Goal: Task Accomplishment & Management: Complete application form

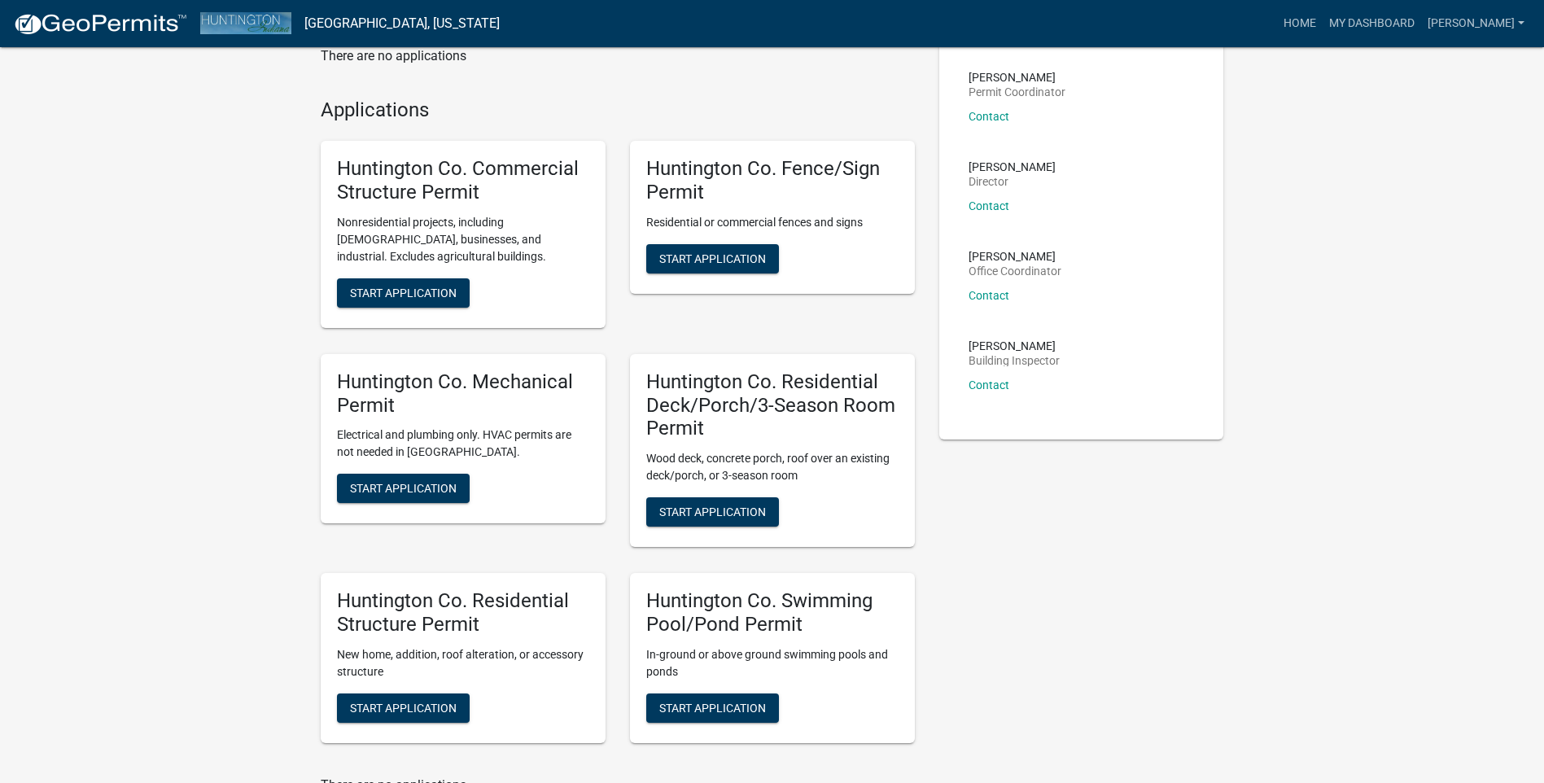
scroll to position [297, 0]
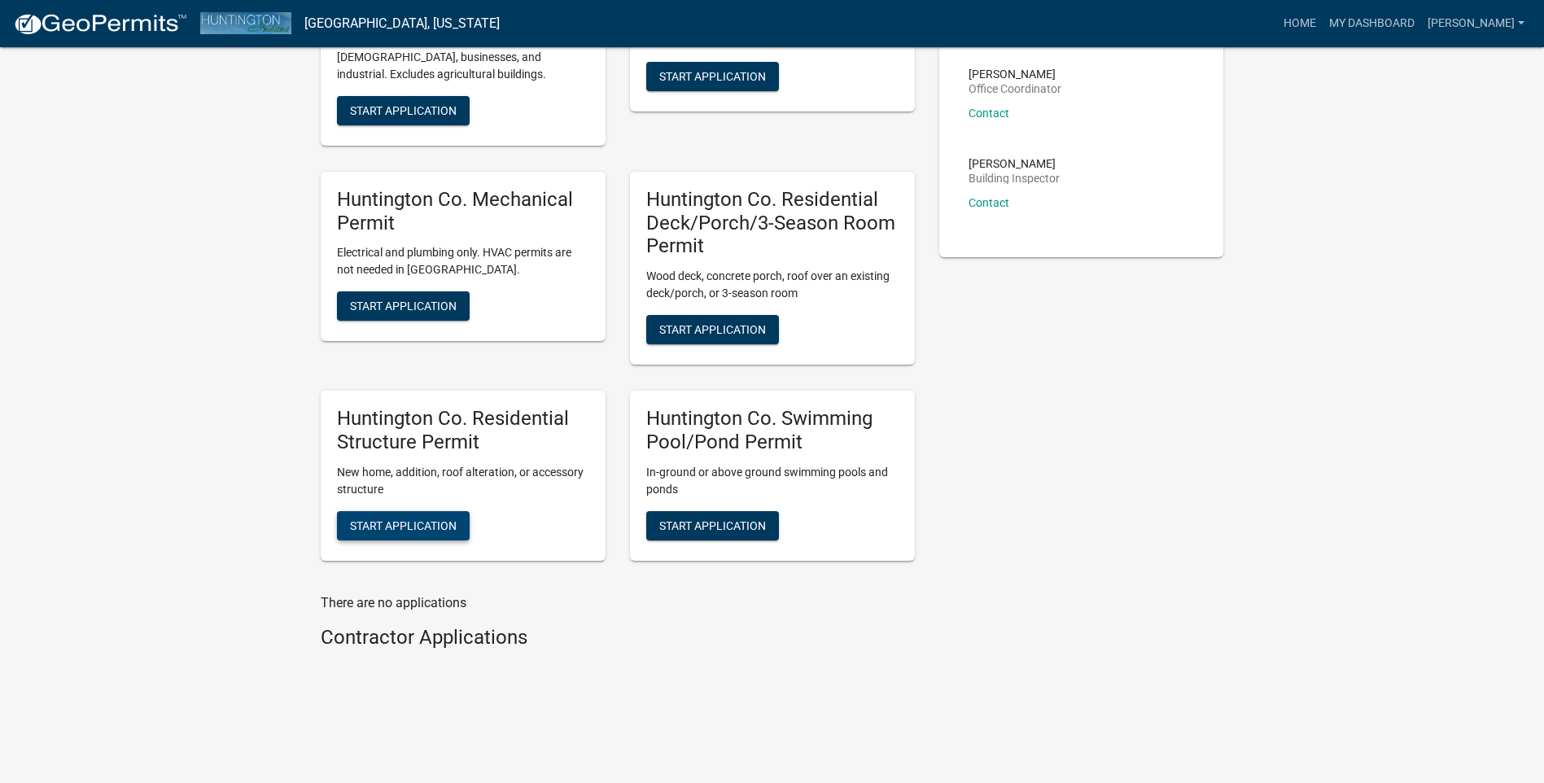
click at [394, 519] on span "Start Application" at bounding box center [403, 524] width 107 height 13
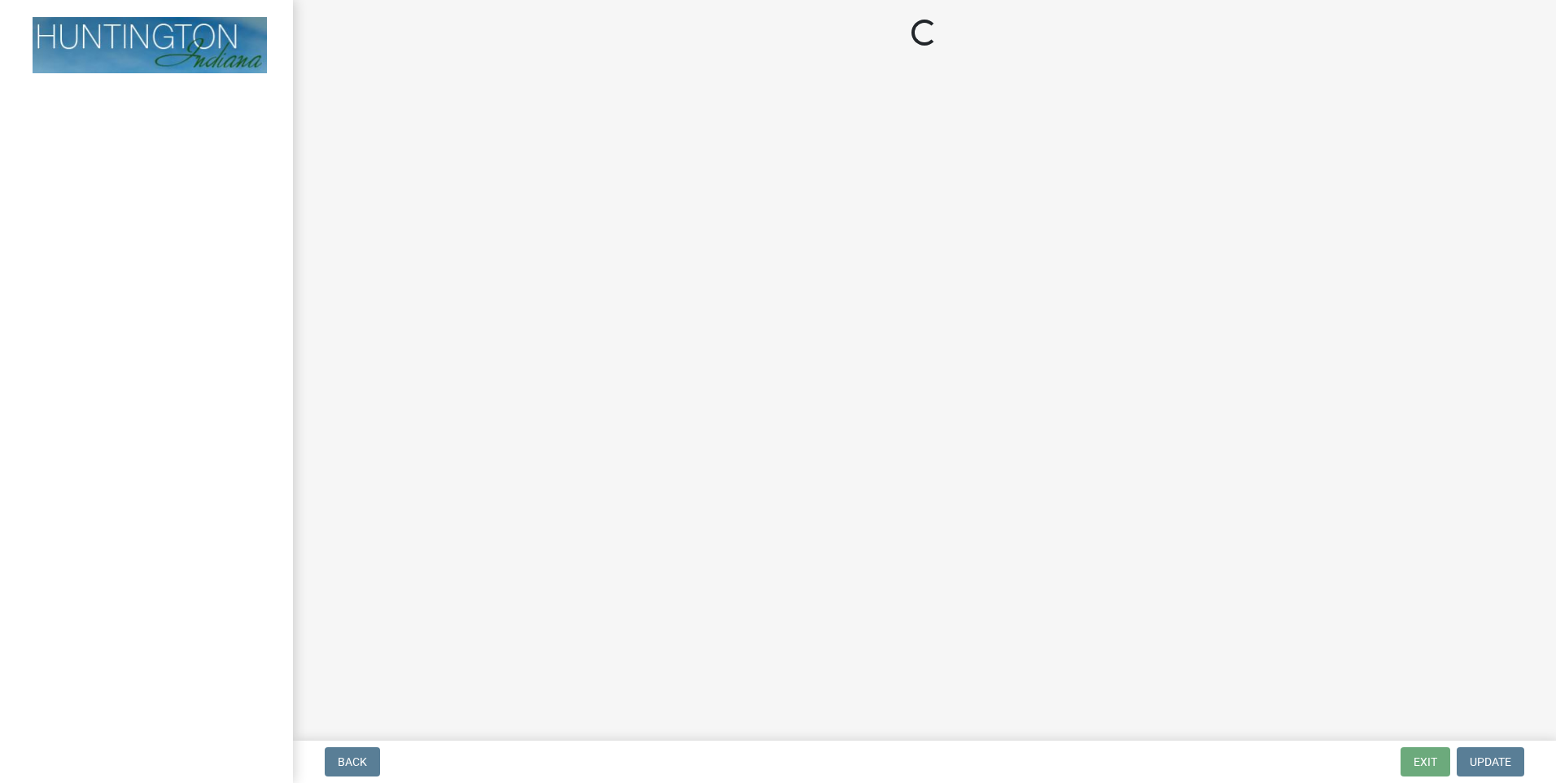
click input "Property Address:"
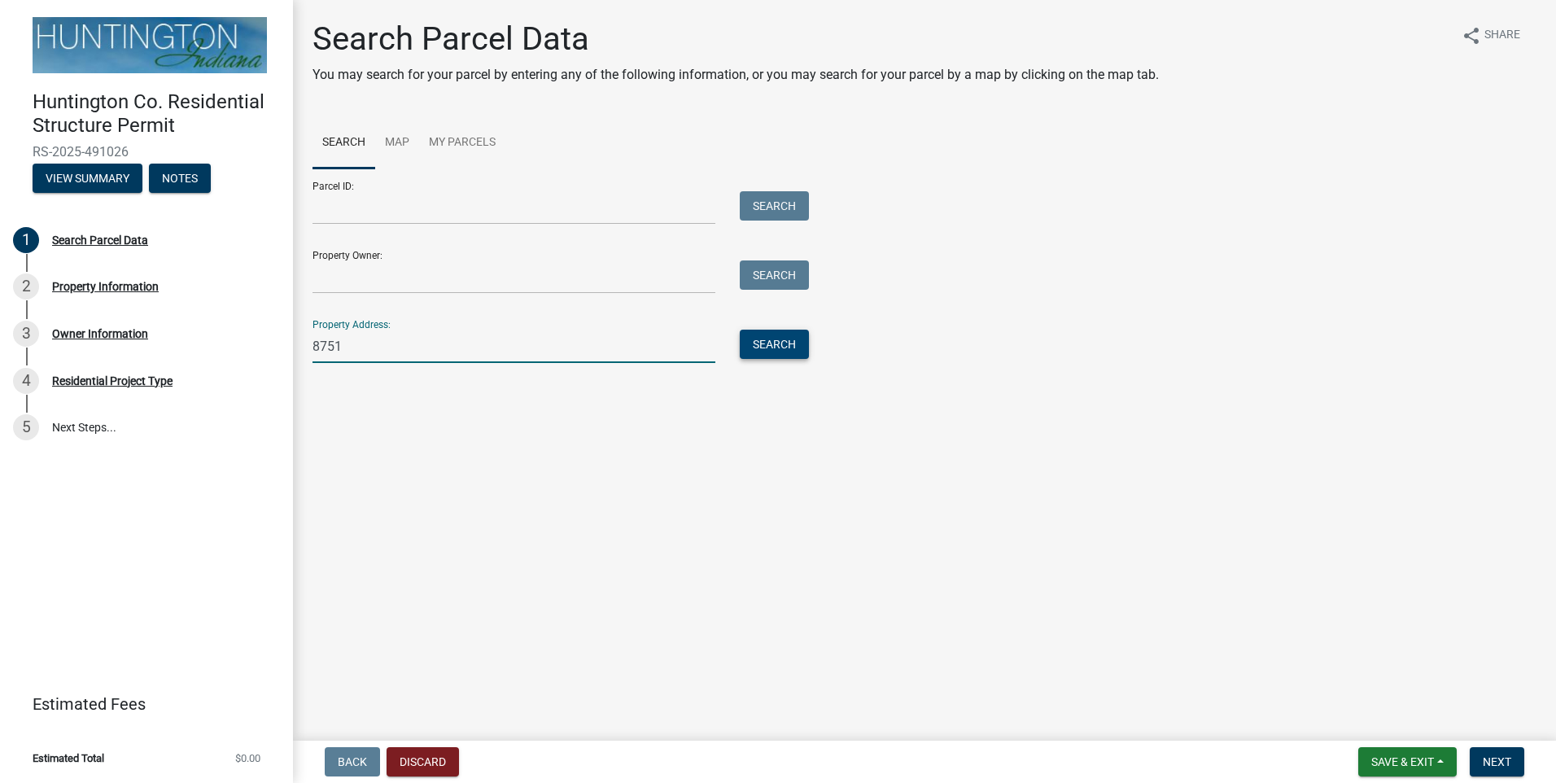
type input "8751"
click at [773, 343] on button "Search" at bounding box center [774, 344] width 69 height 29
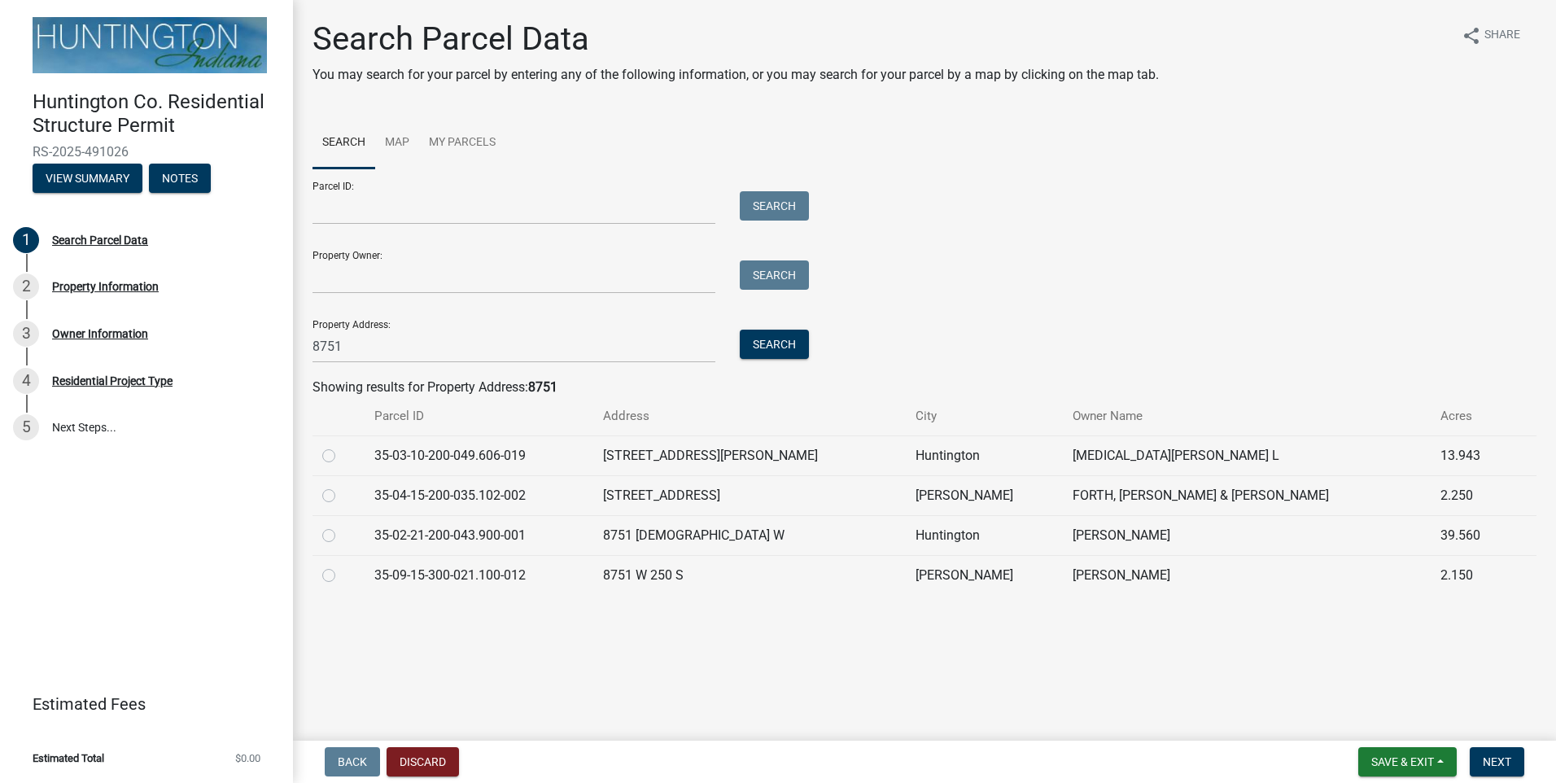
click at [342, 566] on label at bounding box center [342, 566] width 0 height 0
click at [342, 576] on input "radio" at bounding box center [347, 571] width 11 height 11
radio input "true"
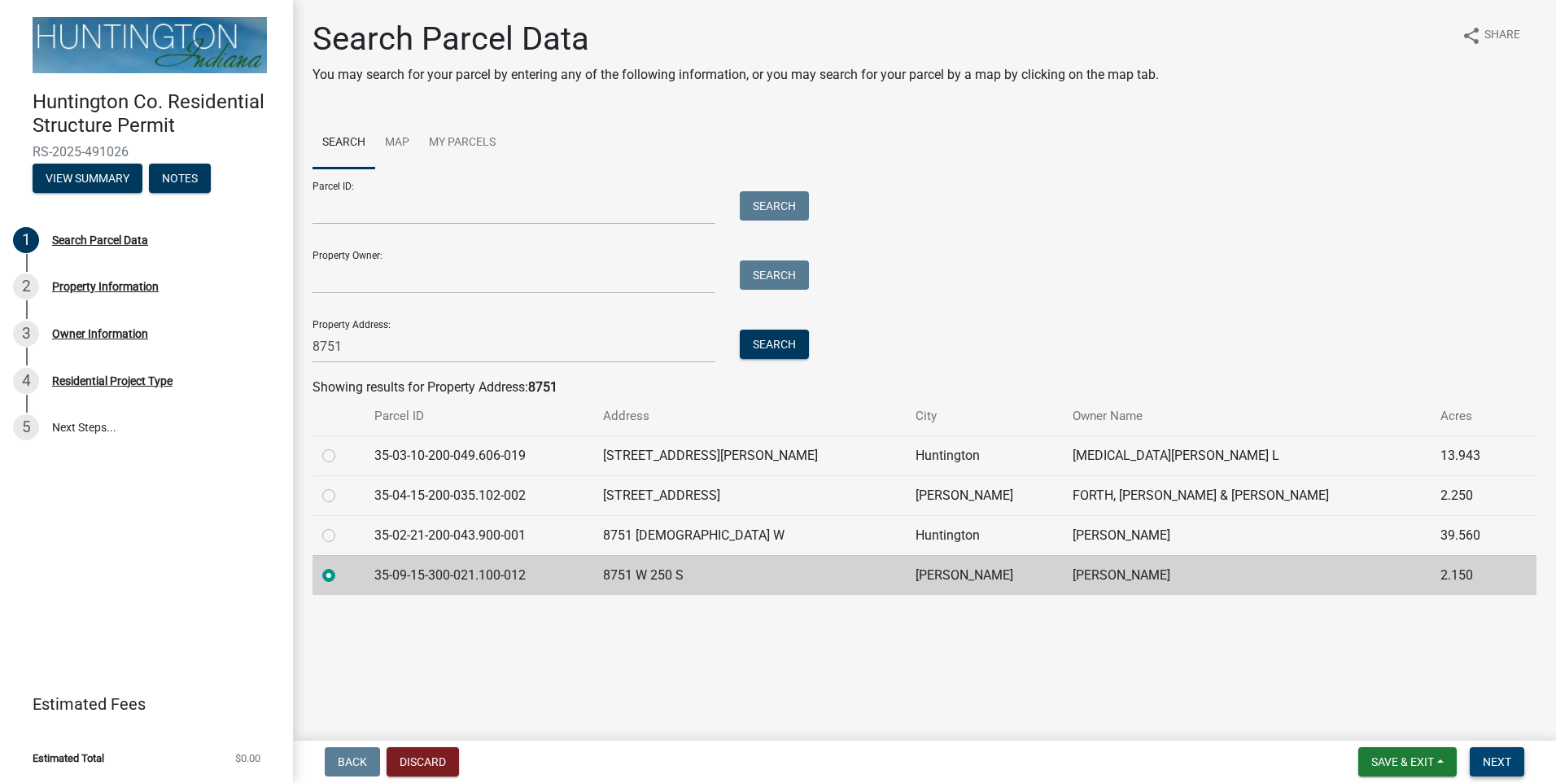
click at [1489, 756] on span "Next" at bounding box center [1497, 761] width 28 height 13
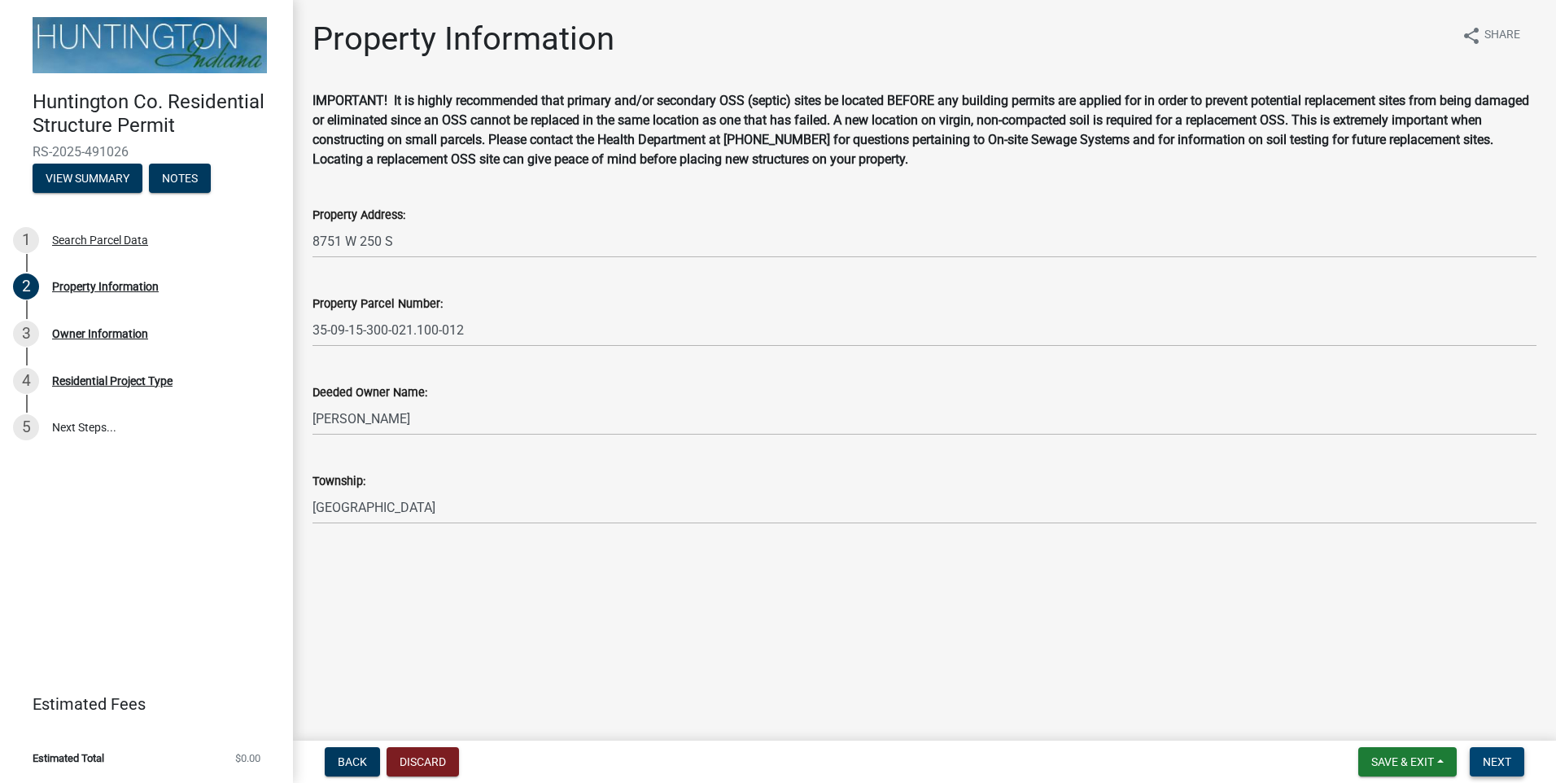
click at [1481, 759] on button "Next" at bounding box center [1497, 761] width 55 height 29
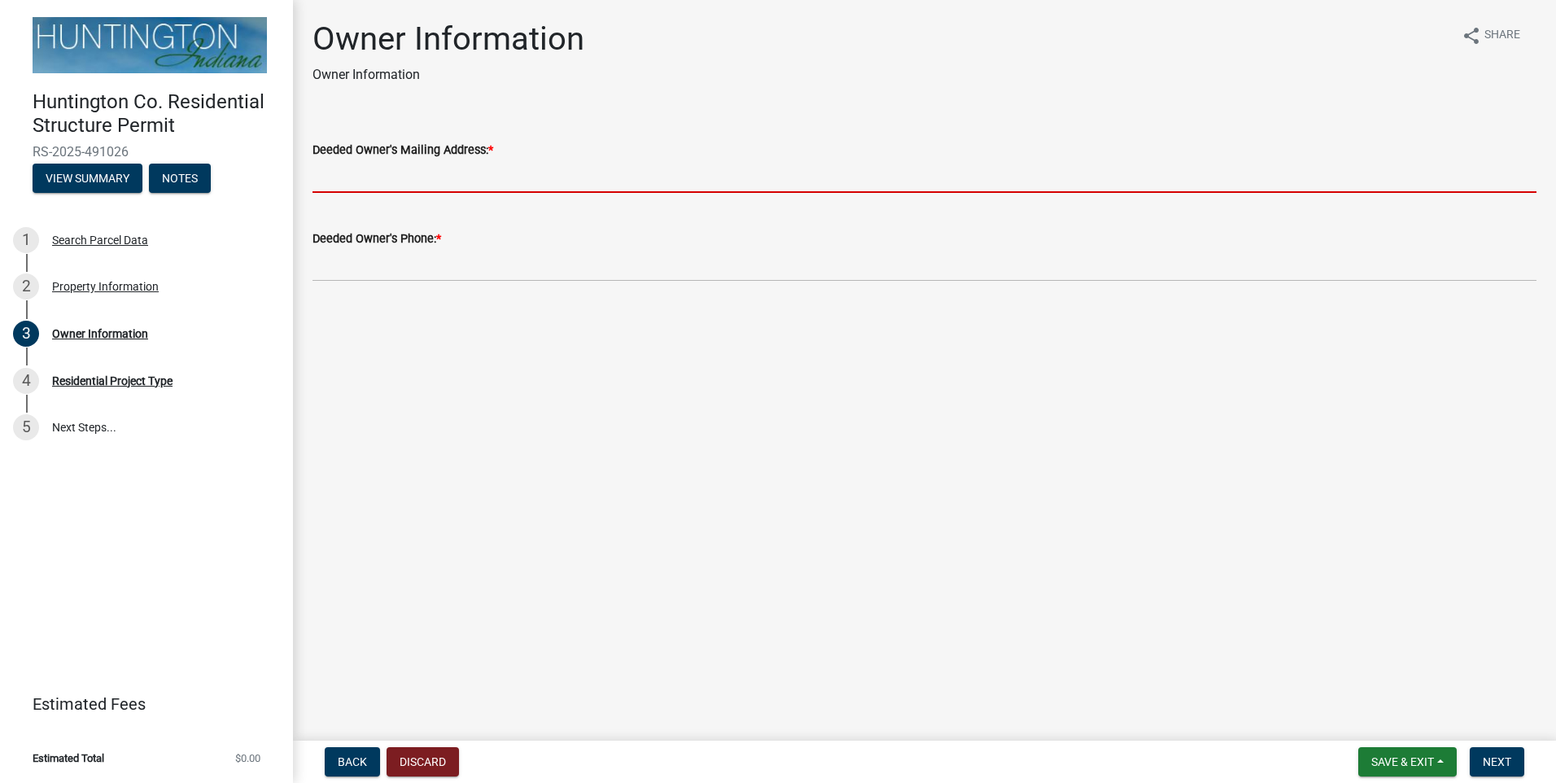
click at [376, 175] on input "Deeded Owner's Mailing Address: *" at bounding box center [925, 176] width 1224 height 33
click at [373, 175] on input "Deeded Owner's Mailing Address: *" at bounding box center [925, 176] width 1224 height 33
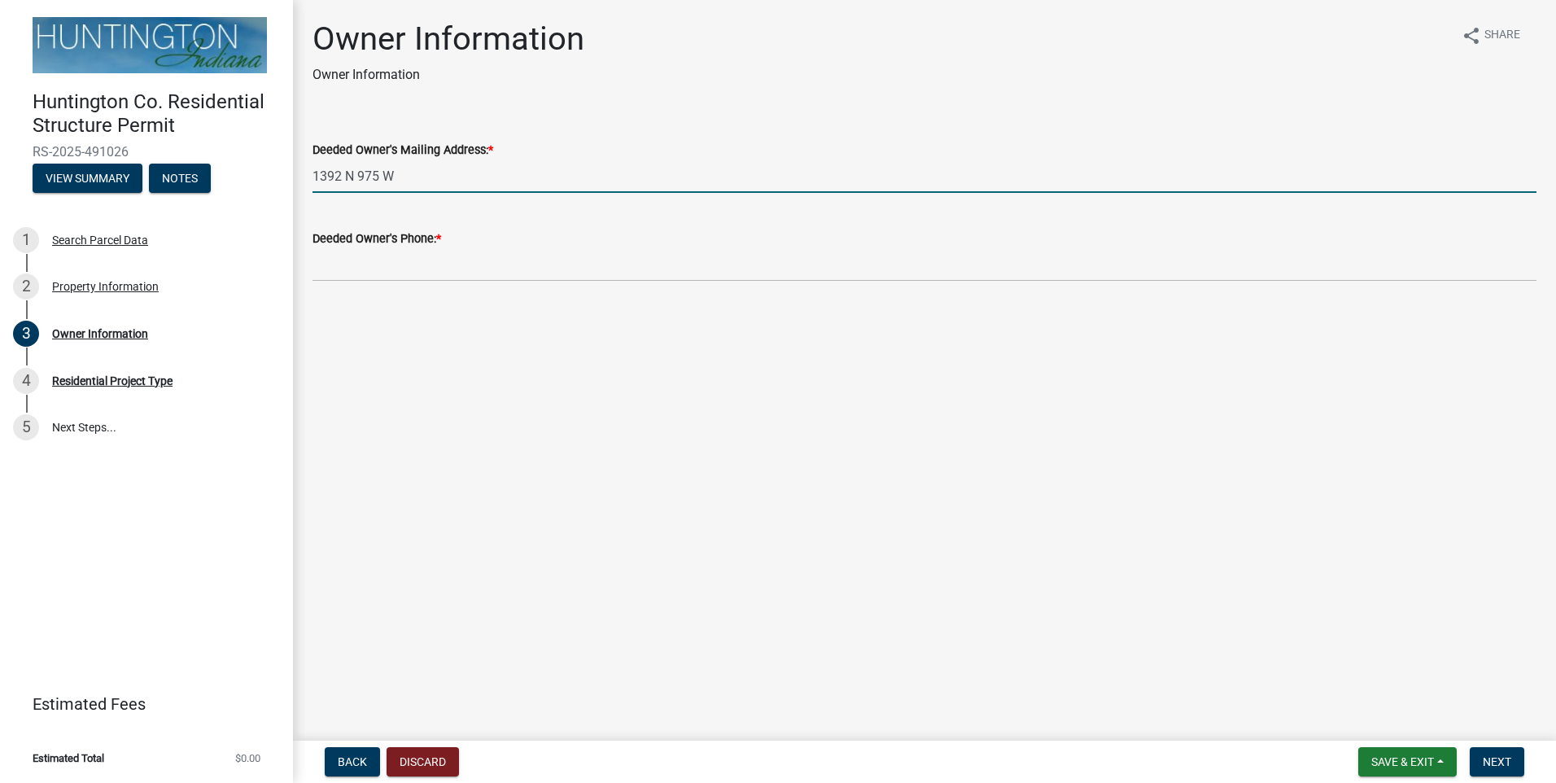
type input "1392 N 975 W"
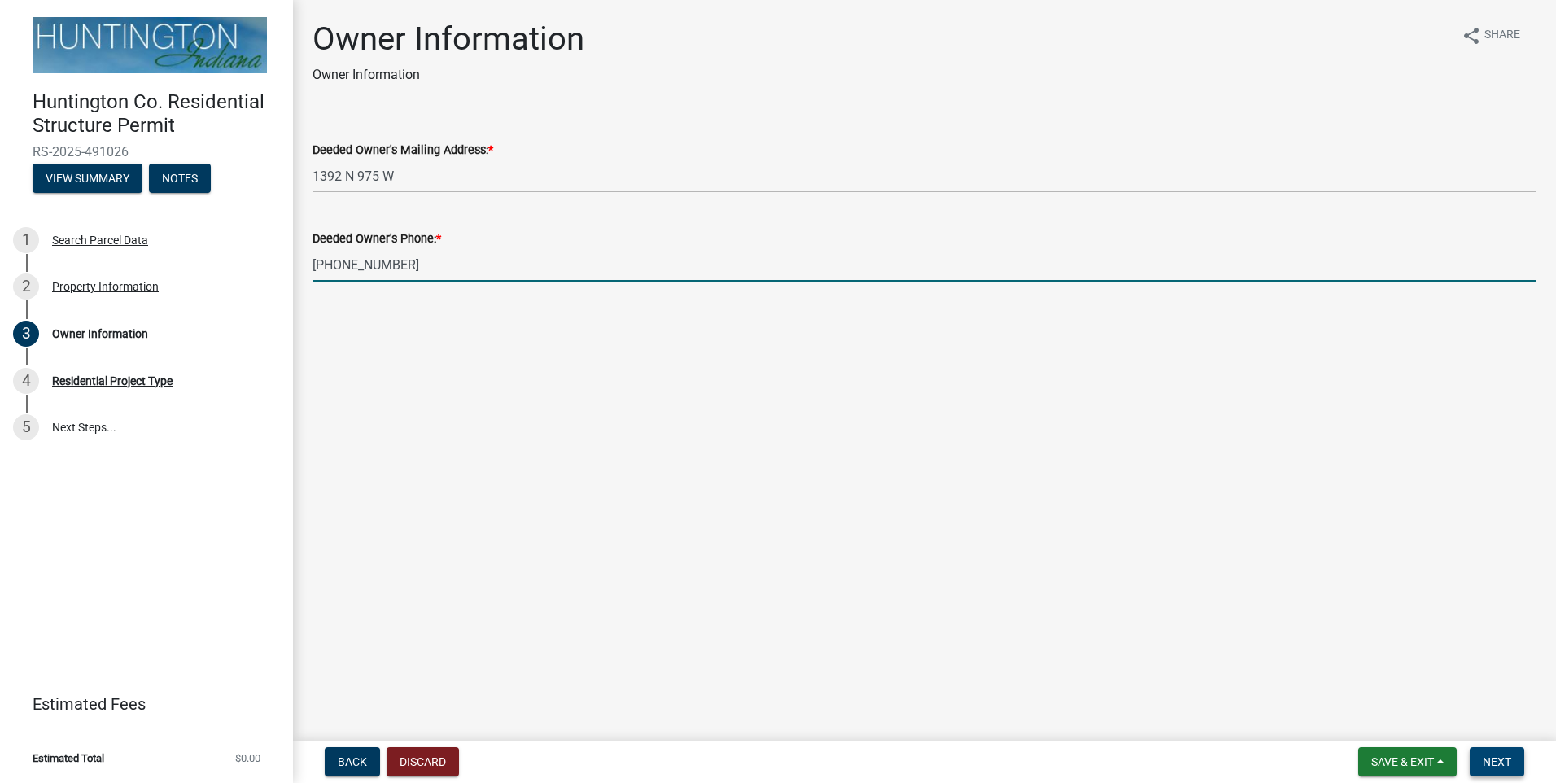
type input "[PHONE_NUMBER]"
click at [1515, 764] on button "Next" at bounding box center [1497, 761] width 55 height 29
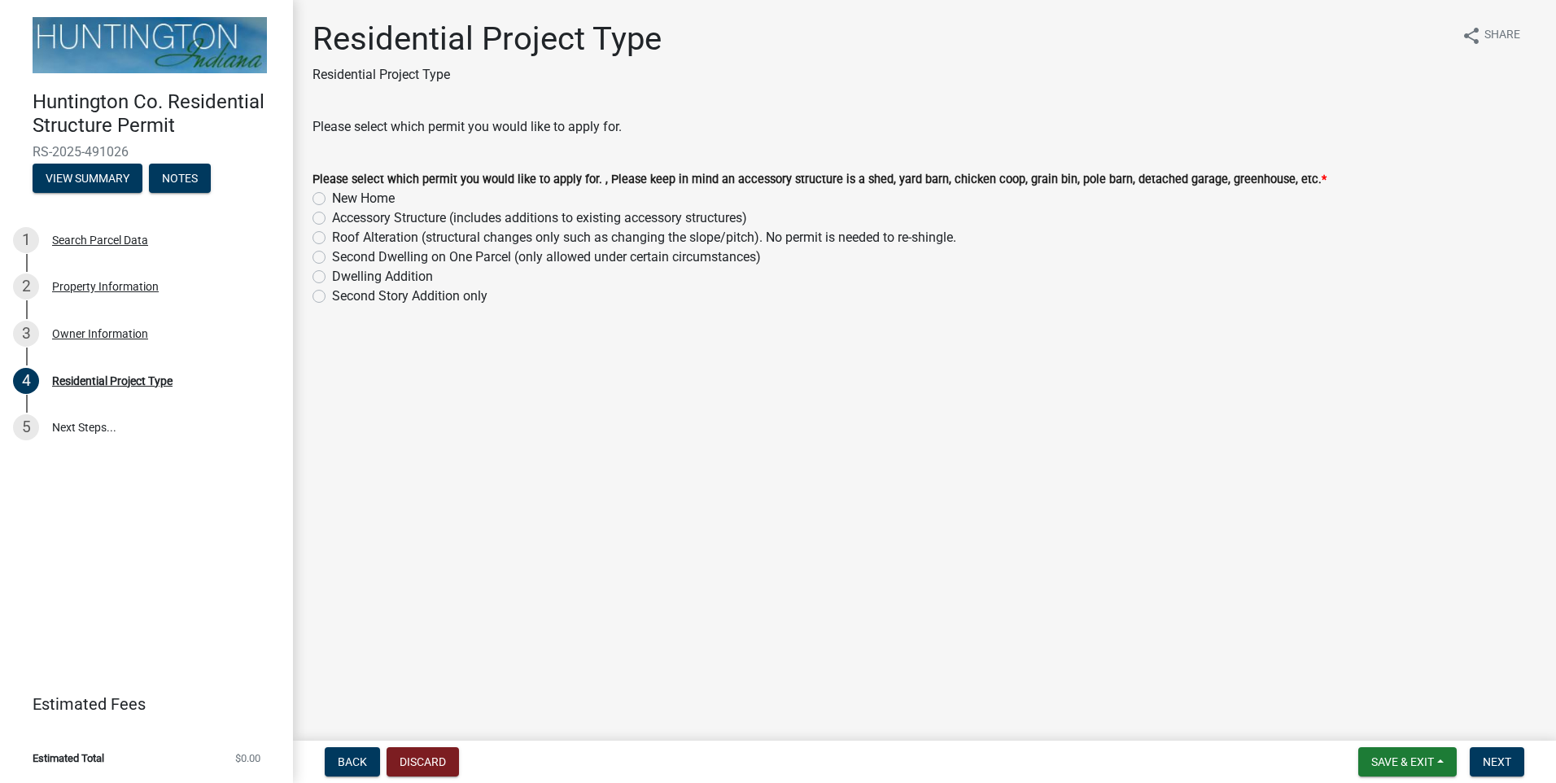
click at [332, 275] on label "Dwelling Addition" at bounding box center [382, 277] width 101 height 20
click at [332, 275] on input "Dwelling Addition" at bounding box center [337, 272] width 11 height 11
radio input "true"
click at [1484, 763] on span "Next" at bounding box center [1497, 761] width 28 height 13
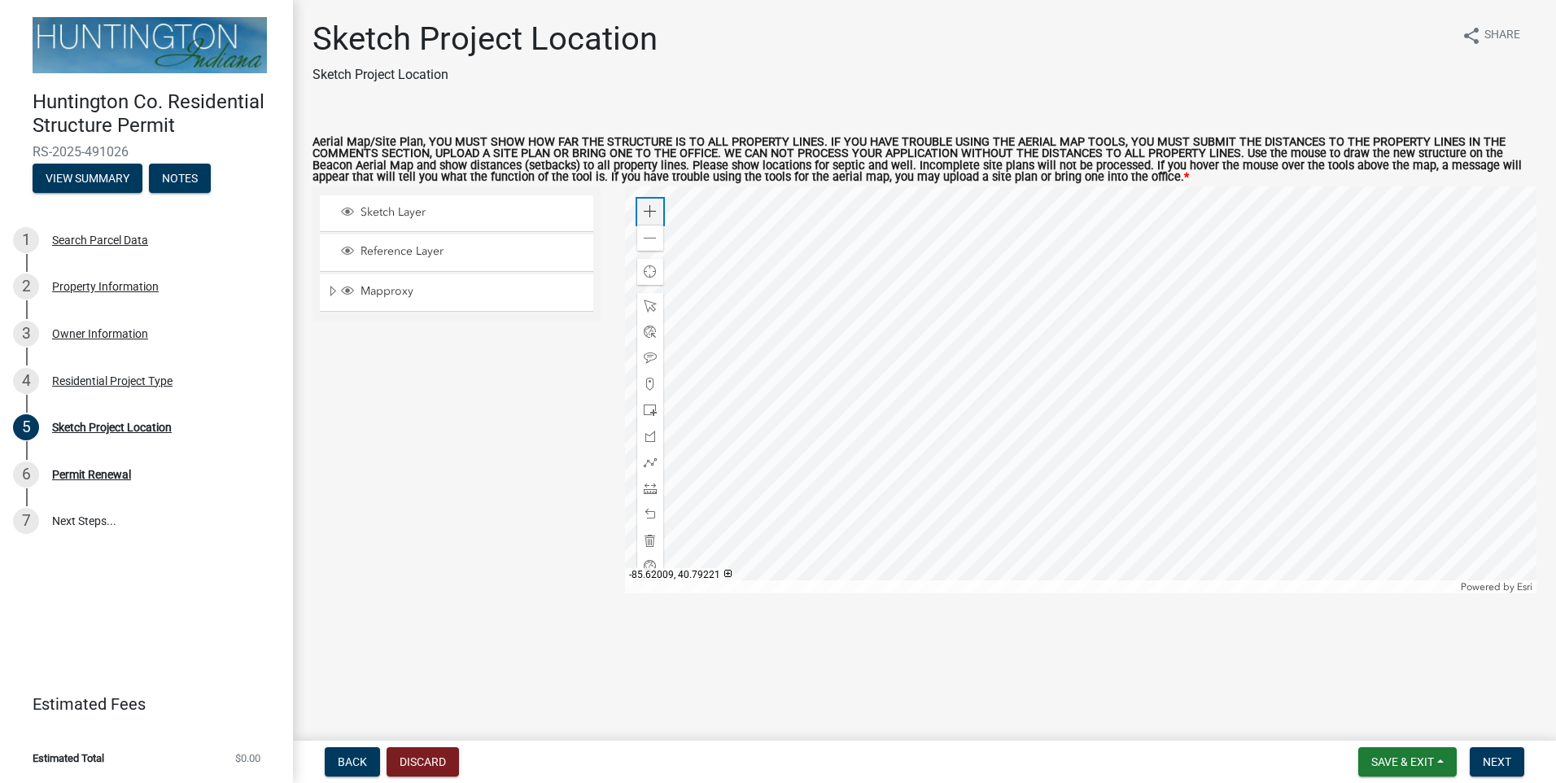
click at [652, 208] on span at bounding box center [650, 211] width 13 height 13
click at [651, 208] on span at bounding box center [650, 211] width 13 height 13
click at [1039, 518] on div at bounding box center [1081, 389] width 912 height 407
click at [1123, 379] on div at bounding box center [1081, 389] width 912 height 407
click at [657, 488] on div at bounding box center [650, 488] width 26 height 26
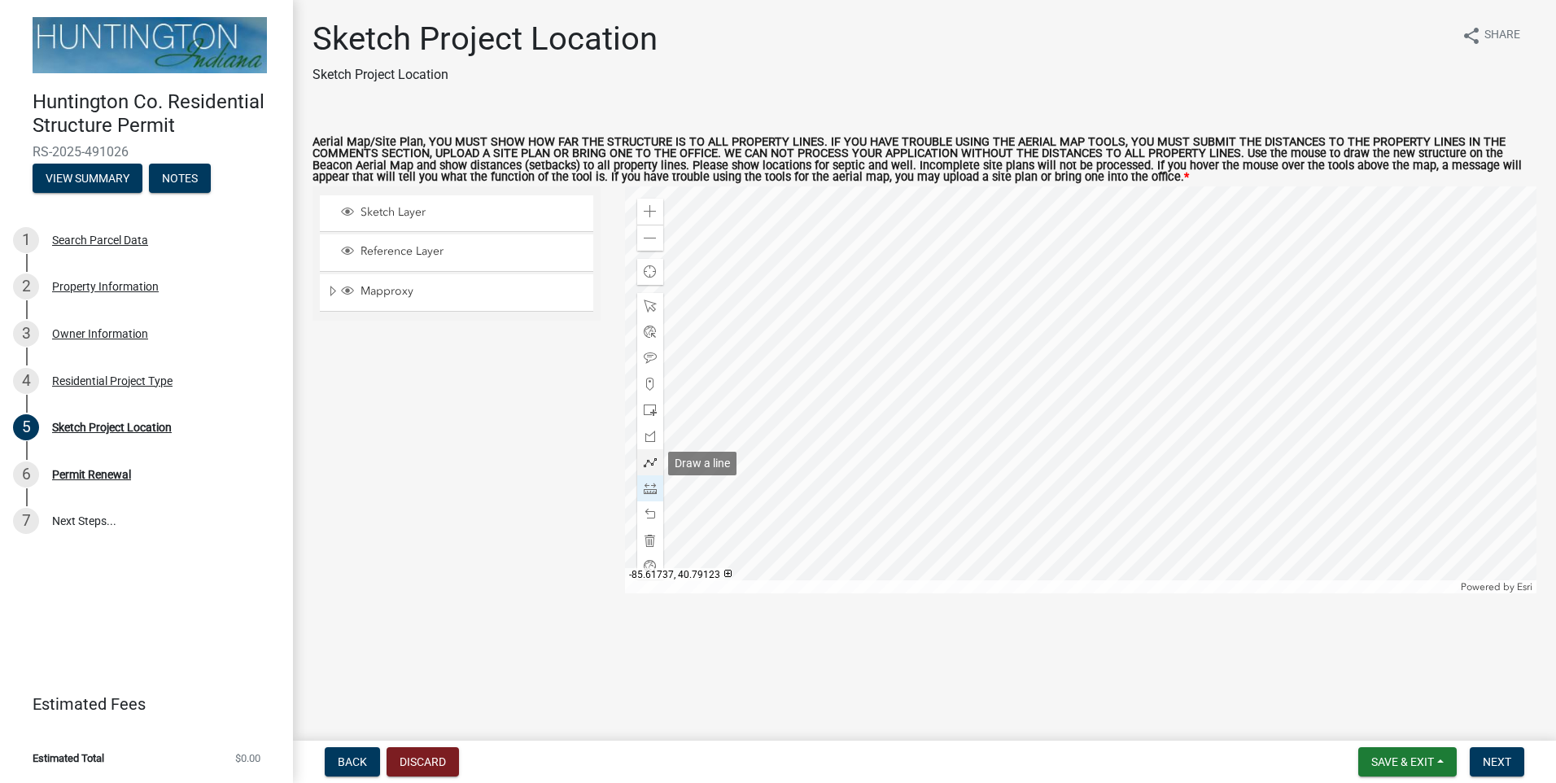
click at [657, 461] on div at bounding box center [650, 462] width 26 height 26
click at [976, 330] on div at bounding box center [1081, 389] width 912 height 407
click at [1055, 330] on div at bounding box center [1081, 389] width 912 height 407
click at [660, 490] on div at bounding box center [650, 488] width 26 height 26
click at [638, 491] on div at bounding box center [650, 488] width 26 height 26
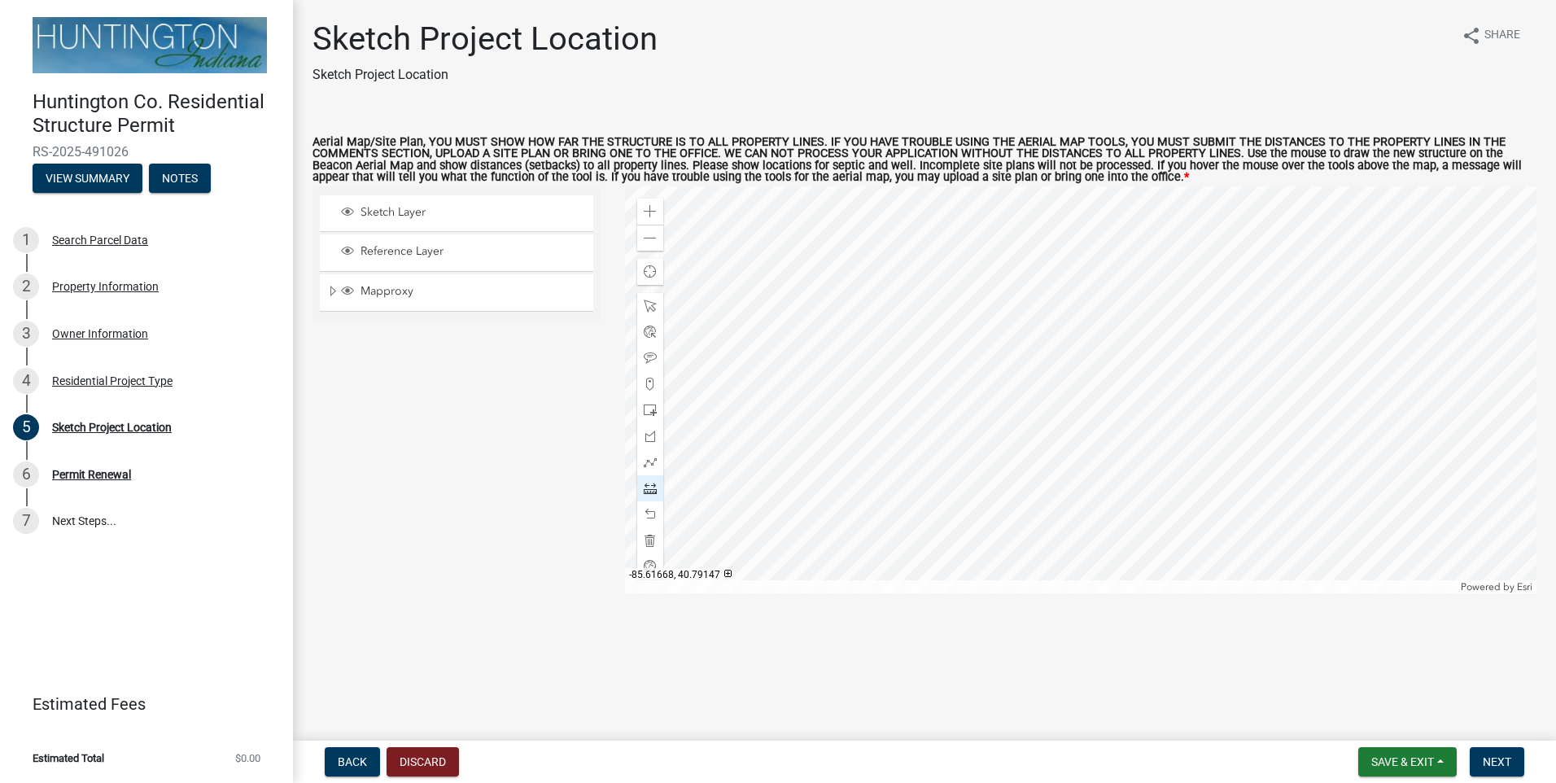
click at [1002, 331] on div at bounding box center [1081, 389] width 912 height 407
click at [659, 483] on div at bounding box center [650, 488] width 26 height 26
click at [976, 330] on div at bounding box center [1081, 389] width 912 height 407
click at [662, 491] on div at bounding box center [650, 488] width 26 height 26
click at [652, 464] on span at bounding box center [650, 462] width 13 height 13
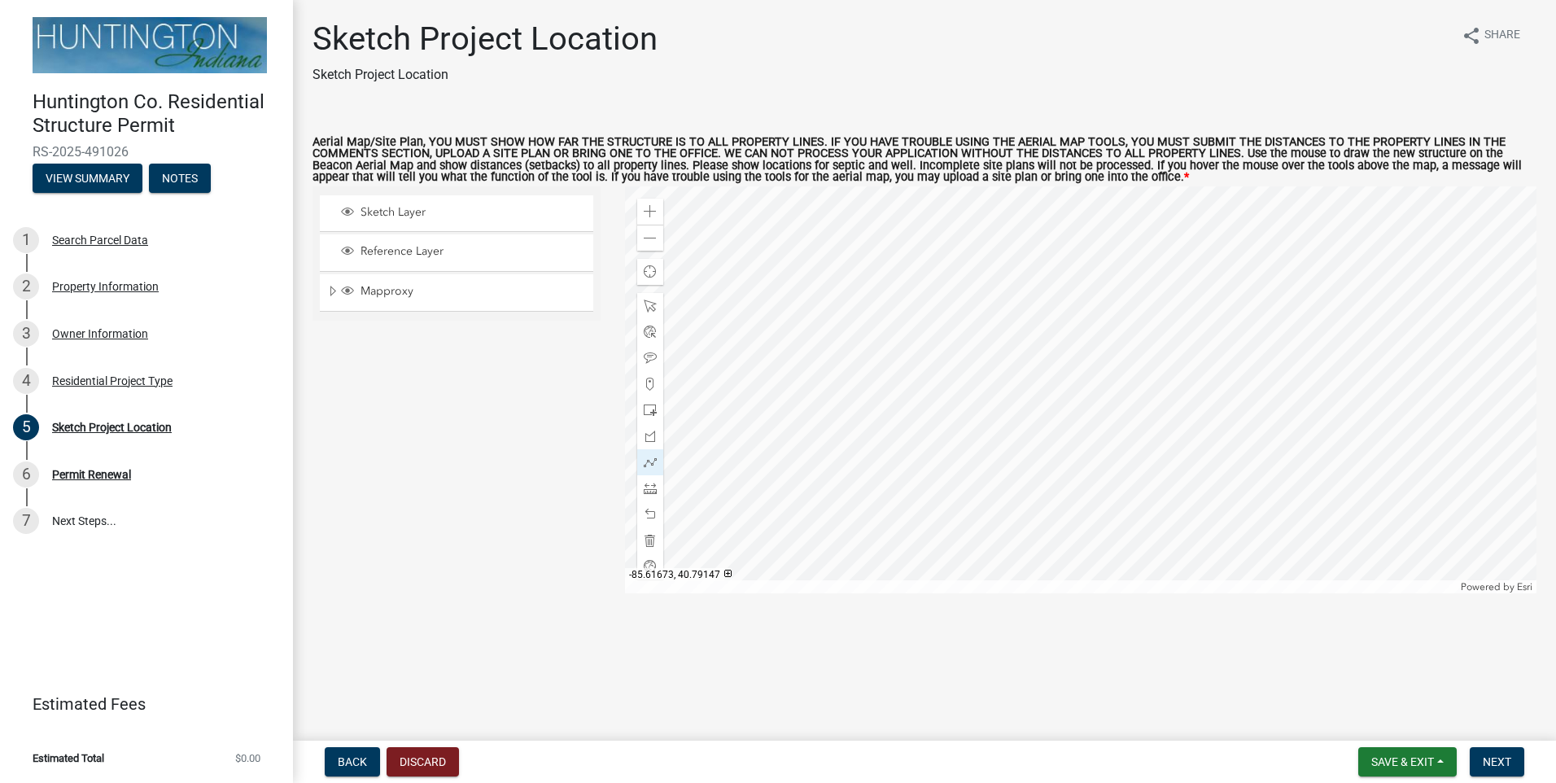
click at [975, 330] on div at bounding box center [1081, 389] width 912 height 407
click at [1111, 329] on div at bounding box center [1081, 389] width 912 height 407
click at [1112, 392] on div at bounding box center [1081, 389] width 912 height 407
click at [974, 394] on div at bounding box center [1081, 389] width 912 height 407
click at [974, 330] on div at bounding box center [1081, 389] width 912 height 407
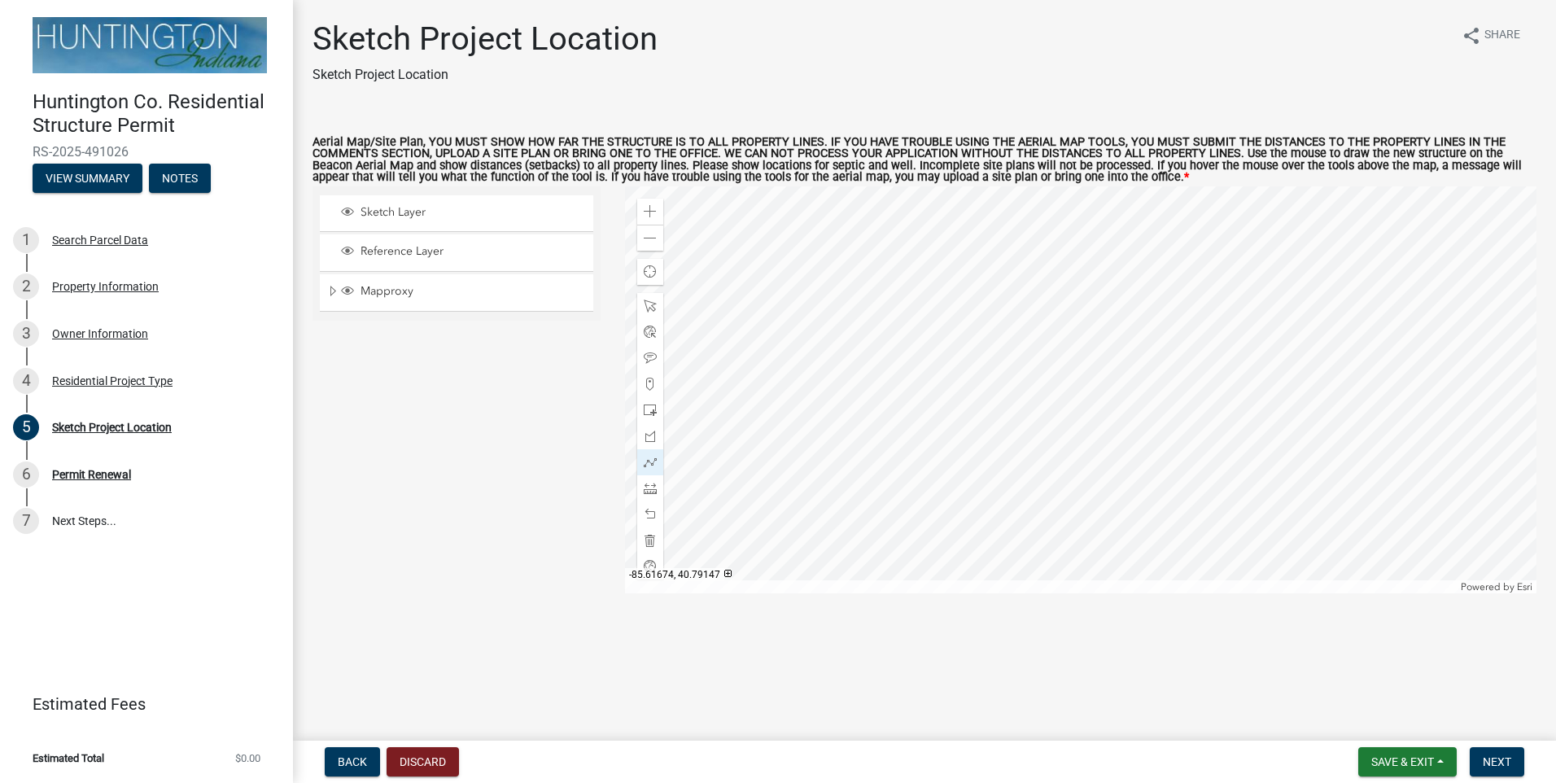
click at [974, 330] on div at bounding box center [1081, 389] width 912 height 407
click at [652, 352] on span at bounding box center [650, 358] width 13 height 13
click at [1024, 300] on div at bounding box center [1081, 389] width 912 height 407
click at [1138, 358] on div at bounding box center [1081, 389] width 912 height 407
click at [1406, 765] on span "Save & Exit" at bounding box center [1403, 761] width 63 height 13
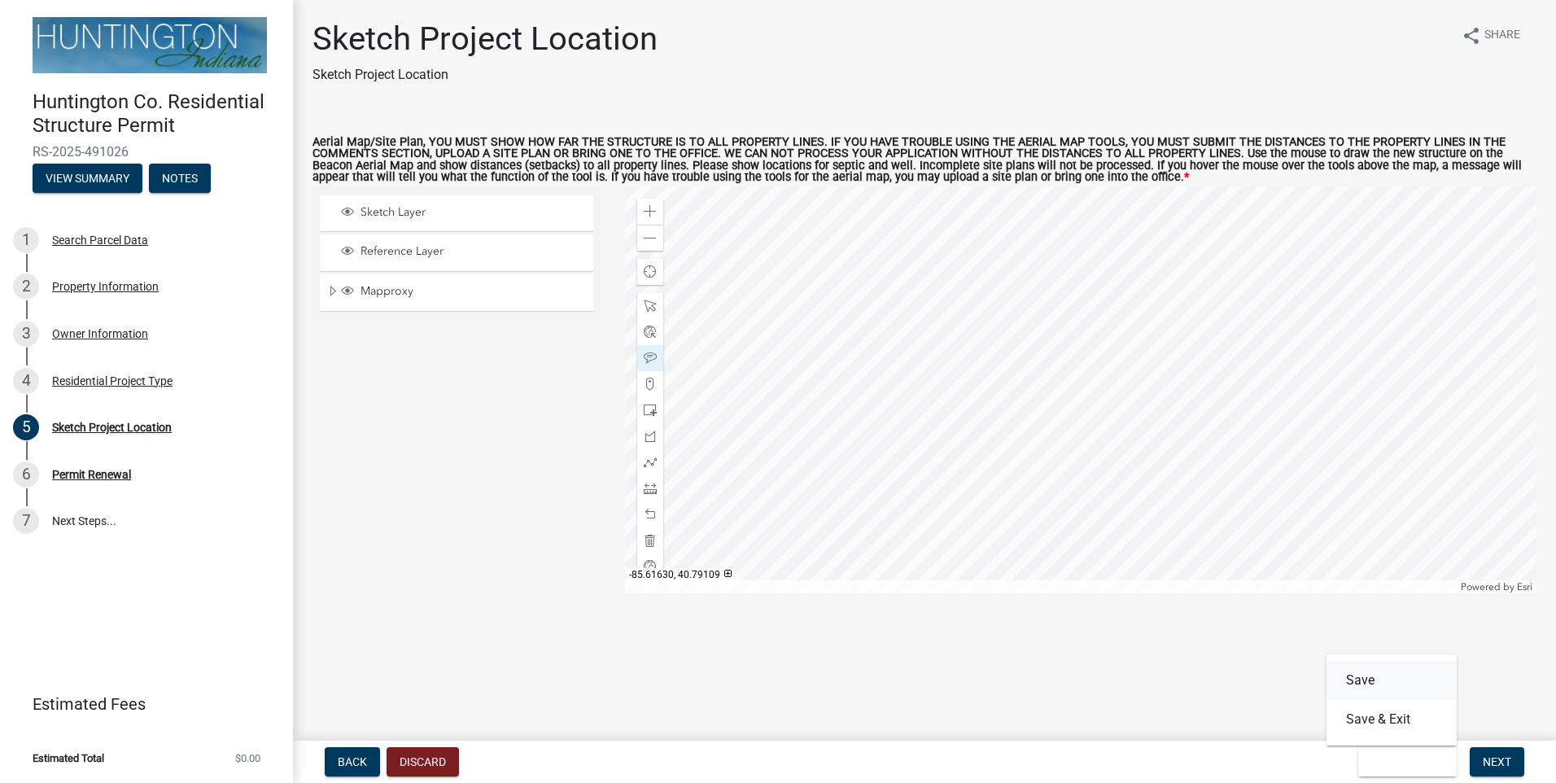
click at [1354, 687] on button "Save" at bounding box center [1392, 680] width 130 height 39
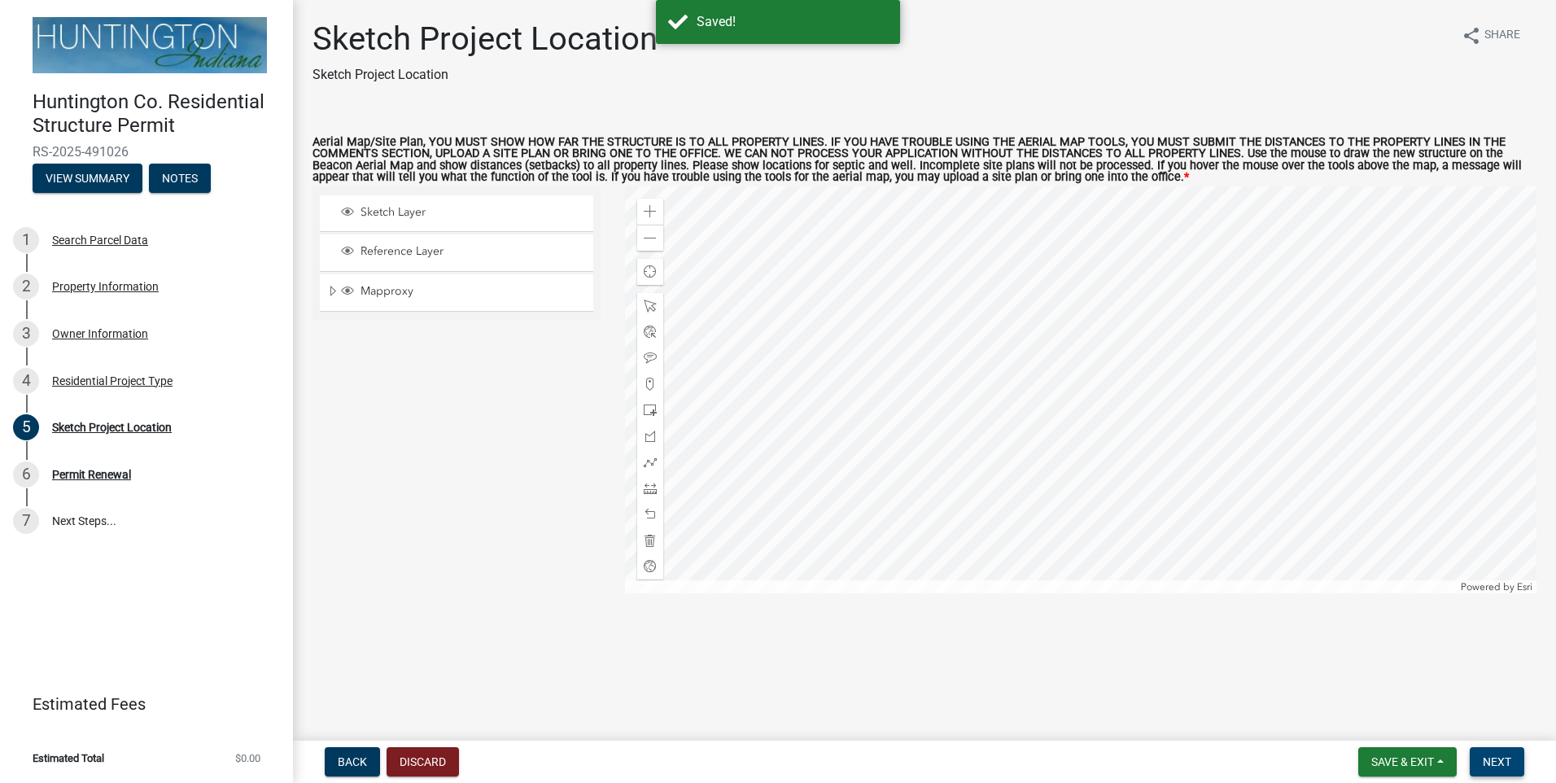
click at [1487, 756] on span "Next" at bounding box center [1497, 761] width 28 height 13
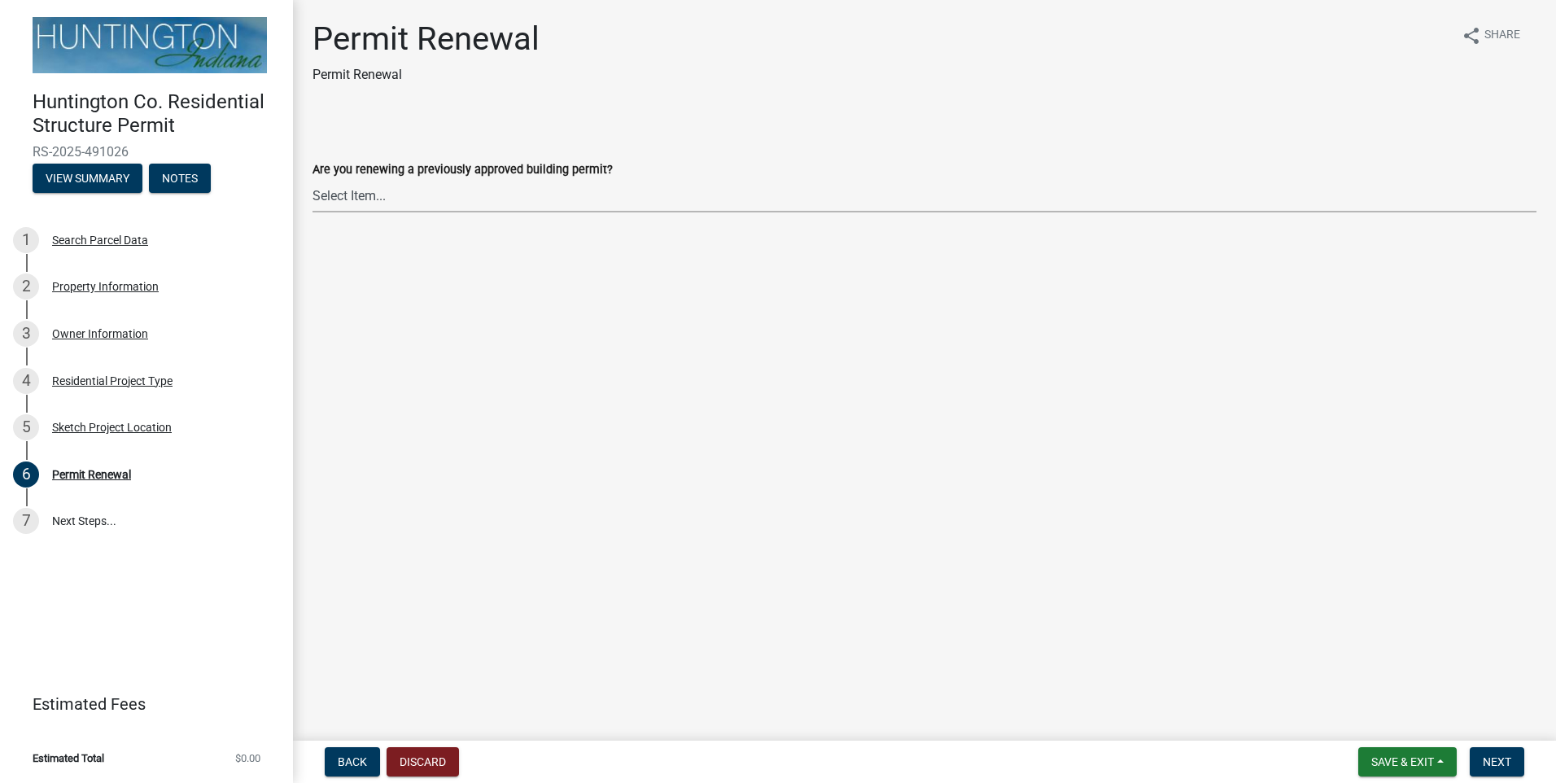
drag, startPoint x: 365, startPoint y: 199, endPoint x: 364, endPoint y: 213, distance: 14.7
click at [365, 199] on select "Select Item... Yes No" at bounding box center [925, 195] width 1224 height 33
click at [313, 179] on select "Select Item... Yes No" at bounding box center [925, 195] width 1224 height 33
select select "7022fa2c-6c9f-4a5e-8d19-47b221a2a07d"
click at [1498, 762] on span "Next" at bounding box center [1497, 761] width 28 height 13
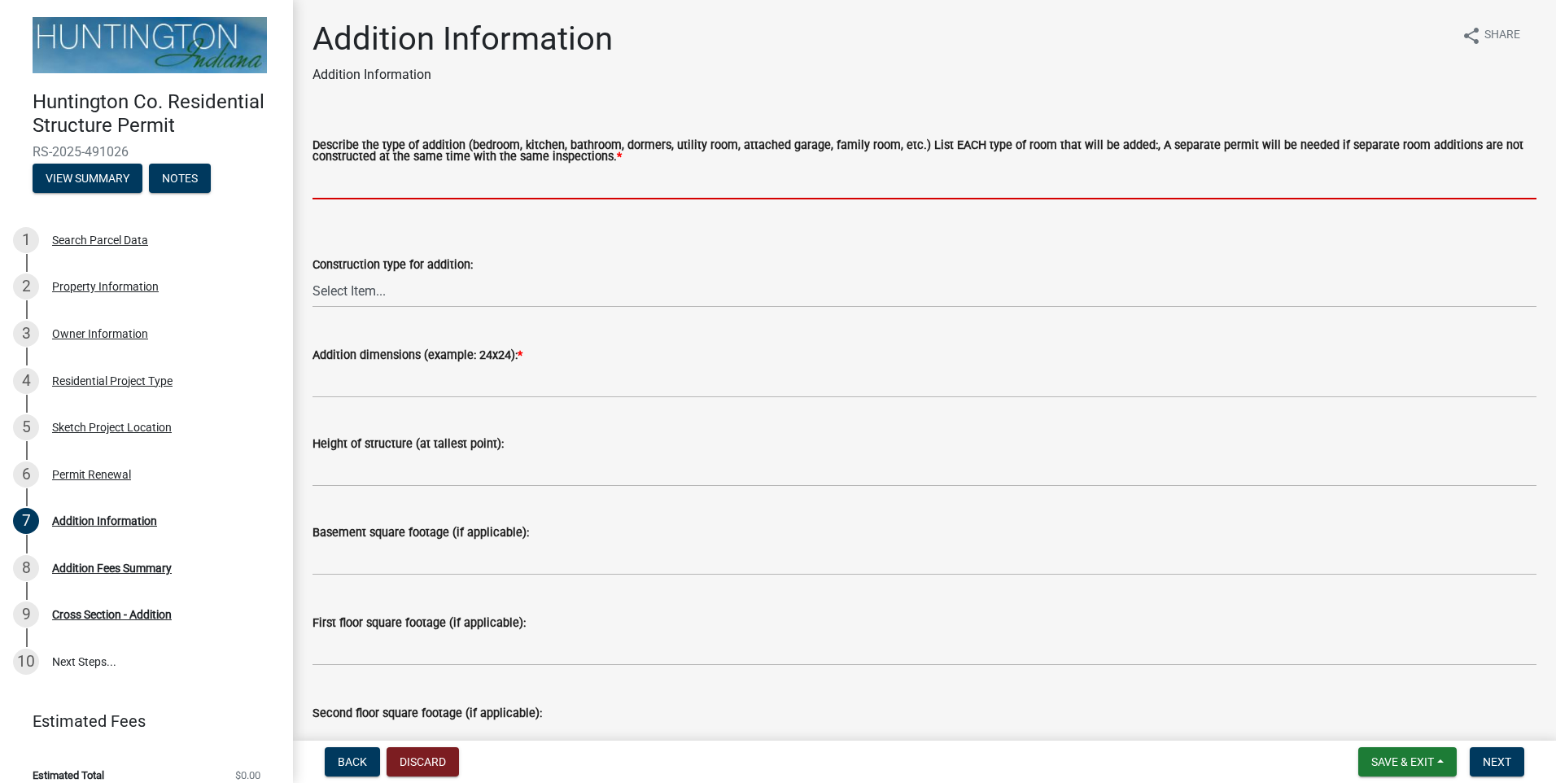
click at [374, 187] on input "Describe the type of addition (bedroom, kitchen, bathroom, dormers, utility roo…" at bounding box center [925, 182] width 1224 height 33
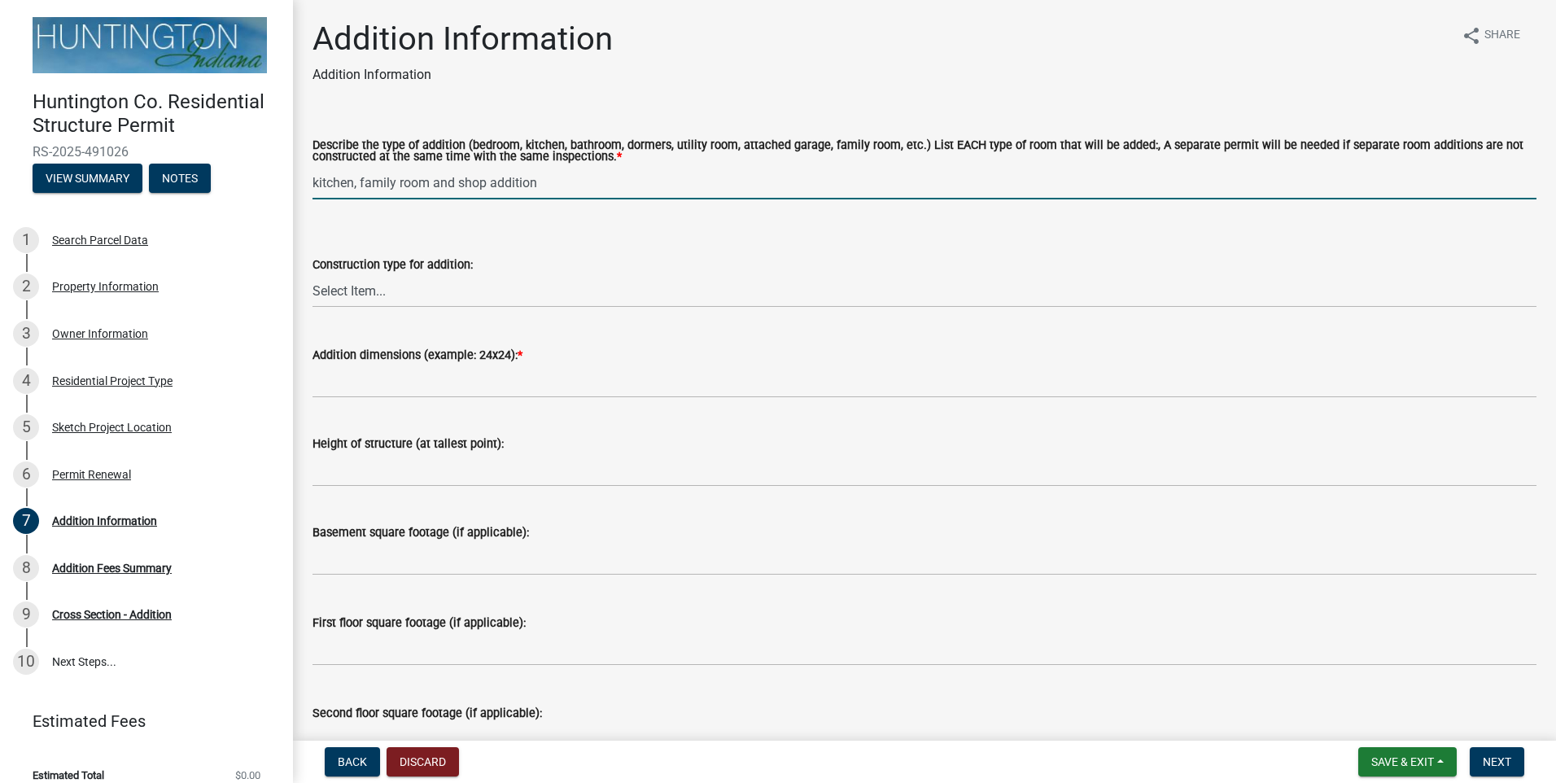
type input "kitchen, family room and shop addition"
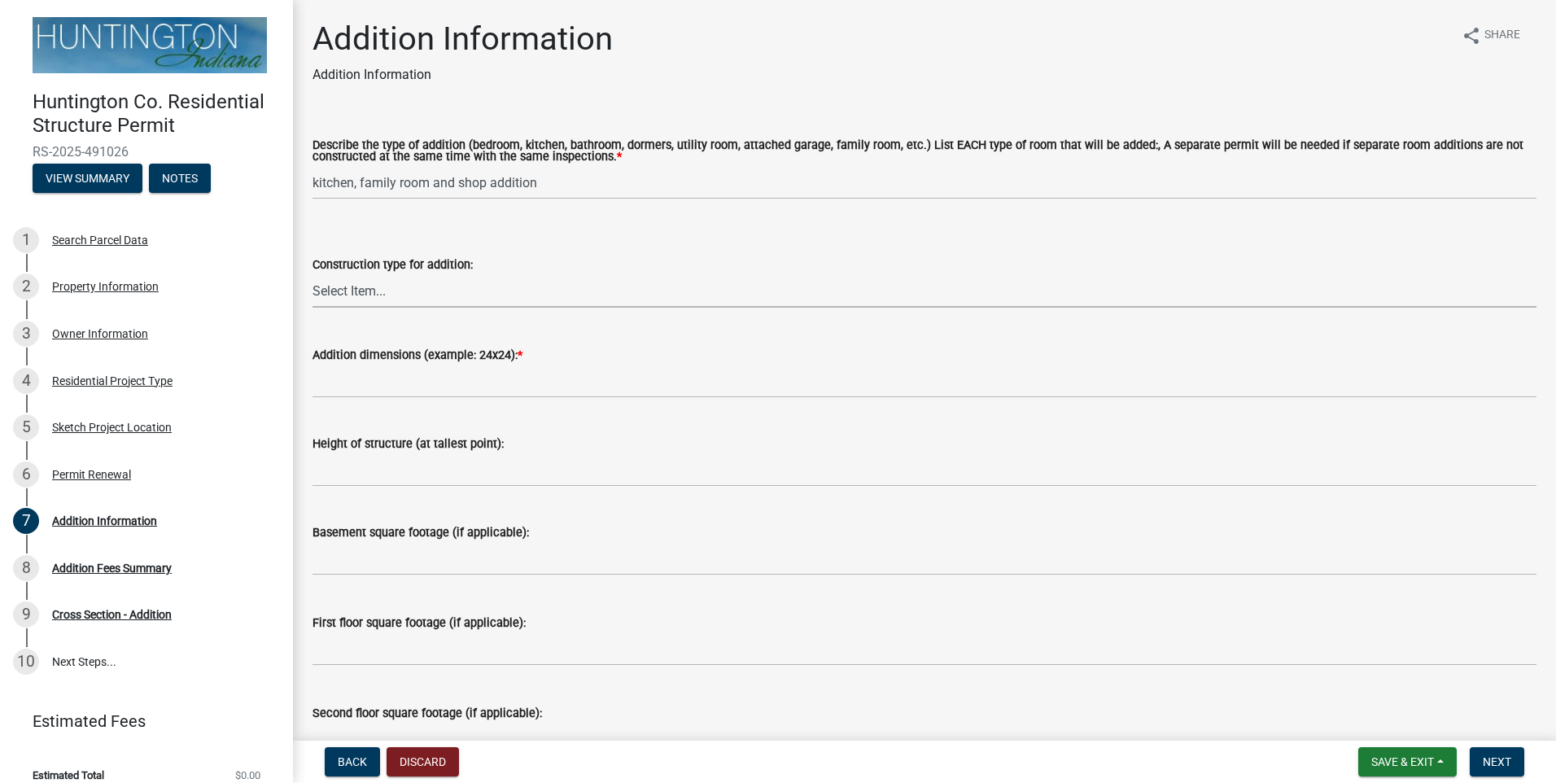
click at [355, 297] on select "Select Item... Wood Frame Steel Masonry Pole" at bounding box center [925, 290] width 1224 height 33
click at [313, 275] on select "Select Item... Wood Frame Steel Masonry Pole" at bounding box center [925, 290] width 1224 height 33
select select "08b53334-7c23-4147-8643-17c340f4b7b0"
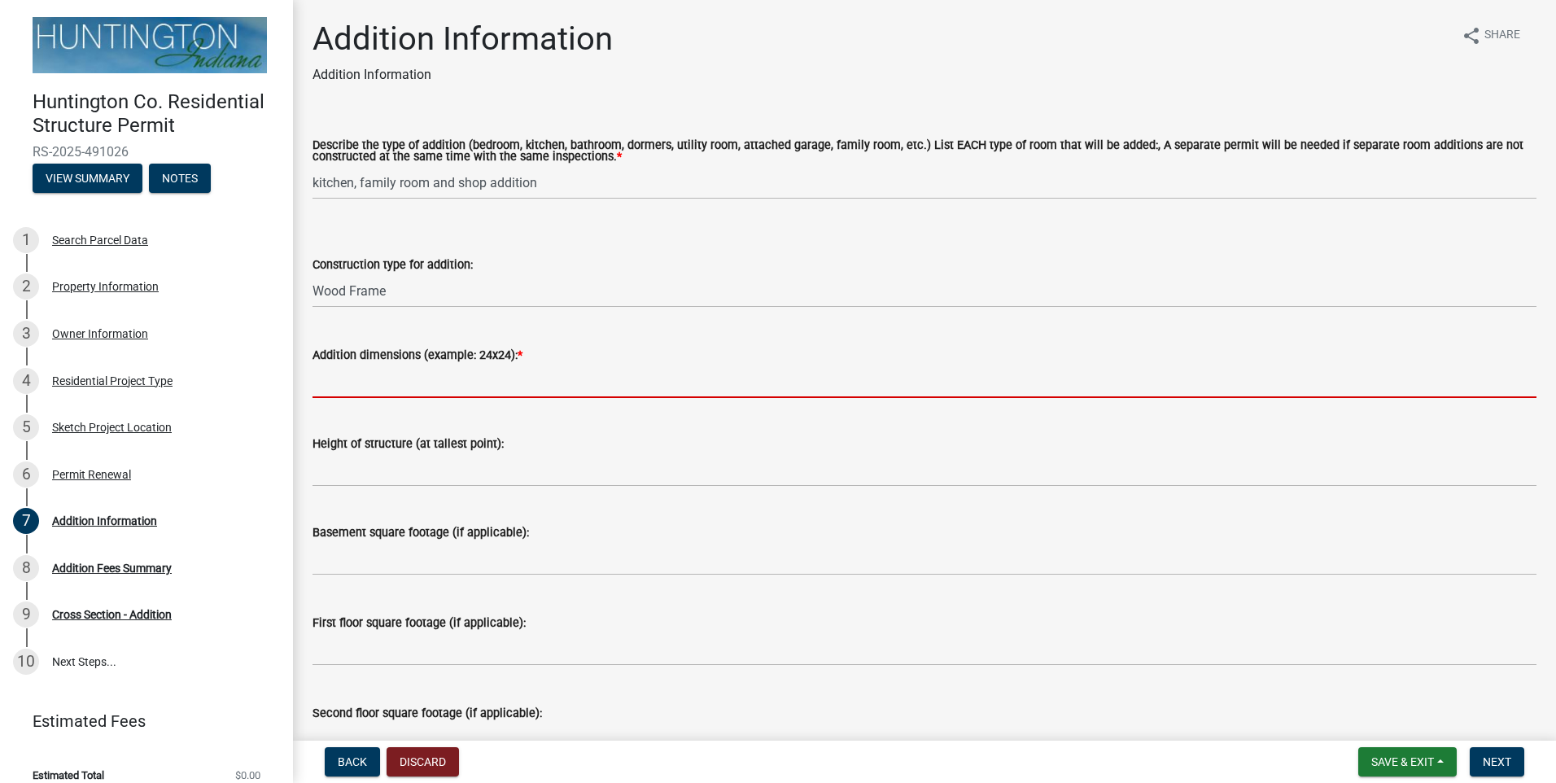
click at [384, 383] on input "Addition dimensions (example: 24x24): *" at bounding box center [925, 381] width 1224 height 33
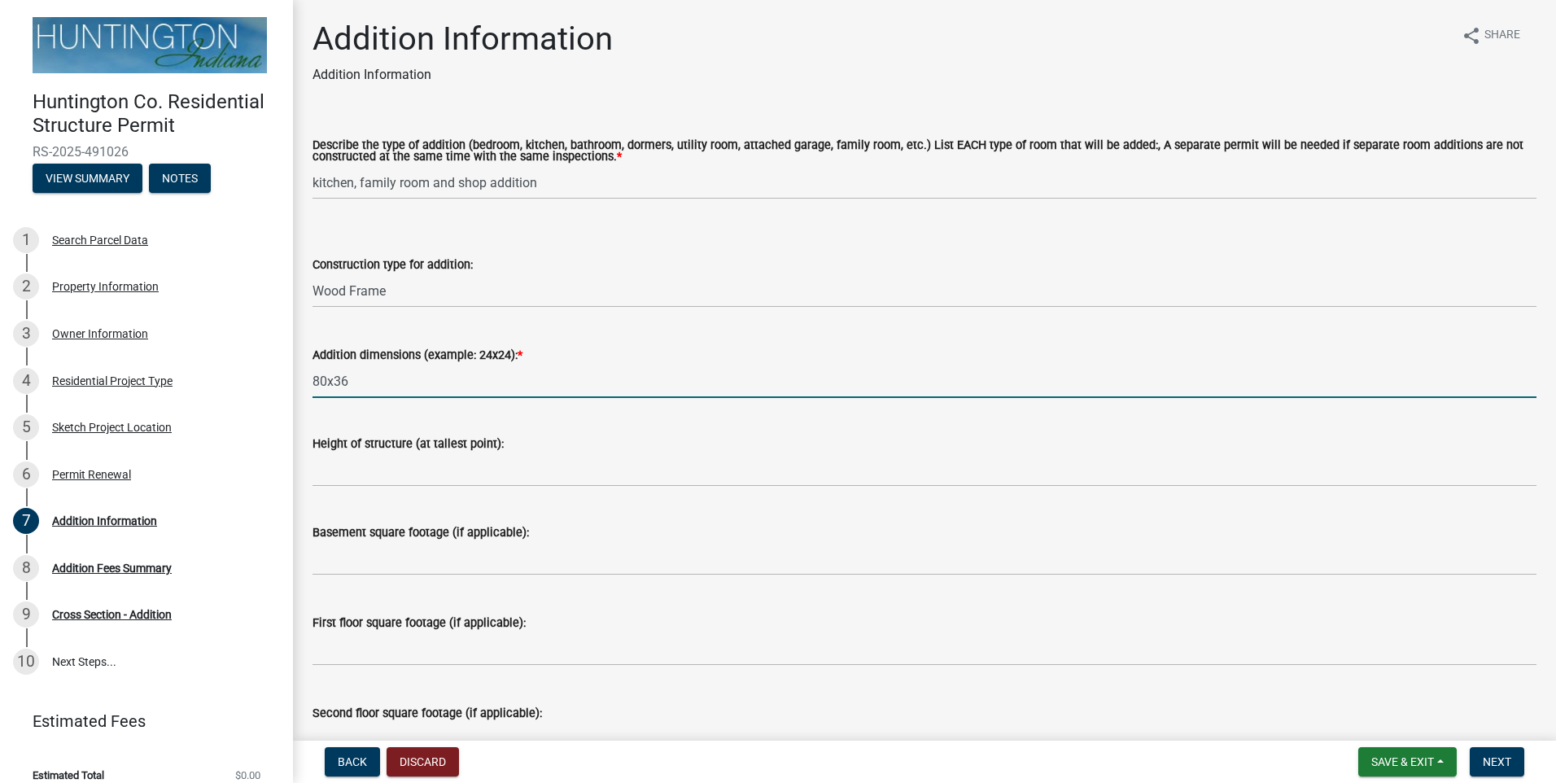
type input "80x36"
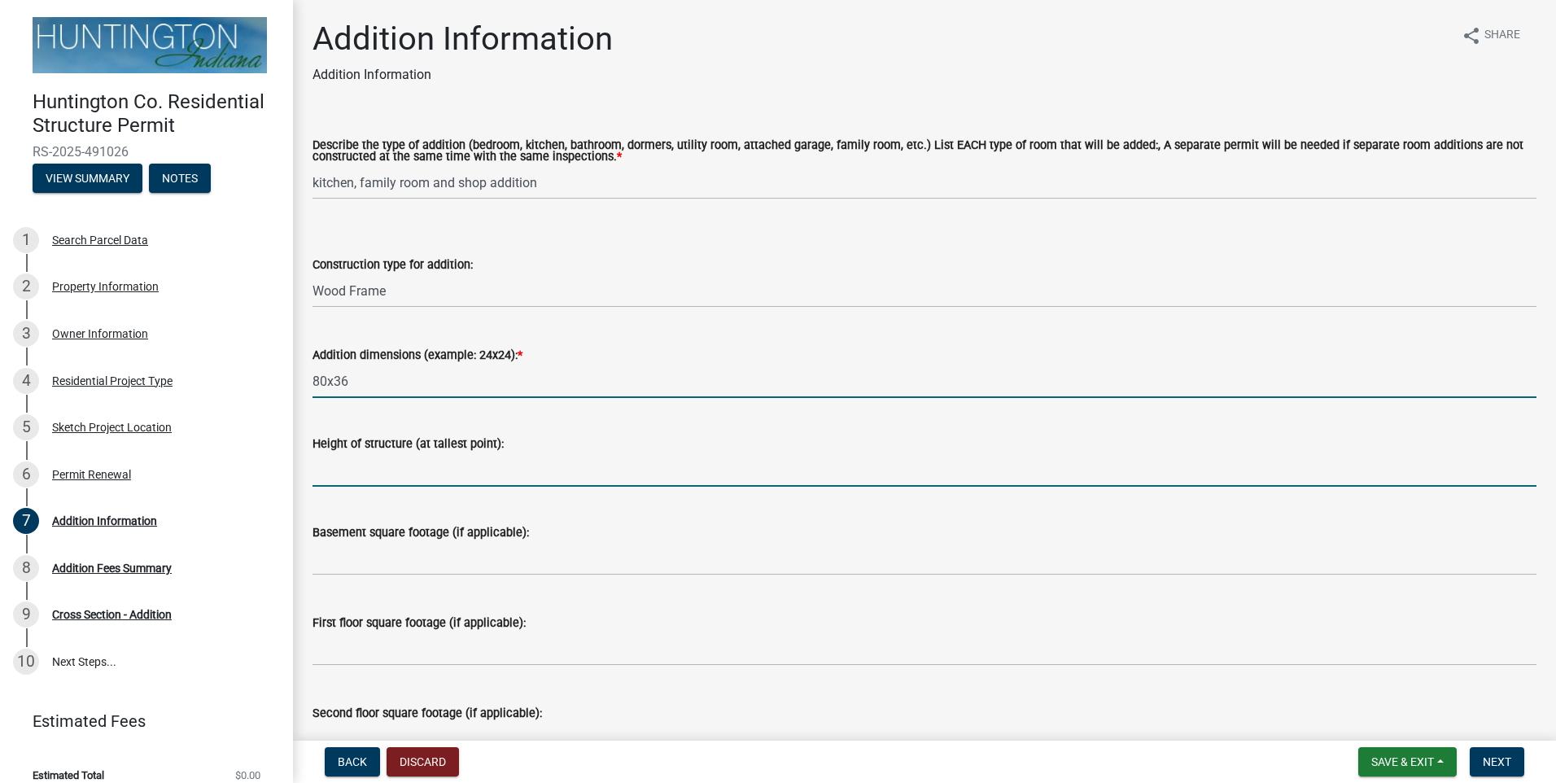
click at [354, 477] on input "Height of structure (at tallest point):" at bounding box center [925, 469] width 1224 height 33
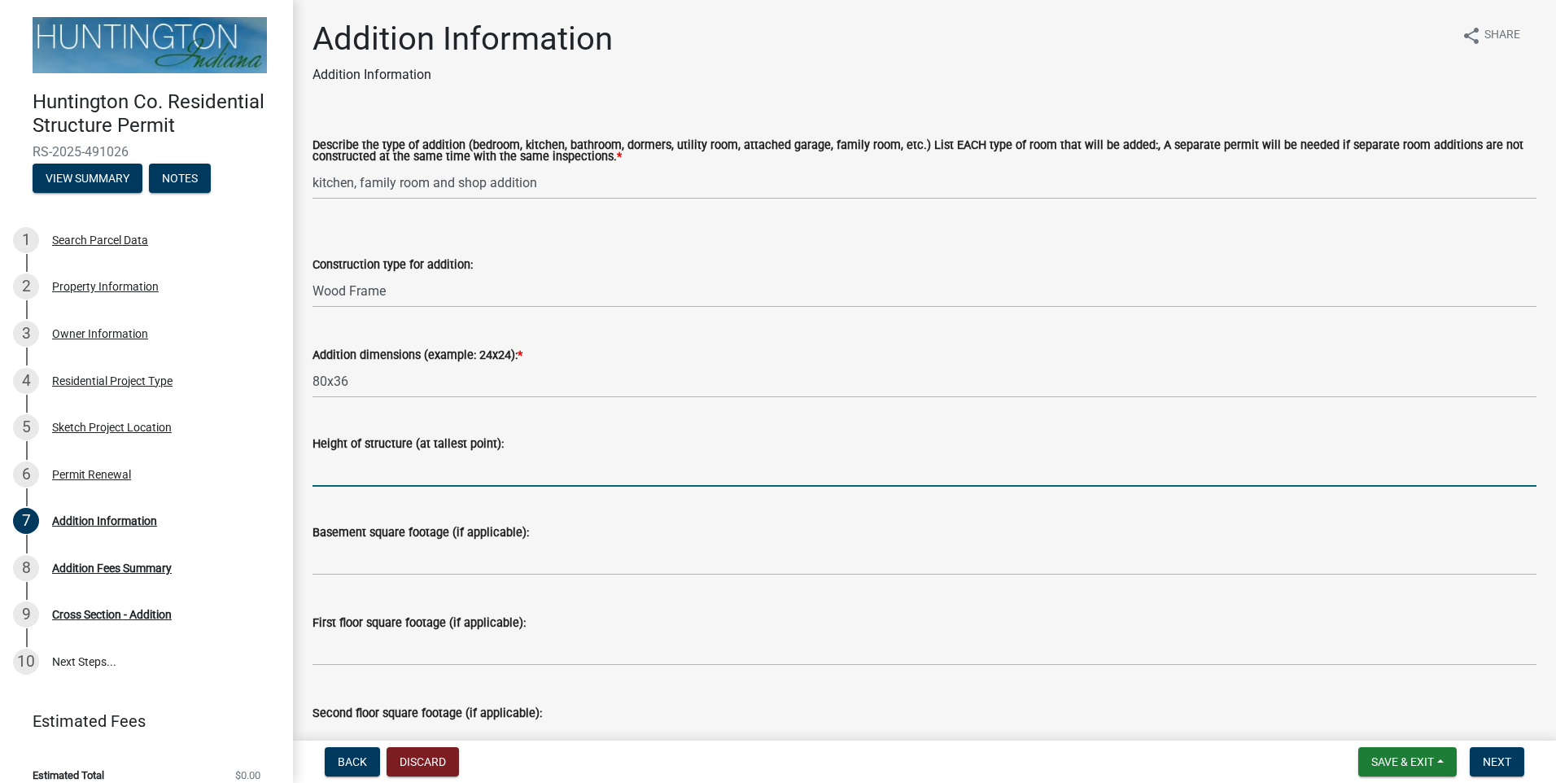
click at [352, 471] on input "Height of structure (at tallest point):" at bounding box center [925, 469] width 1224 height 33
click at [386, 459] on input "Height of structure (at tallest point):" at bounding box center [925, 469] width 1224 height 33
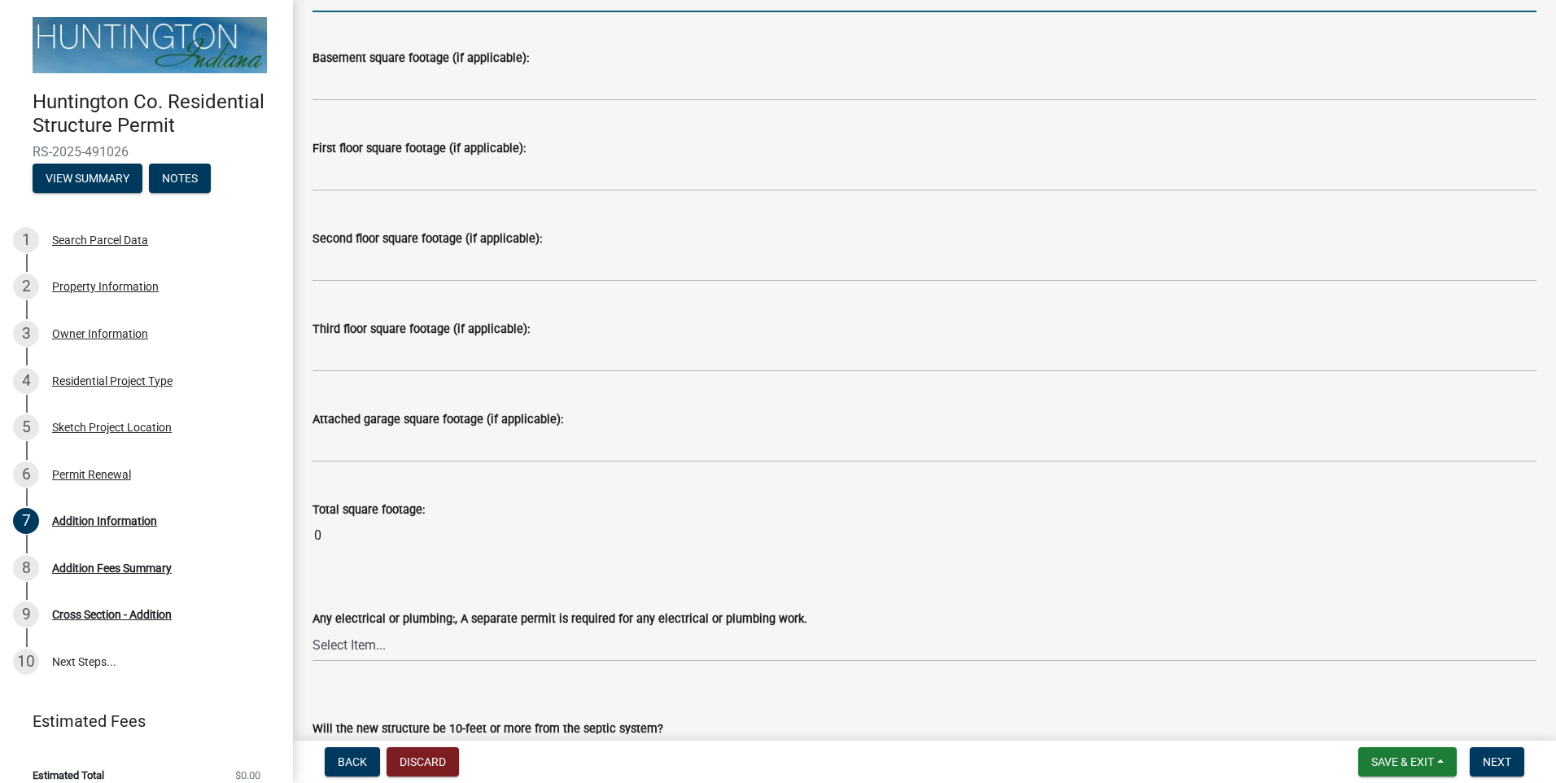
scroll to position [488, 0]
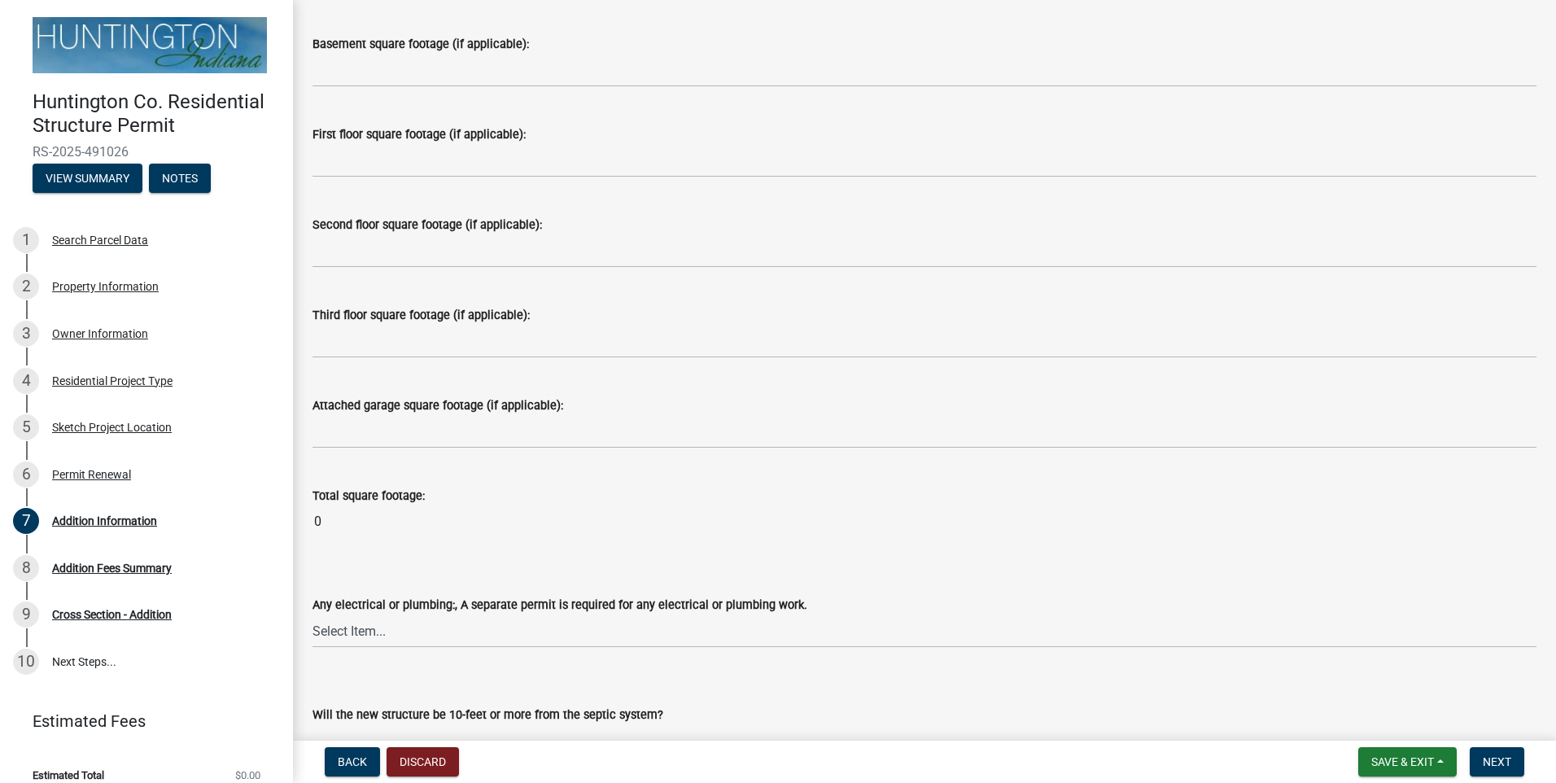
type input "22'"
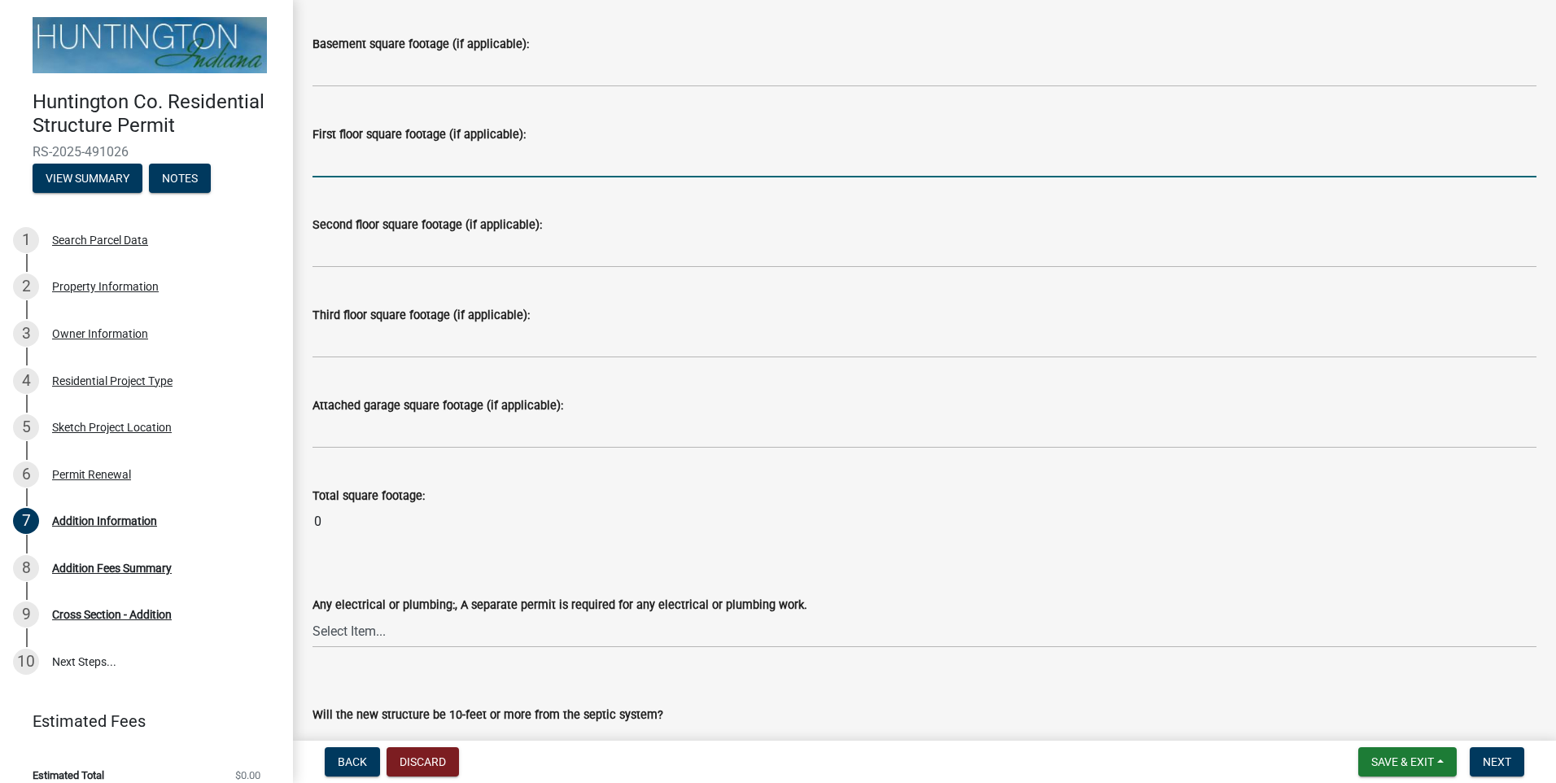
click at [418, 164] on input "text" at bounding box center [925, 160] width 1224 height 33
type input "2880"
click at [511, 471] on wm-data-entity-input "Total square footage: 0" at bounding box center [925, 508] width 1224 height 90
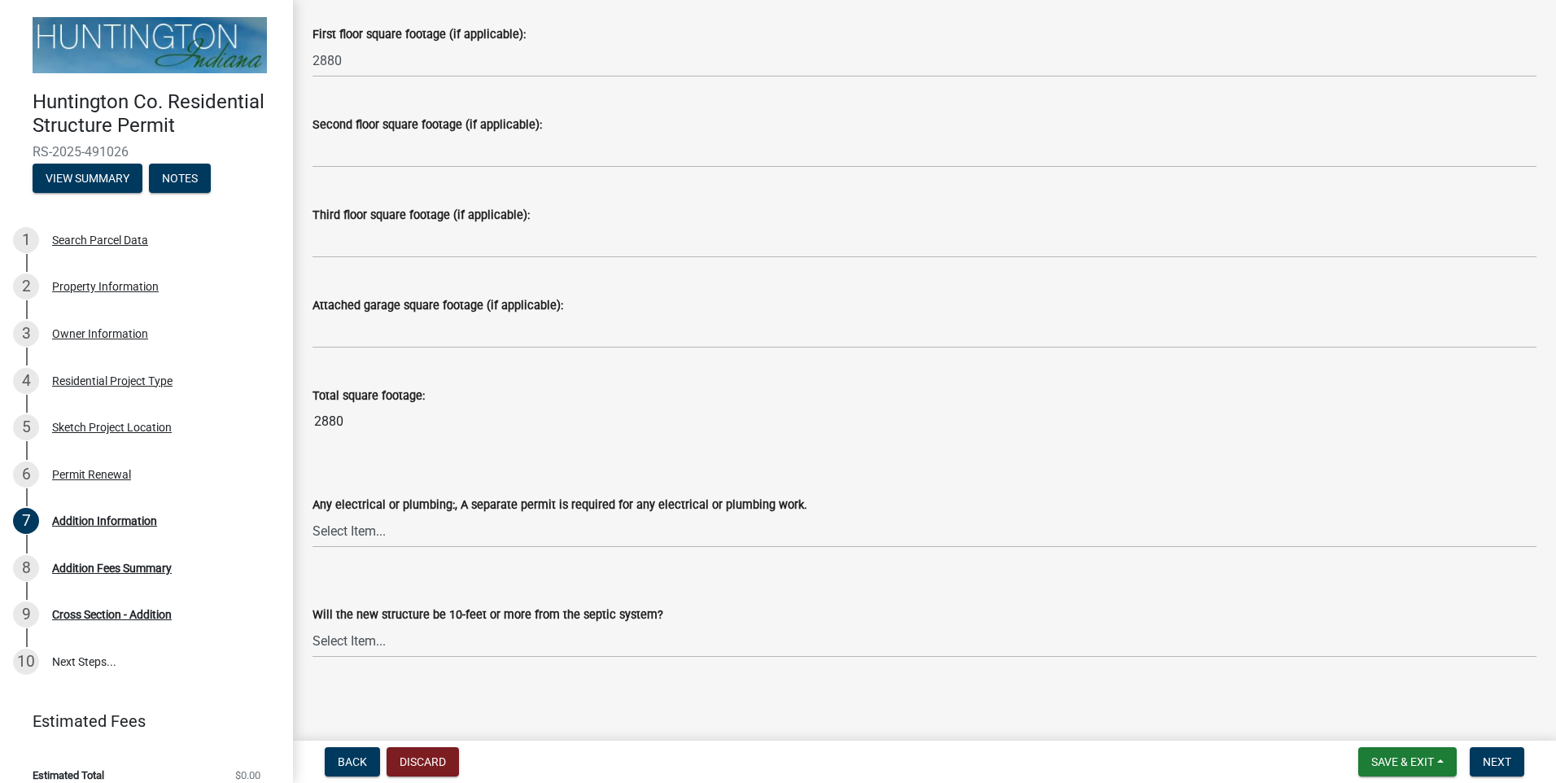
scroll to position [591, 0]
click at [388, 530] on select "Select Item... electrical plumbing both neither" at bounding box center [925, 529] width 1224 height 33
click at [313, 513] on select "Select Item... electrical plumbing both neither" at bounding box center [925, 529] width 1224 height 33
select select "0d69502e-7684-42b5-b05f-33ce7dfc794a"
click at [470, 645] on select "Select Item... Yes No (Health Dept. approval needed) NA" at bounding box center [925, 639] width 1224 height 33
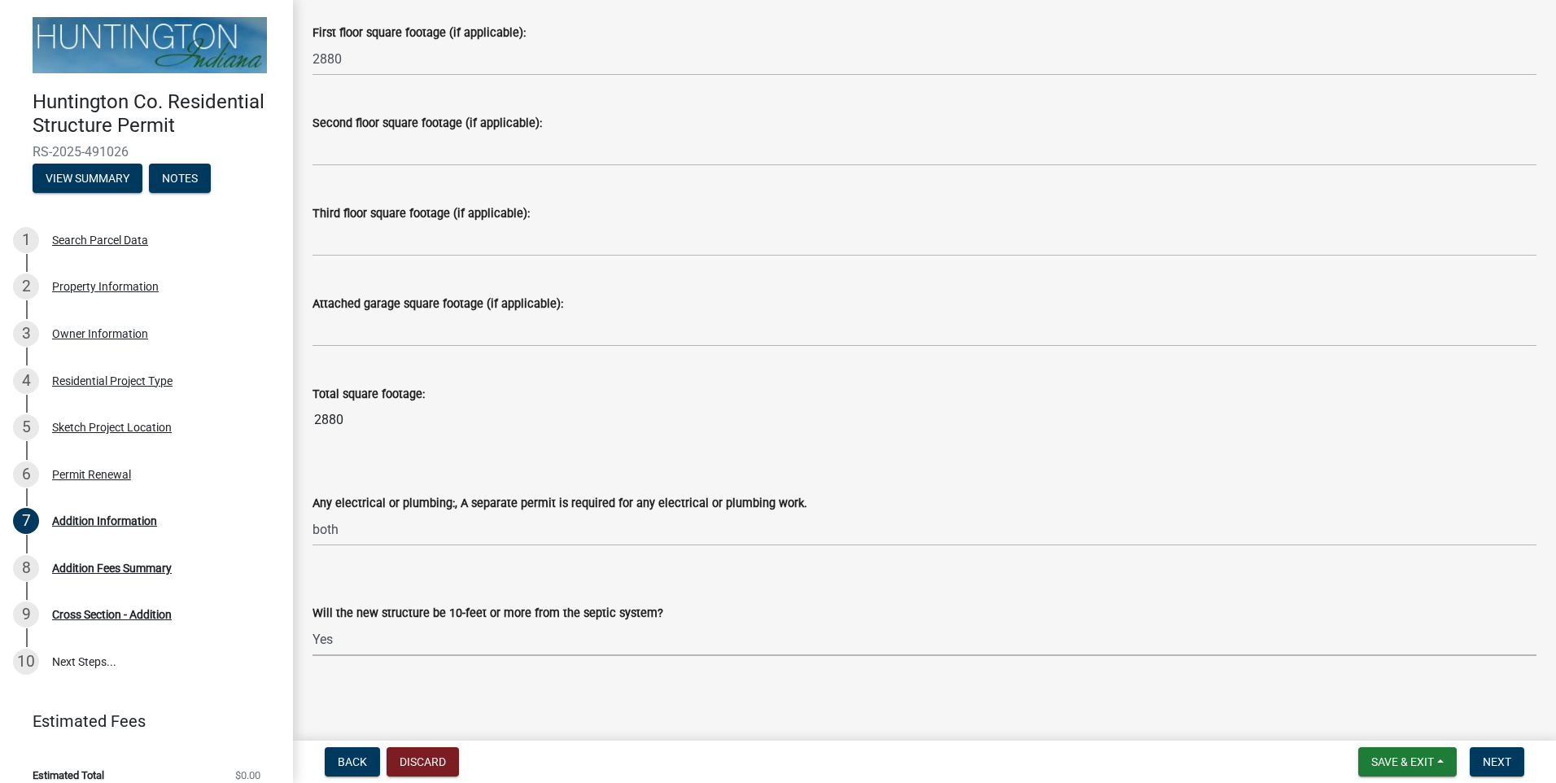
click at [313, 623] on select "Select Item... Yes No (Health Dept. approval needed) NA" at bounding box center [925, 639] width 1224 height 33
select select "1ed15bd7-a0cf-452a-a007-7eee043dbdd2"
click at [1497, 752] on button "Next" at bounding box center [1497, 761] width 55 height 29
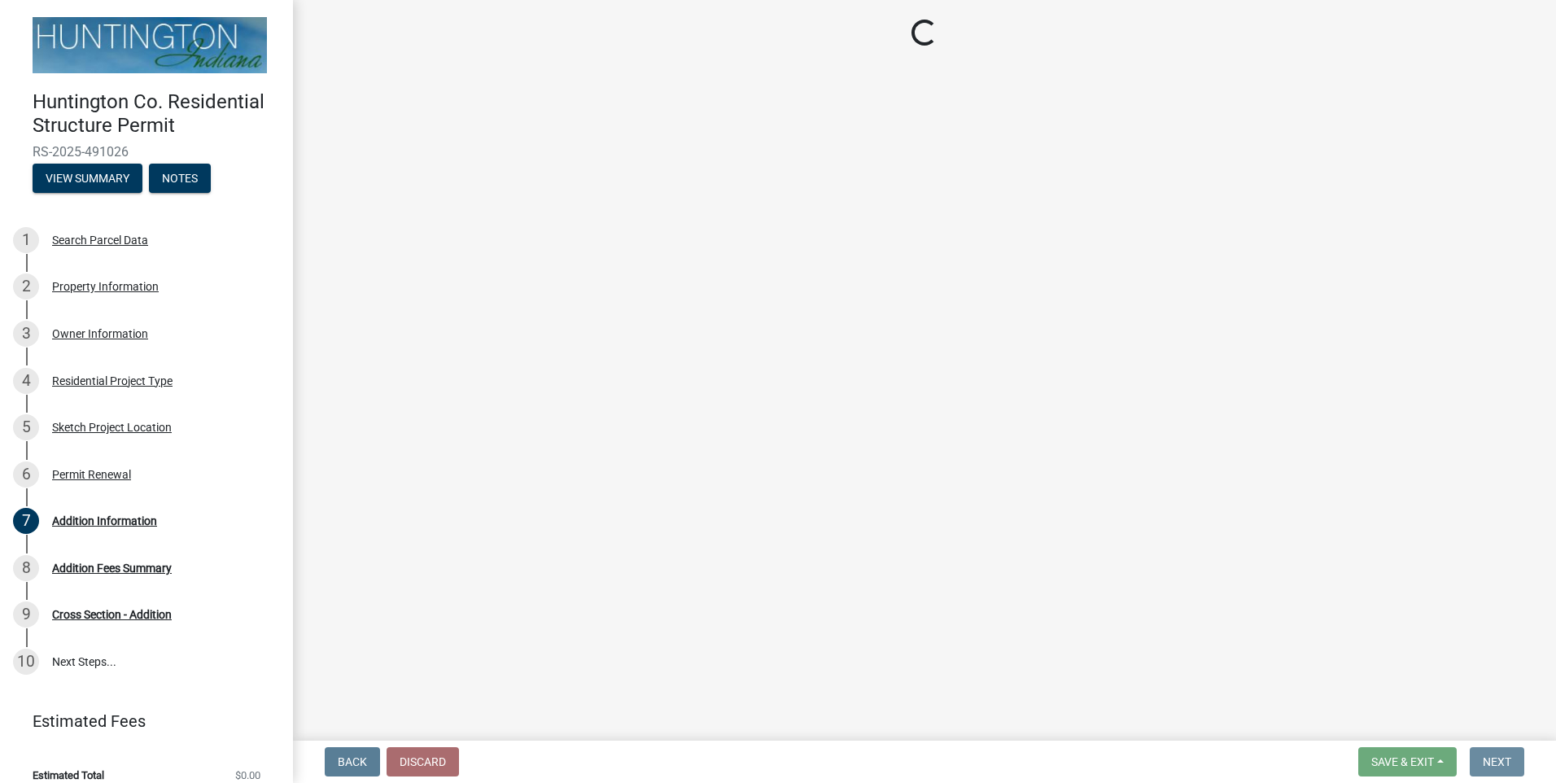
scroll to position [0, 0]
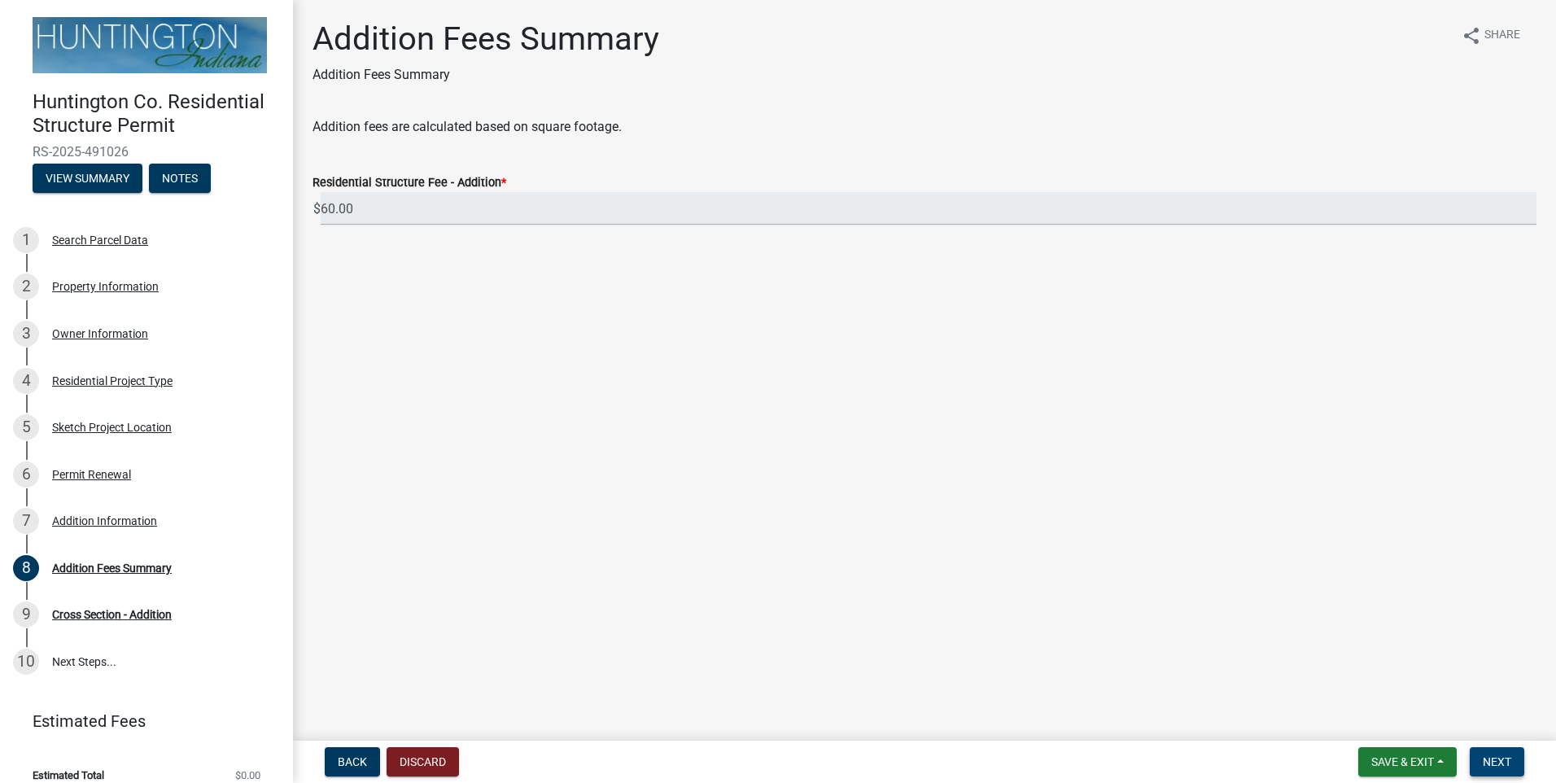
click at [1494, 758] on span "Next" at bounding box center [1497, 761] width 28 height 13
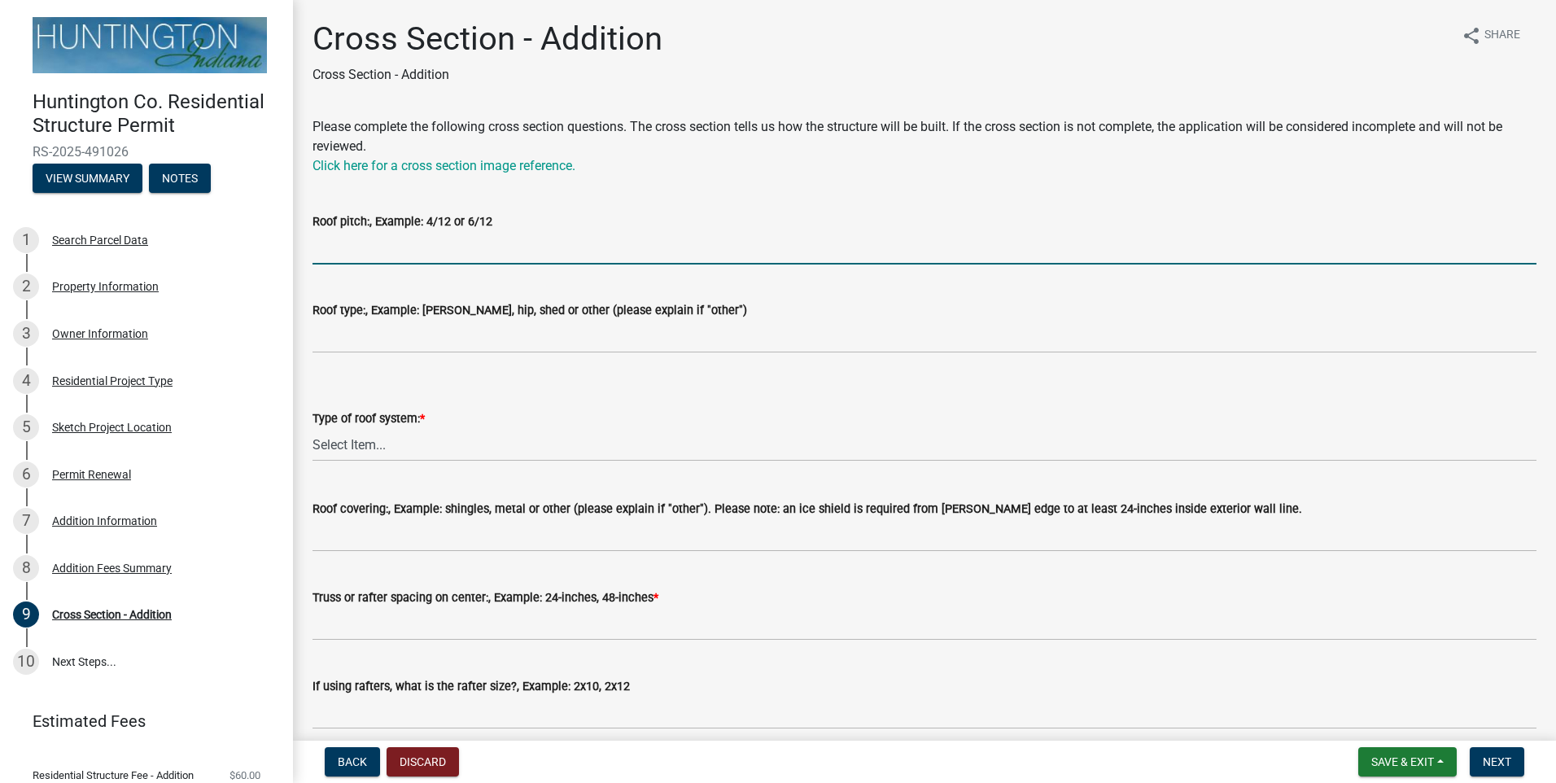
click at [382, 239] on input "Roof pitch:, Example: 4/12 or 6/12" at bounding box center [925, 247] width 1224 height 33
click at [382, 243] on input "Roof pitch:, Example: 4/12 or 6/12" at bounding box center [925, 247] width 1224 height 33
type input "4/12"
click at [455, 355] on wm-data-entity-input "Roof type:, Example: [PERSON_NAME], hip, shed or other (please explain if "othe…" at bounding box center [925, 322] width 1224 height 89
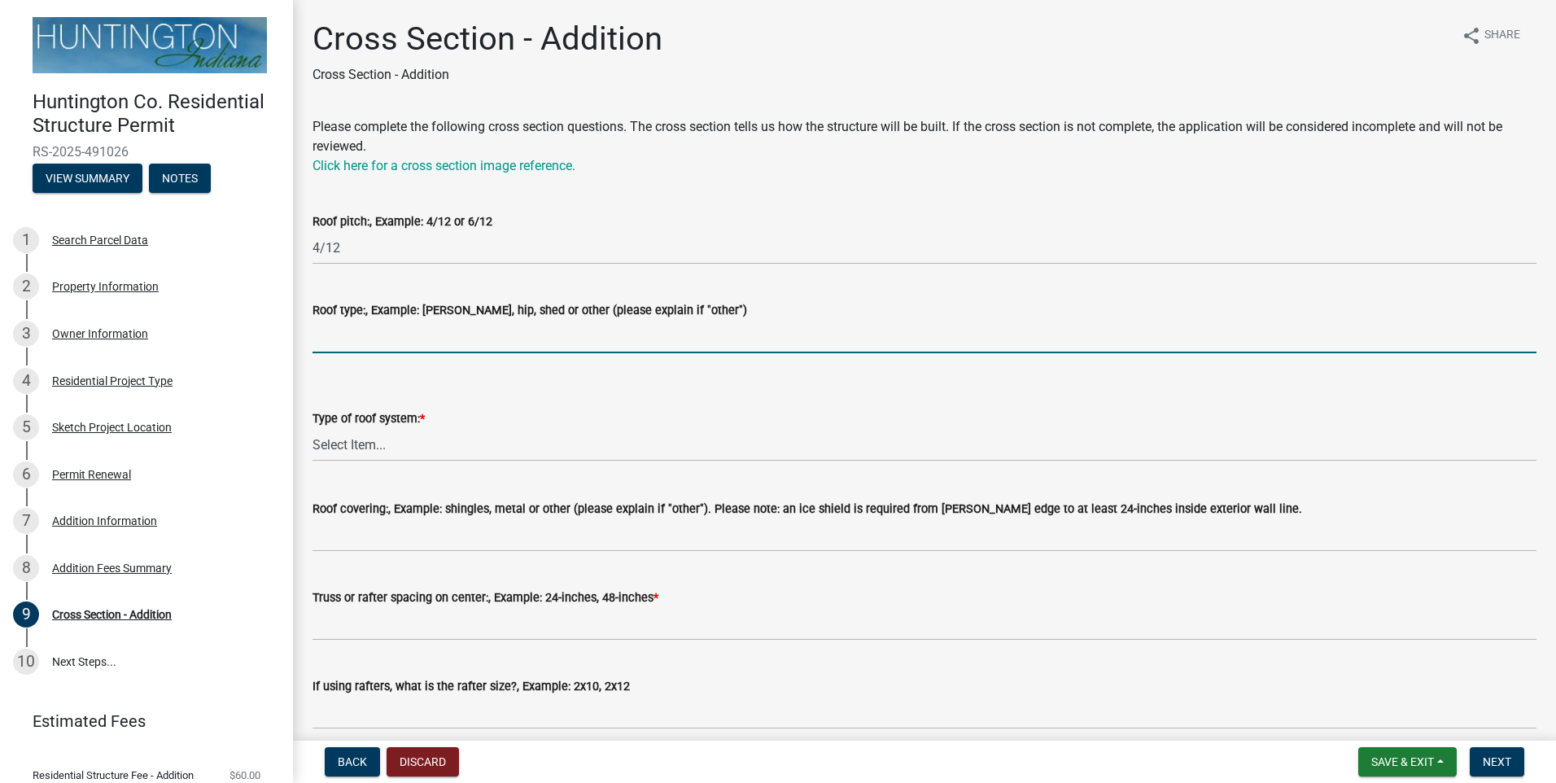
click at [451, 345] on input "Roof type:, Example: [PERSON_NAME], hip, shed or other (please explain if "othe…" at bounding box center [925, 336] width 1224 height 33
click at [450, 345] on input "Roof type:, Example: [PERSON_NAME], hip, shed or other (please explain if "othe…" at bounding box center [925, 336] width 1224 height 33
click at [435, 329] on input "Roof type:, Example: [PERSON_NAME], hip, shed or other (please explain if "othe…" at bounding box center [925, 336] width 1224 height 33
type input "[PERSON_NAME]"
click at [373, 437] on select "Select Item... Trusses Rafters" at bounding box center [925, 444] width 1224 height 33
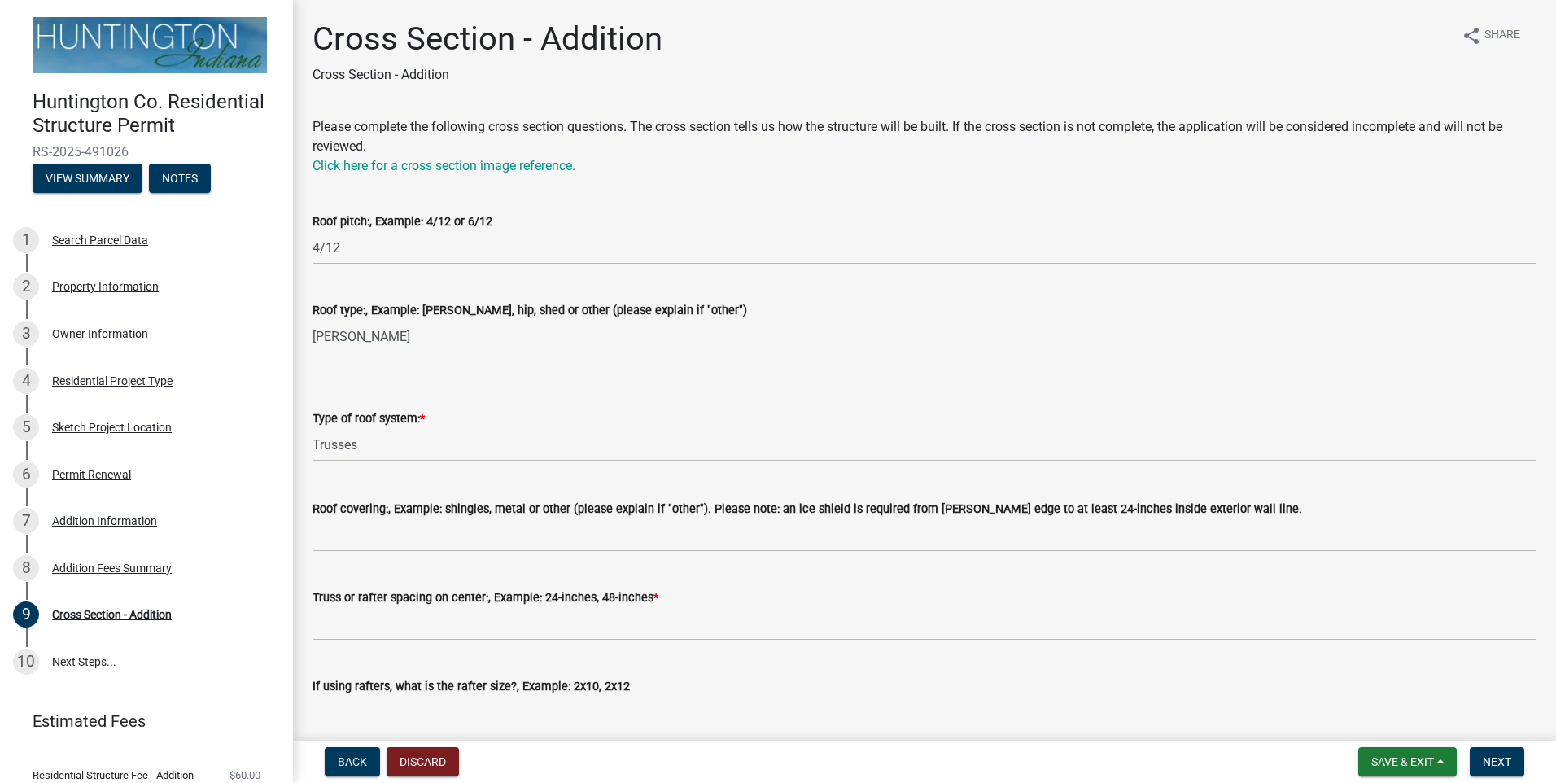
click at [313, 428] on select "Select Item... Trusses Rafters" at bounding box center [925, 444] width 1224 height 33
select select "93705bbc-24a6-480a-bb92-62669d2dac18"
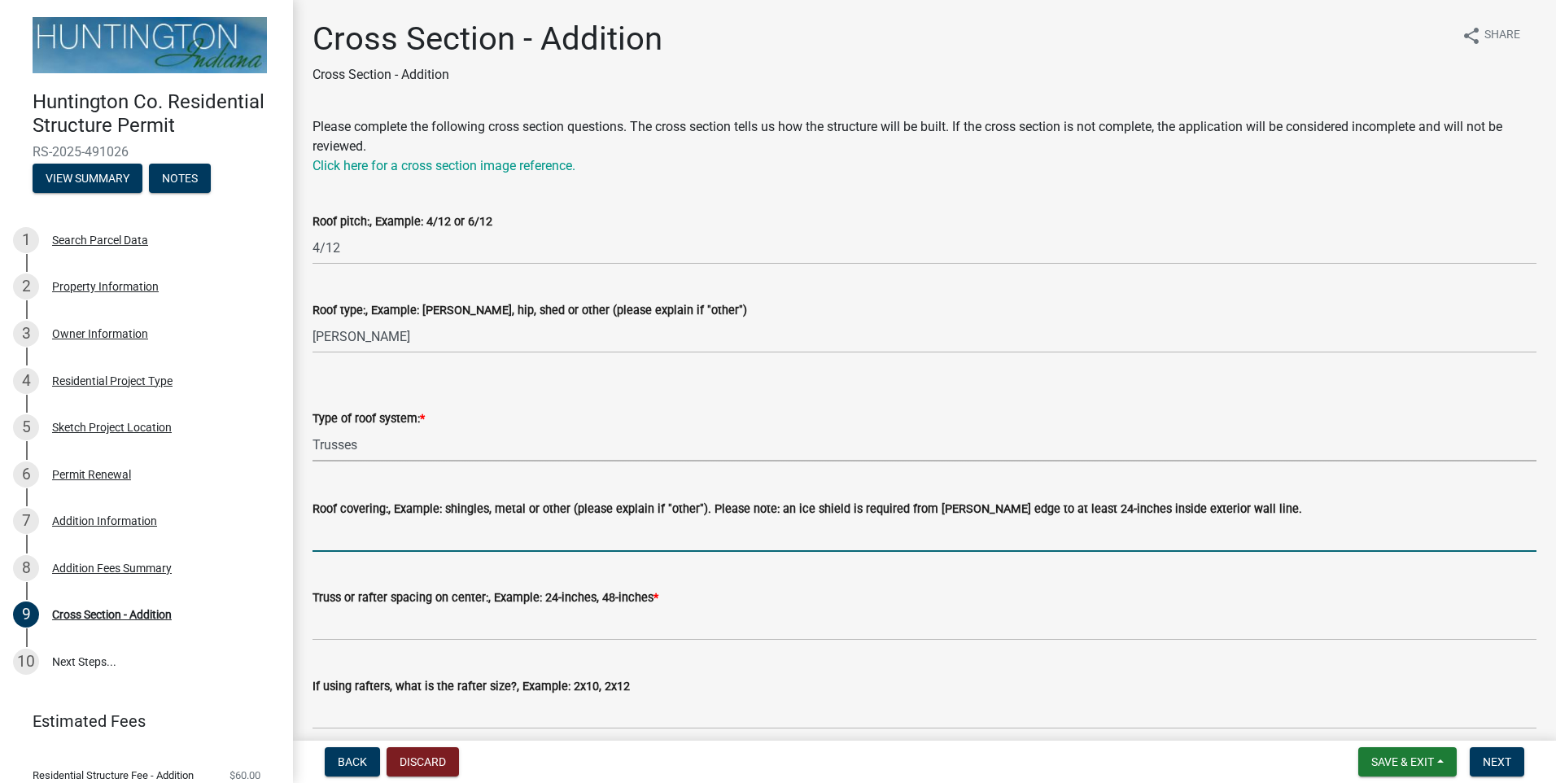
click at [365, 527] on input "Roof covering:, Example: shingles, metal or other (please explain if "other"). …" at bounding box center [925, 534] width 1224 height 33
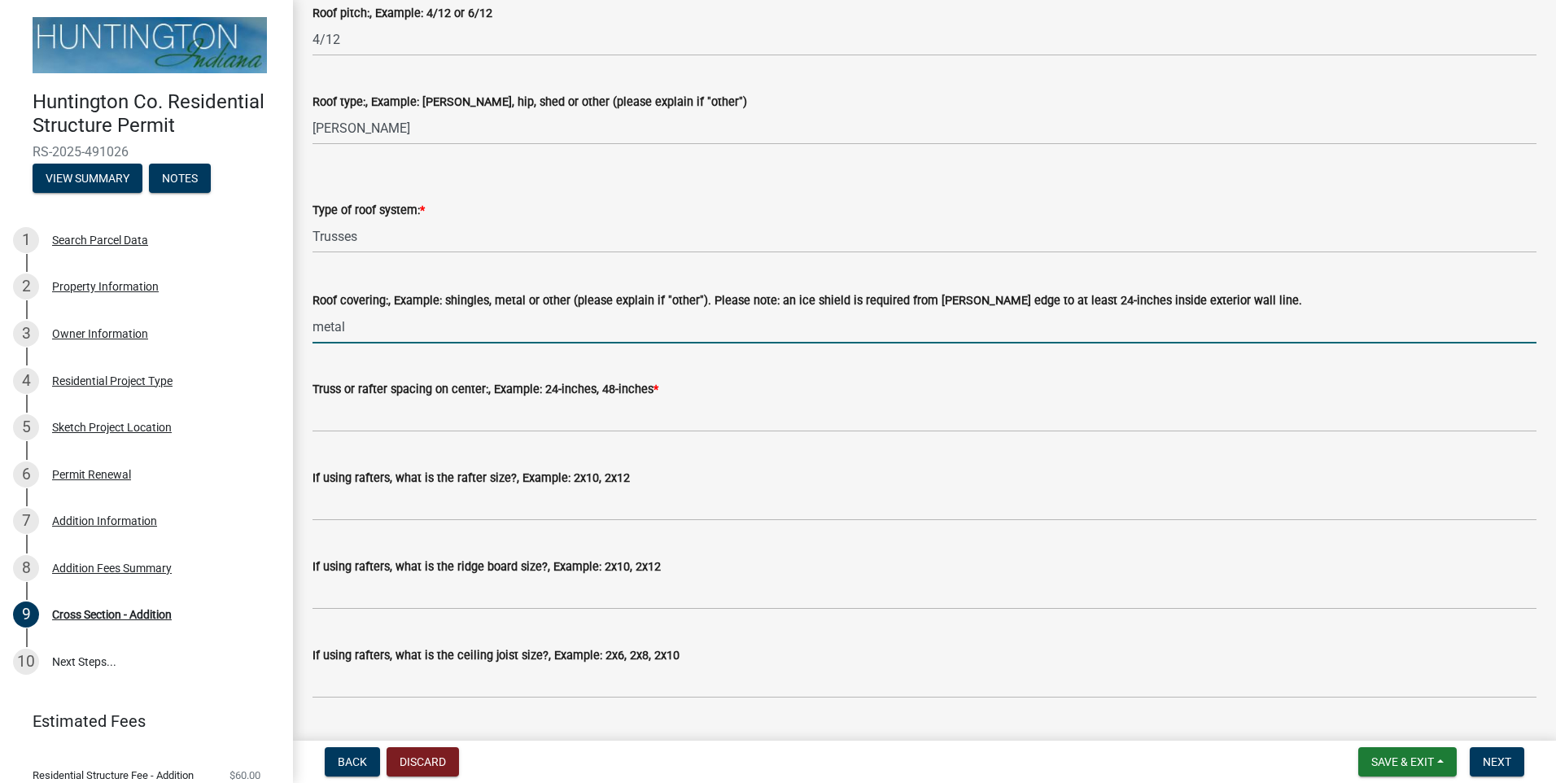
scroll to position [244, 0]
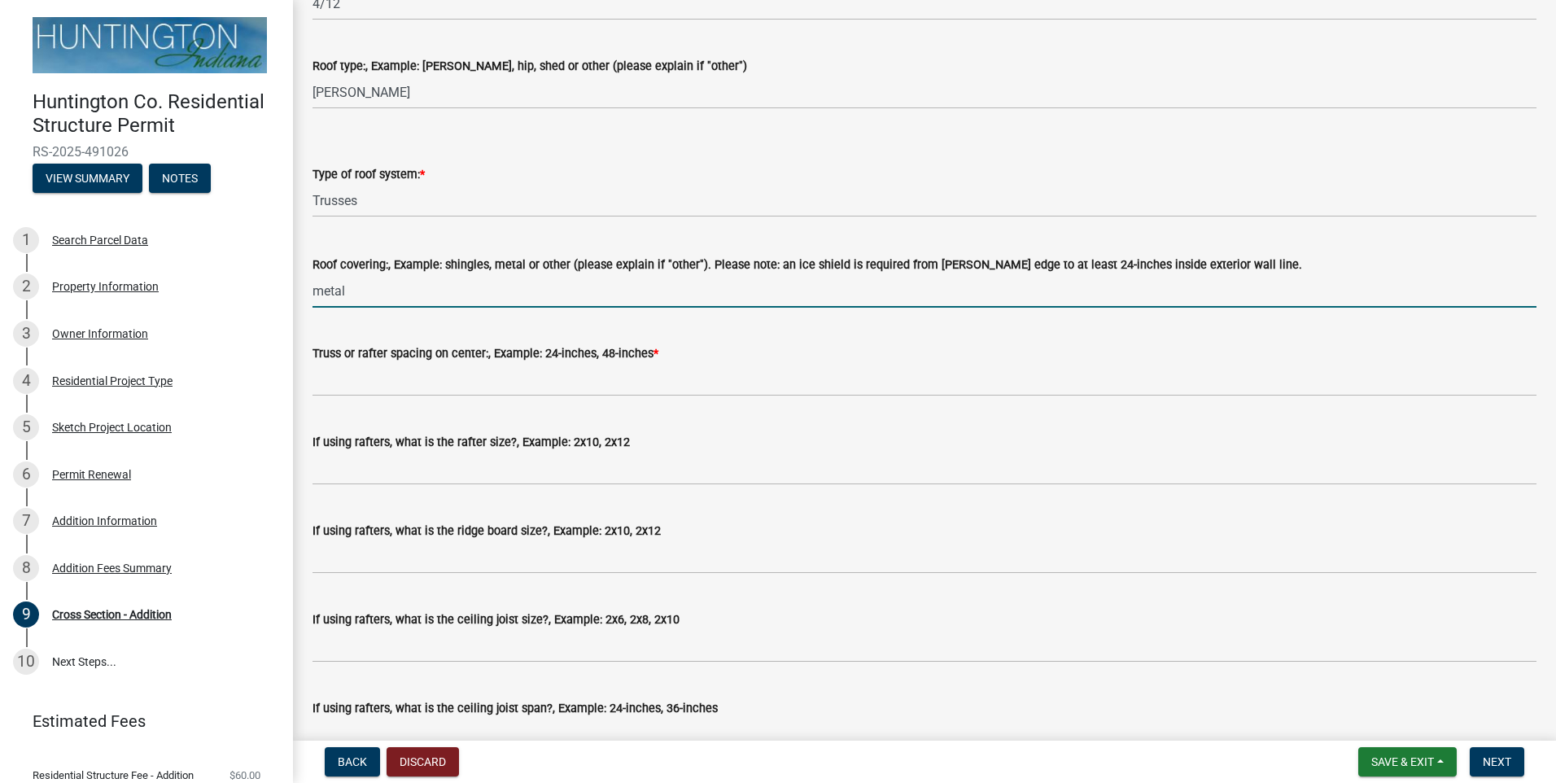
type input "metal"
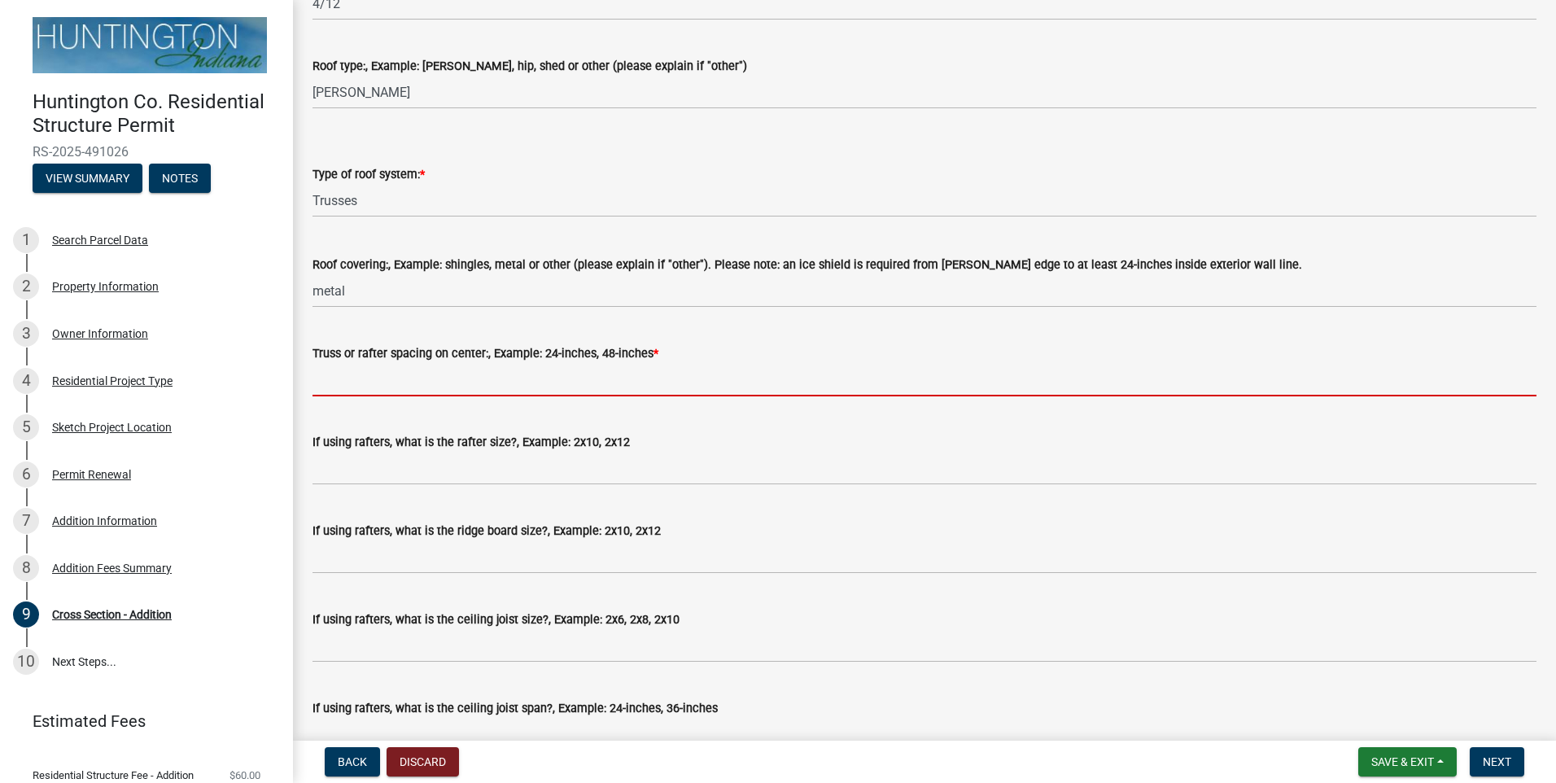
click at [442, 383] on input "Truss or rafter spacing on center:, Example: 24-inches, 48-inches *" at bounding box center [925, 379] width 1224 height 33
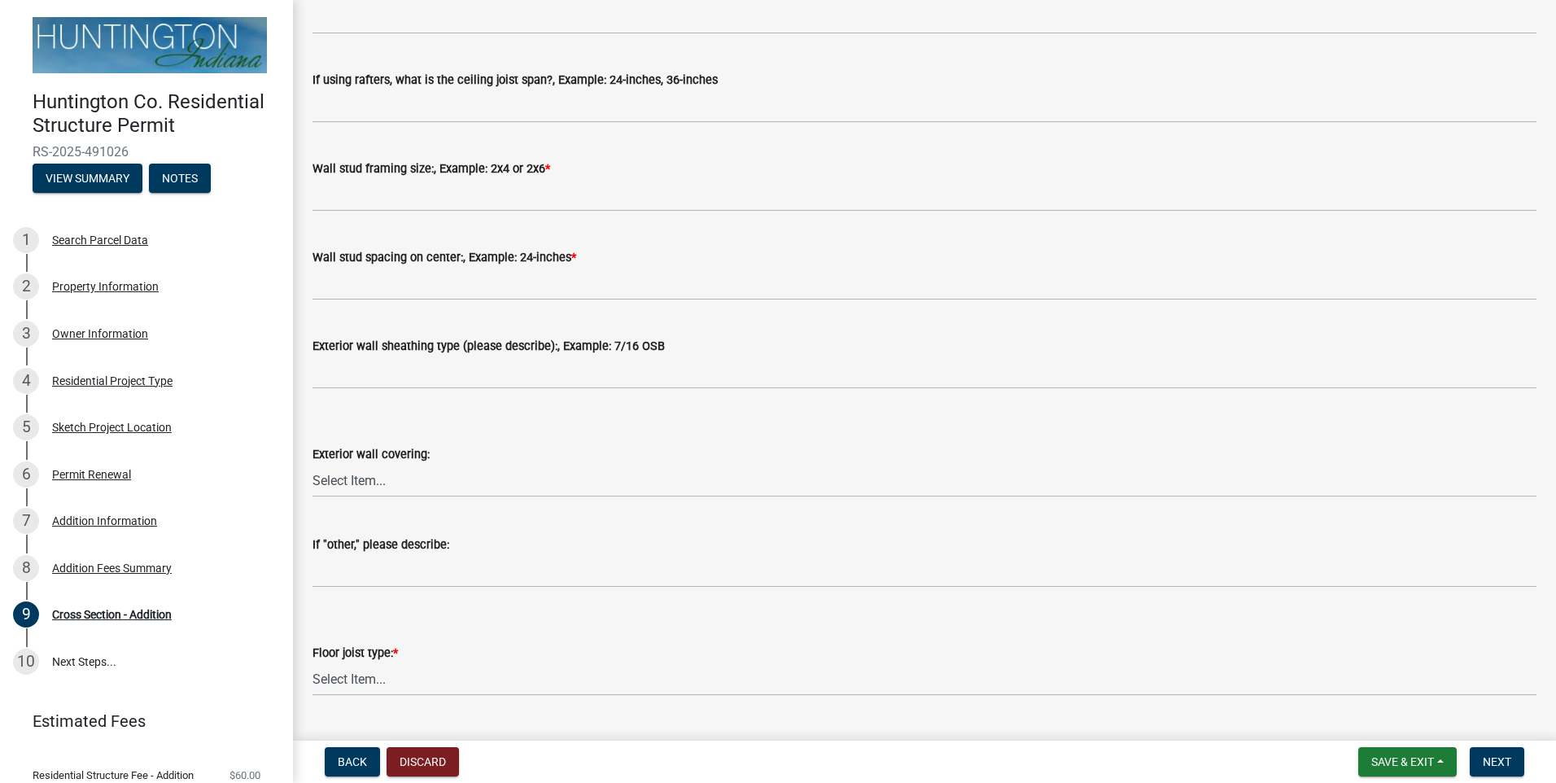
scroll to position [895, 0]
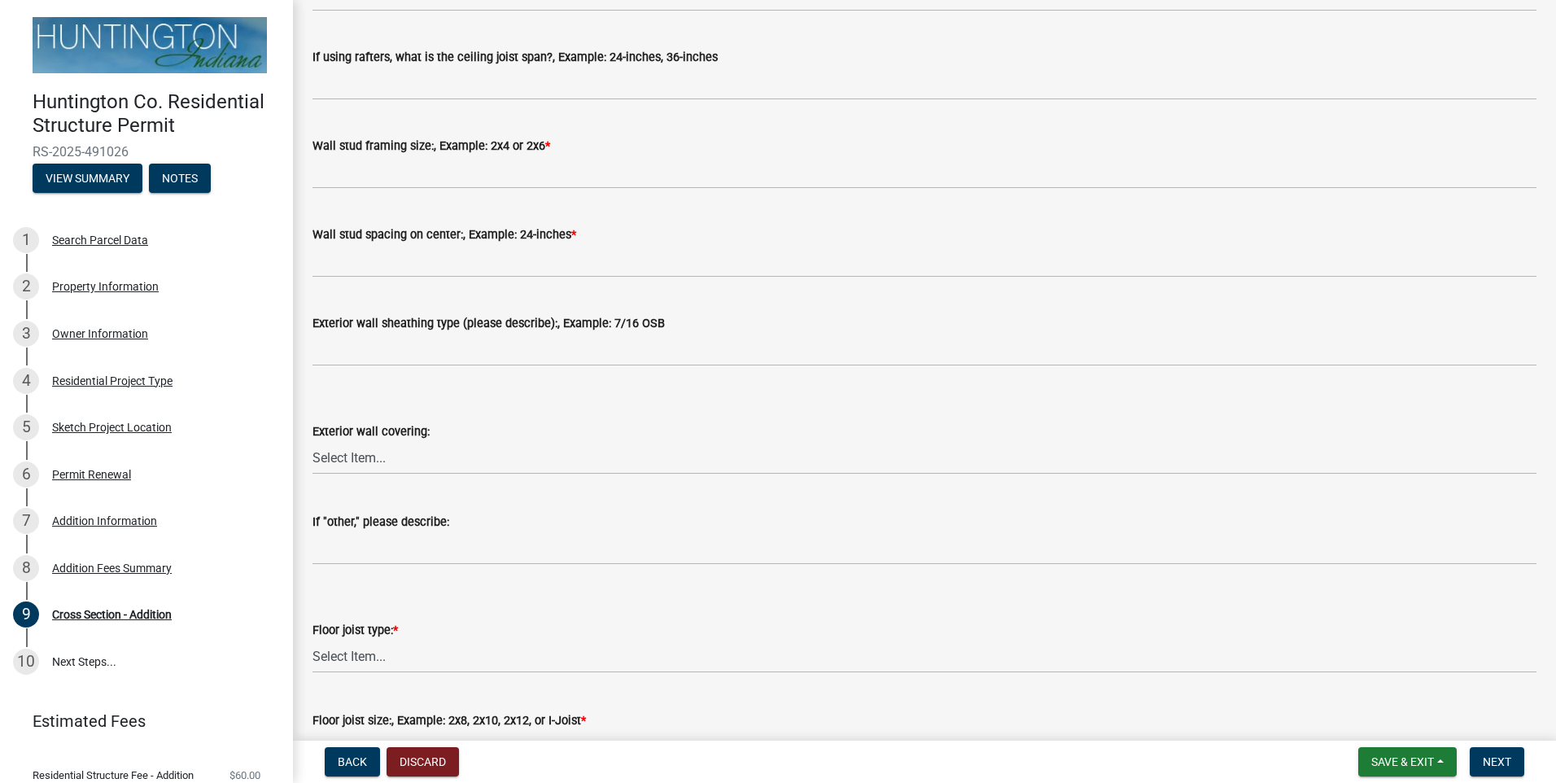
type input "24""
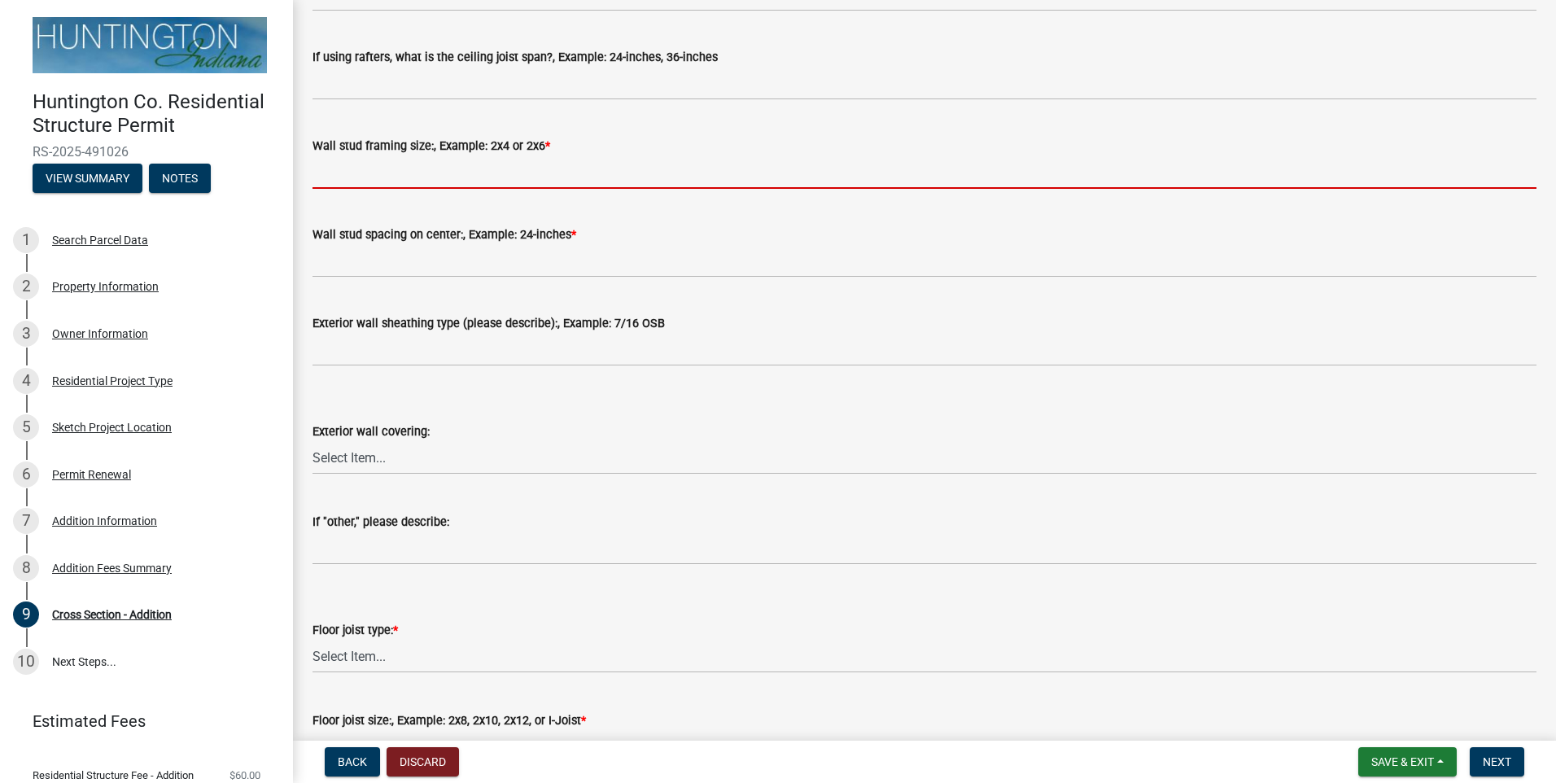
click at [327, 182] on input "Wall stud framing size:, Example: 2x4 or 2x6 *" at bounding box center [925, 171] width 1224 height 33
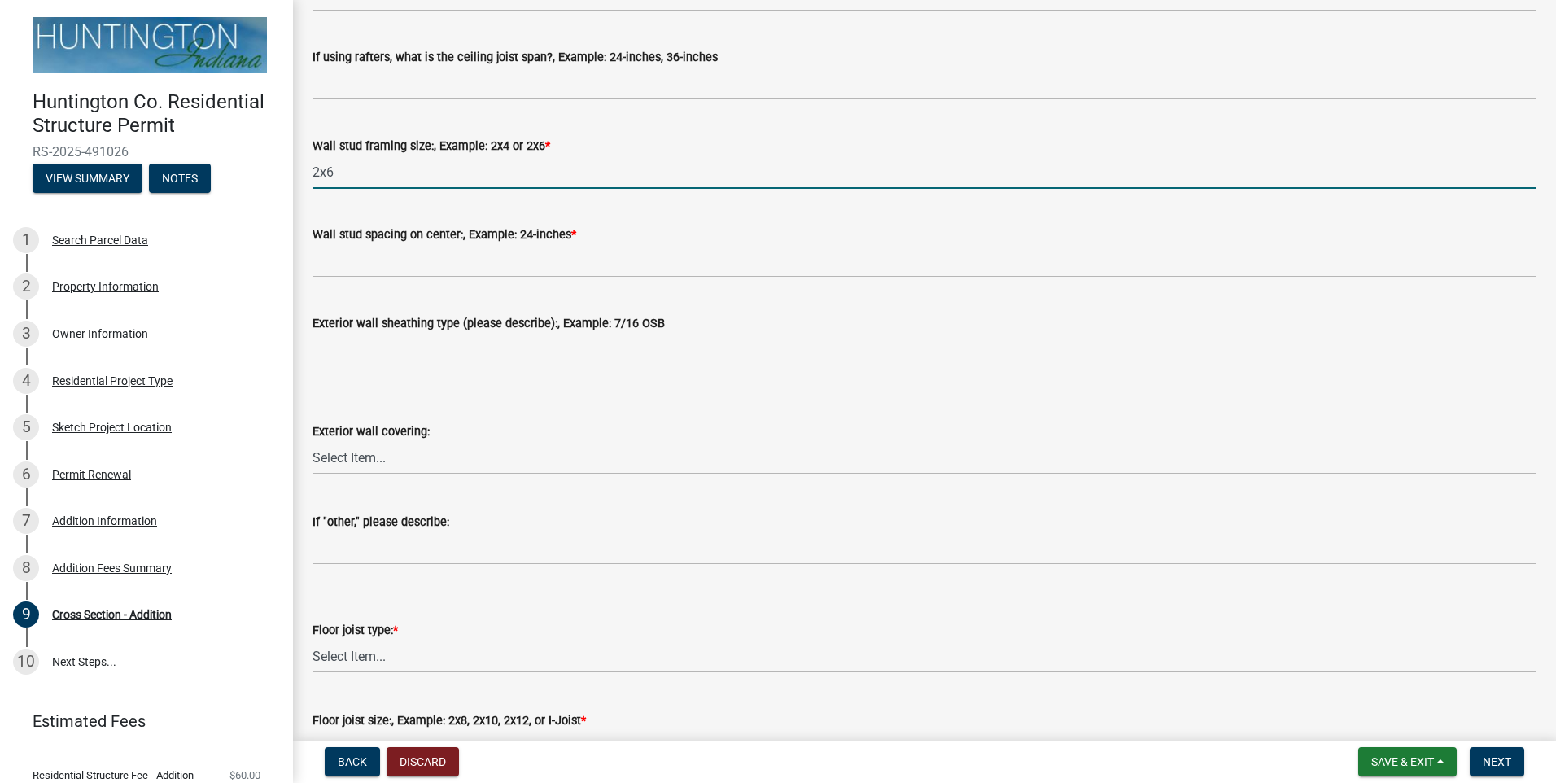
type input "2x6"
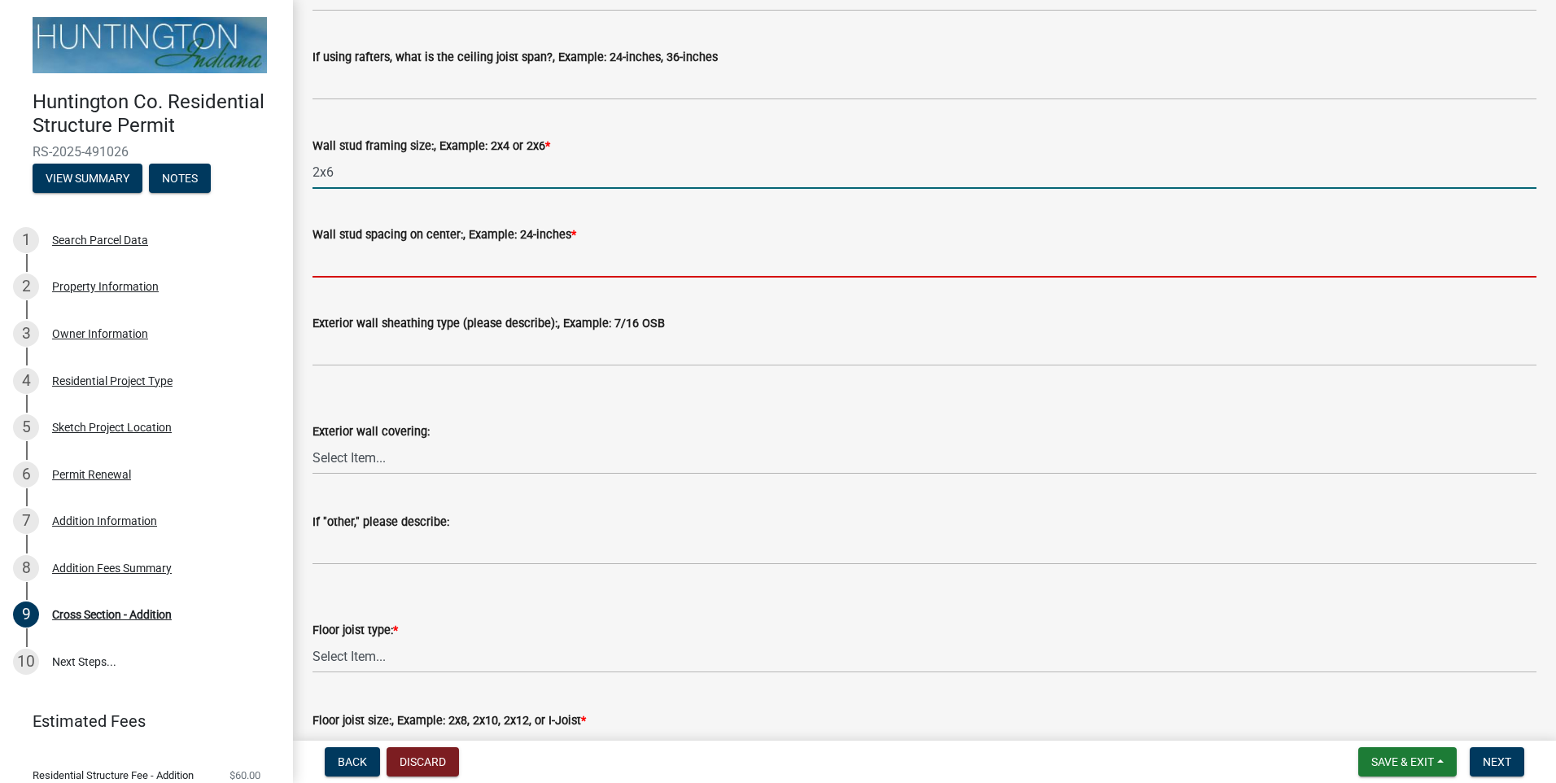
click at [477, 269] on input "Wall stud spacing on center:, Example: 24-inches *" at bounding box center [925, 260] width 1224 height 33
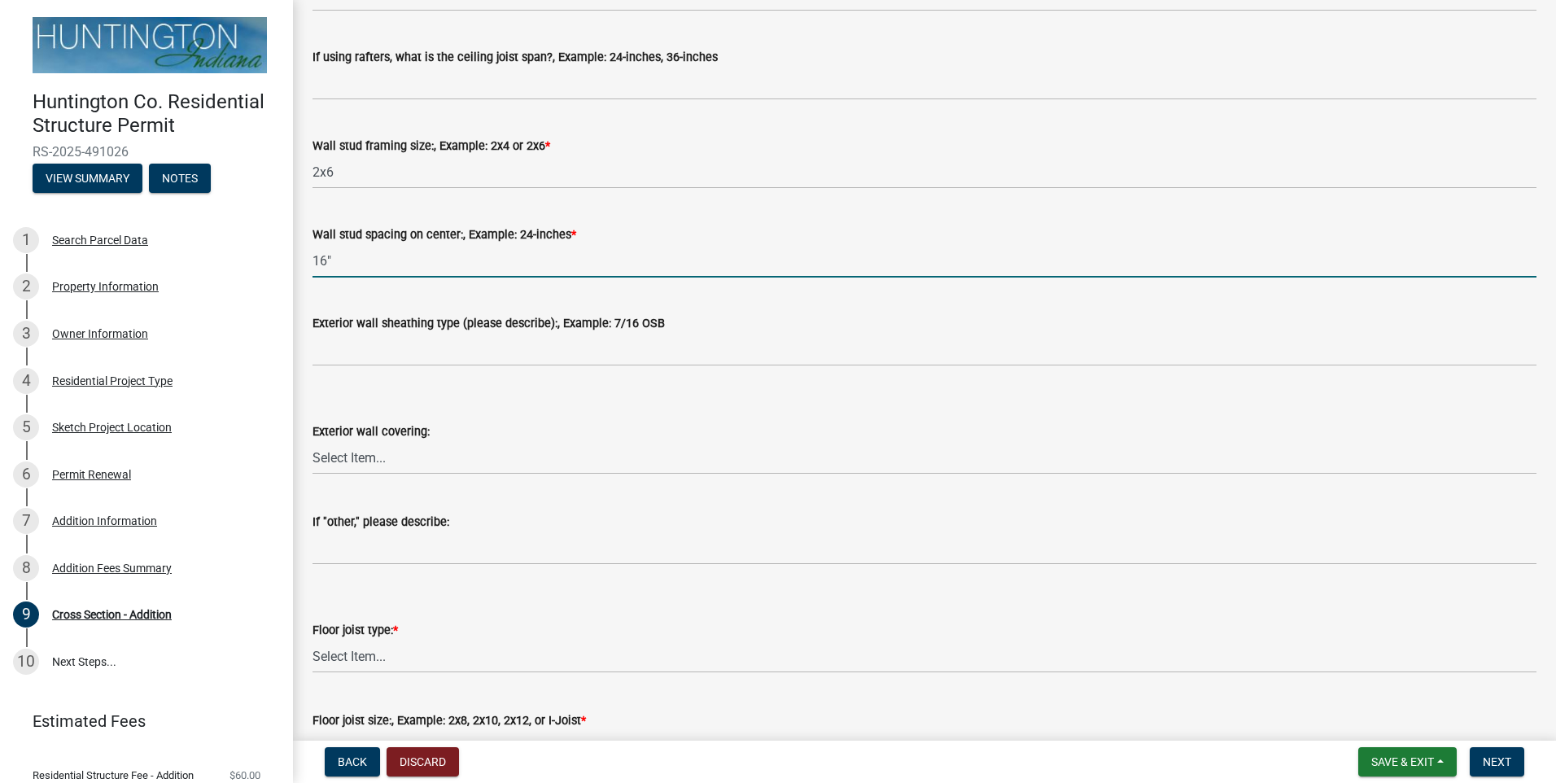
type input "16""
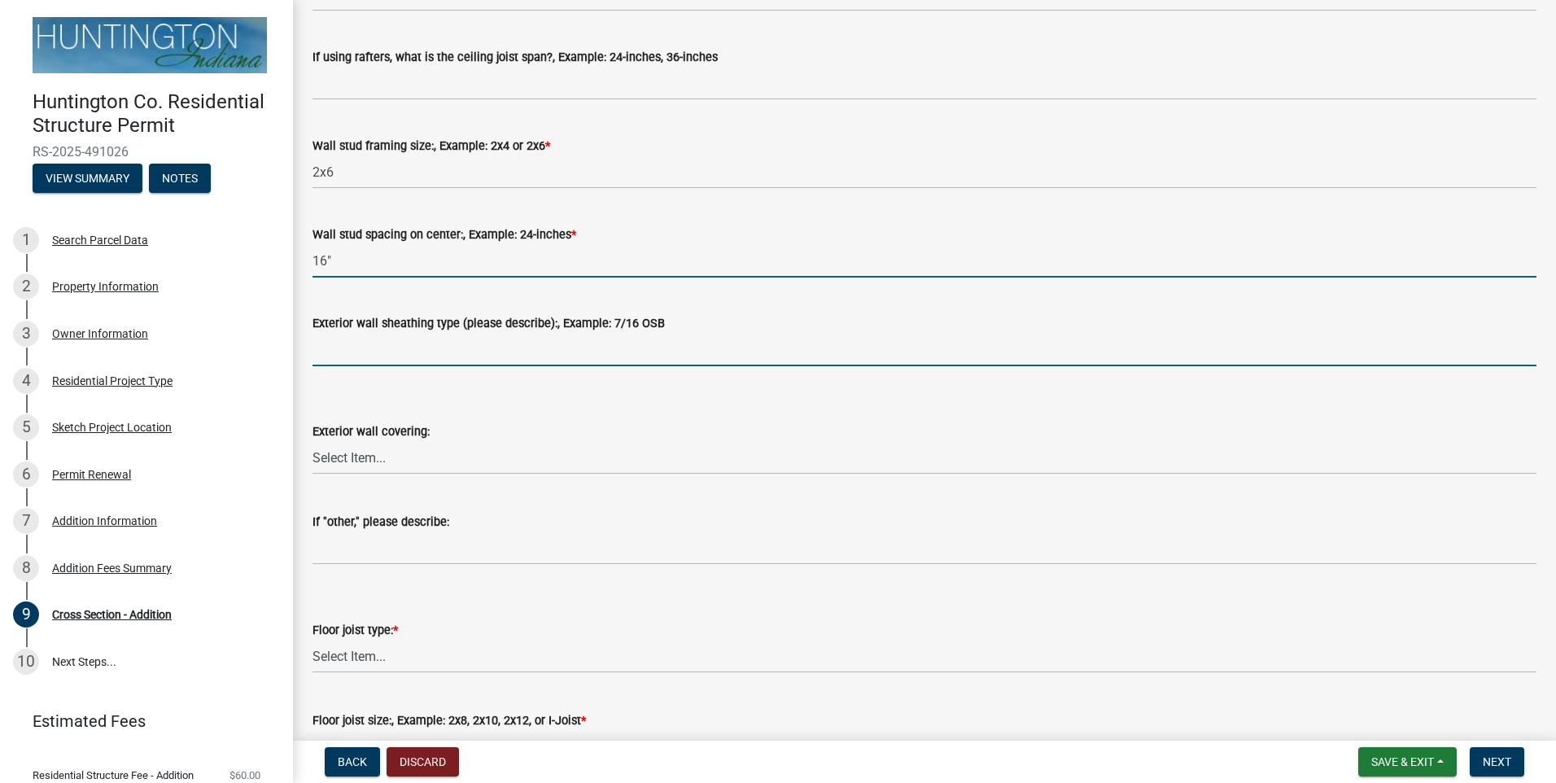
click at [374, 353] on input "Exterior wall sheathing type (please describe):, Example: 7/16 OSB" at bounding box center [925, 349] width 1224 height 33
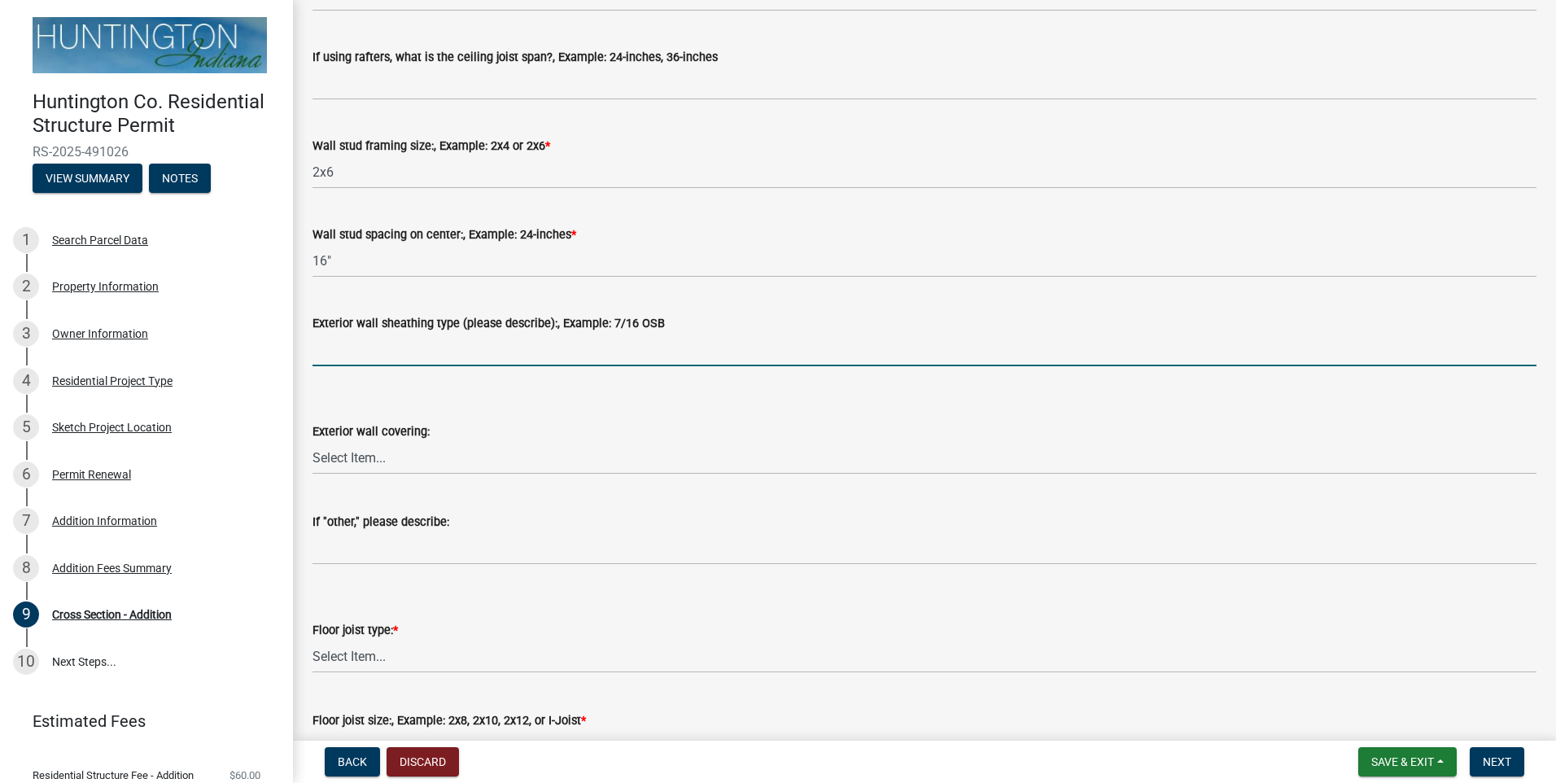
type input "1/2 inch OSB"
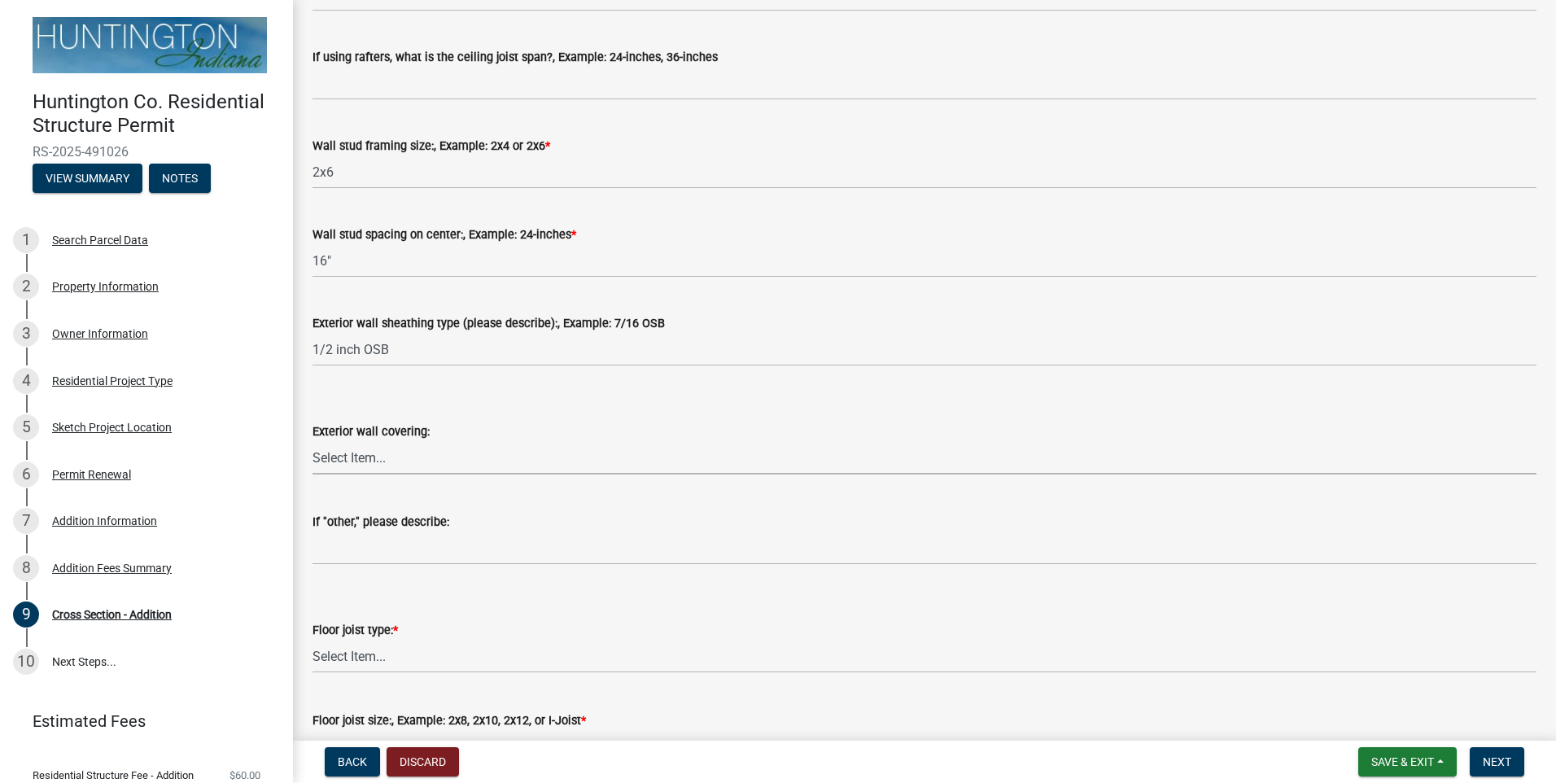
click at [343, 466] on select "Select Item... Metal Vinyl Wood Other" at bounding box center [925, 457] width 1224 height 33
click at [313, 441] on select "Select Item... Metal Vinyl Wood Other" at bounding box center [925, 457] width 1224 height 33
select select "d3bb1e96-fa6a-4a51-b565-66d7c78e3fd1"
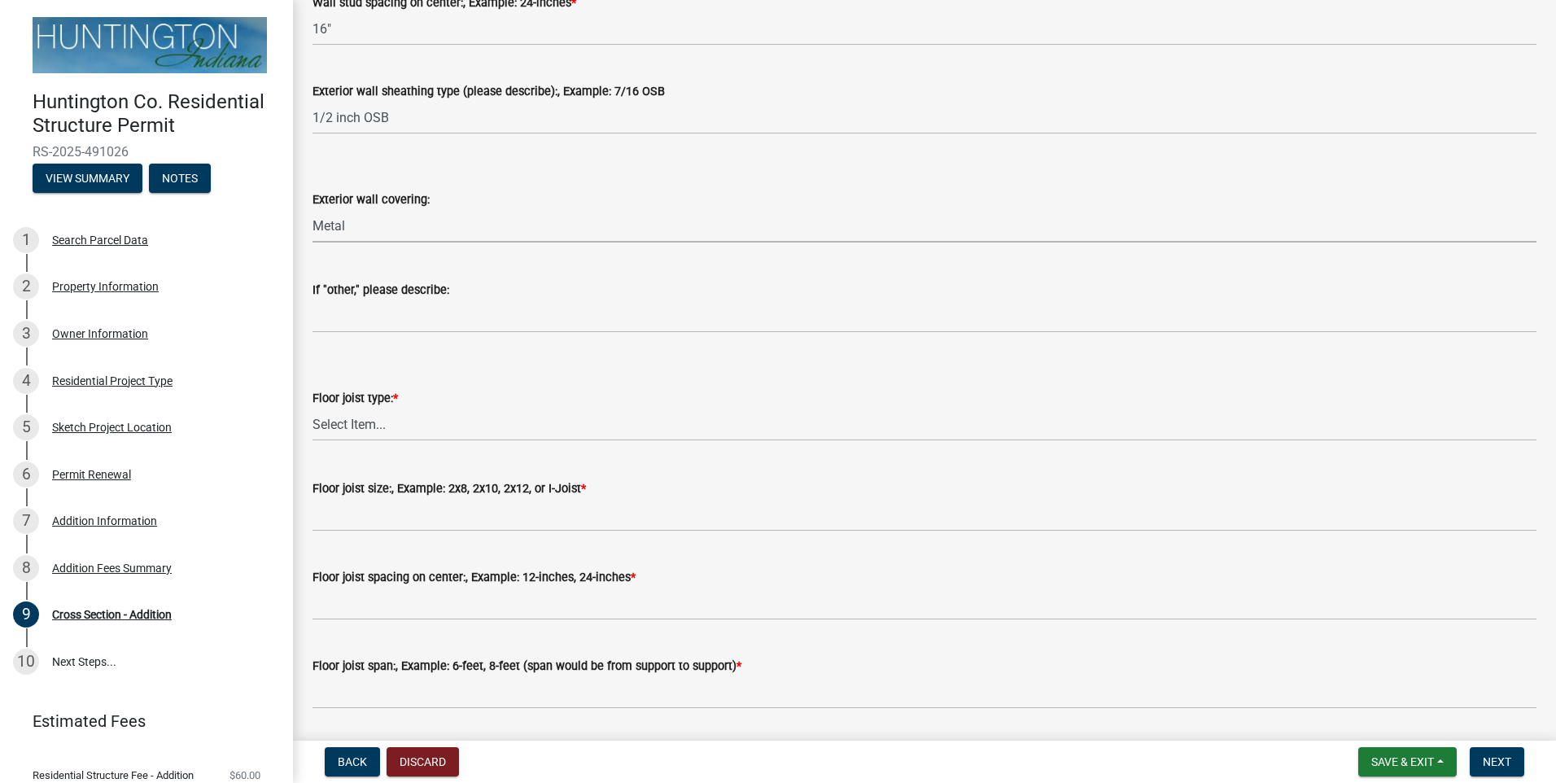
scroll to position [1140, 0]
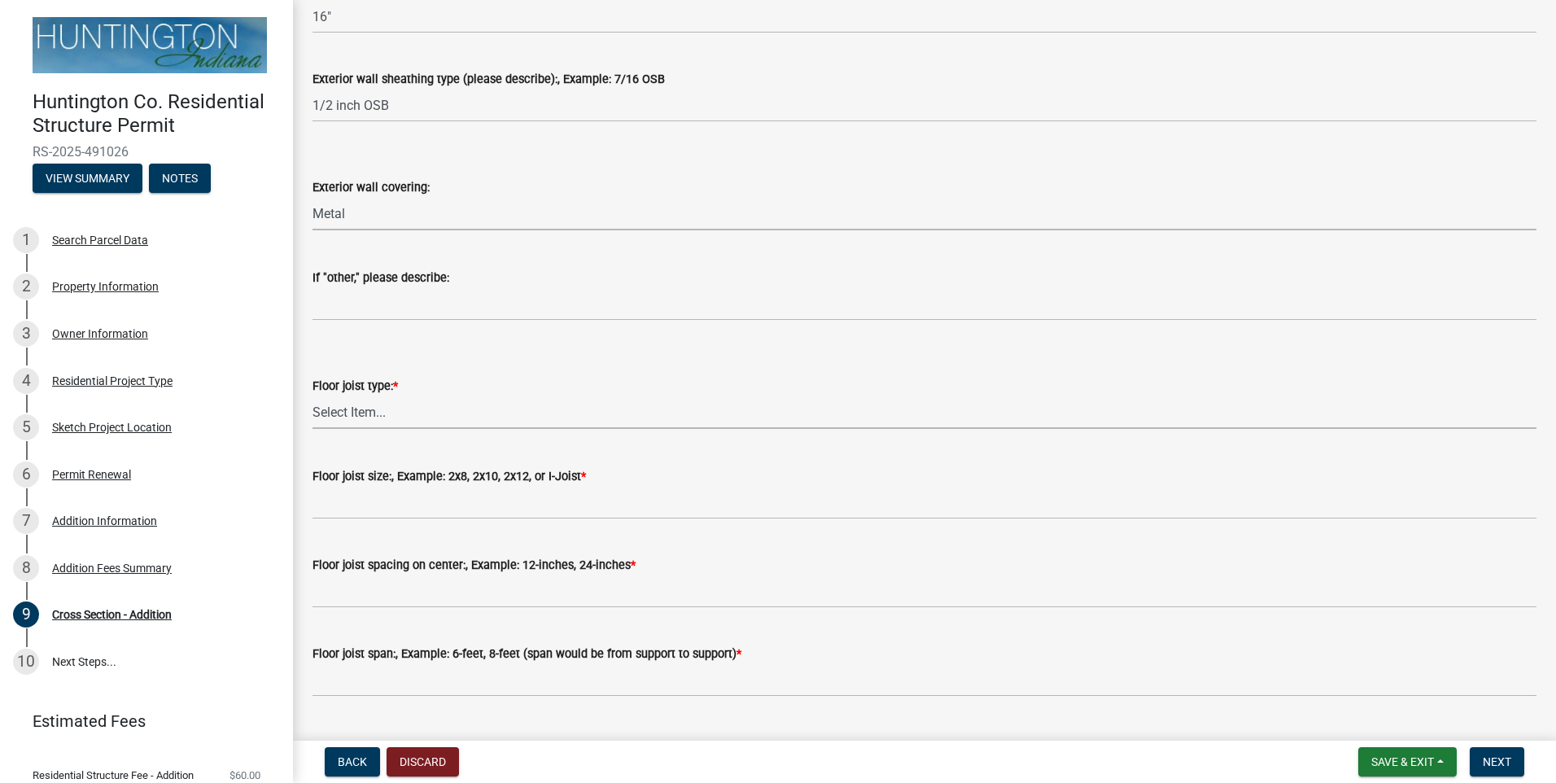
click at [396, 412] on select "Select Item... Dimensional Lumber I-Joists N/A" at bounding box center [925, 412] width 1224 height 33
click at [313, 396] on select "Select Item... Dimensional Lumber I-Joists N/A" at bounding box center [925, 412] width 1224 height 33
select select "d3546b8e-a60f-47a5-b041-a08e2388bc2c"
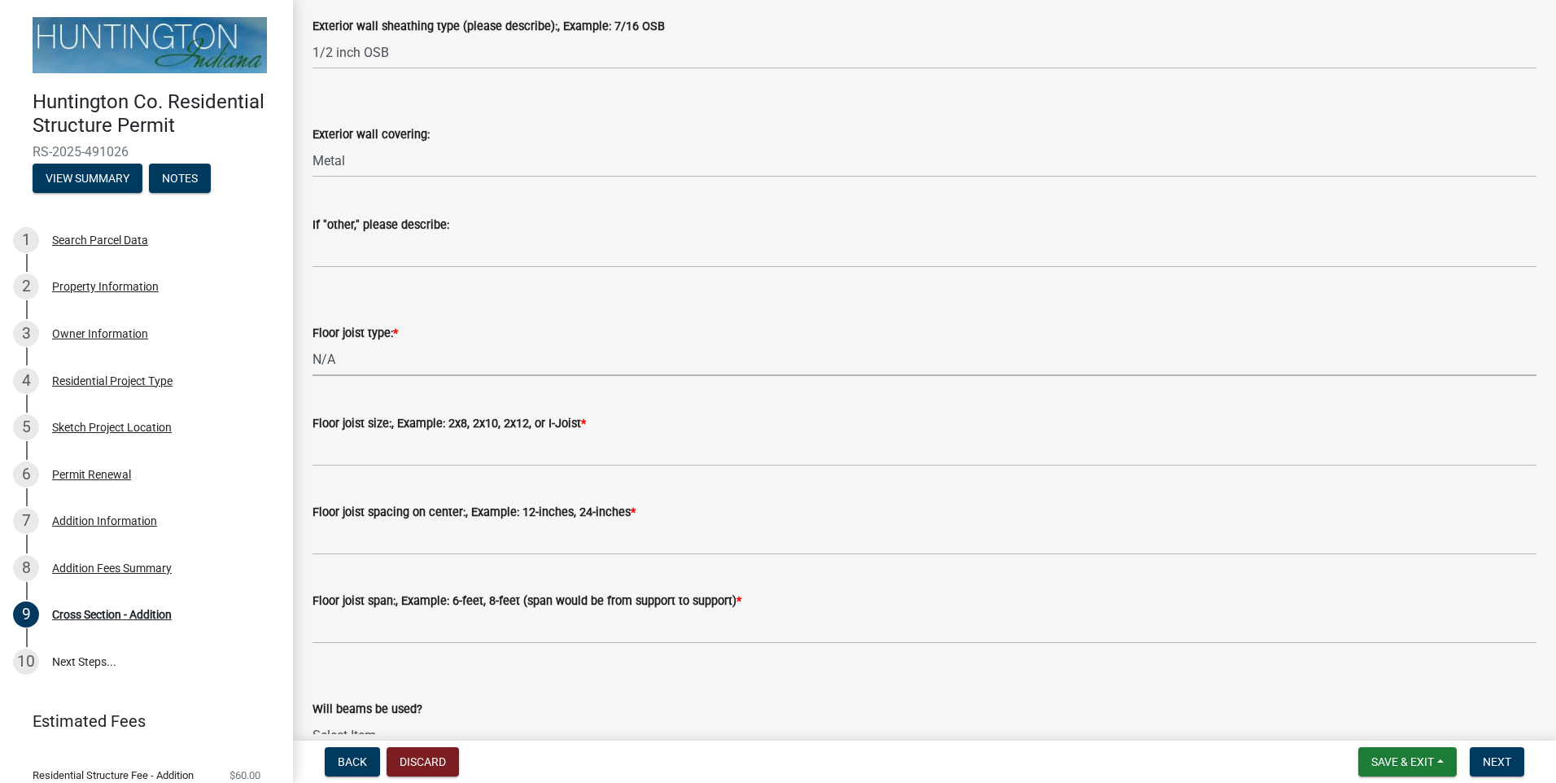
scroll to position [1221, 0]
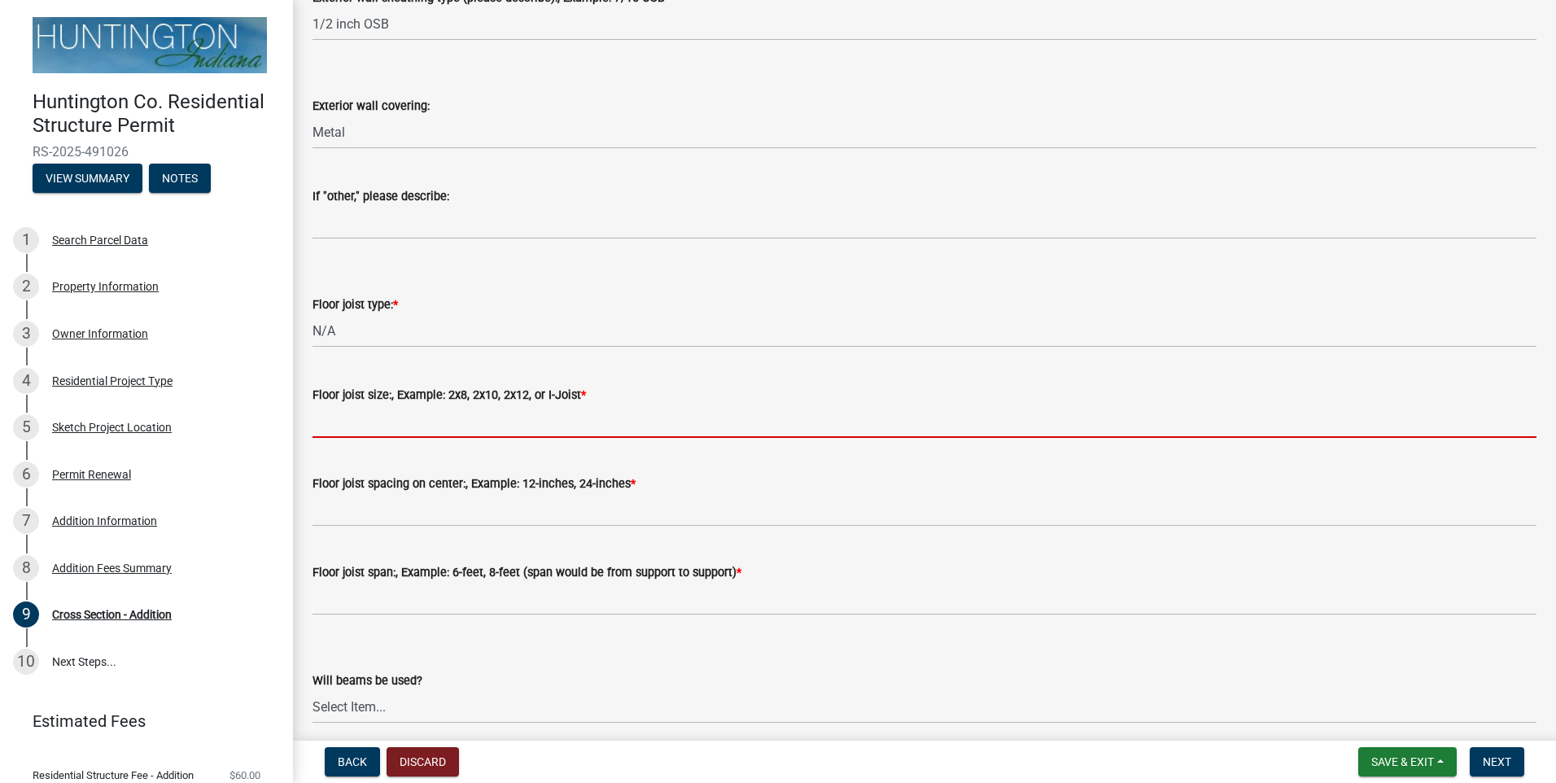
click at [392, 427] on input "Floor joist size:, Example: 2x8, 2x10, 2x12, or I-Joist *" at bounding box center [925, 421] width 1224 height 33
type input "N/A"
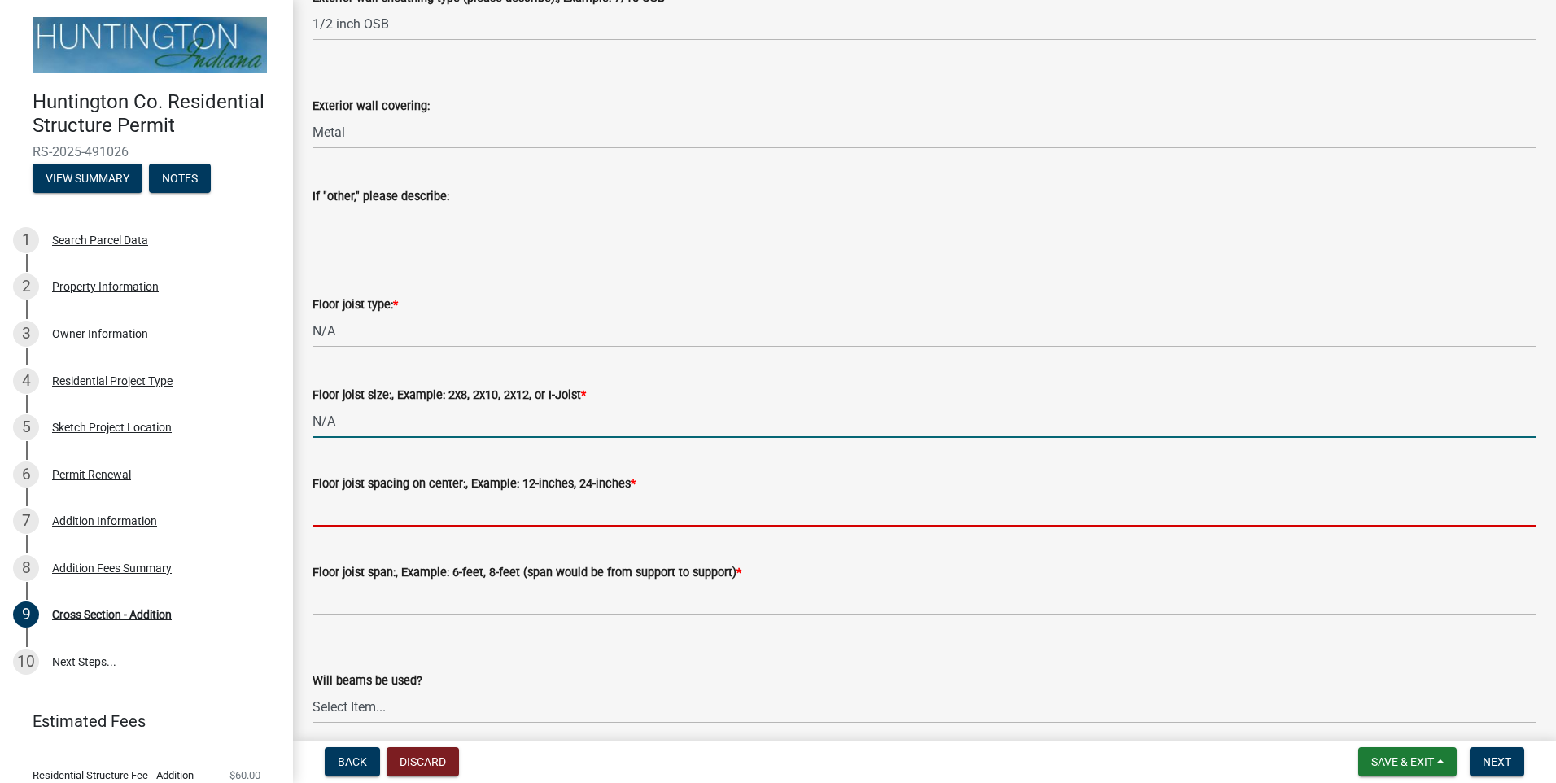
click at [349, 520] on input "Floor joist spacing on center:, Example: 12-inches, 24-inches *" at bounding box center [925, 509] width 1224 height 33
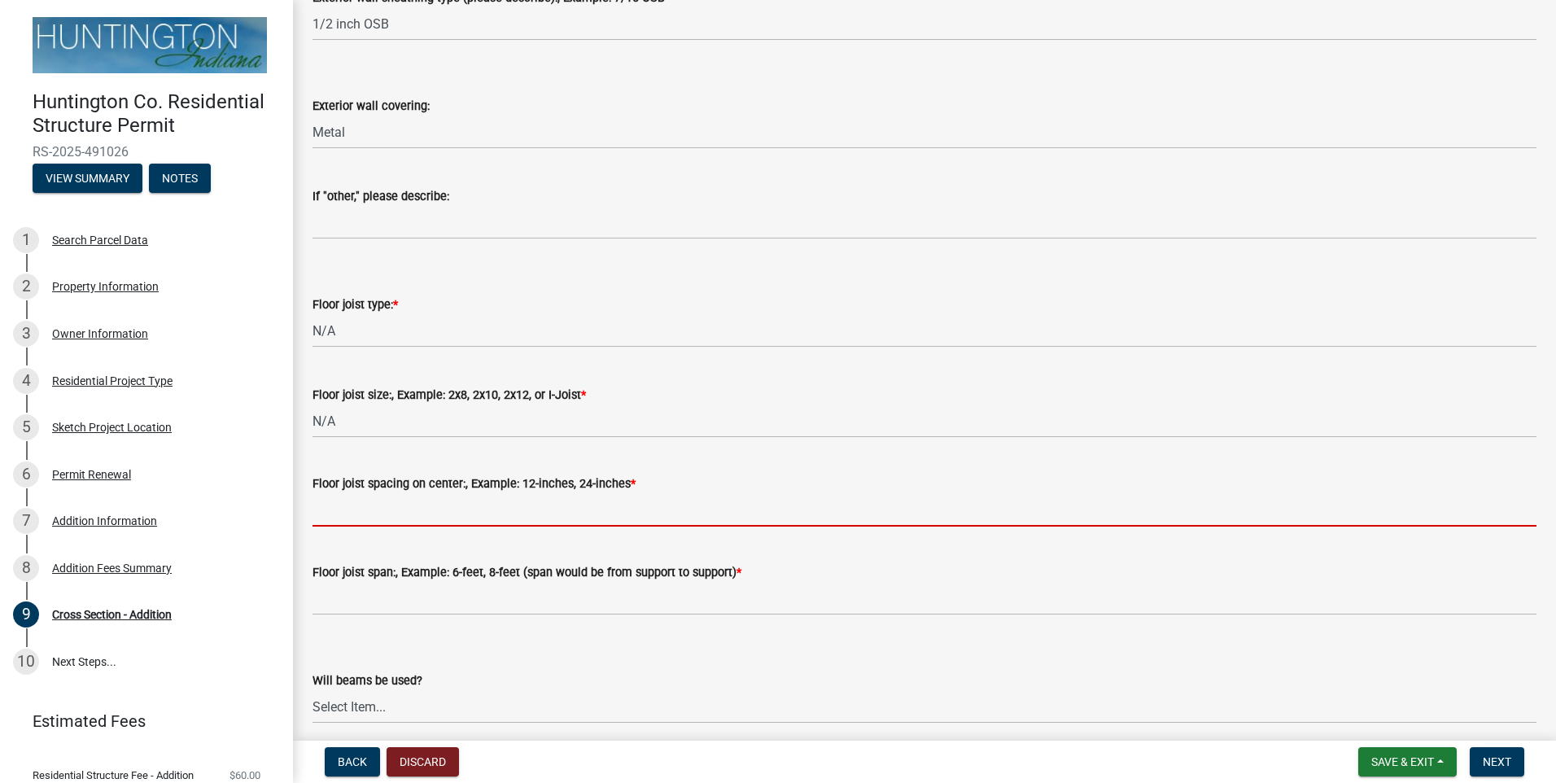
type input "N/A"
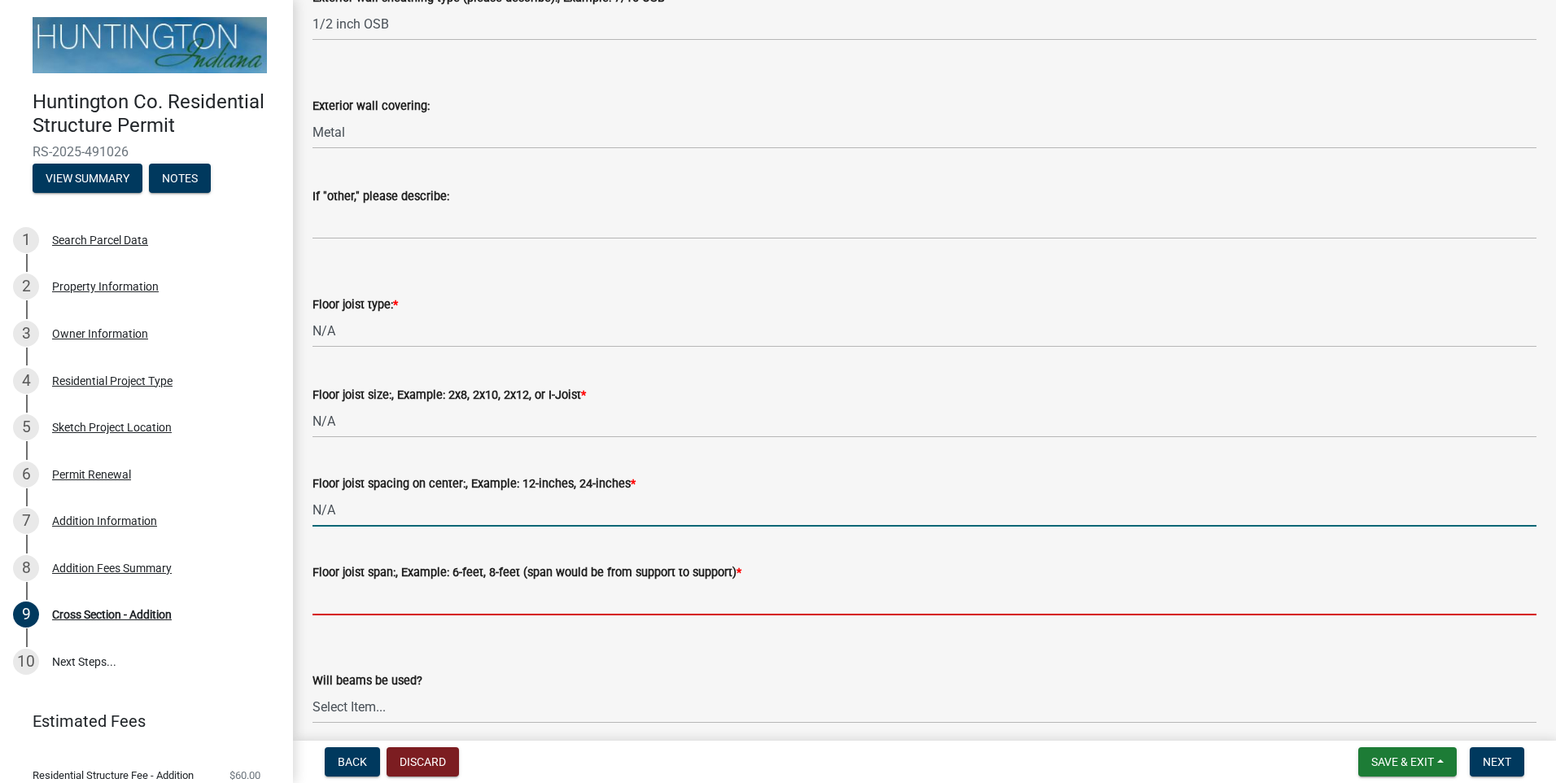
click at [396, 598] on input "Floor joist span:, Example: 6-feet, 8-feet (span would be from support to suppo…" at bounding box center [925, 598] width 1224 height 33
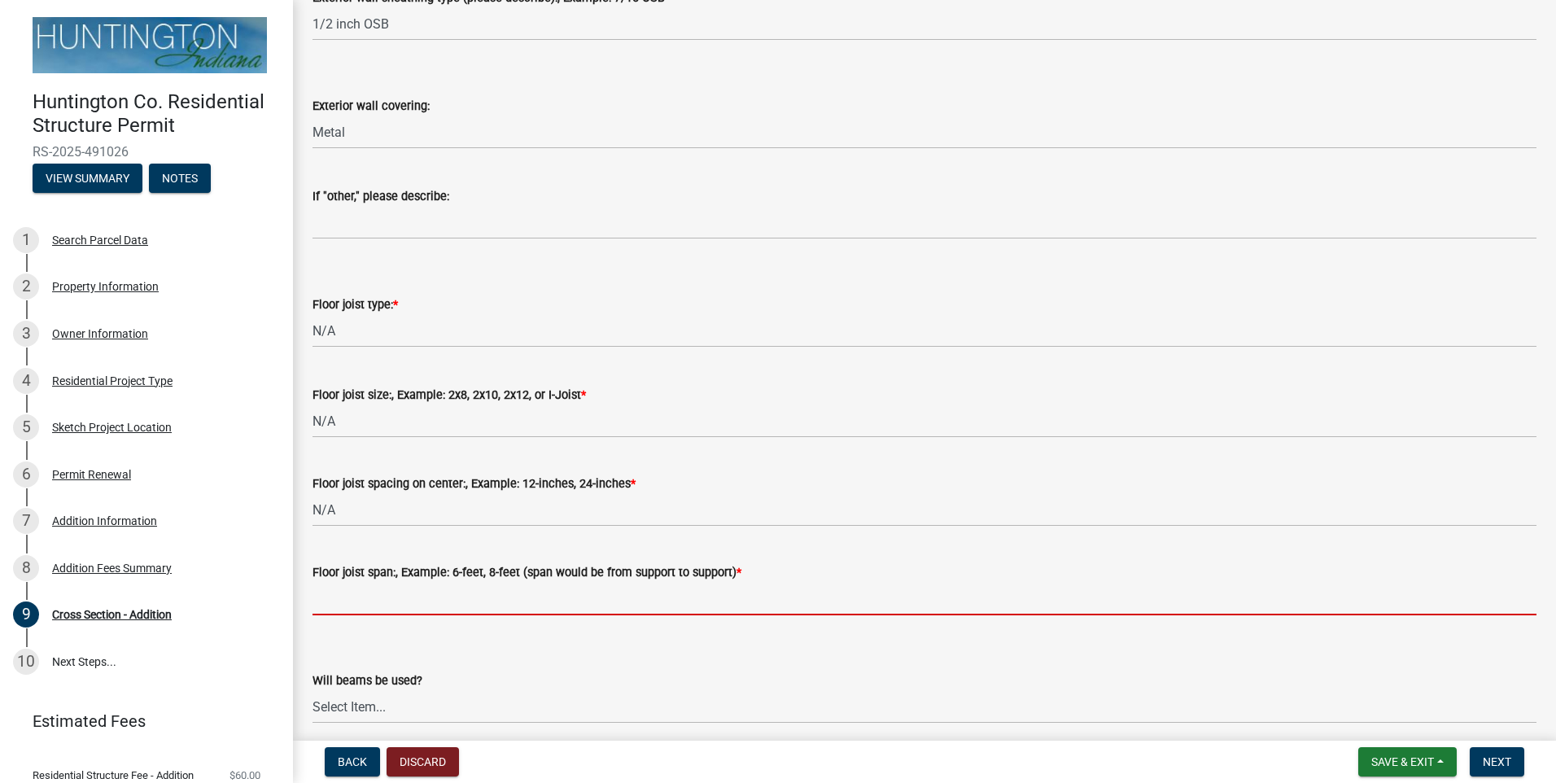
type input "N/A"
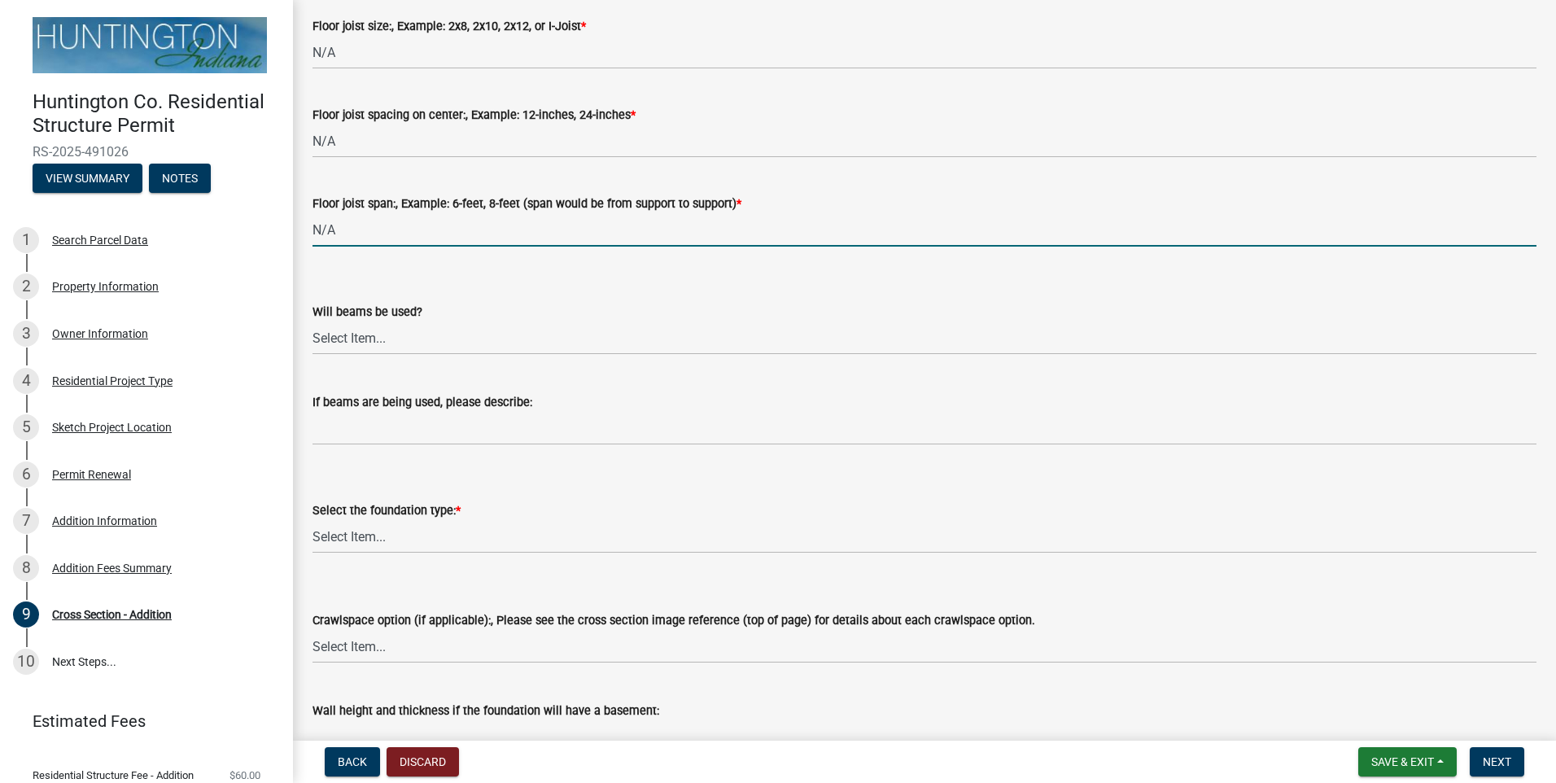
scroll to position [1628, 0]
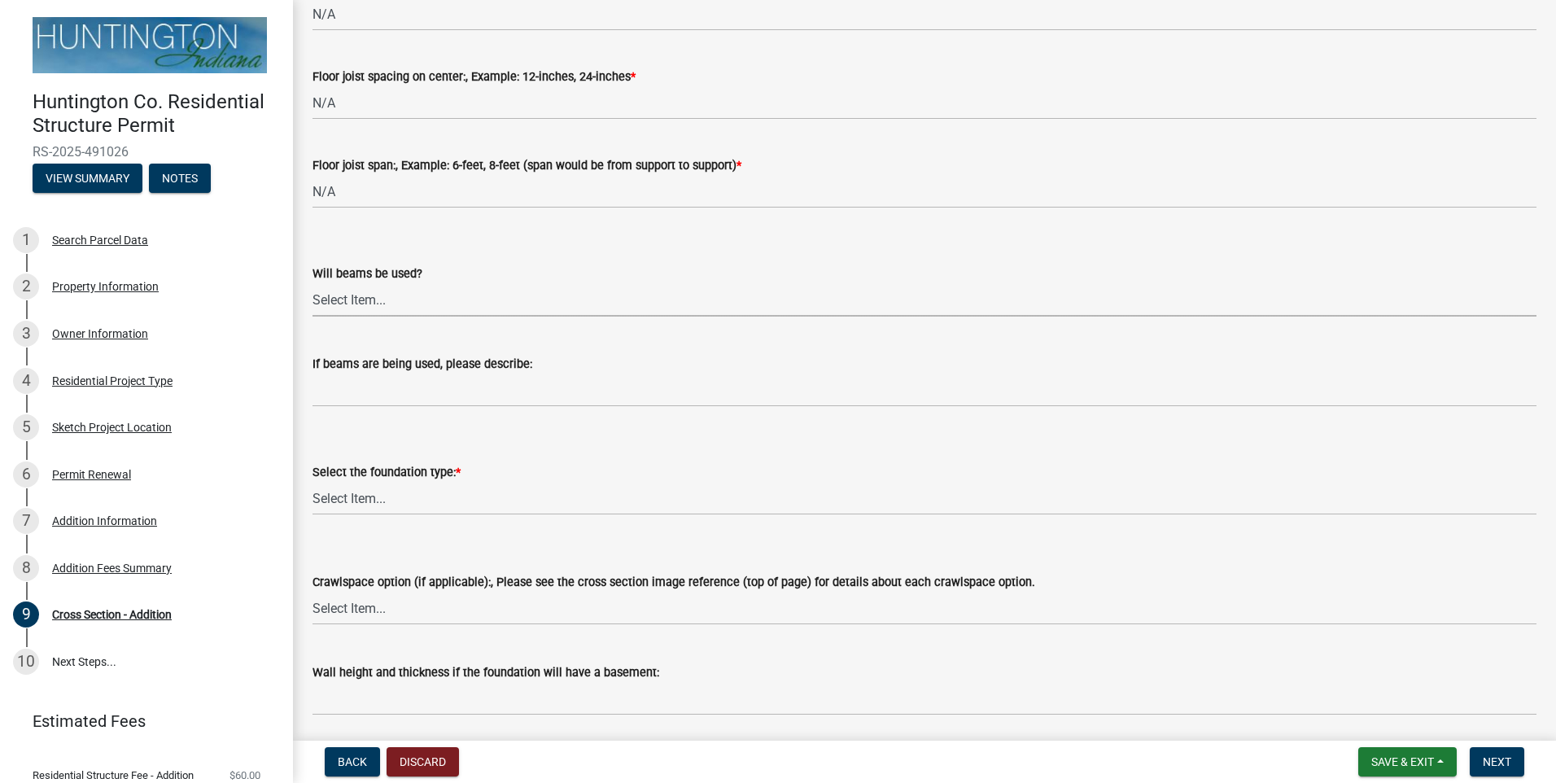
click at [342, 308] on select "Select Item... Yes No" at bounding box center [925, 299] width 1224 height 33
click at [313, 283] on select "Select Item... Yes No" at bounding box center [925, 299] width 1224 height 33
select select "e7765593-792e-4eba-97b3-58e9708e94a4"
click at [366, 508] on select "Select Item... Slab on grade (A minimum 3.5" thick slab is required with vapor …" at bounding box center [925, 498] width 1224 height 33
click at [313, 482] on select "Select Item... Slab on grade (A minimum 3.5" thick slab is required with vapor …" at bounding box center [925, 498] width 1224 height 33
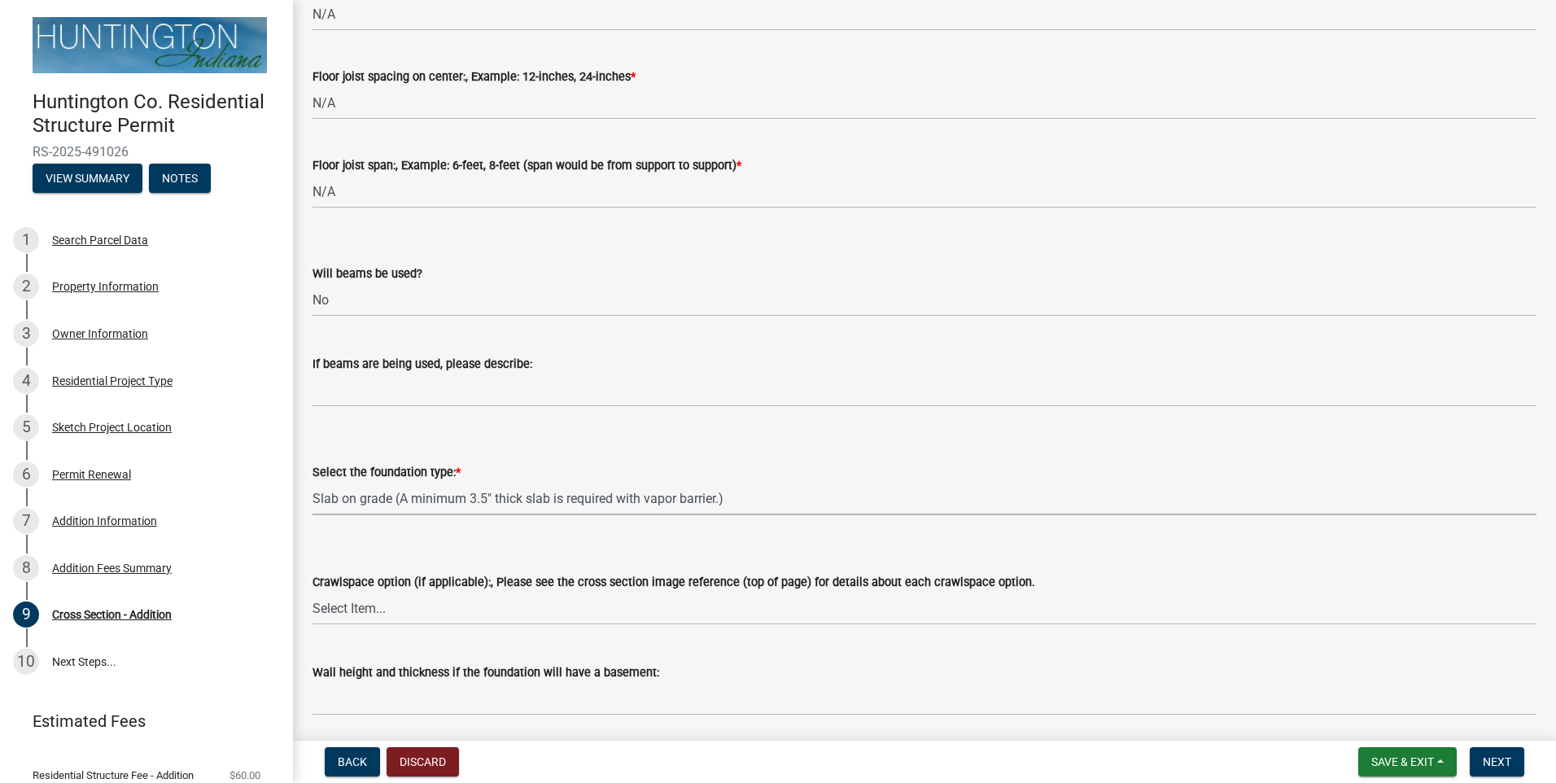
select select "a5a4875f-4433-497d-8974-010b88f7a1ff"
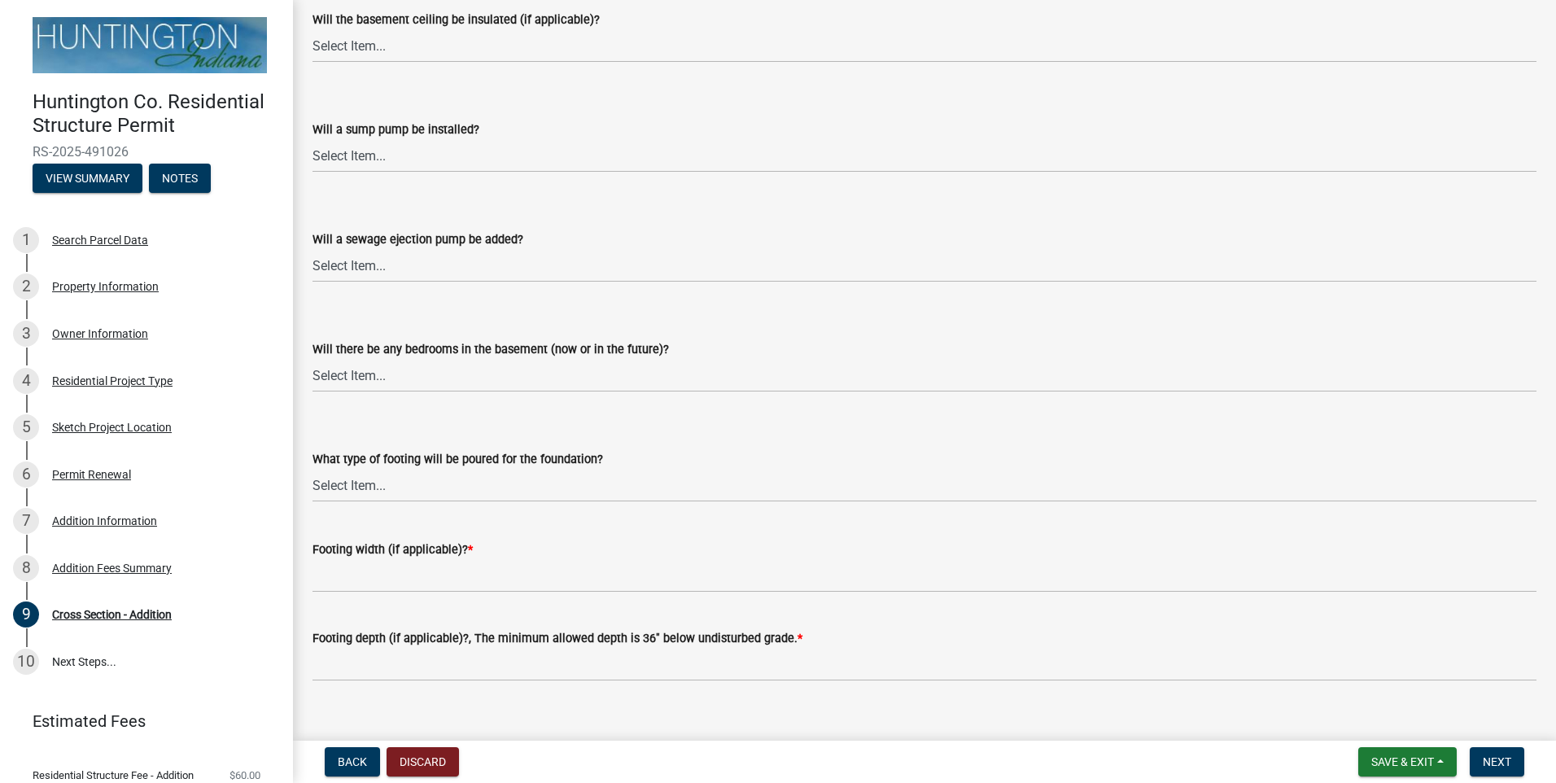
scroll to position [2899, 0]
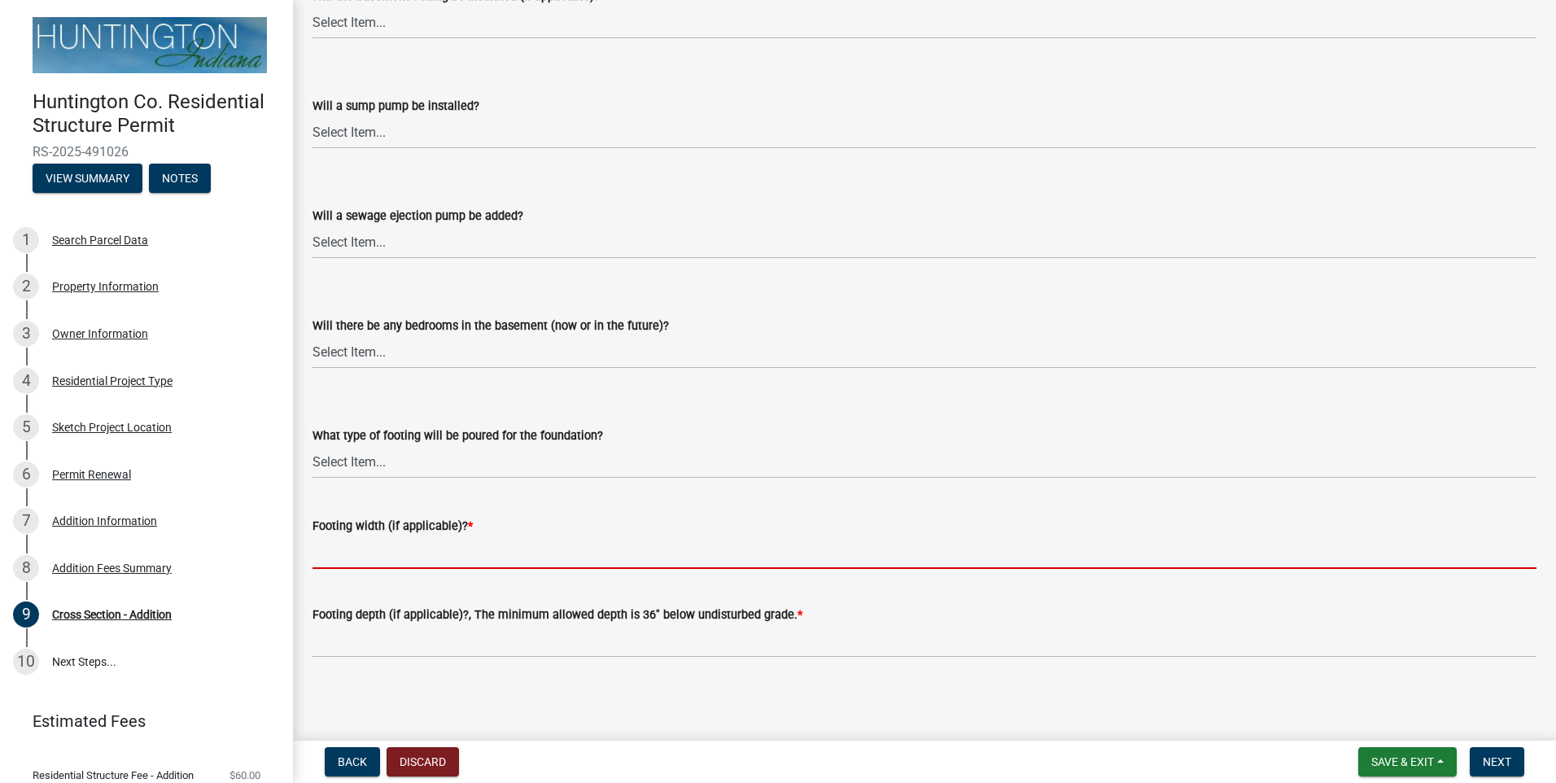
click at [369, 554] on input "Footing width (if applicable)? *" at bounding box center [925, 552] width 1224 height 33
type input "8 inches"
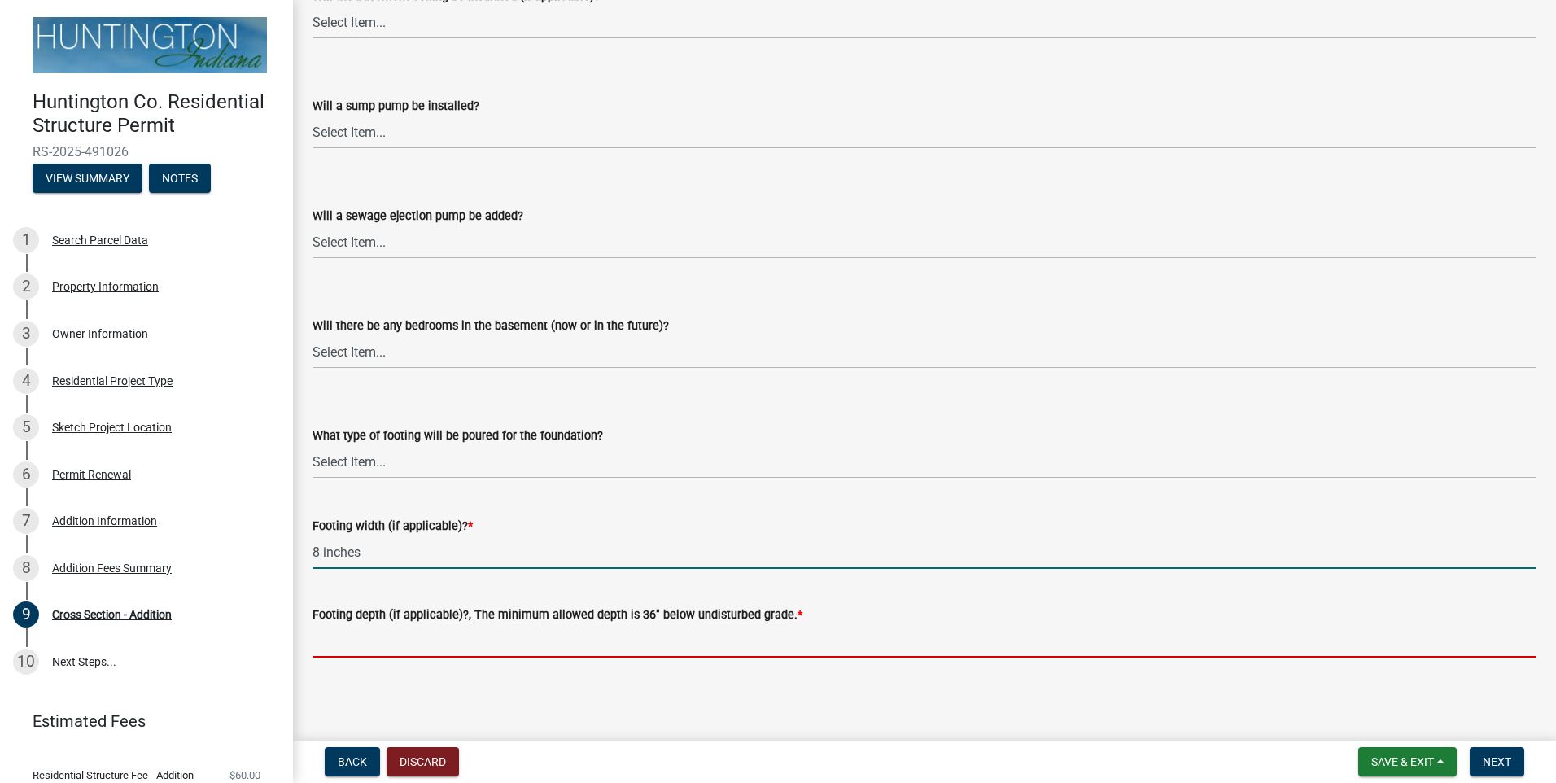
click at [590, 645] on input "Footing depth (if applicable)?, The minimum allowed depth is 36" below undistur…" at bounding box center [925, 640] width 1224 height 33
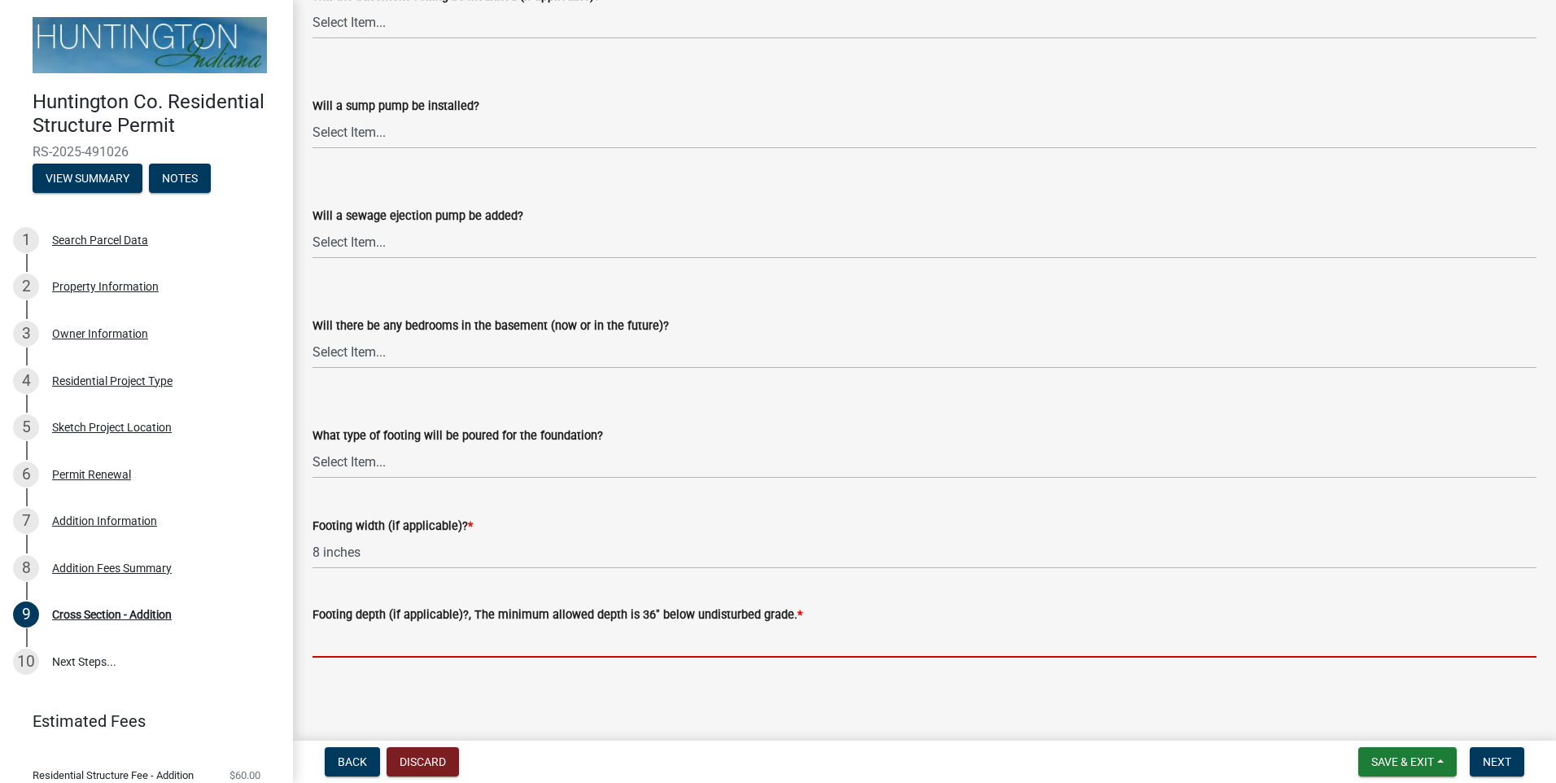
click at [582, 640] on input "Footing depth (if applicable)?, The minimum allowed depth is 36" below undistur…" at bounding box center [925, 640] width 1224 height 33
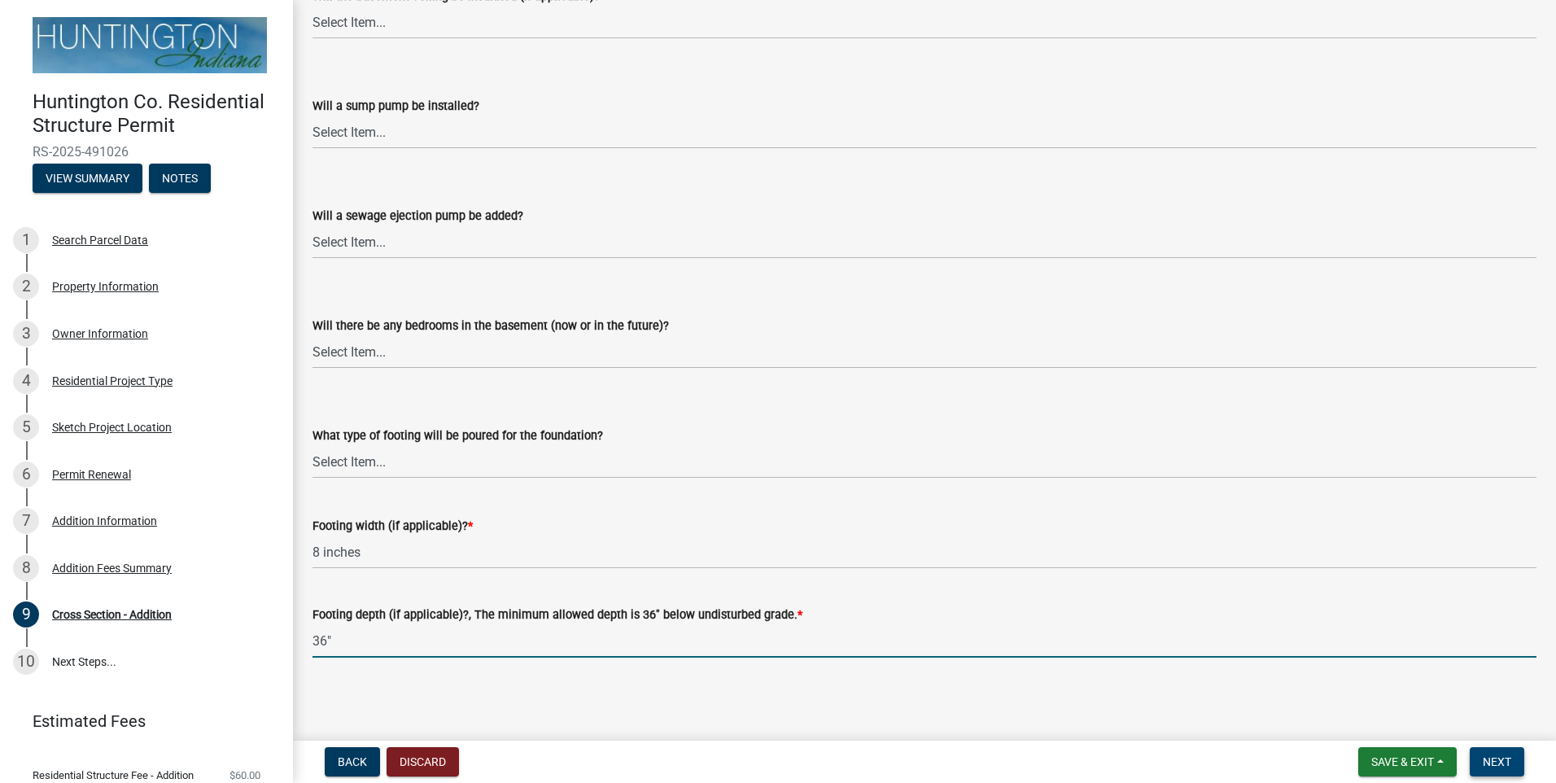
type input "36""
click at [1514, 755] on button "Next" at bounding box center [1497, 761] width 55 height 29
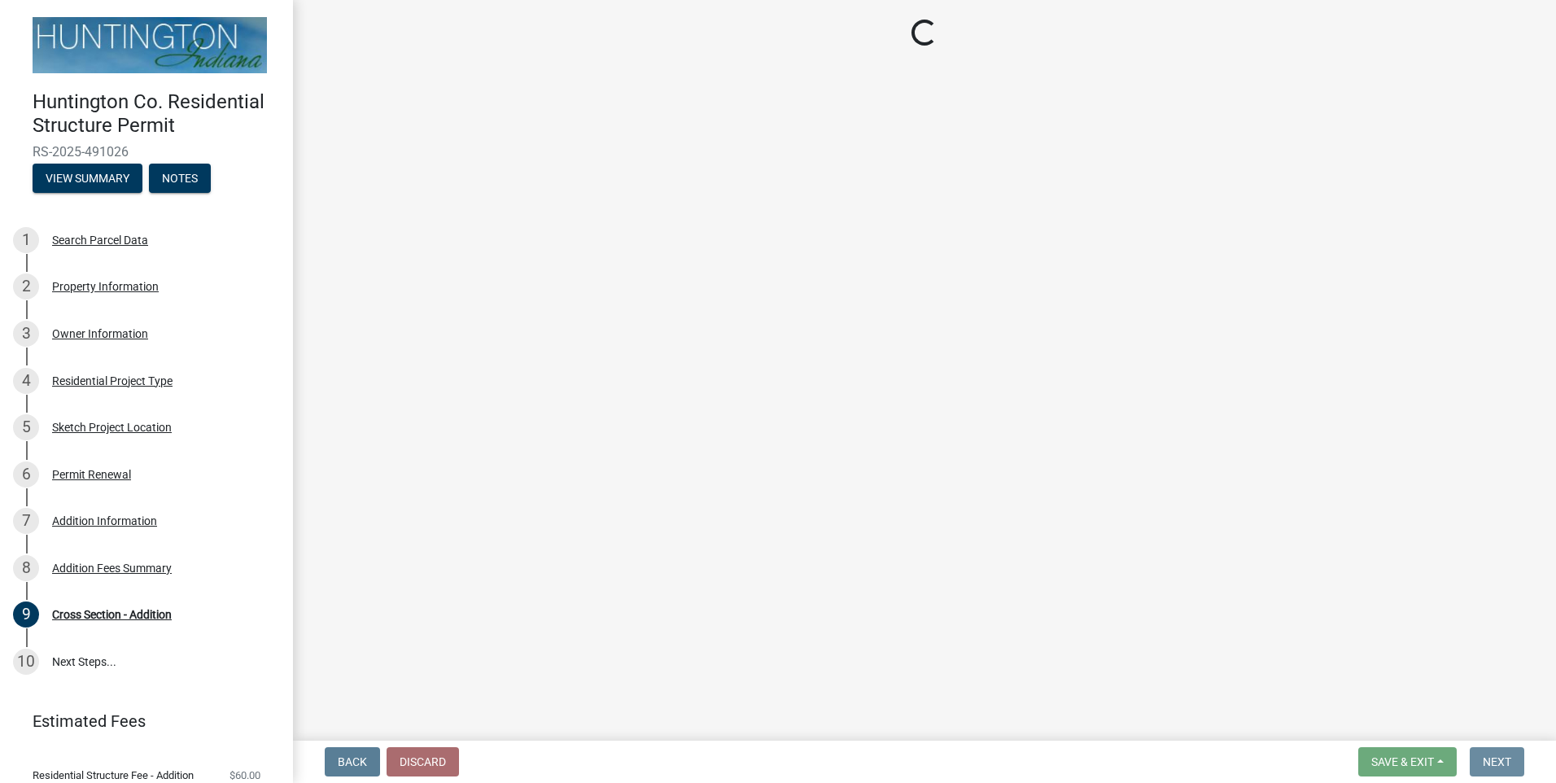
scroll to position [0, 0]
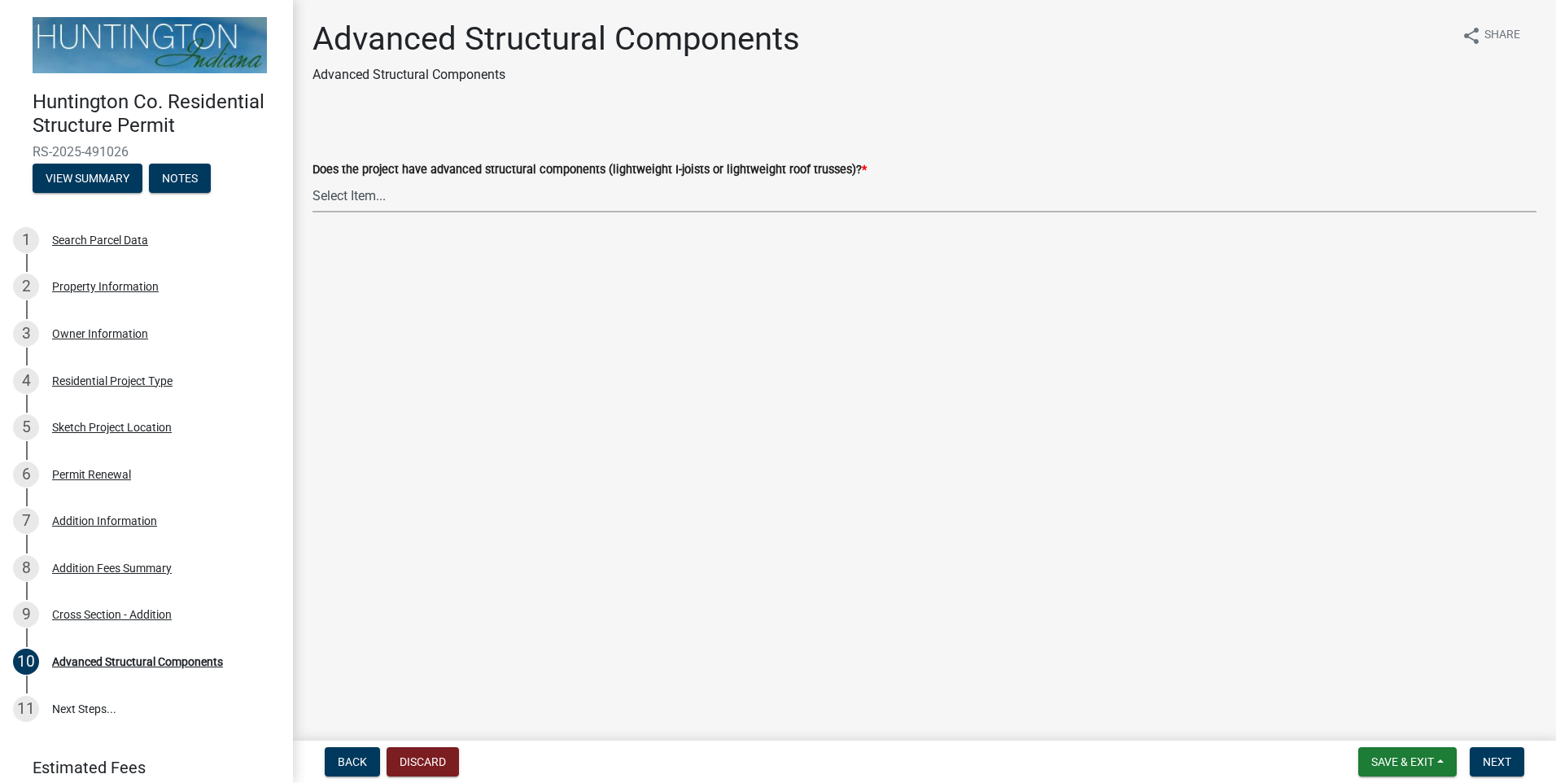
click at [375, 197] on select "Select Item... Yes No" at bounding box center [925, 195] width 1224 height 33
click at [313, 179] on select "Select Item... Yes No" at bounding box center [925, 195] width 1224 height 33
select select "969b3812-a697-4f96-8ebc-392571e88d14"
click at [1488, 765] on span "Next" at bounding box center [1497, 761] width 28 height 13
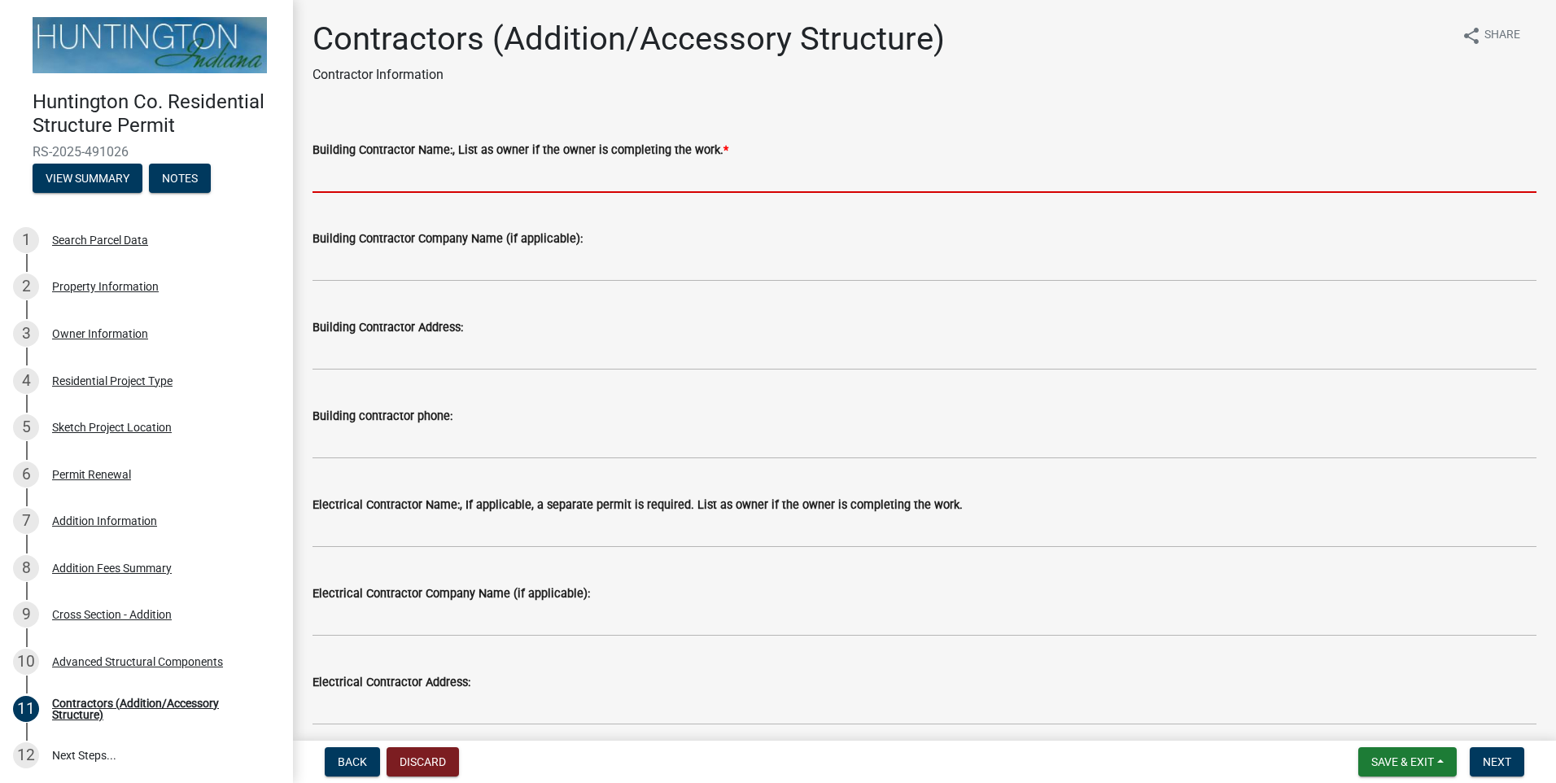
click at [394, 178] on input "Building Contractor Name:, List as owner if the owner is completing the work. *" at bounding box center [925, 176] width 1224 height 33
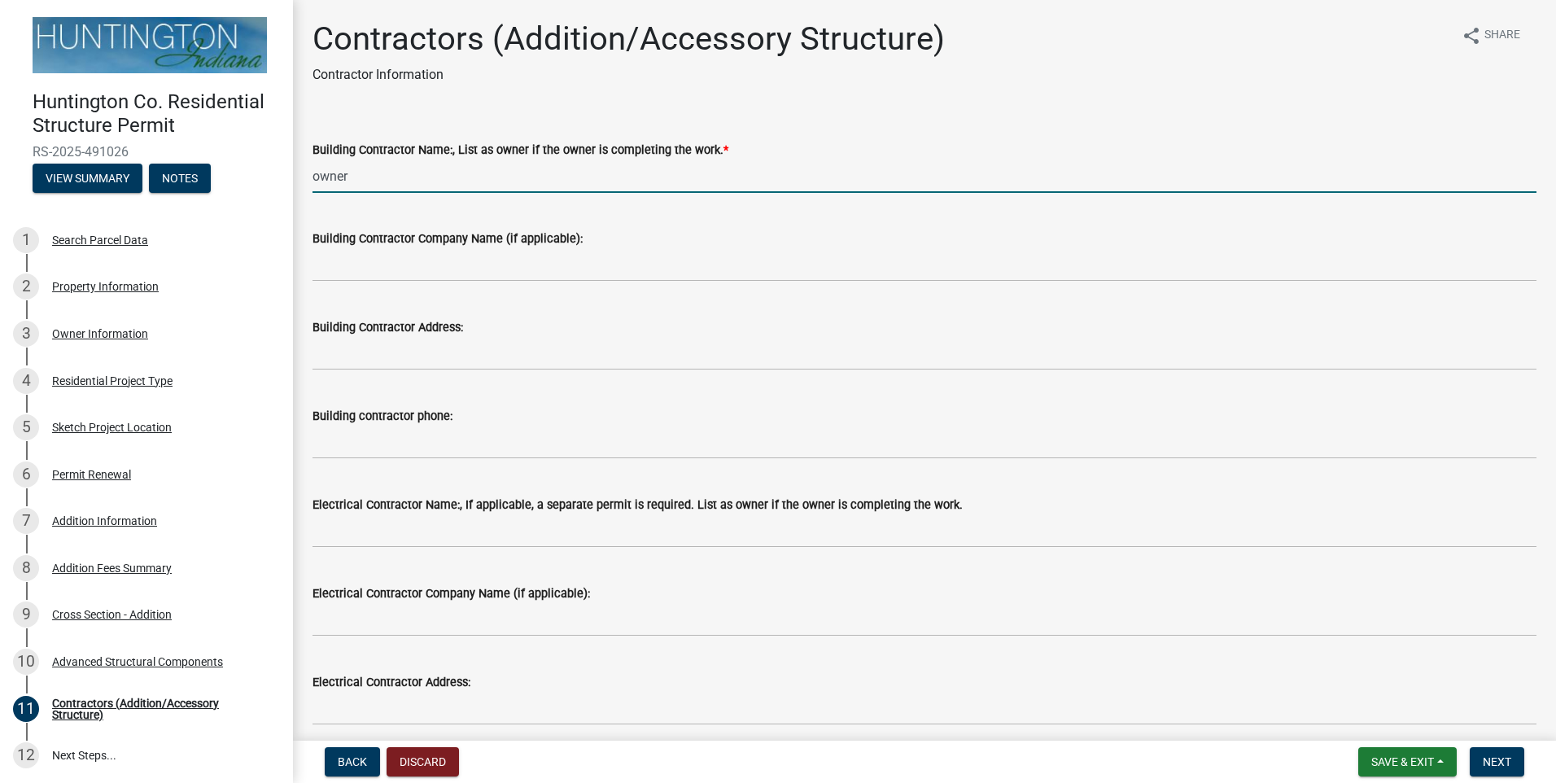
click at [450, 168] on input "owner" at bounding box center [925, 176] width 1224 height 33
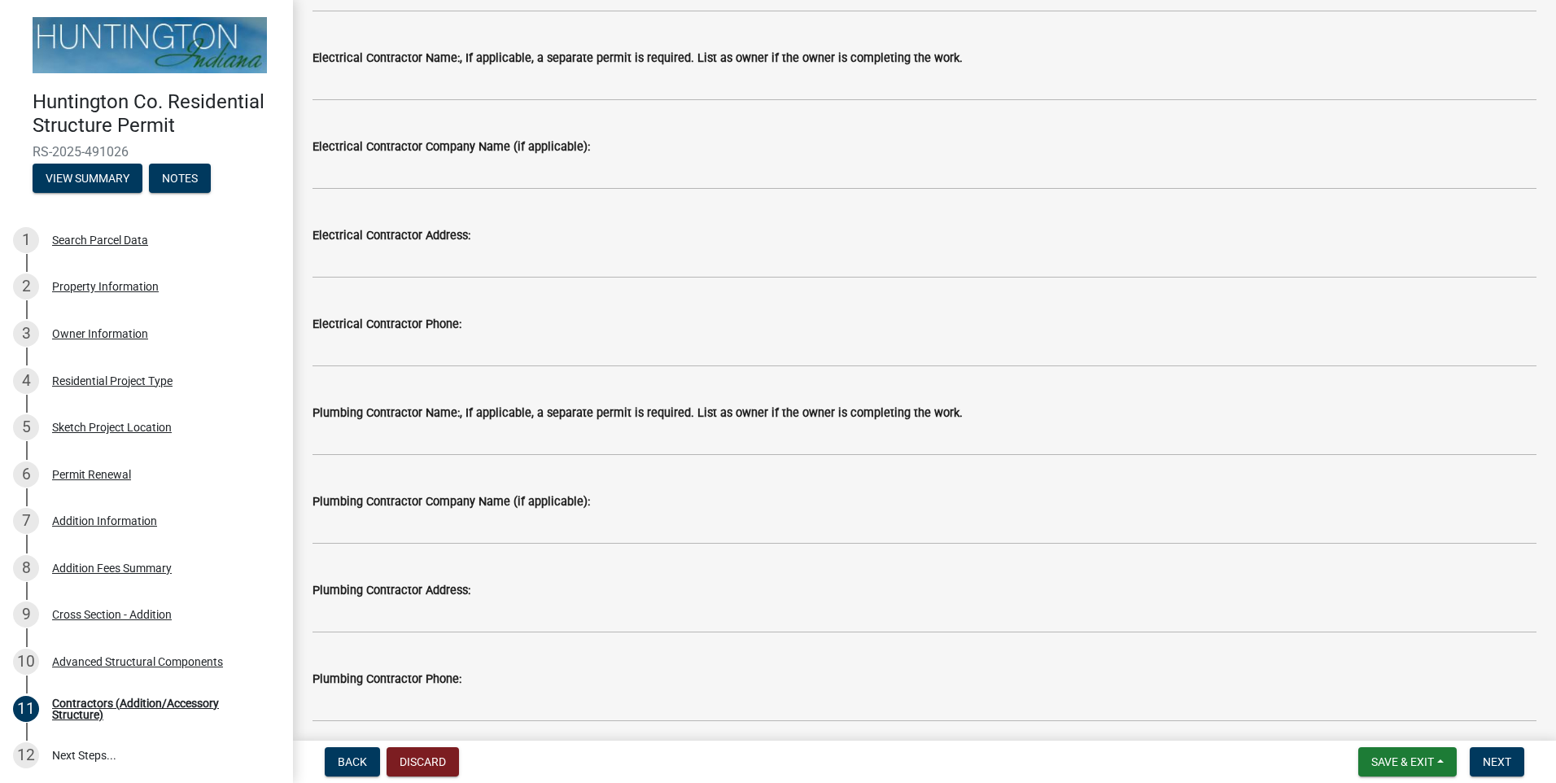
scroll to position [511, 0]
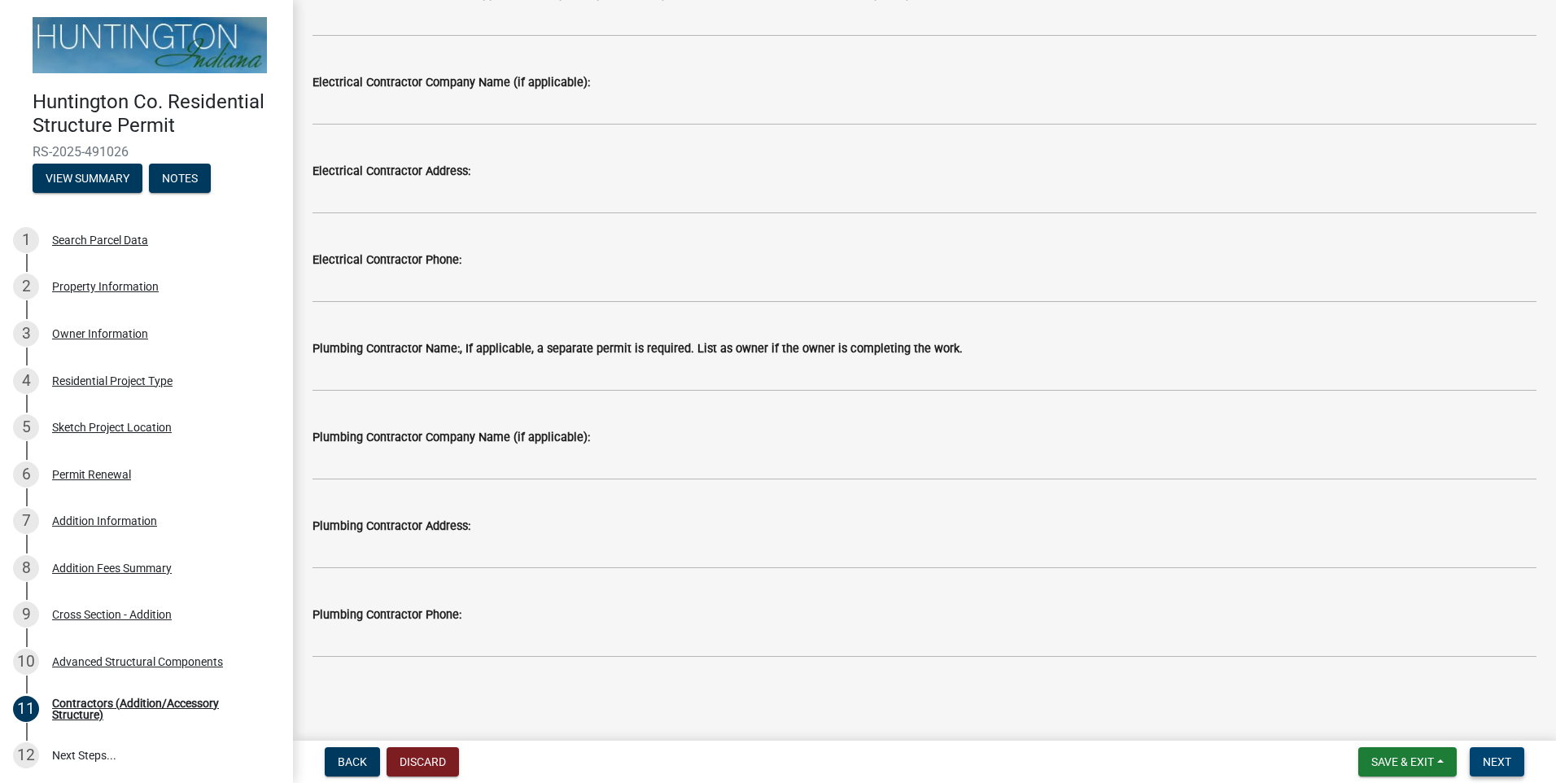
type input "owner"
click at [1499, 753] on button "Next" at bounding box center [1497, 761] width 55 height 29
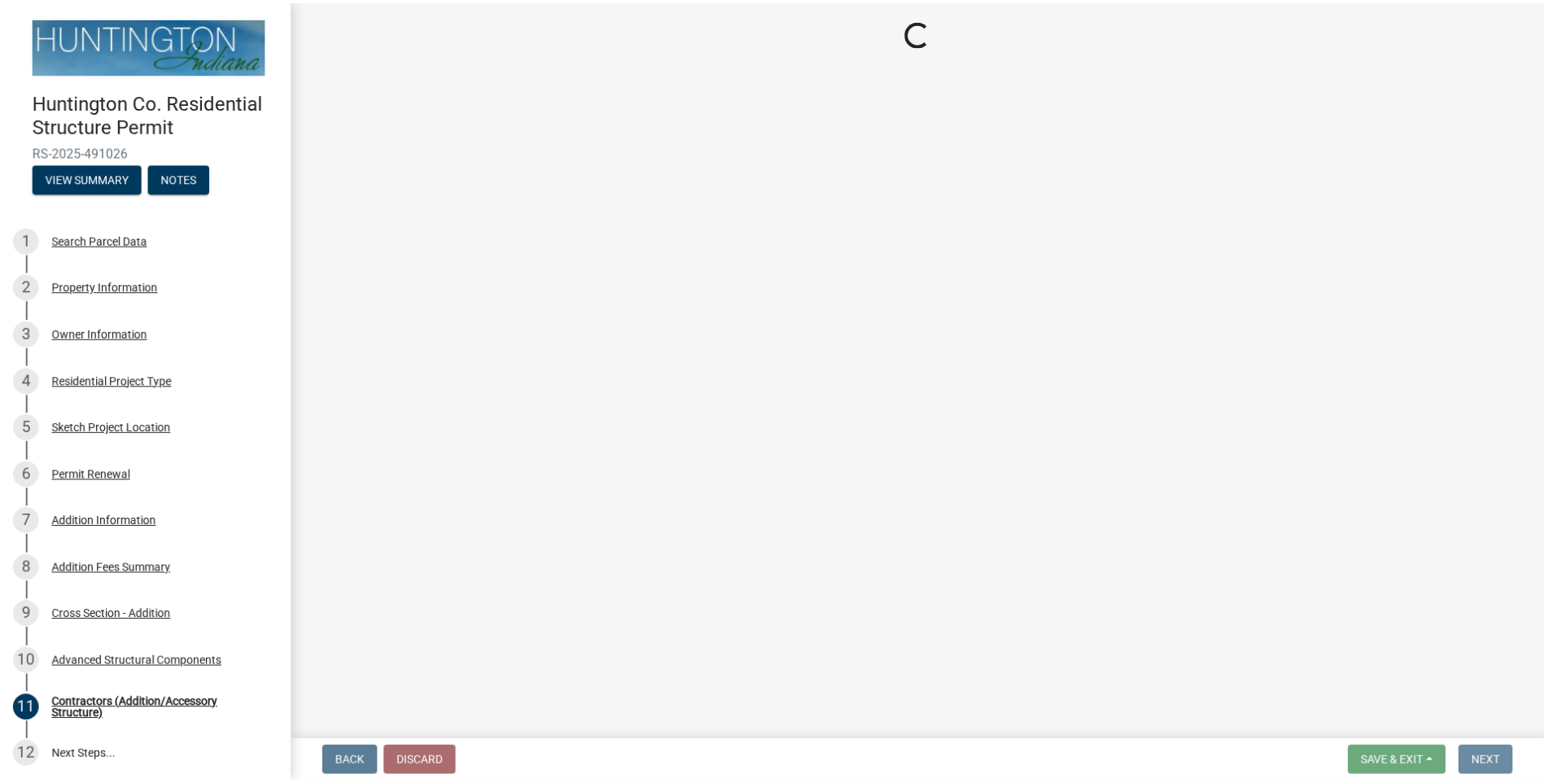
scroll to position [0, 0]
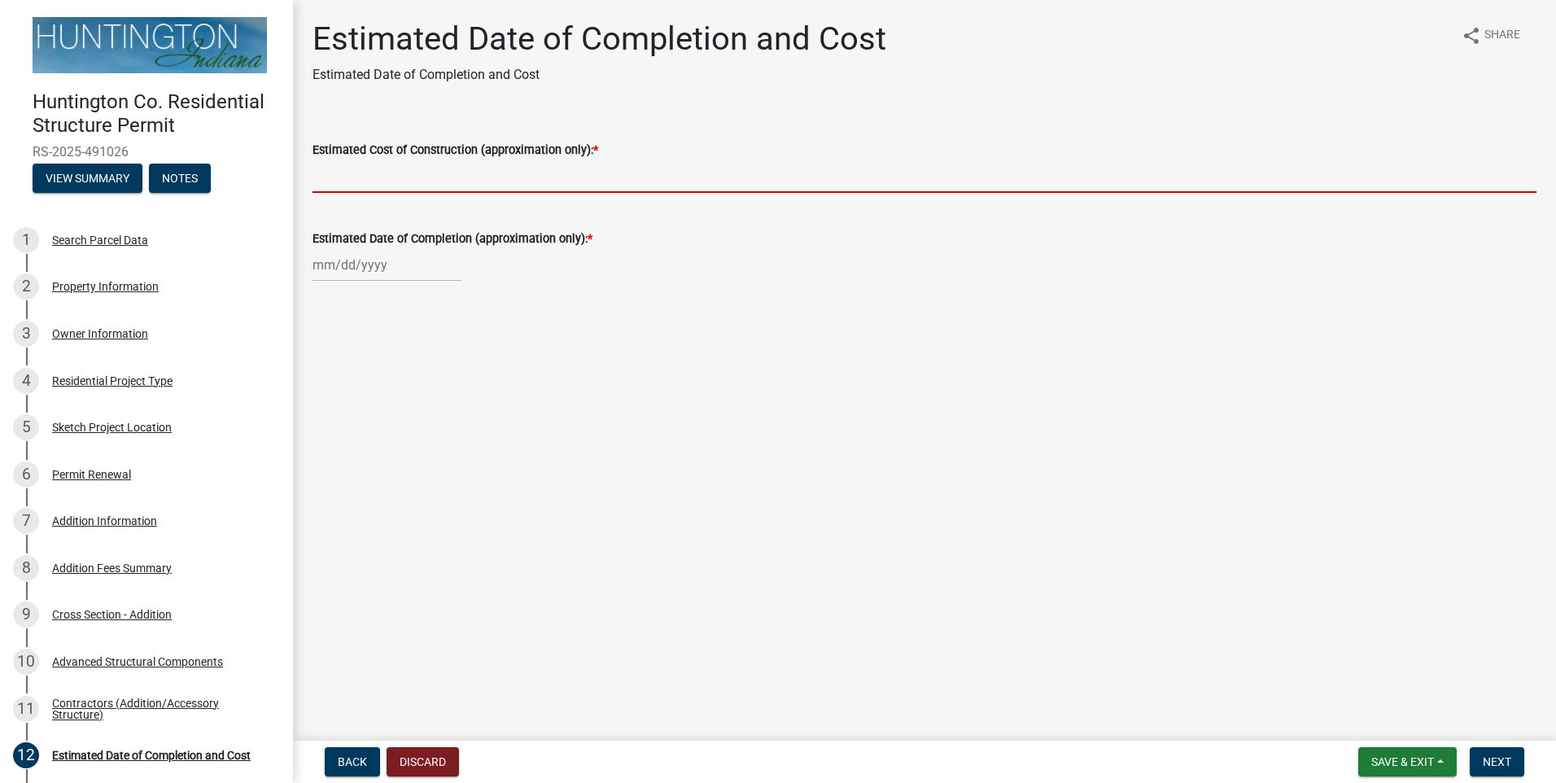
click at [408, 186] on input "Estimated Cost of Construction (approximation only): *" at bounding box center [925, 176] width 1224 height 33
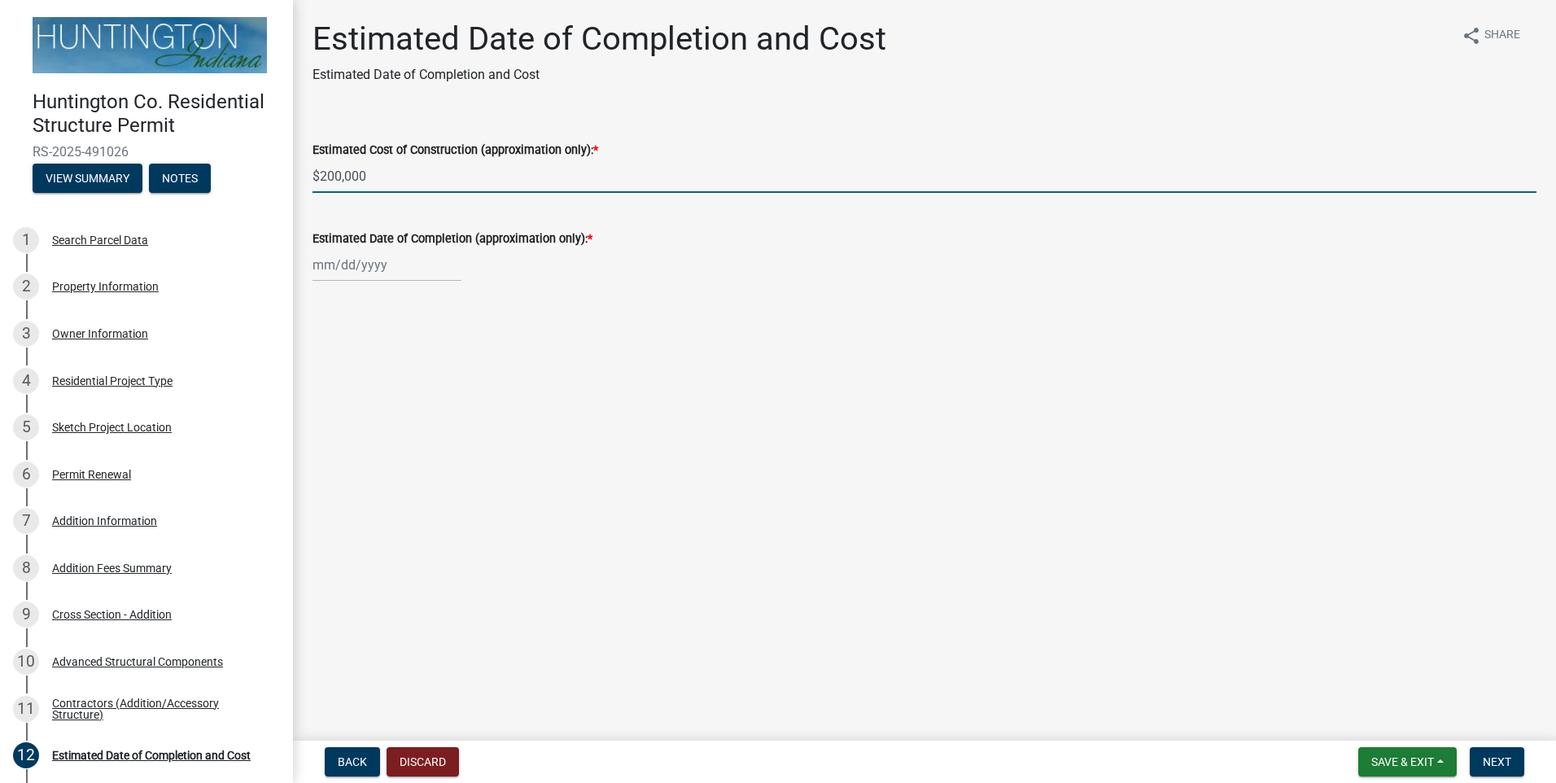
type input "$200,000"
click at [334, 271] on div at bounding box center [387, 264] width 149 height 33
select select "10"
select select "2025"
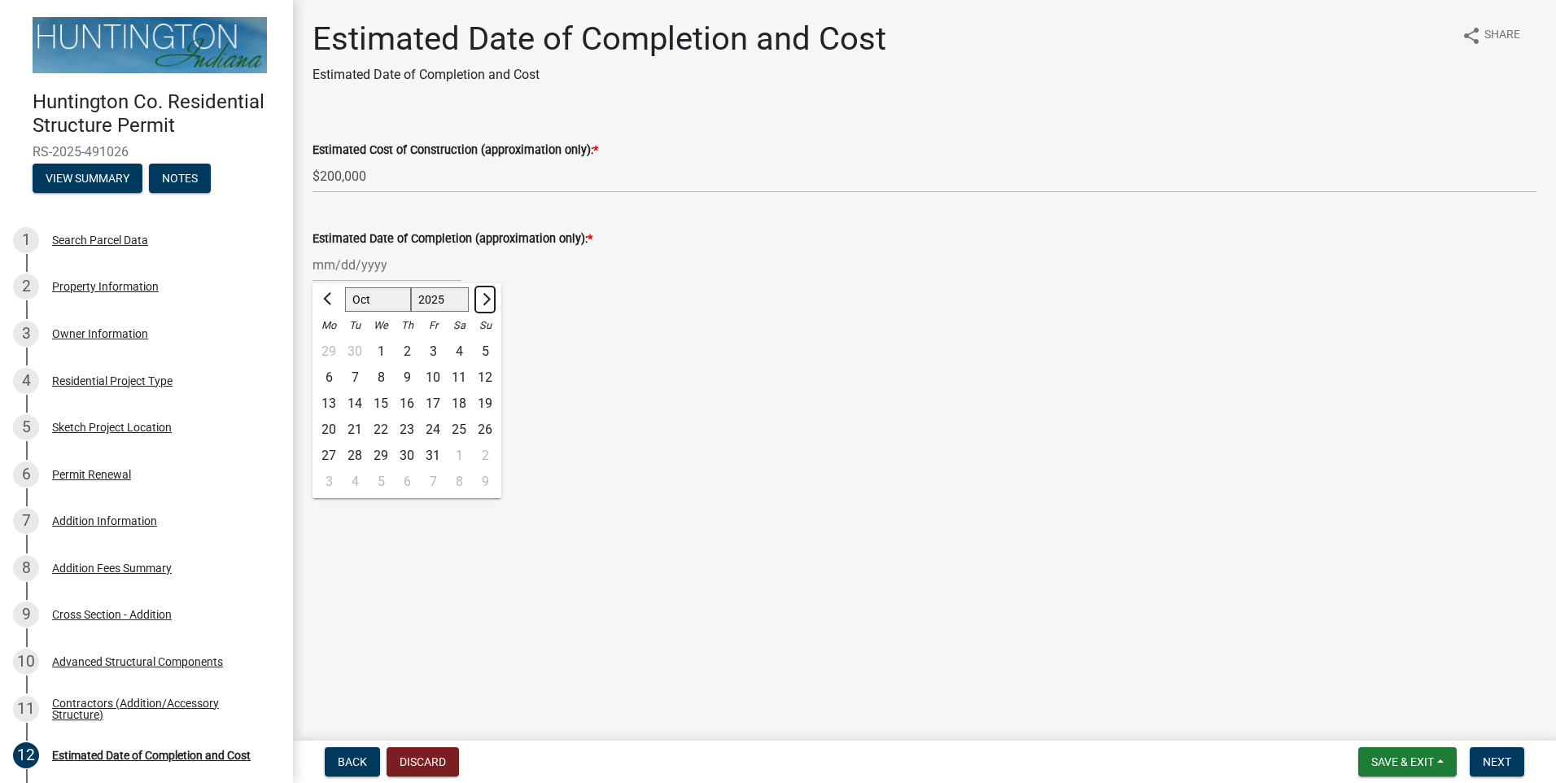
click at [492, 299] on button "Next month" at bounding box center [485, 300] width 20 height 26
select select "1"
select select "2026"
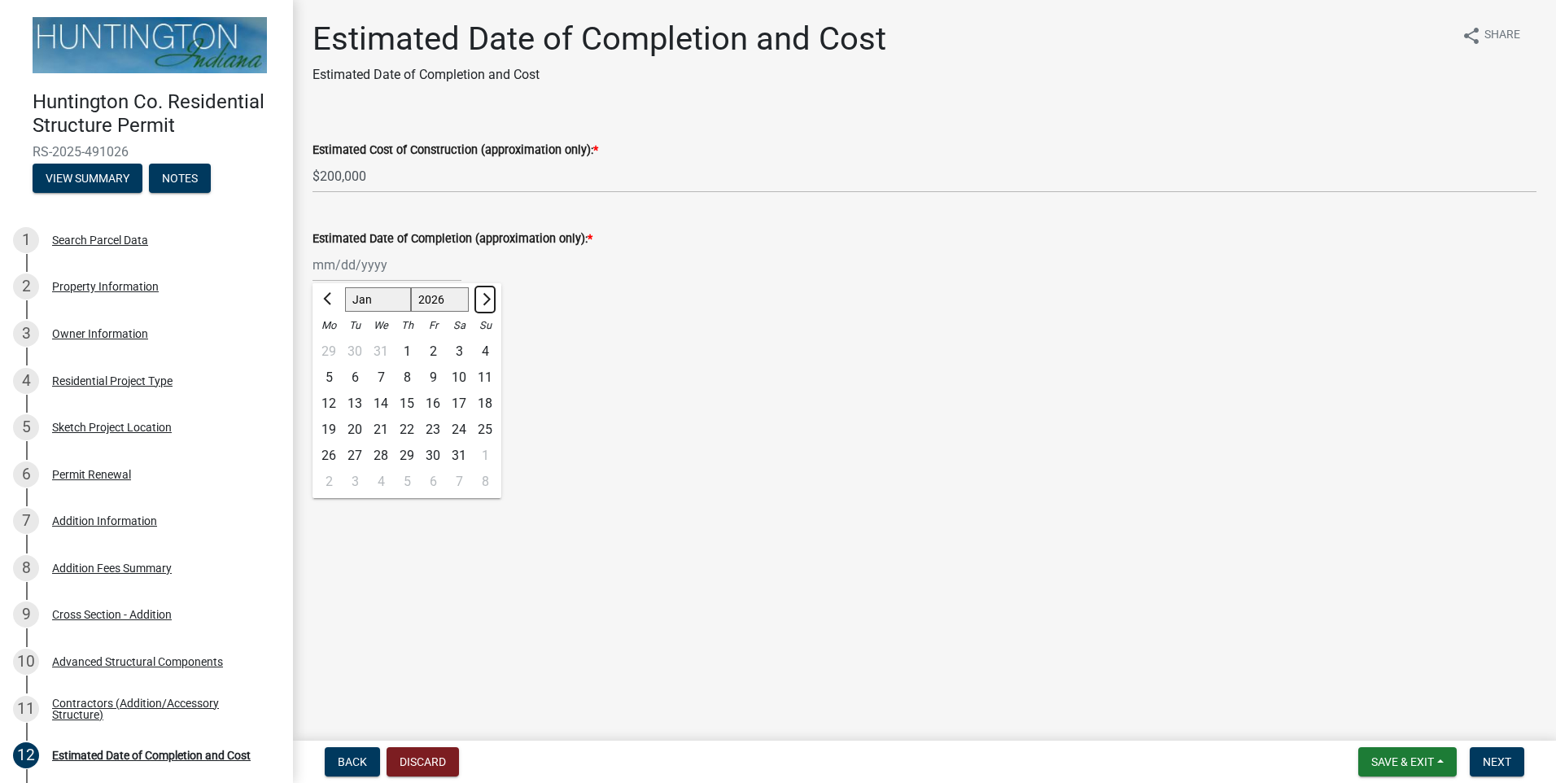
click at [492, 299] on button "Next month" at bounding box center [485, 300] width 20 height 26
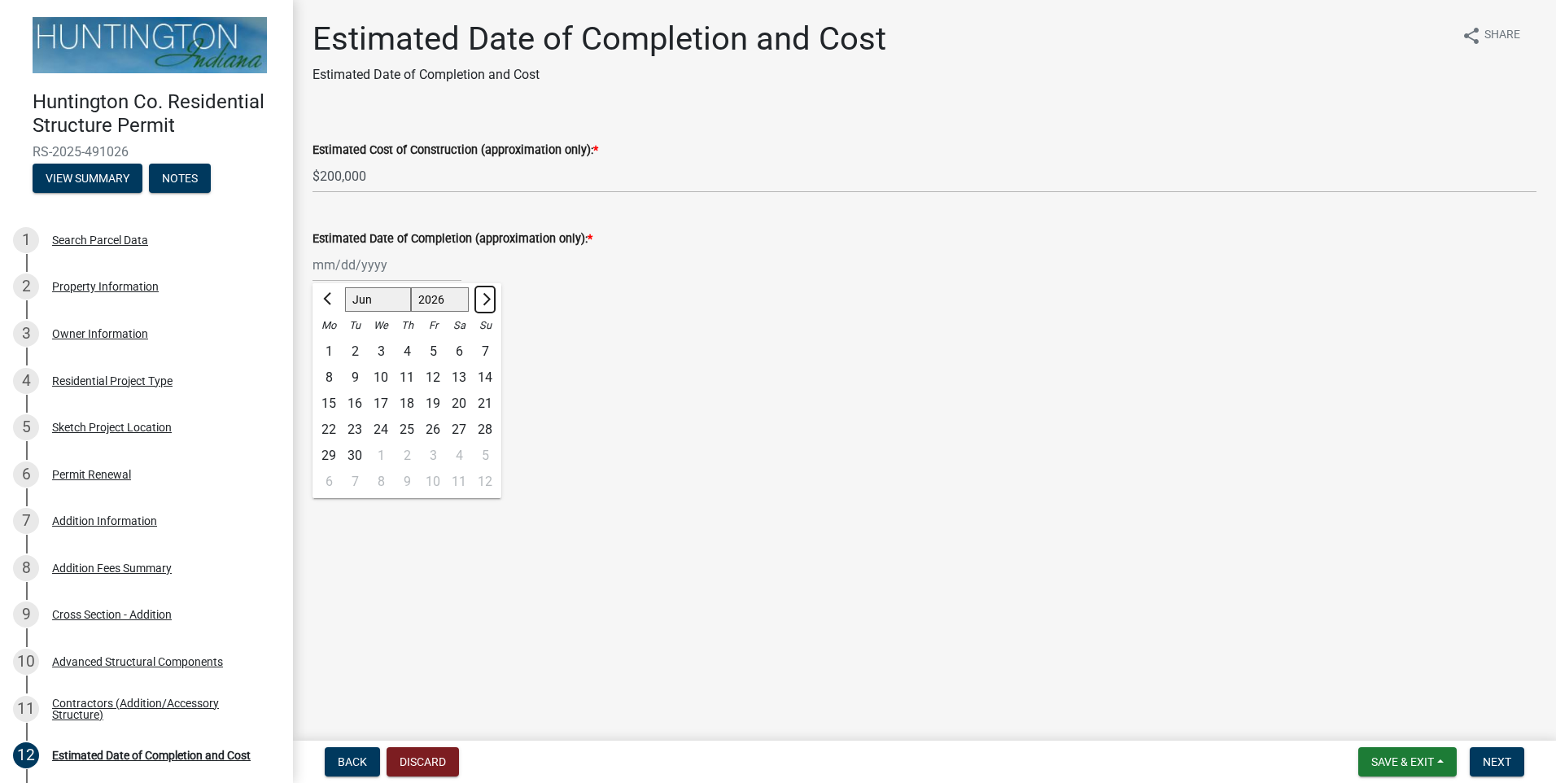
click at [492, 300] on button "Next month" at bounding box center [485, 300] width 20 height 26
select select "7"
click at [435, 448] on div "31" at bounding box center [433, 456] width 26 height 26
type input "[DATE]"
click at [1491, 756] on span "Next" at bounding box center [1497, 761] width 28 height 13
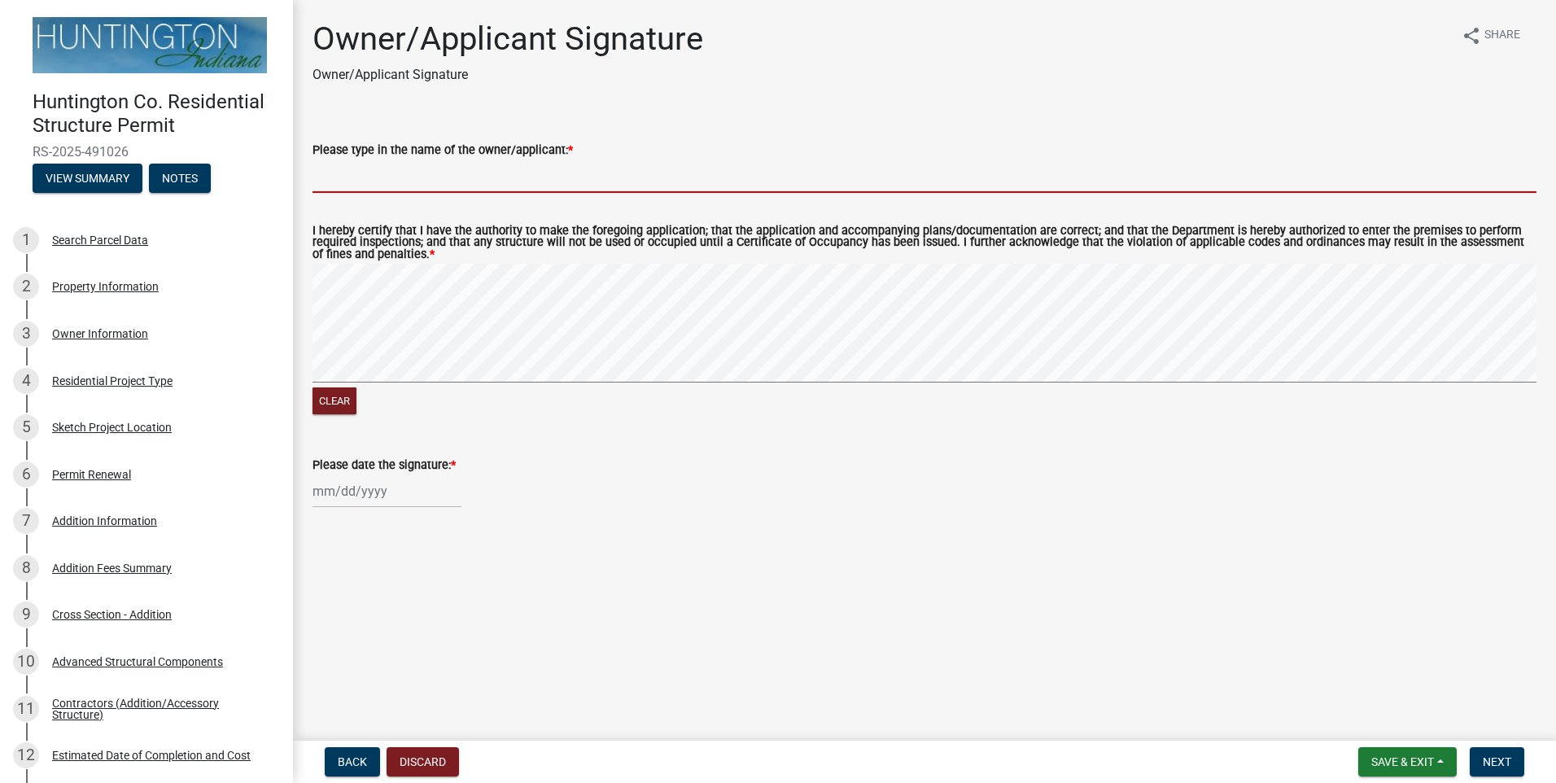
click at [361, 177] on input "Please type in the name of the owner/applicant: *" at bounding box center [925, 176] width 1224 height 33
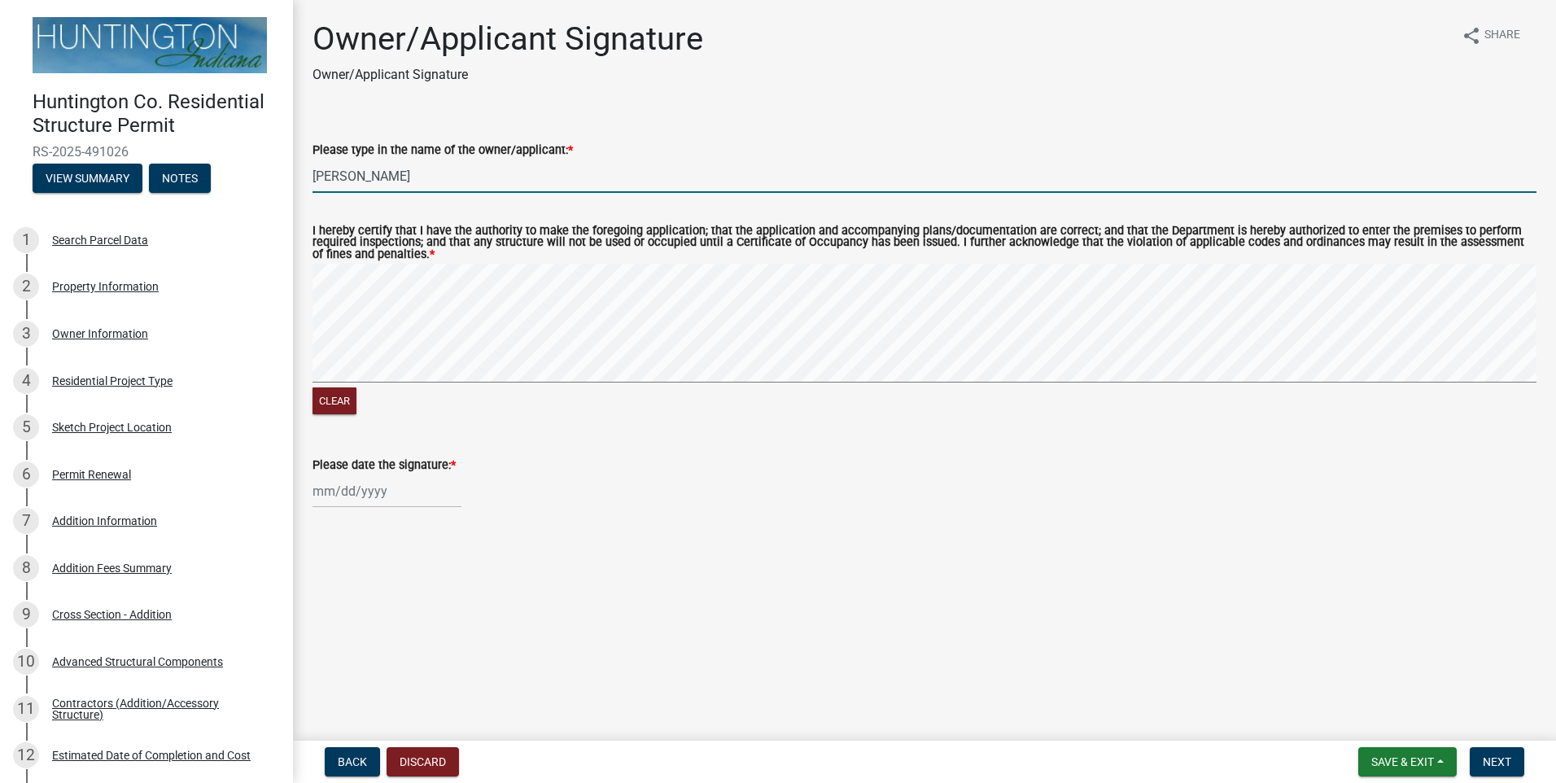
type input "[PERSON_NAME]"
click at [378, 492] on div at bounding box center [387, 491] width 149 height 33
select select "10"
select select "2025"
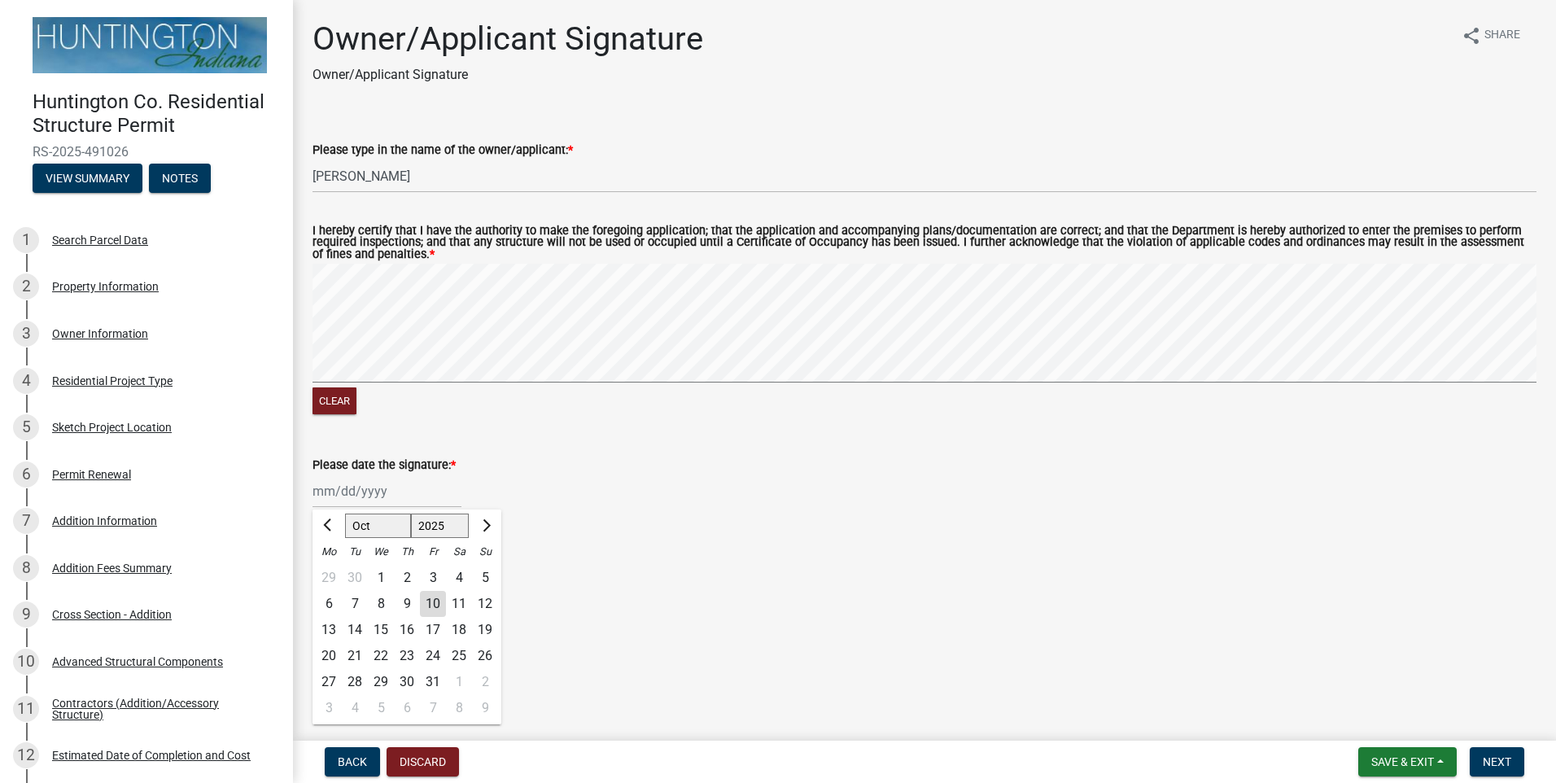
click at [427, 605] on div "10" at bounding box center [433, 604] width 26 height 26
type input "[DATE]"
click at [1502, 764] on span "Next" at bounding box center [1497, 761] width 28 height 13
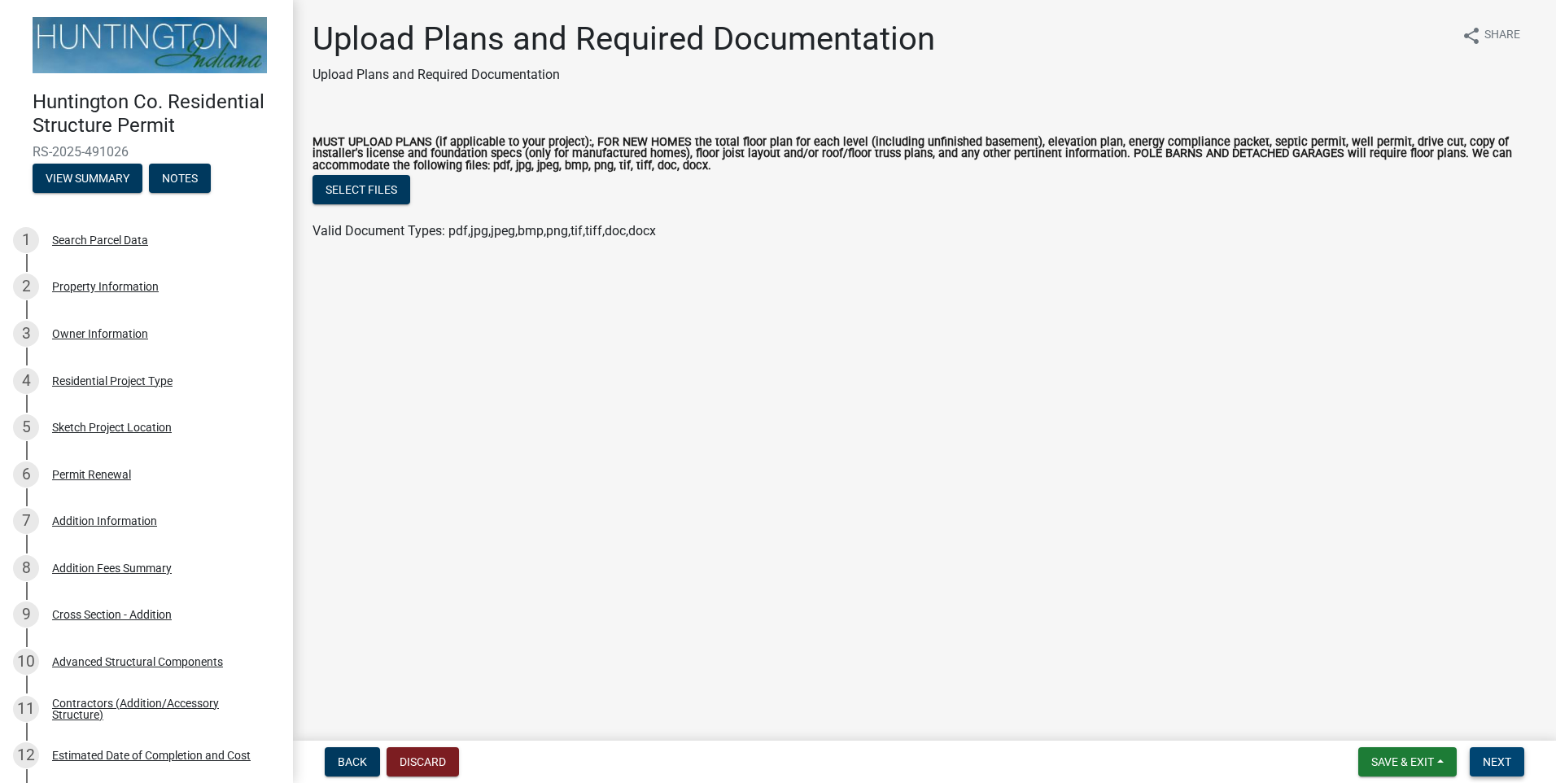
click at [1495, 753] on button "Next" at bounding box center [1497, 761] width 55 height 29
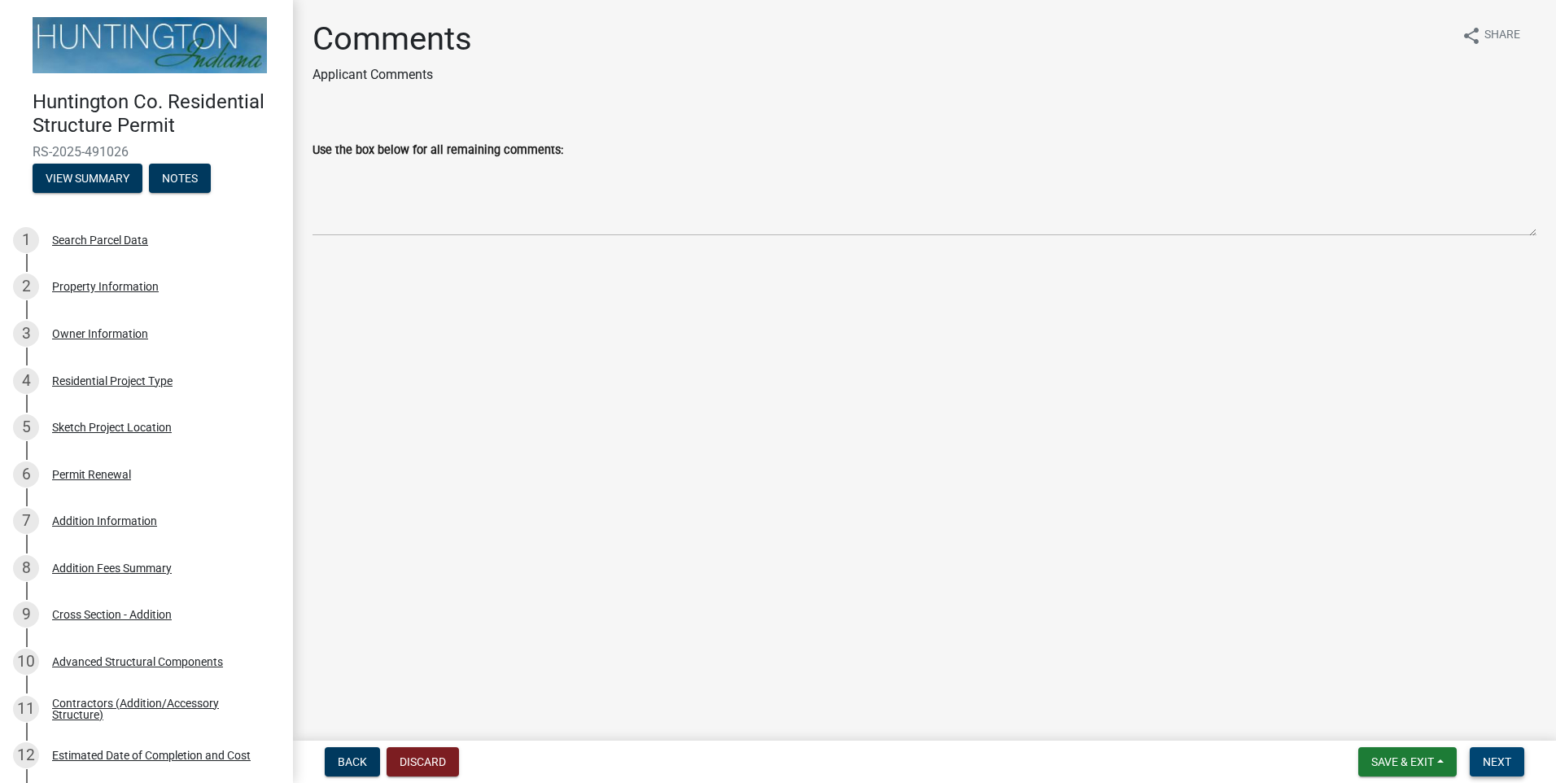
click at [1516, 756] on button "Next" at bounding box center [1497, 761] width 55 height 29
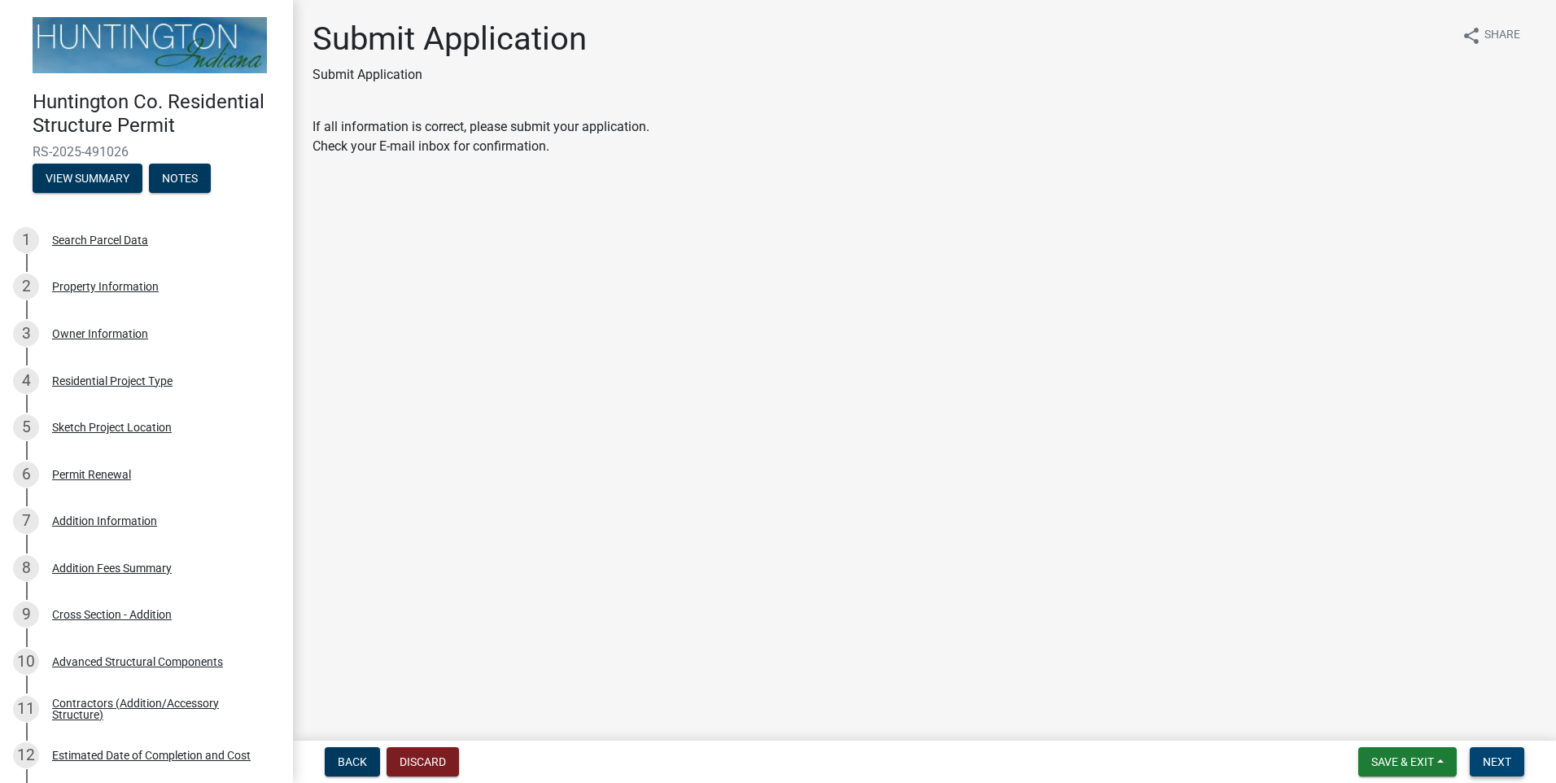
click at [1494, 758] on span "Next" at bounding box center [1497, 761] width 28 height 13
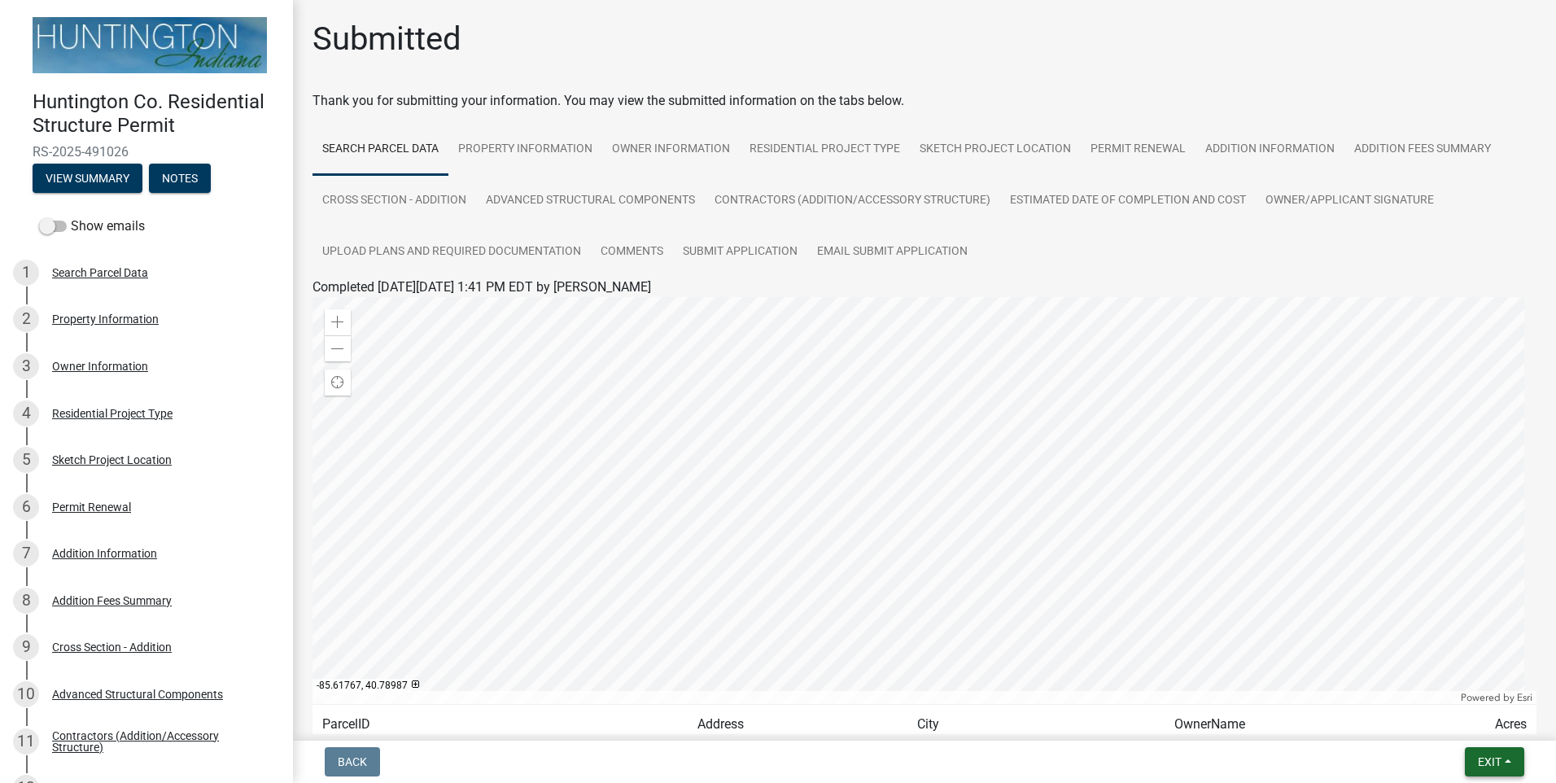
click at [1480, 761] on span "Exit" at bounding box center [1490, 761] width 24 height 13
click at [1446, 722] on button "Save & Exit" at bounding box center [1459, 719] width 130 height 39
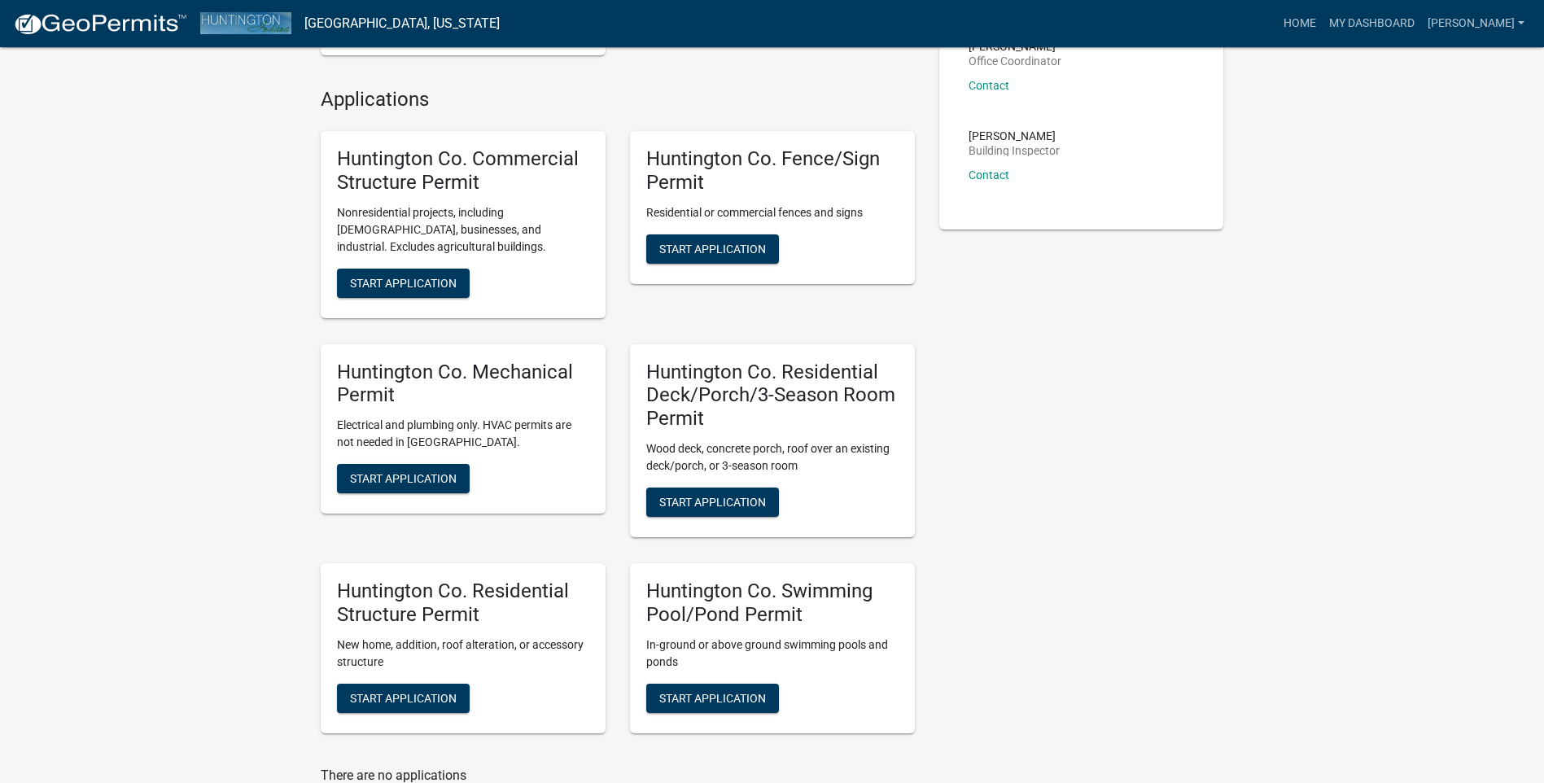
scroll to position [326, 0]
click at [407, 484] on span "Start Application" at bounding box center [403, 477] width 107 height 13
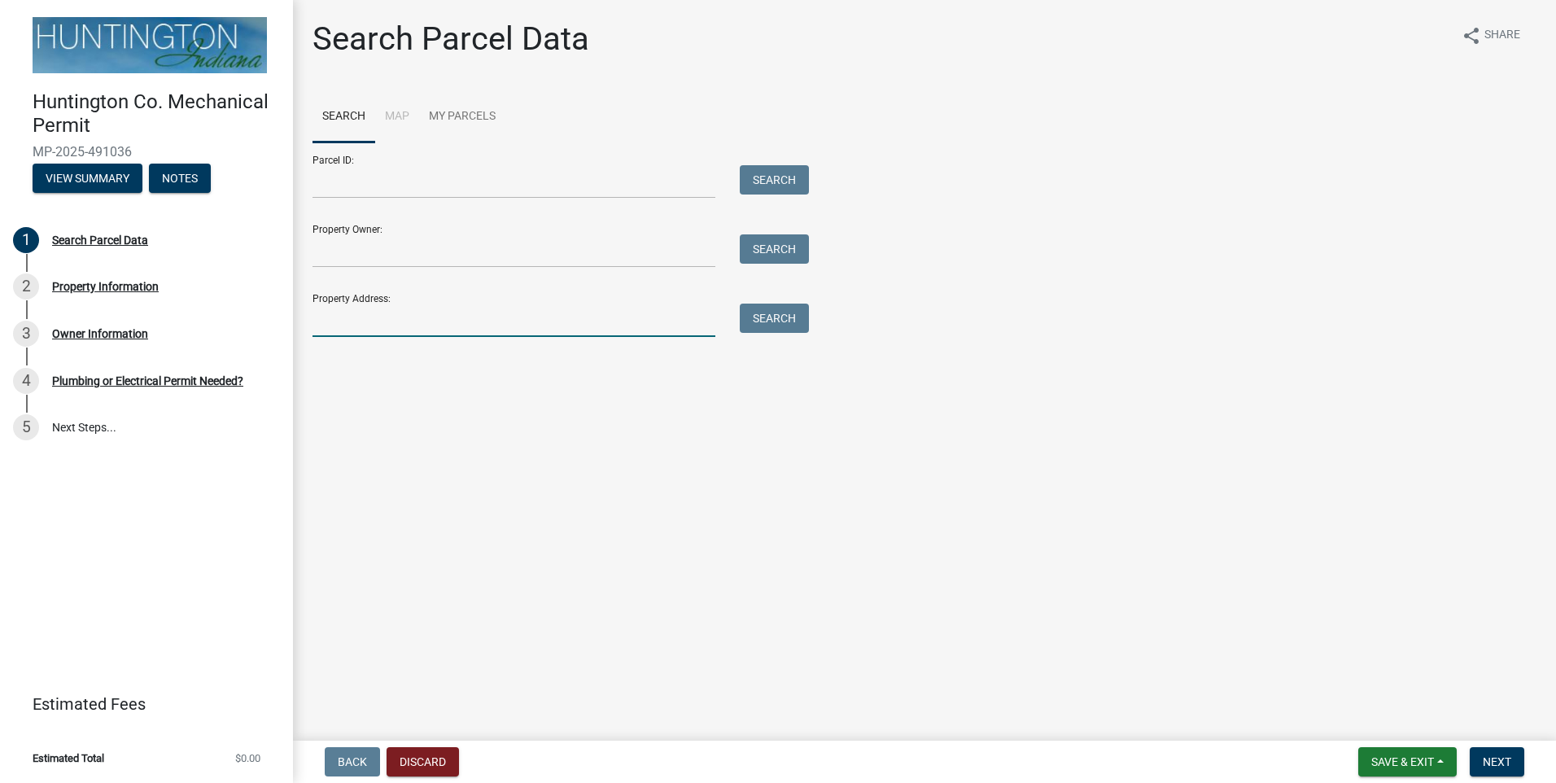
click at [339, 320] on input "Property Address:" at bounding box center [514, 320] width 403 height 33
type input "8751"
click at [768, 323] on button "Search" at bounding box center [774, 318] width 69 height 29
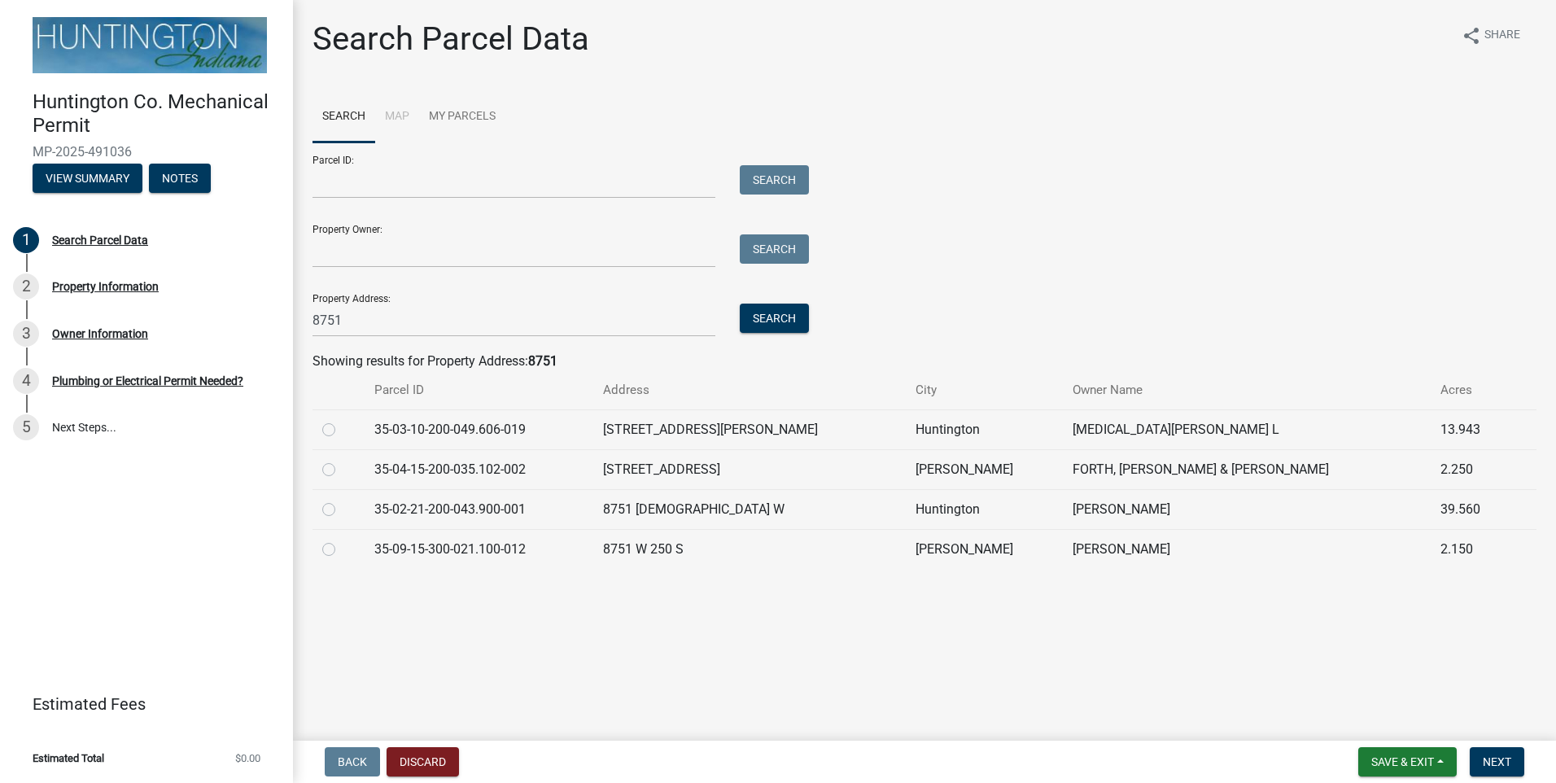
click at [342, 540] on label at bounding box center [342, 540] width 0 height 0
click at [342, 549] on input "radio" at bounding box center [347, 545] width 11 height 11
radio input "true"
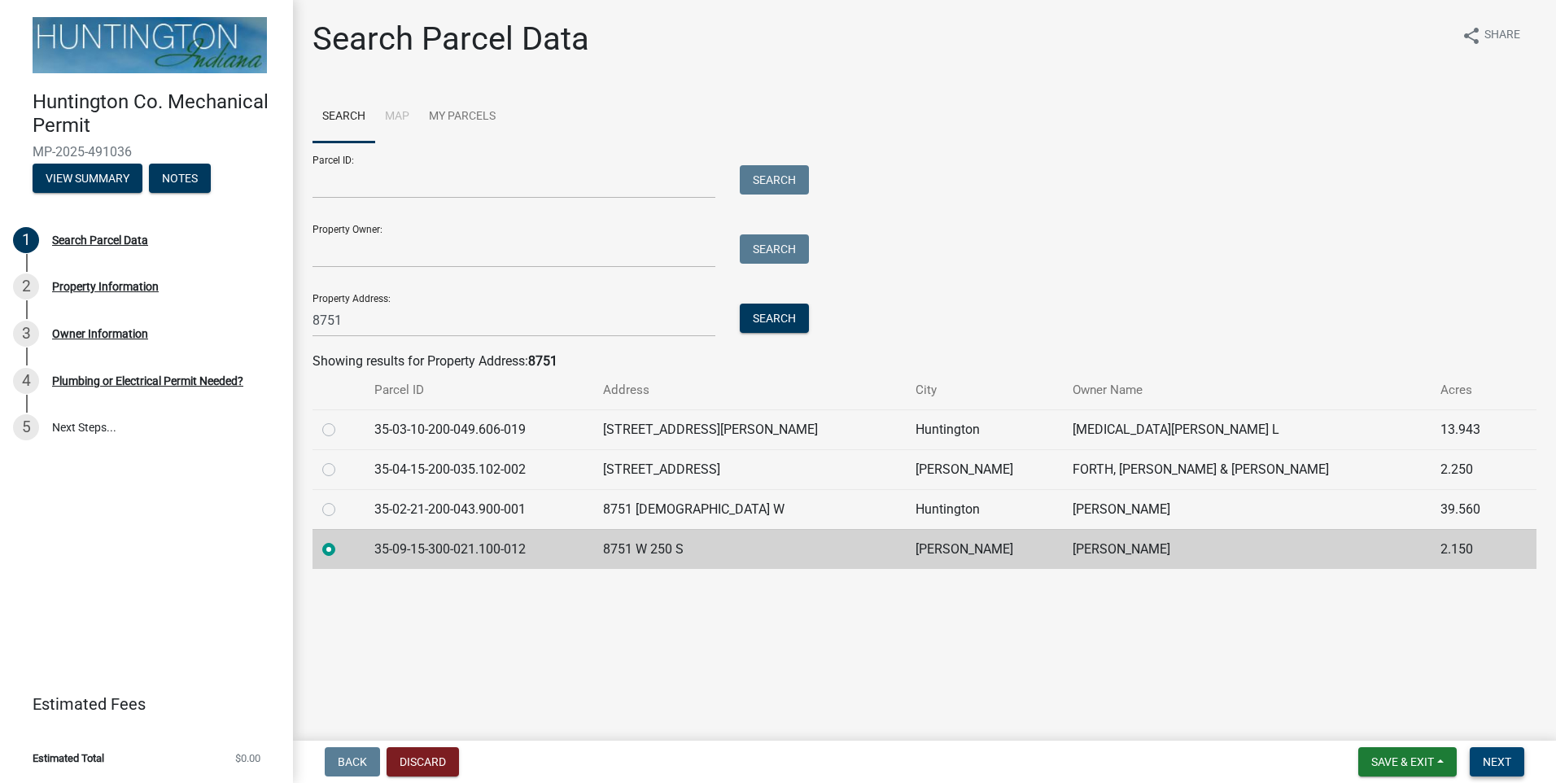
click at [1493, 761] on span "Next" at bounding box center [1497, 761] width 28 height 13
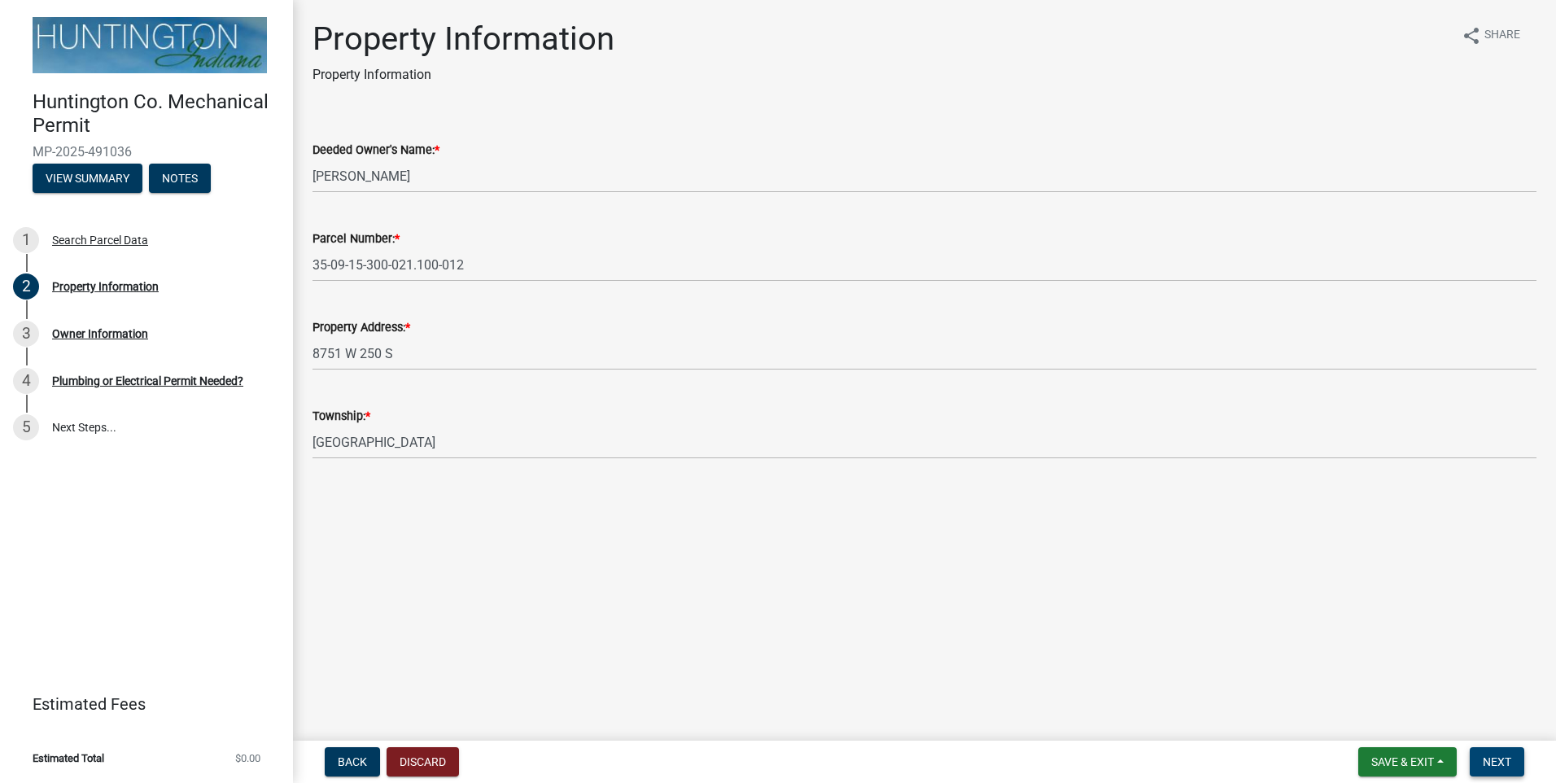
click at [1512, 763] on span "Next" at bounding box center [1497, 761] width 28 height 13
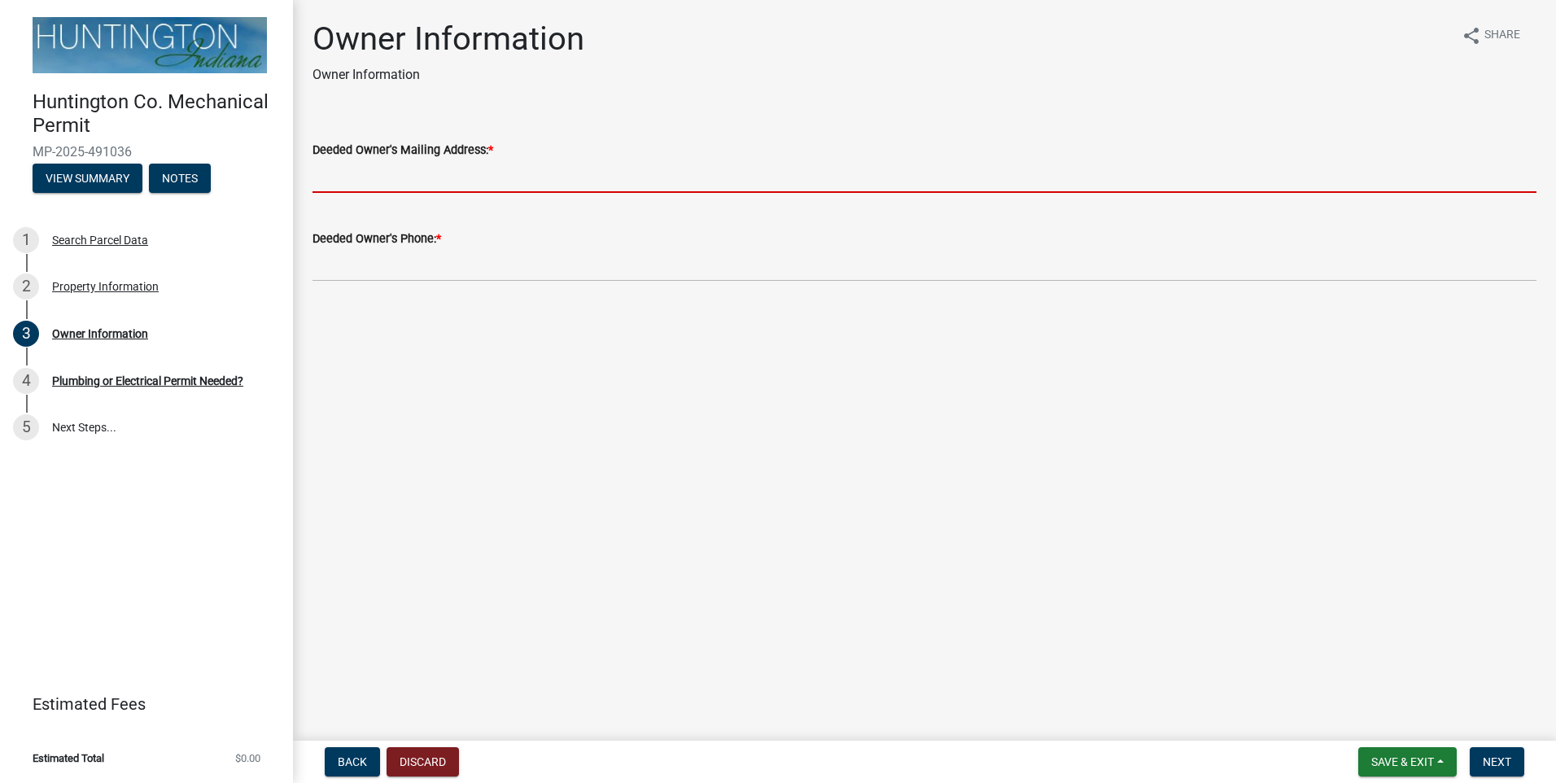
click at [376, 182] on input "Deeded Owner's Mailing Address: *" at bounding box center [925, 176] width 1224 height 33
type input "1392 N 975 W"
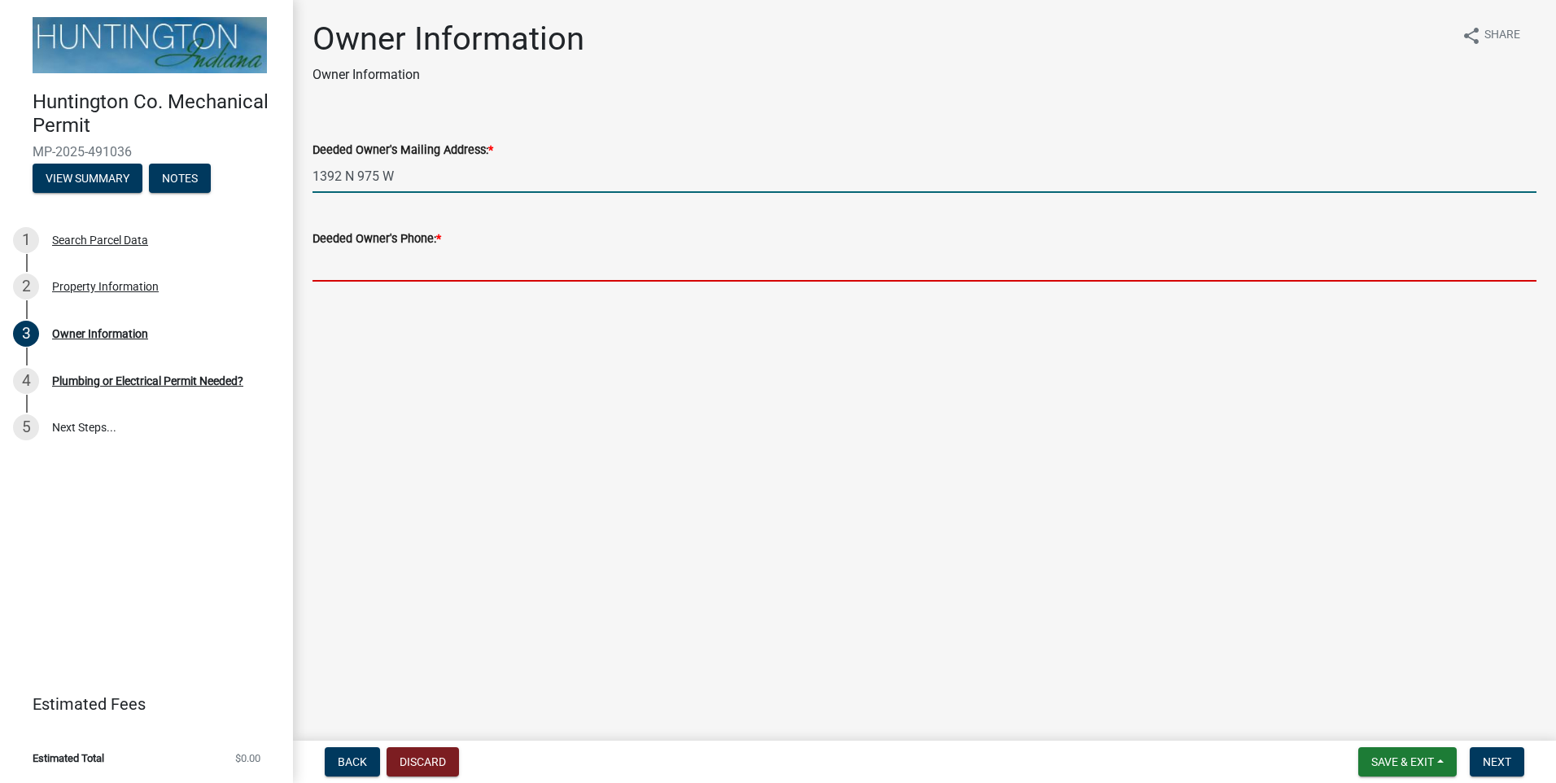
type input "[PHONE_NUMBER]"
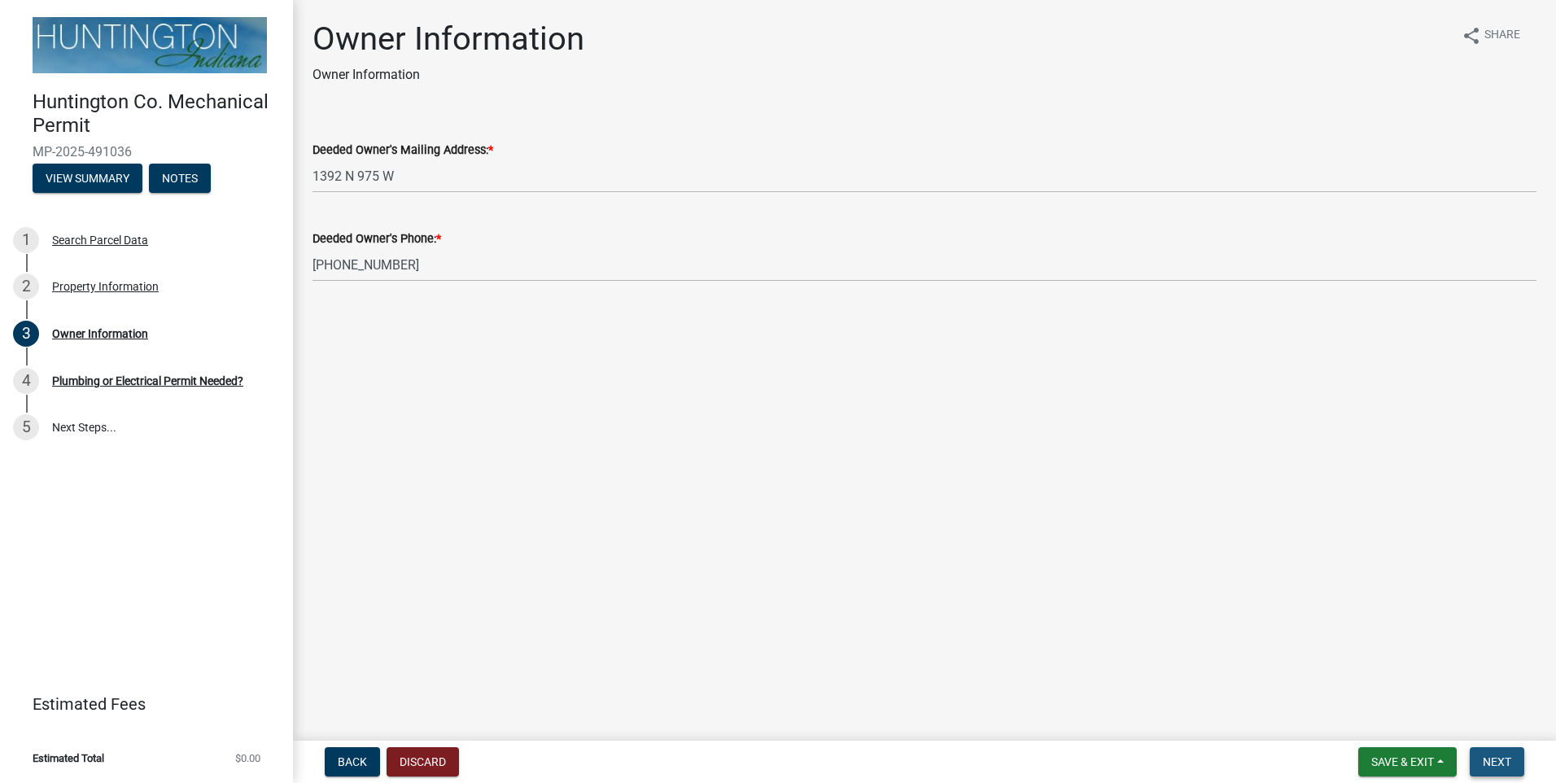
click at [1508, 772] on button "Next" at bounding box center [1497, 761] width 55 height 29
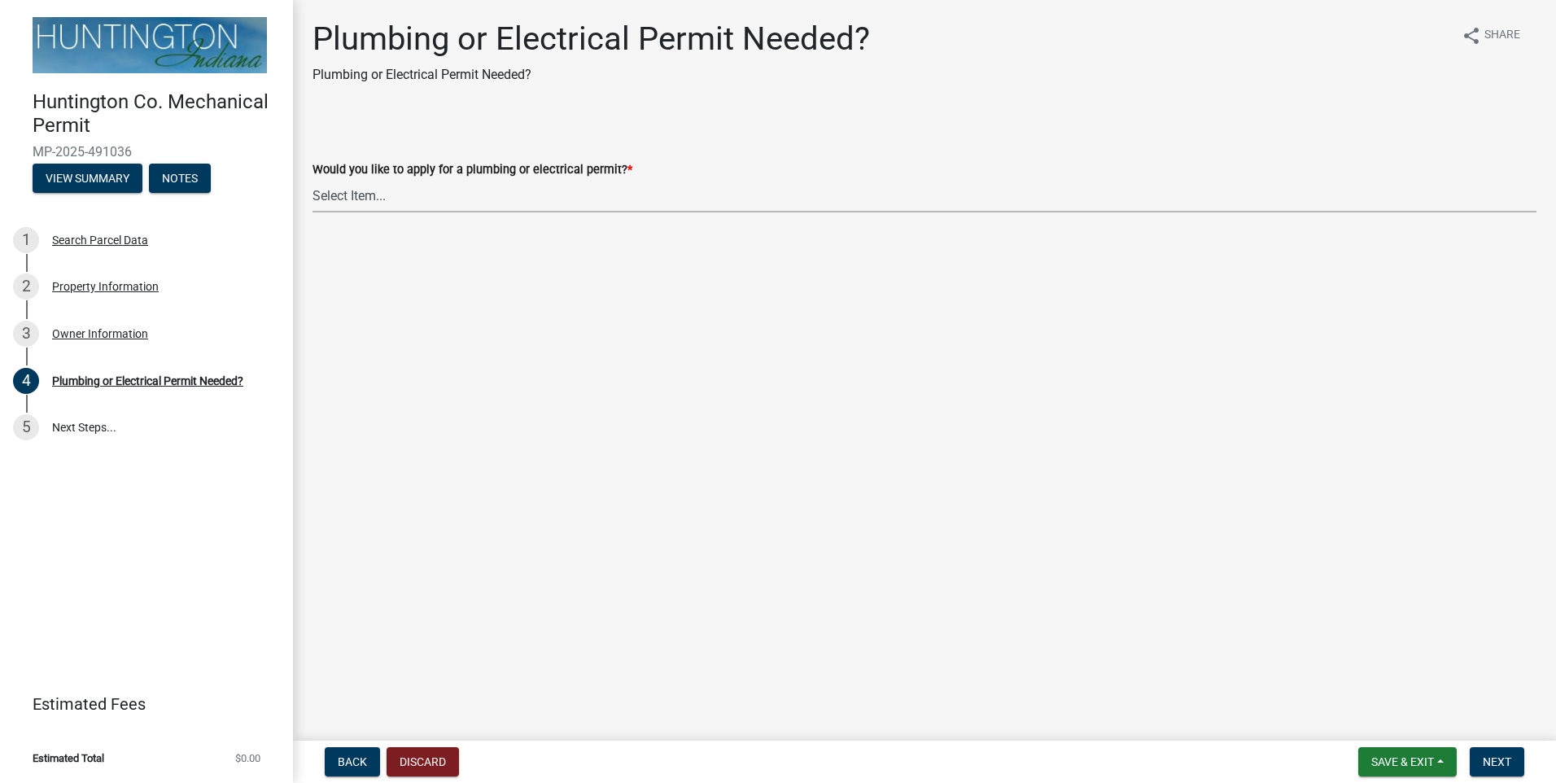
click at [430, 187] on select "Select Item... plumbing electrical" at bounding box center [925, 195] width 1224 height 33
click at [313, 179] on select "Select Item... plumbing electrical" at bounding box center [925, 195] width 1224 height 33
select select "1b1ab0c1-eb36-4ed4-85d2-a311fbae4f76"
click at [1509, 763] on span "Next" at bounding box center [1497, 761] width 28 height 13
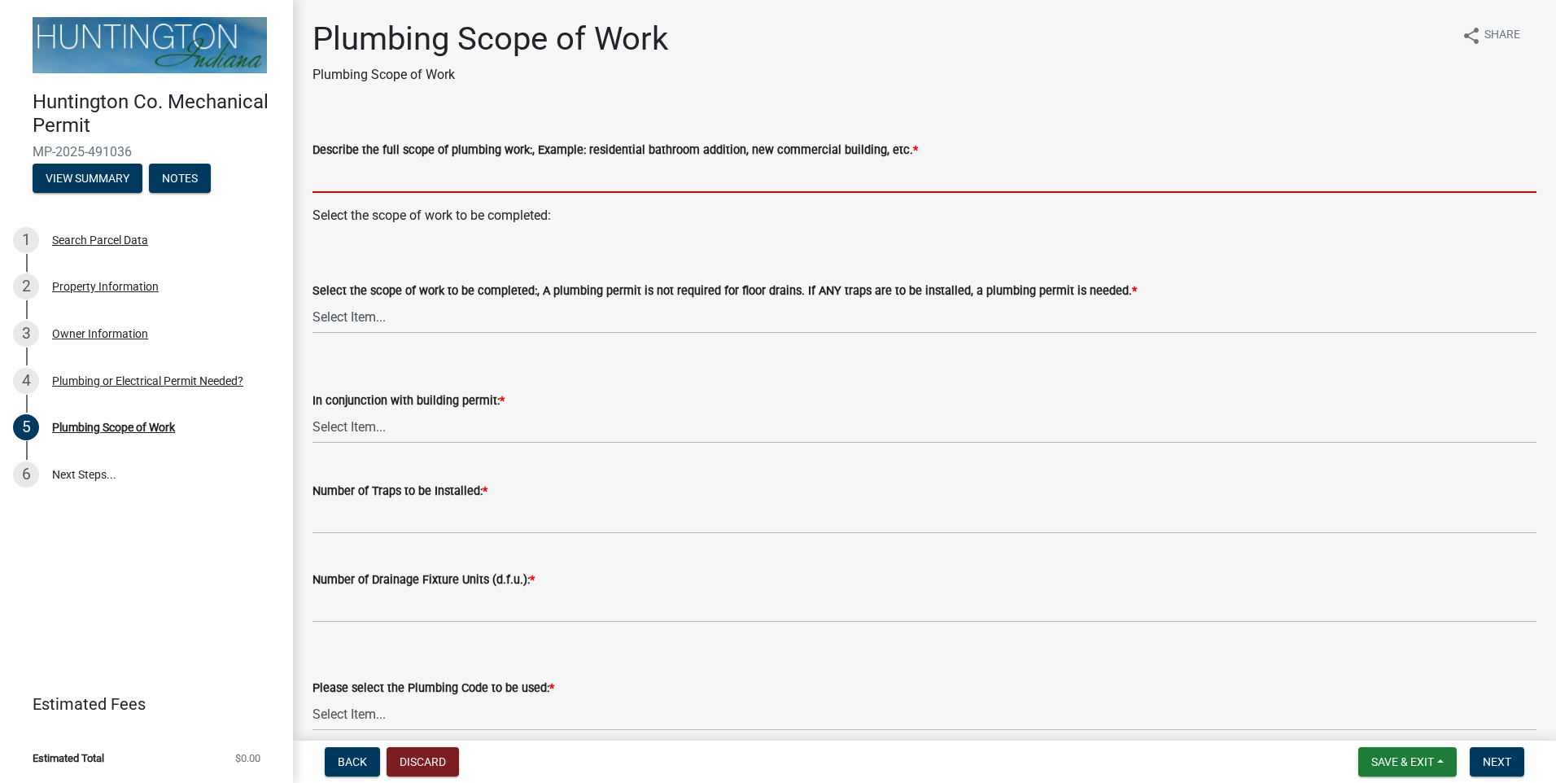
click at [391, 168] on input "Describe the full scope of plumbing work:, Example: residential bathroom additi…" at bounding box center [925, 176] width 1224 height 33
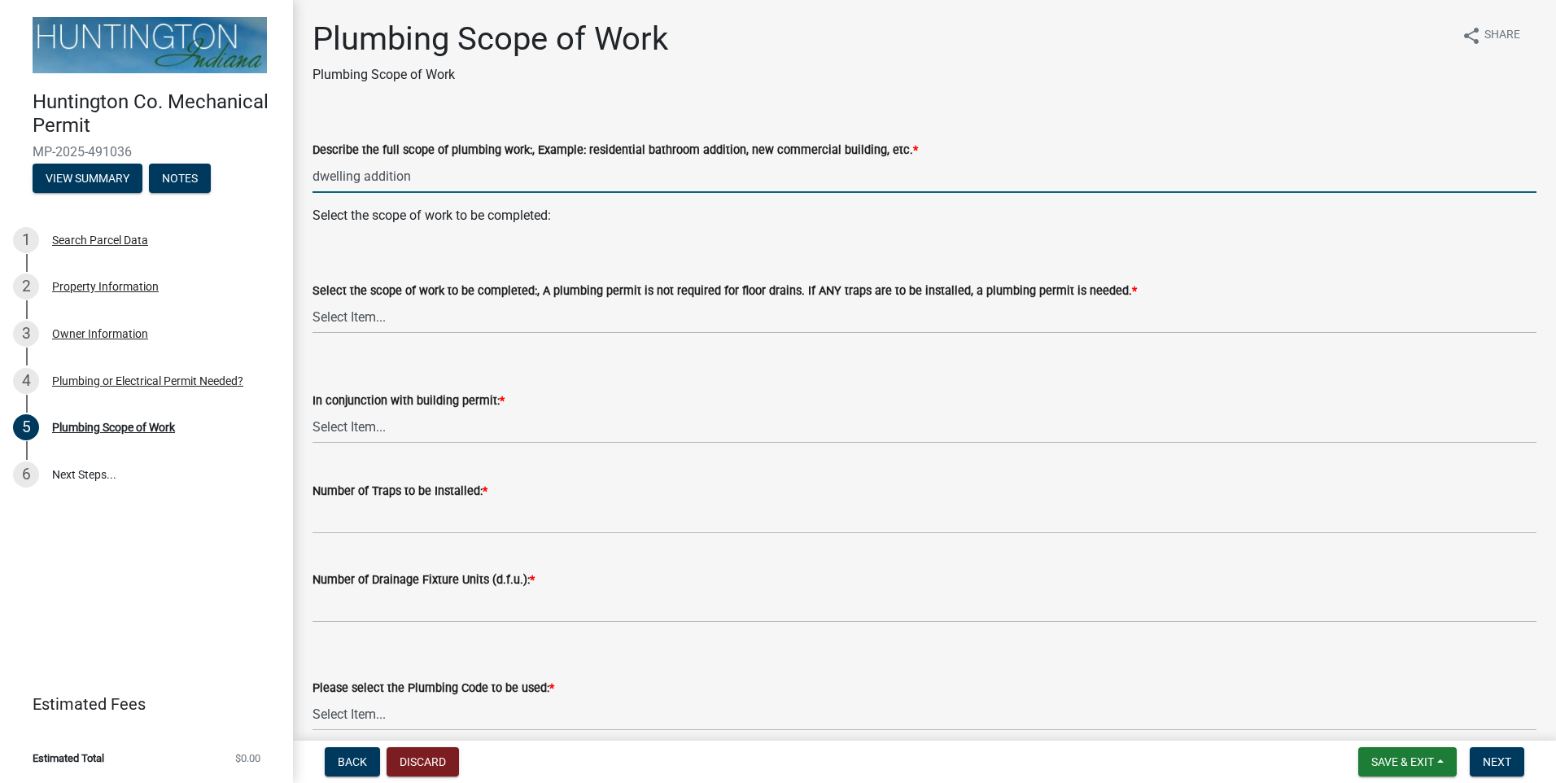
type input "dwelling addition"
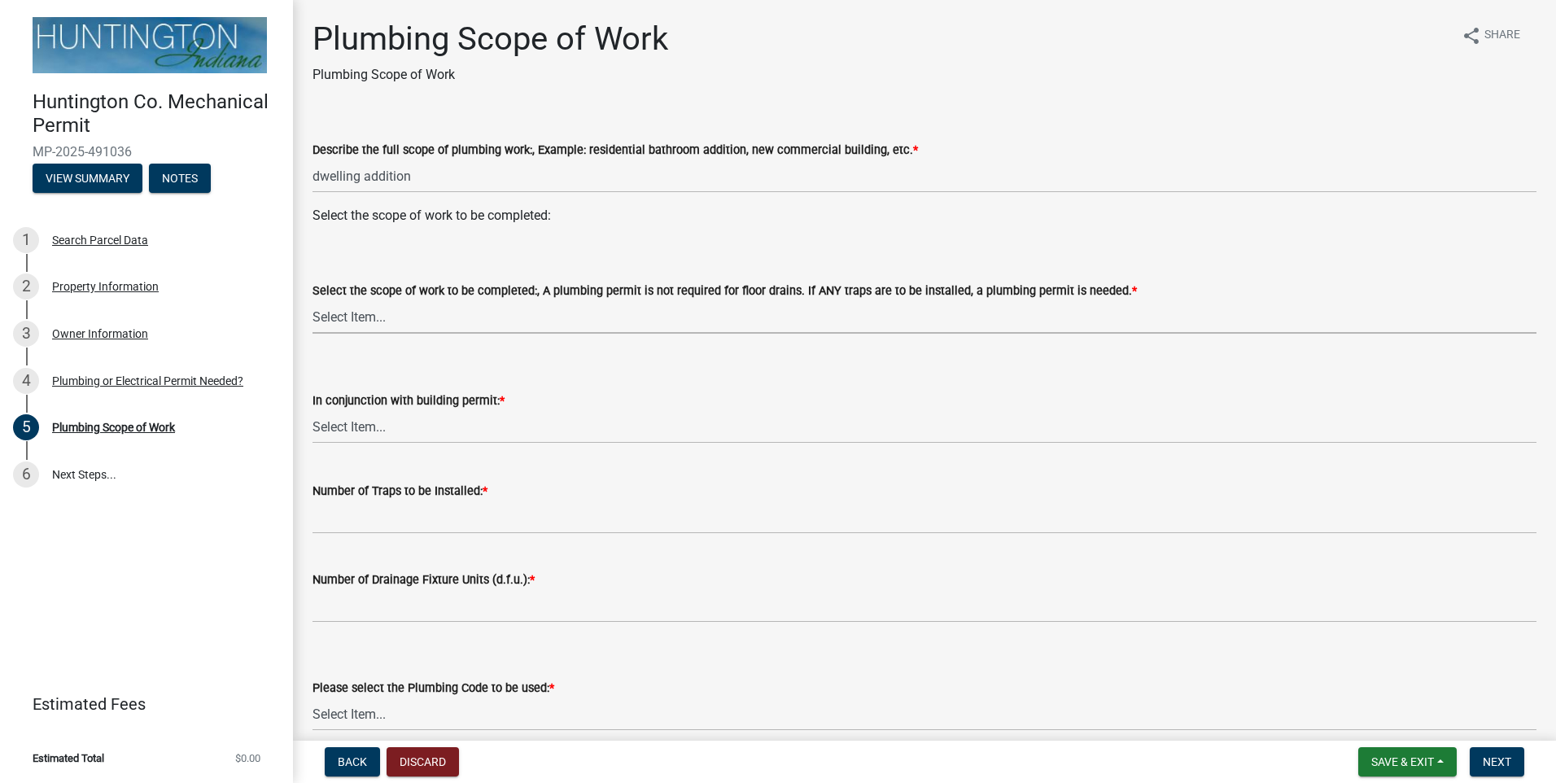
click at [380, 305] on select "Select Item... New Single-Family Dwelling New Two-Family Dwelling New Multi-Fam…" at bounding box center [925, 316] width 1224 height 33
click at [313, 300] on select "Select Item... New Single-Family Dwelling New Two-Family Dwelling New Multi-Fam…" at bounding box center [925, 316] width 1224 height 33
select select "8618fb89-860a-47f4-8451-e183cb73a5e4"
click at [366, 424] on select "Select Item... Yes No" at bounding box center [925, 426] width 1224 height 33
click at [313, 410] on select "Select Item... Yes No" at bounding box center [925, 426] width 1224 height 33
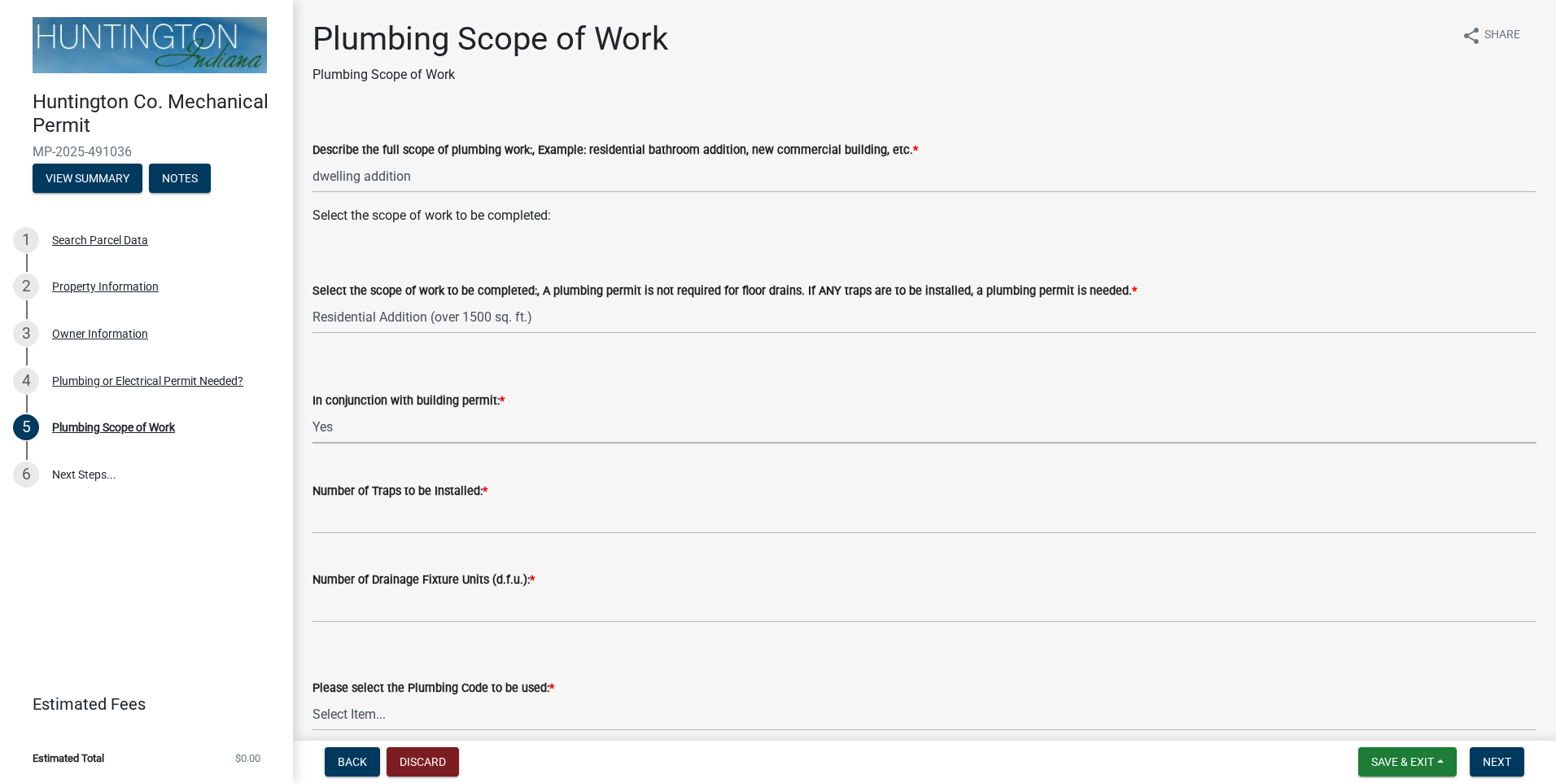
select select "0405a9c2-6f43-4f80-a7d2-d06340e14189"
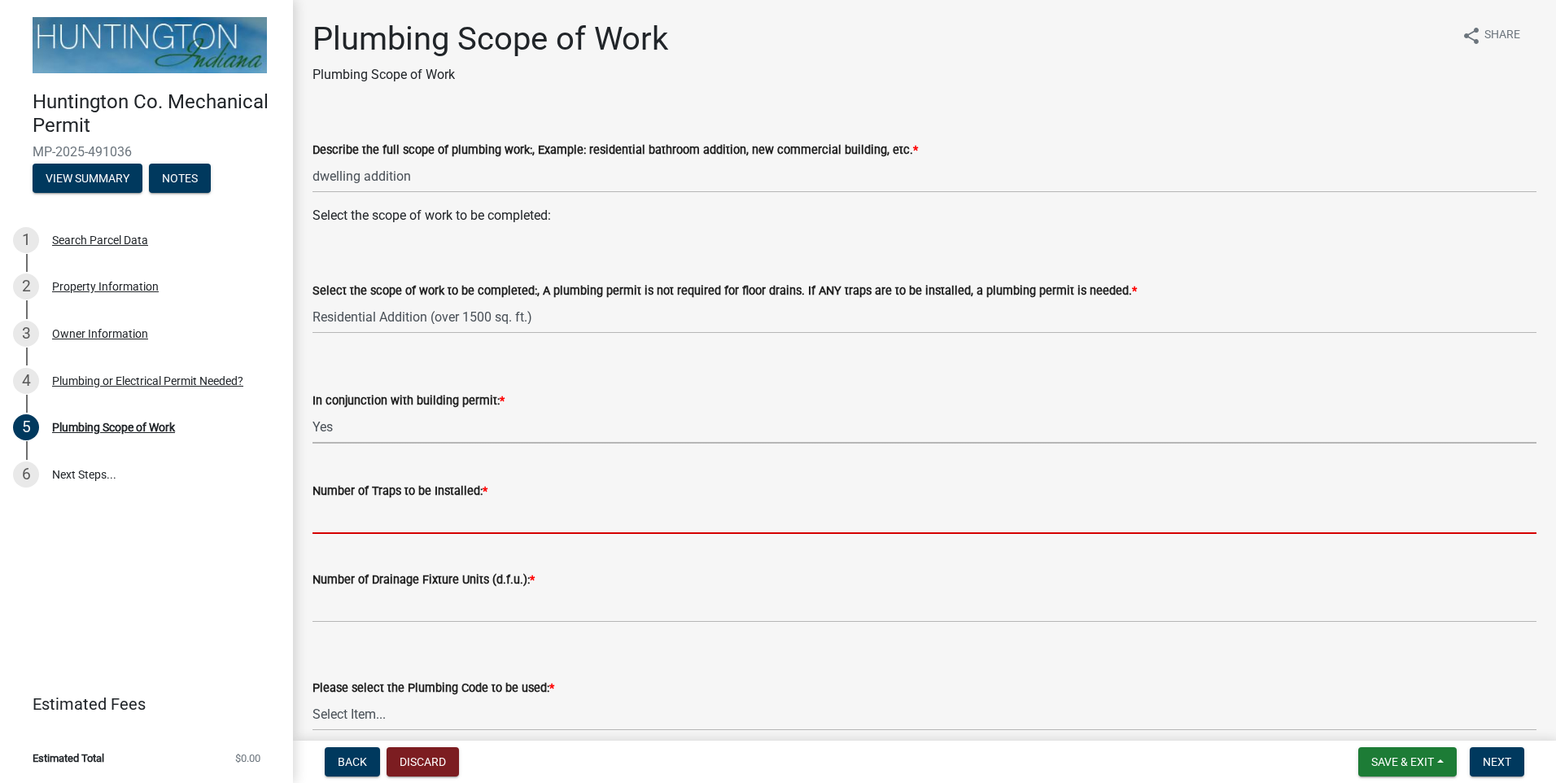
click at [388, 530] on input "Number of Traps to be Installed: *" at bounding box center [925, 517] width 1224 height 33
click at [380, 517] on input "Number of Traps to be Installed: *" at bounding box center [925, 517] width 1224 height 33
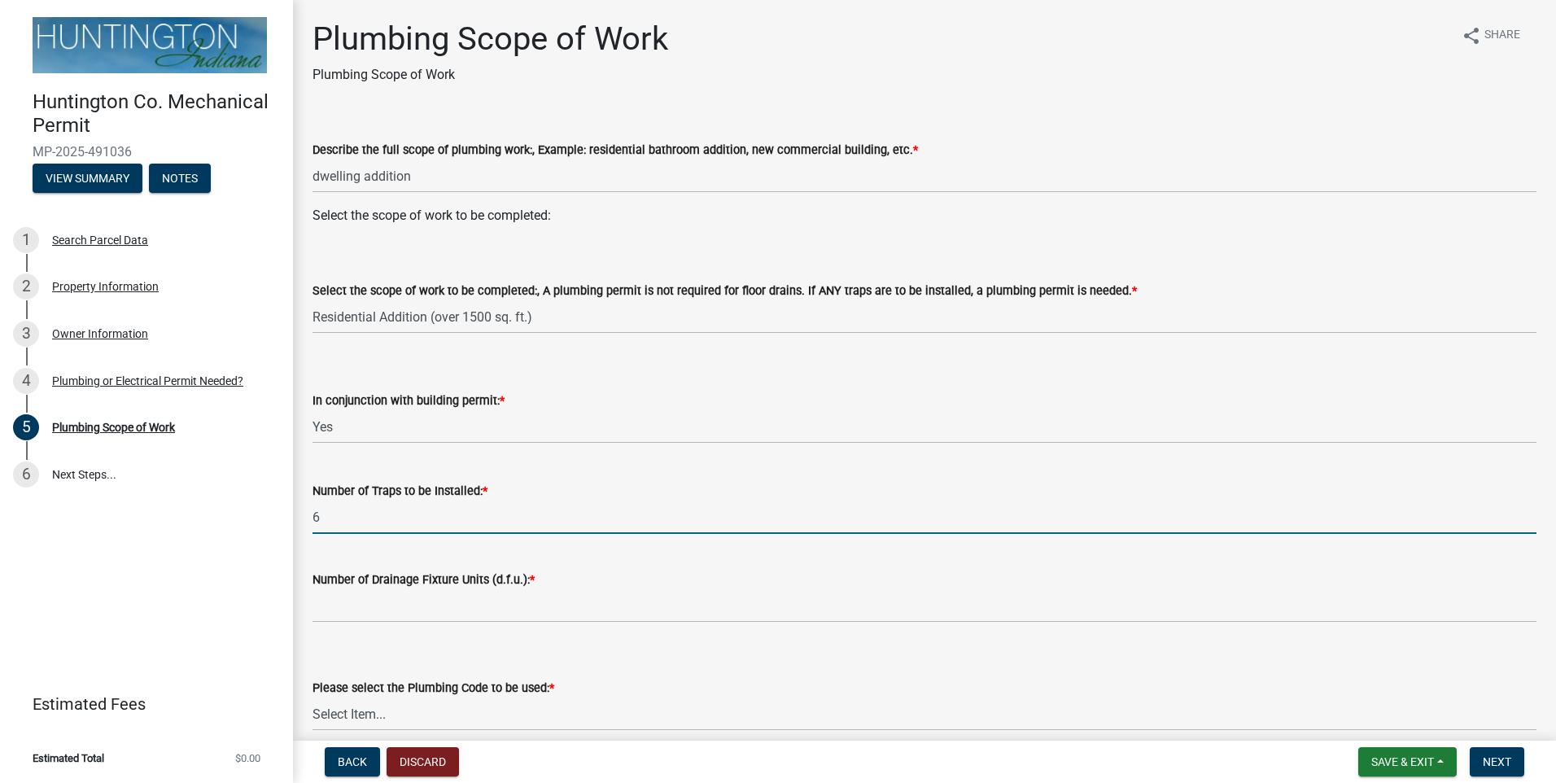
type input "6"
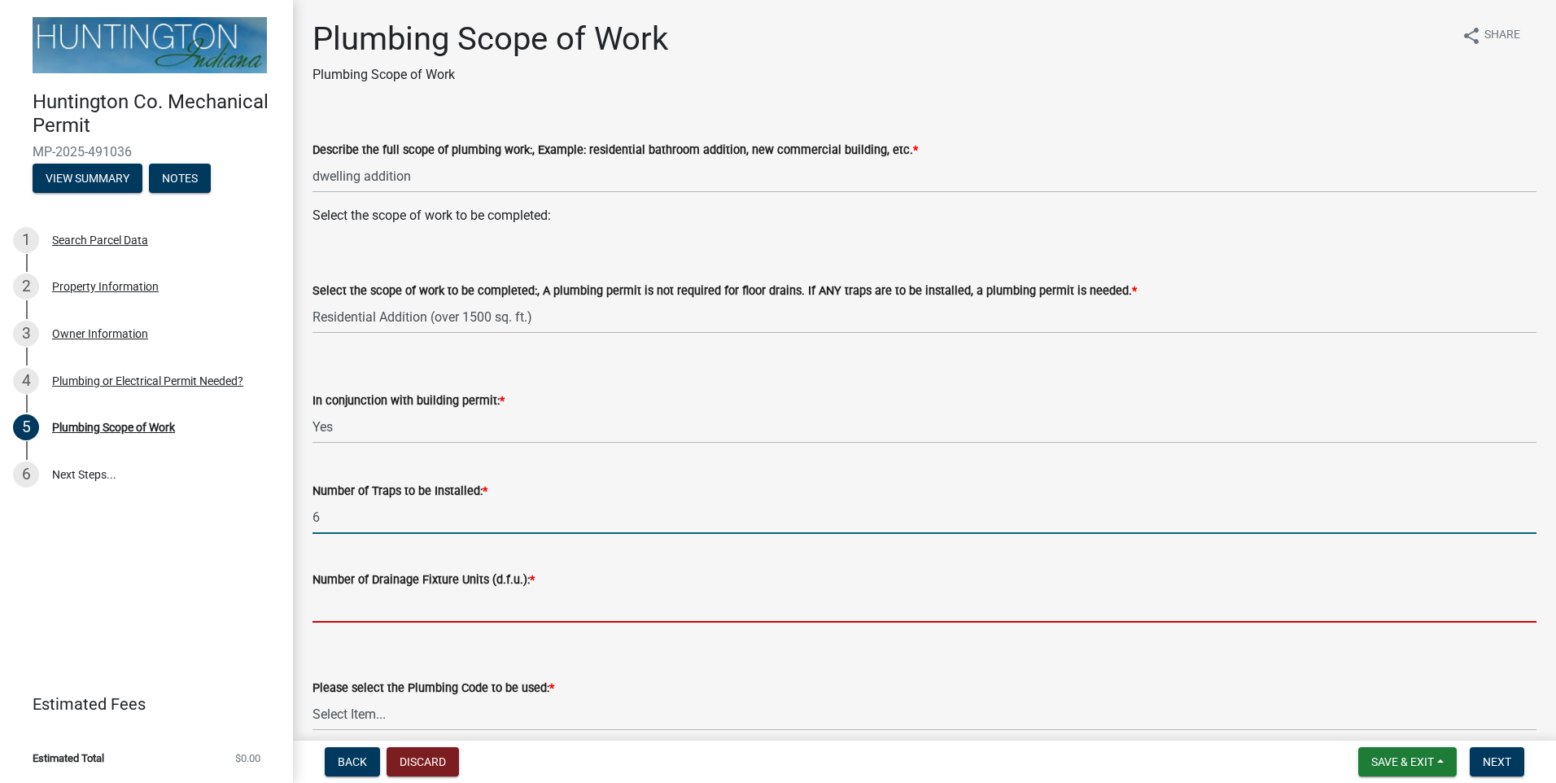
click at [392, 611] on input "Number of Drainage Fixture Units (d.f.u.): *" at bounding box center [925, 605] width 1224 height 33
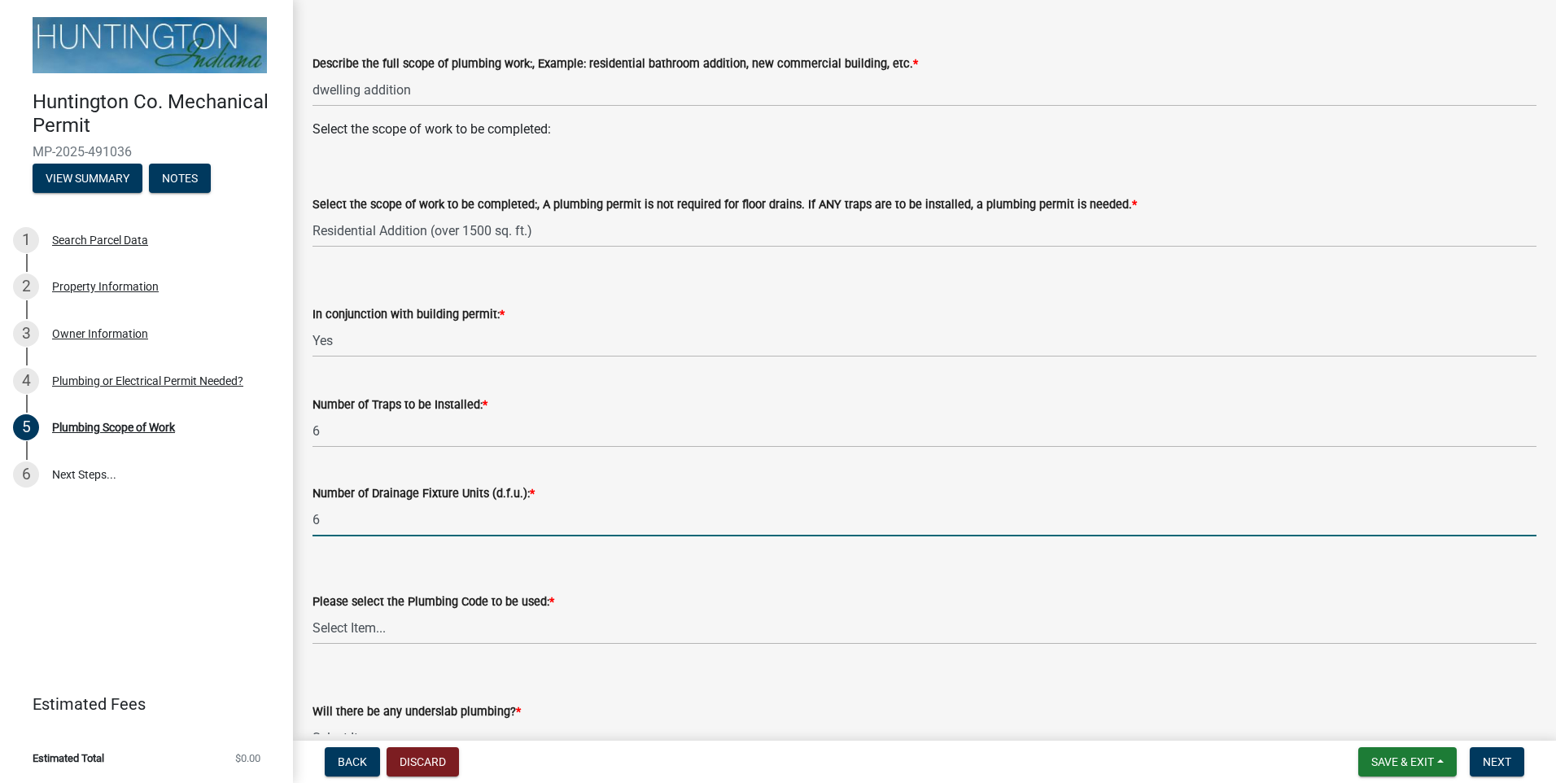
scroll to position [185, 0]
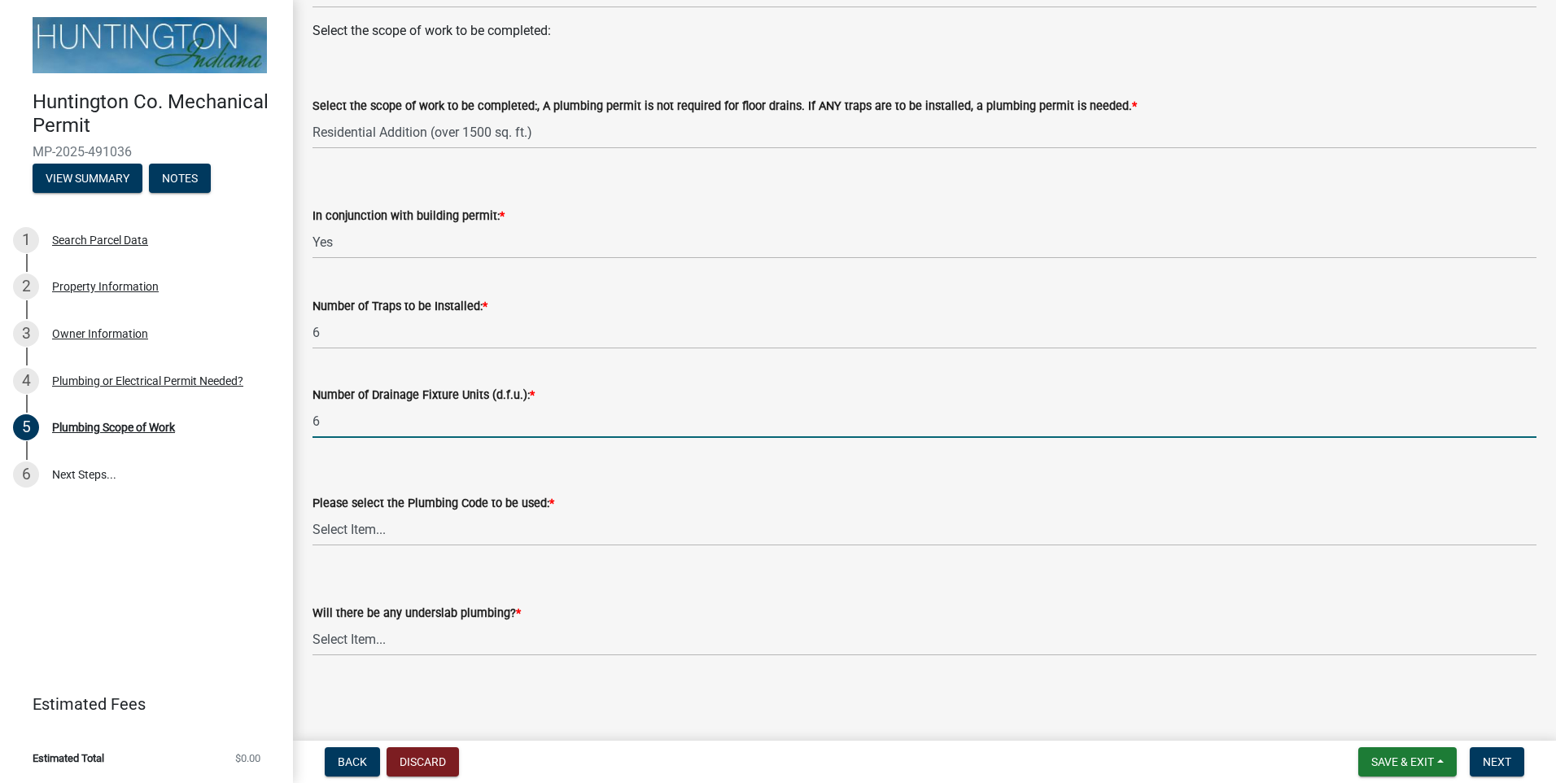
type input "6"
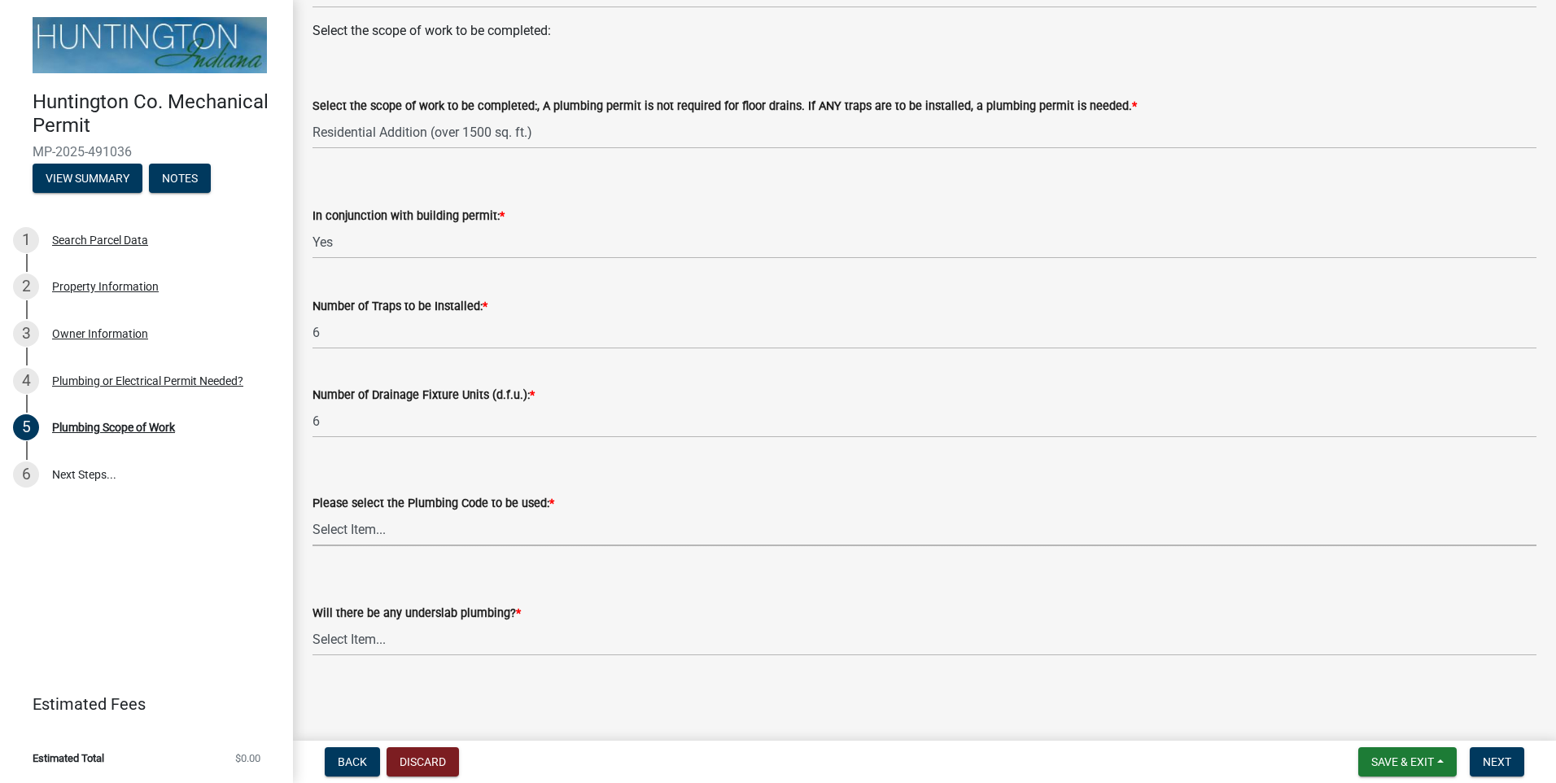
click at [354, 543] on select "Select Item... [US_STATE] Plumbing Code One & Two Family Dwelling Code" at bounding box center [925, 529] width 1224 height 33
click at [313, 513] on select "Select Item... [US_STATE] Plumbing Code One & Two Family Dwelling Code" at bounding box center [925, 529] width 1224 height 33
select select "736e6d53-cbaf-4783-a261-223333e881d4"
click at [352, 636] on select "Select Item... Yes No" at bounding box center [925, 639] width 1224 height 33
click at [313, 623] on select "Select Item... Yes No" at bounding box center [925, 639] width 1224 height 33
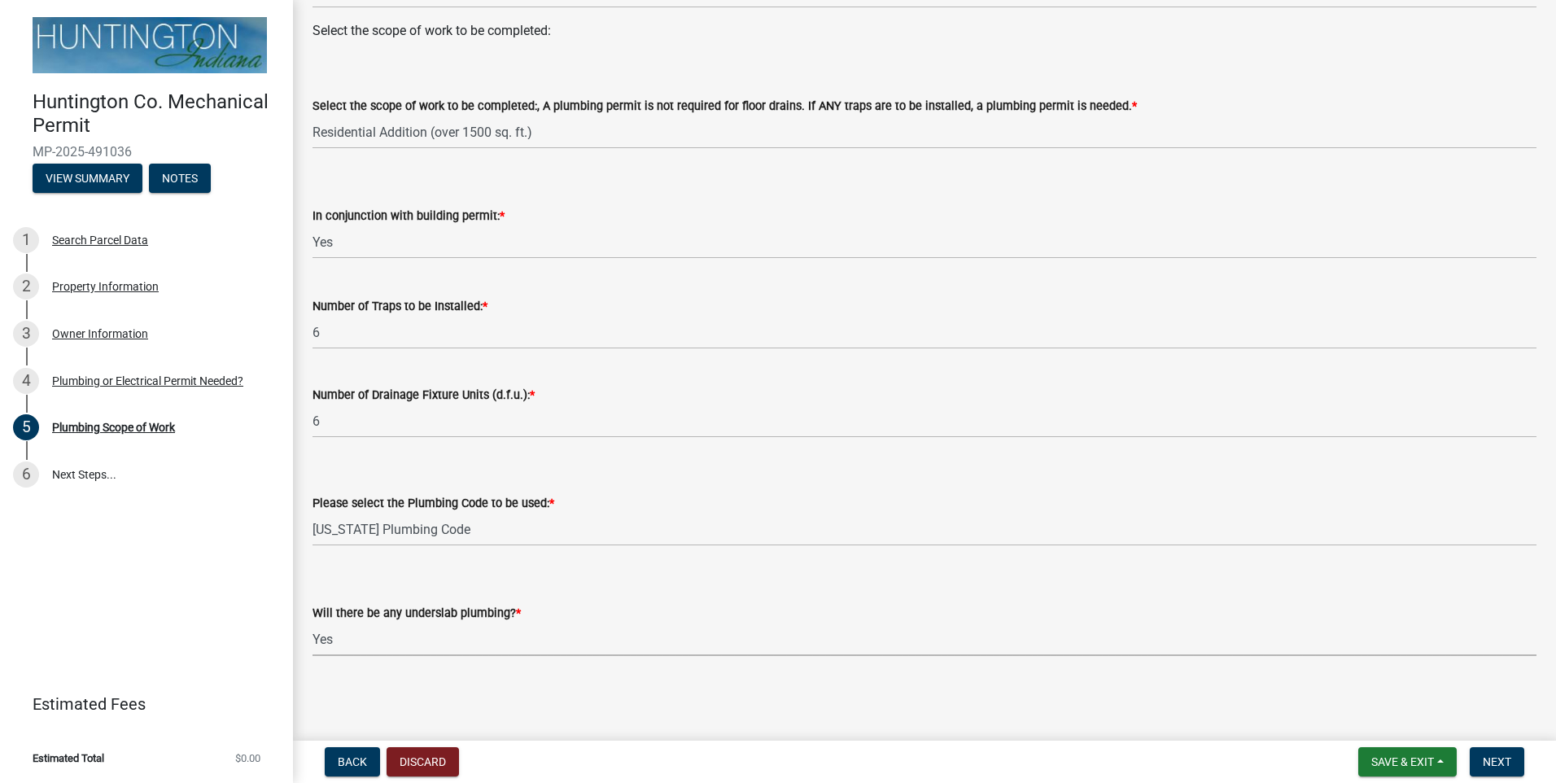
select select "b92bc407-a990-4713-b4f6-a575aa6de472"
click at [1512, 761] on button "Next" at bounding box center [1497, 761] width 55 height 29
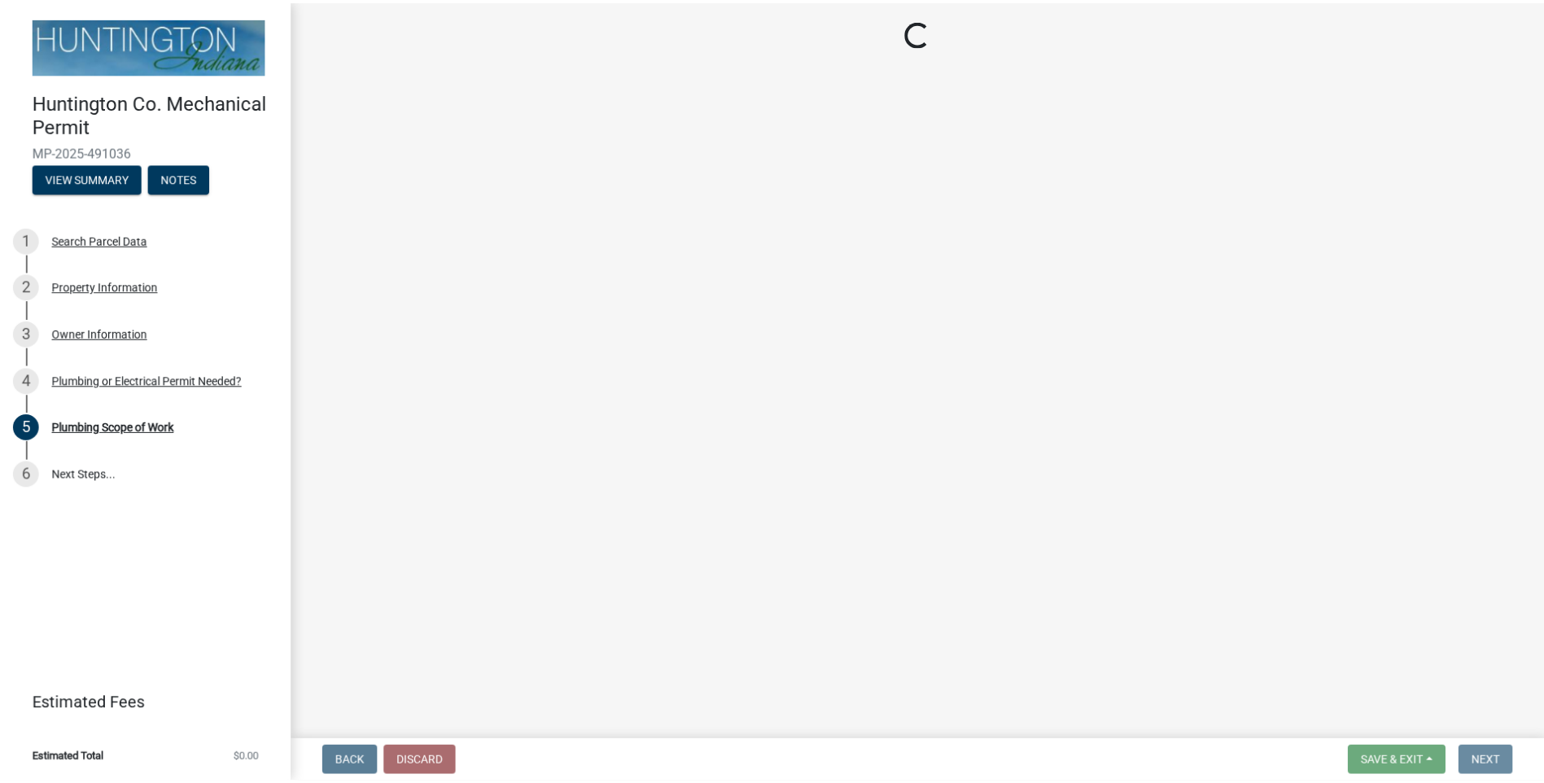
scroll to position [0, 0]
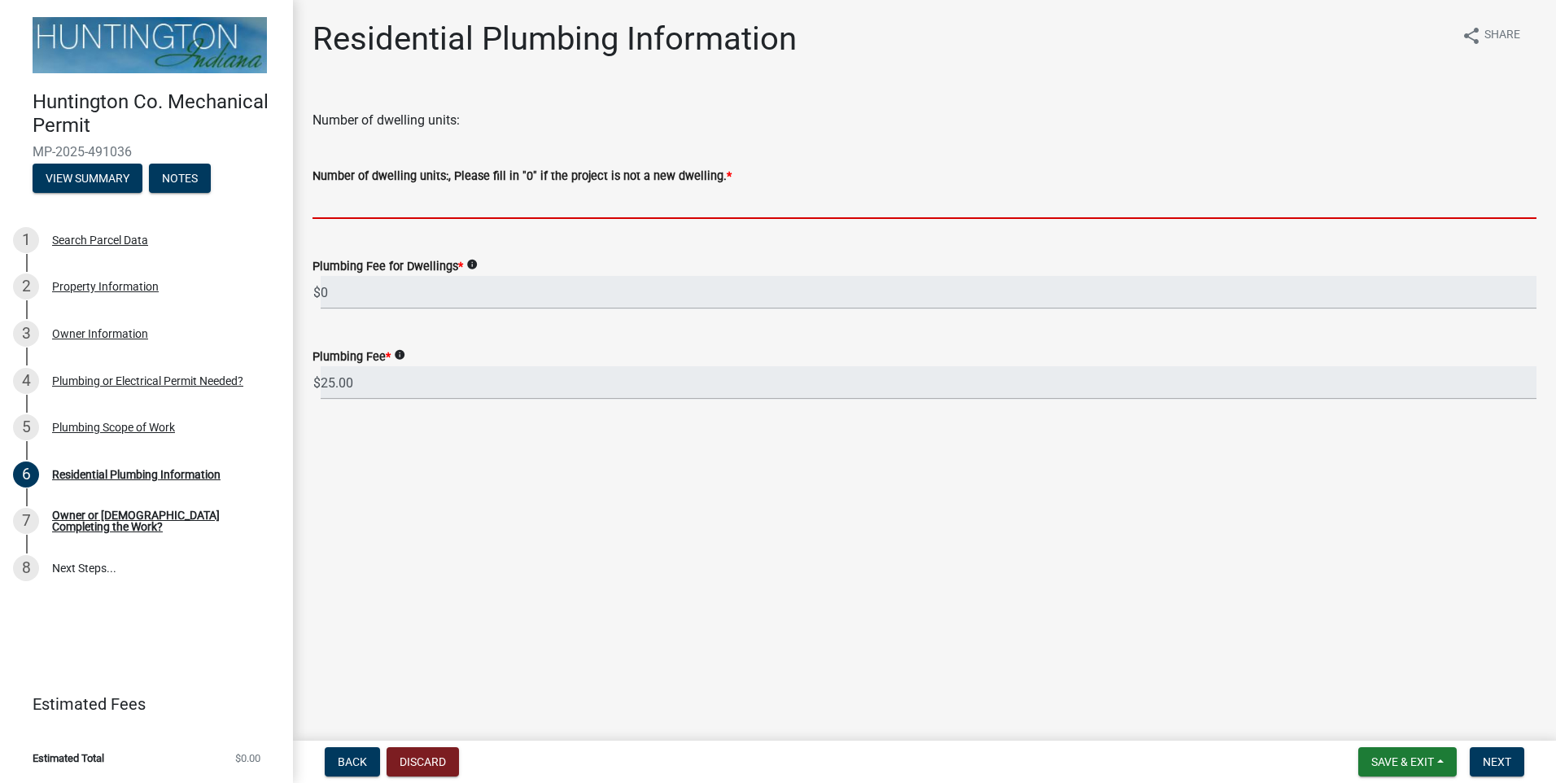
click at [392, 207] on input "text" at bounding box center [925, 202] width 1224 height 33
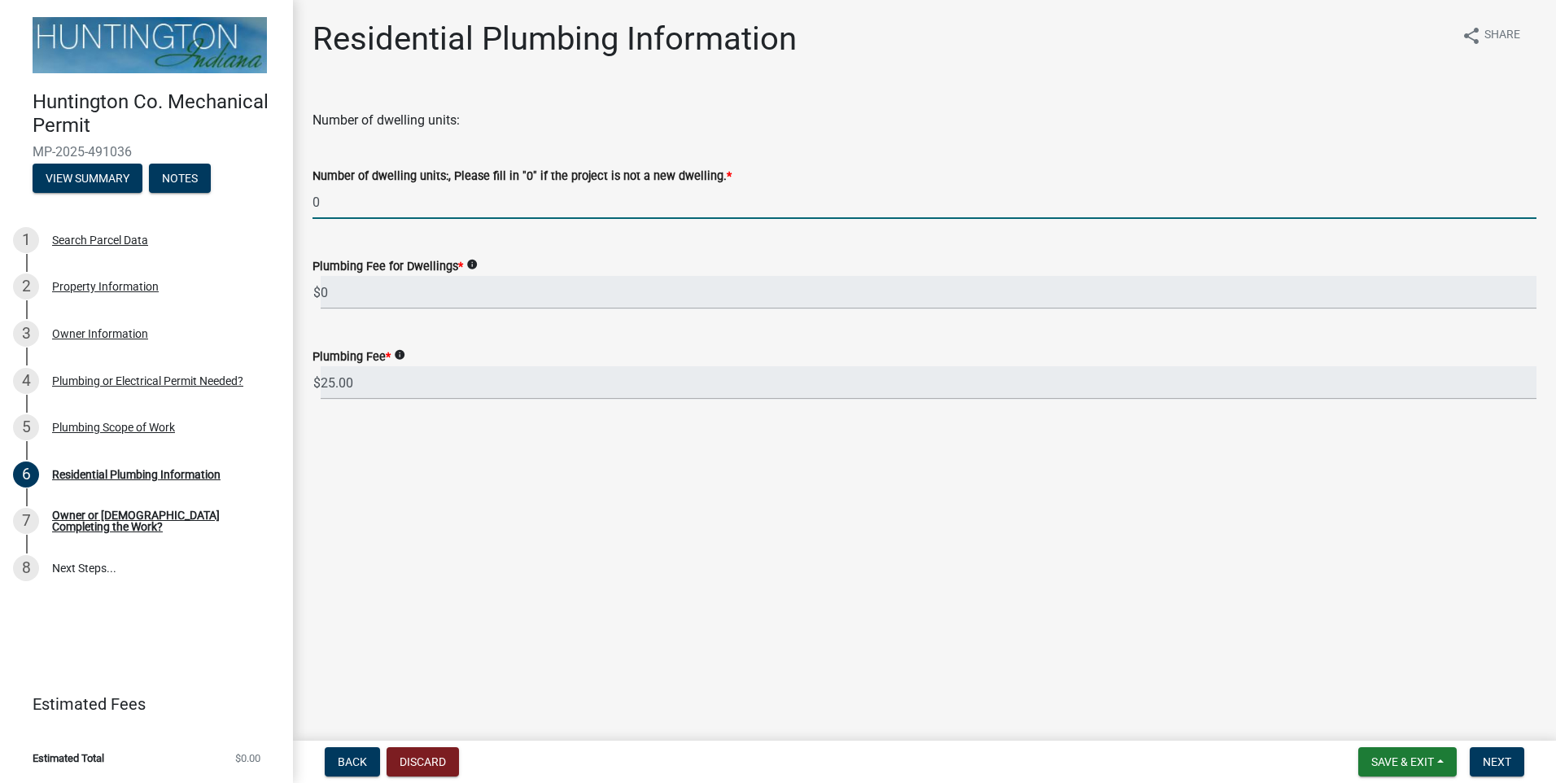
type input "0"
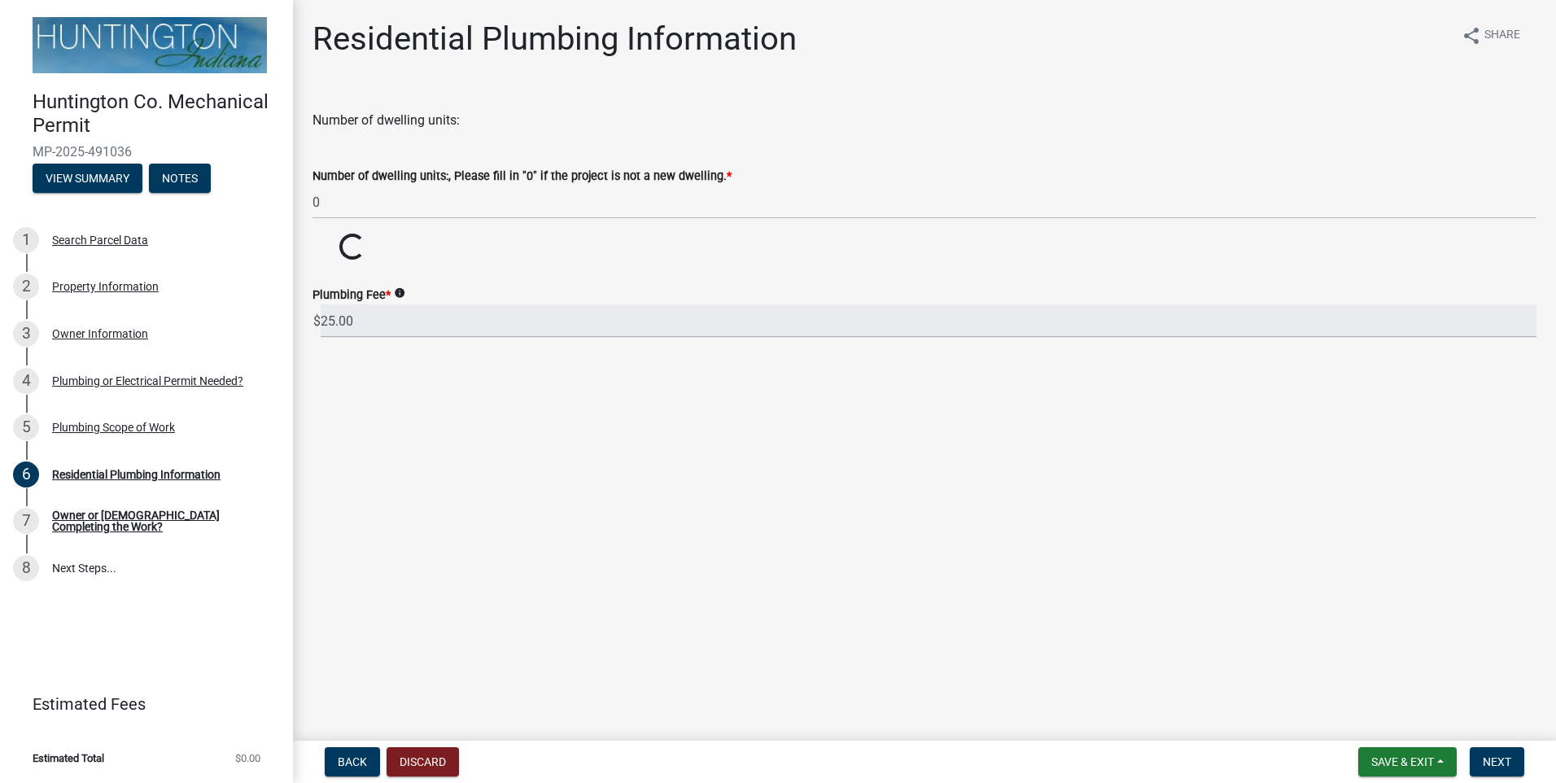
click at [979, 597] on main "Residential Plumbing Information share Share Number of dwelling units: Number o…" at bounding box center [924, 367] width 1263 height 734
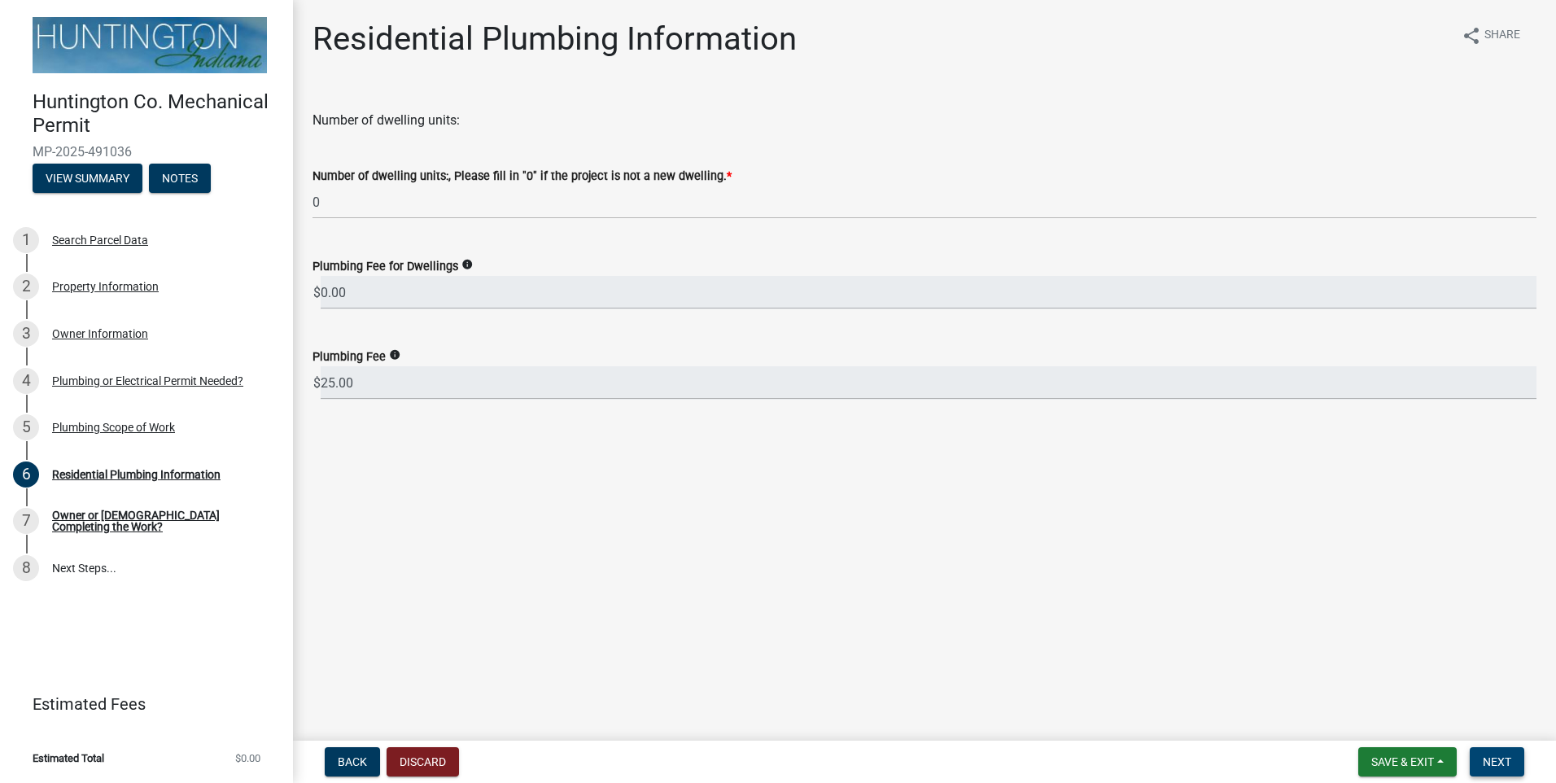
click at [1495, 763] on span "Next" at bounding box center [1497, 761] width 28 height 13
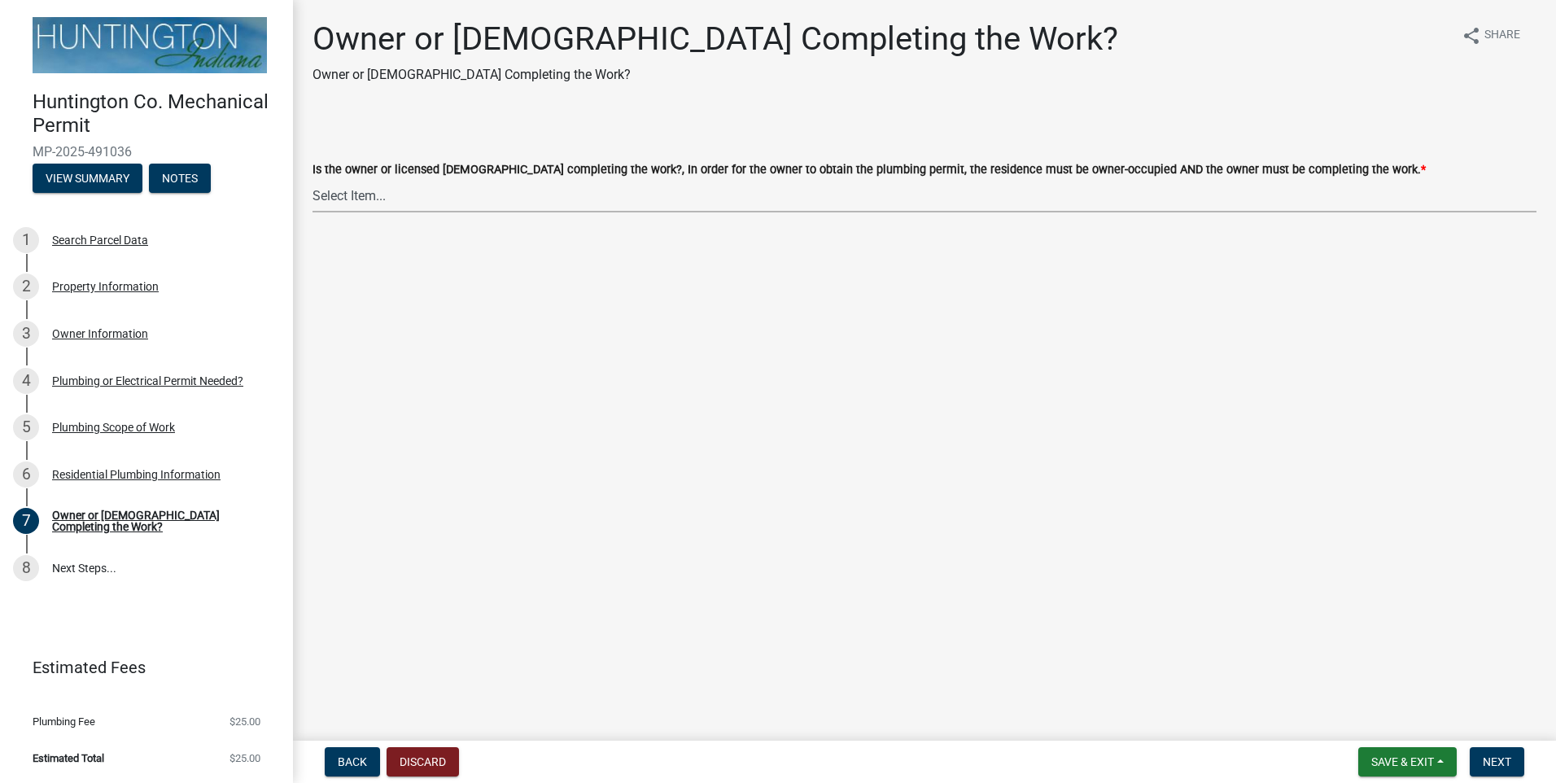
click at [368, 206] on select "Select Item... owner contractor" at bounding box center [925, 195] width 1224 height 33
click at [313, 179] on select "Select Item... owner contractor" at bounding box center [925, 195] width 1224 height 33
select select "5f73df2a-de68-48dd-b8ca-74436cda6a3d"
click at [1493, 756] on span "Next" at bounding box center [1497, 761] width 28 height 13
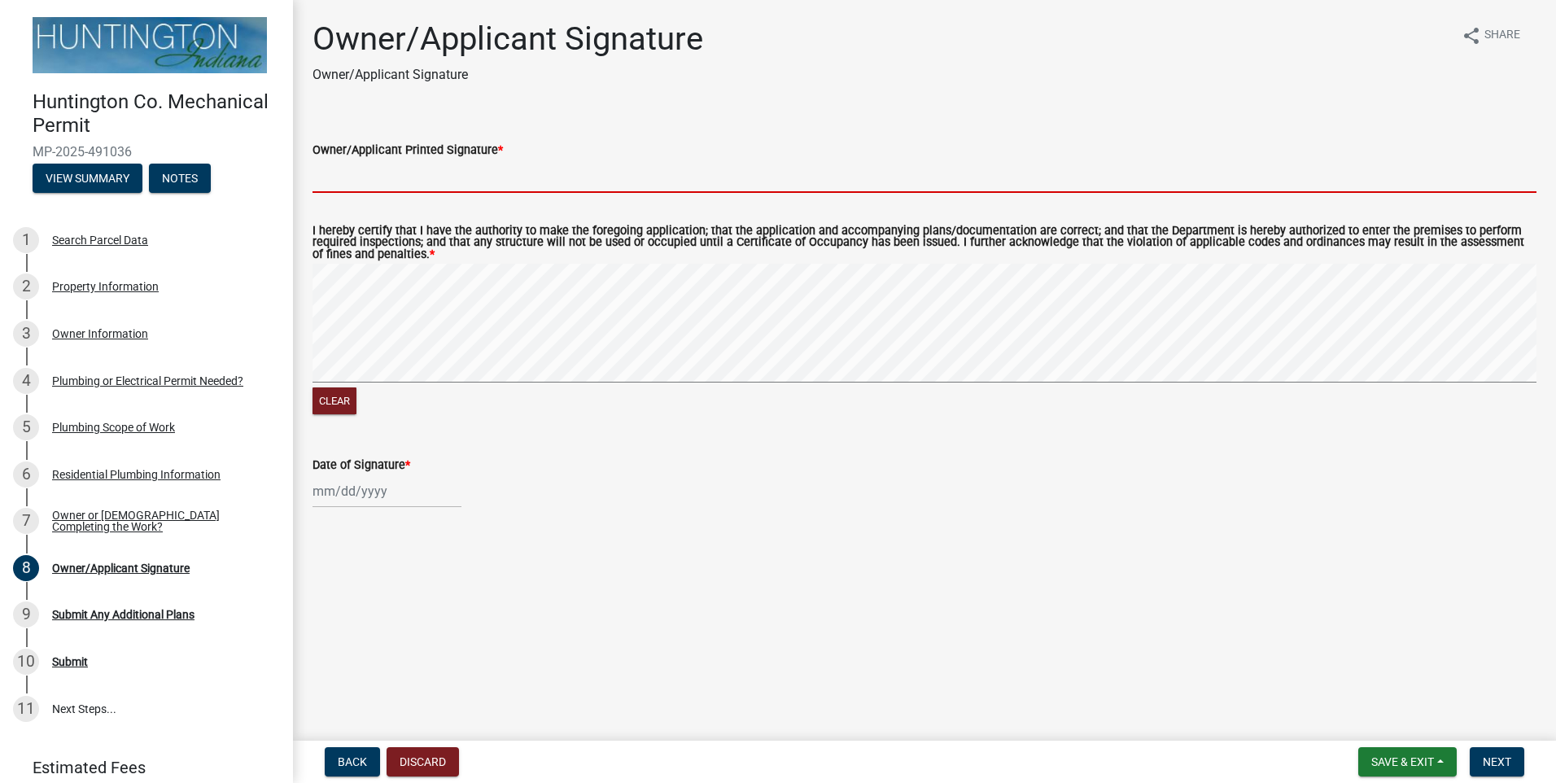
click at [430, 180] on input "Owner/Applicant Printed Signature *" at bounding box center [925, 176] width 1224 height 33
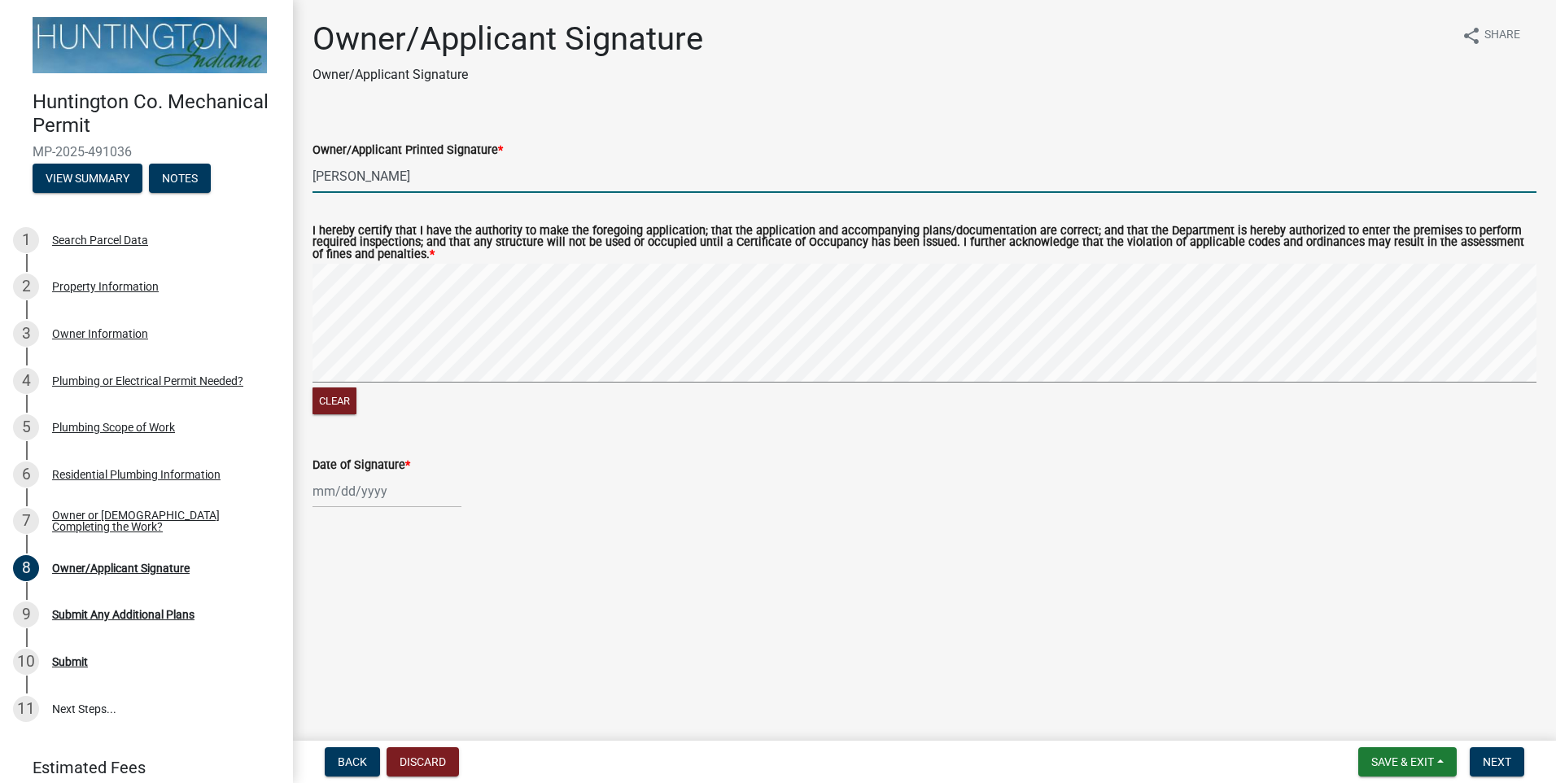
click at [643, 392] on div "Clear" at bounding box center [925, 341] width 1224 height 155
type input "[PERSON_NAME]"
click at [360, 492] on div at bounding box center [387, 491] width 149 height 33
select select "10"
select select "2025"
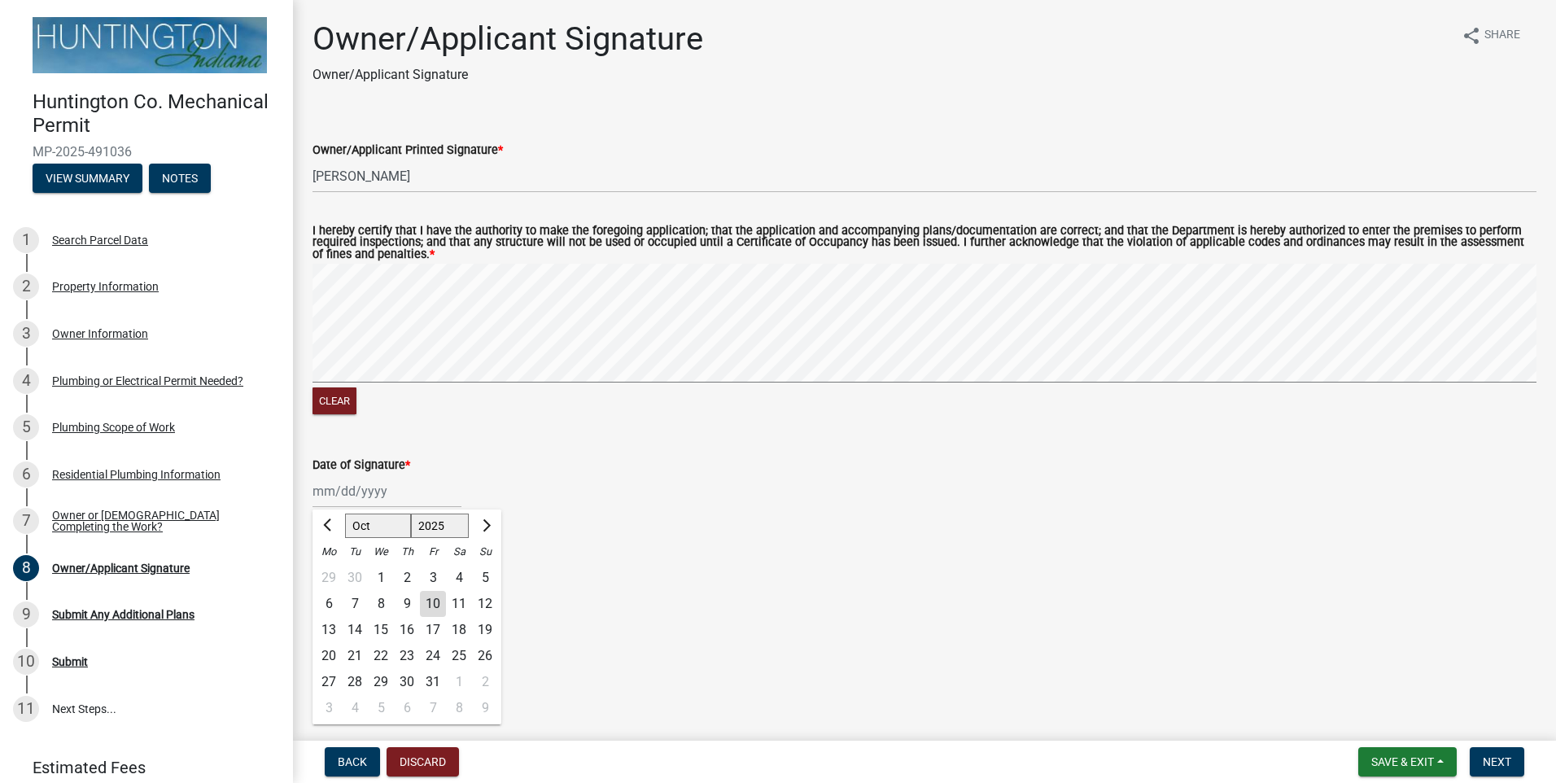
click at [430, 597] on div "10" at bounding box center [433, 604] width 26 height 26
type input "[DATE]"
click at [1485, 765] on span "Next" at bounding box center [1497, 761] width 28 height 13
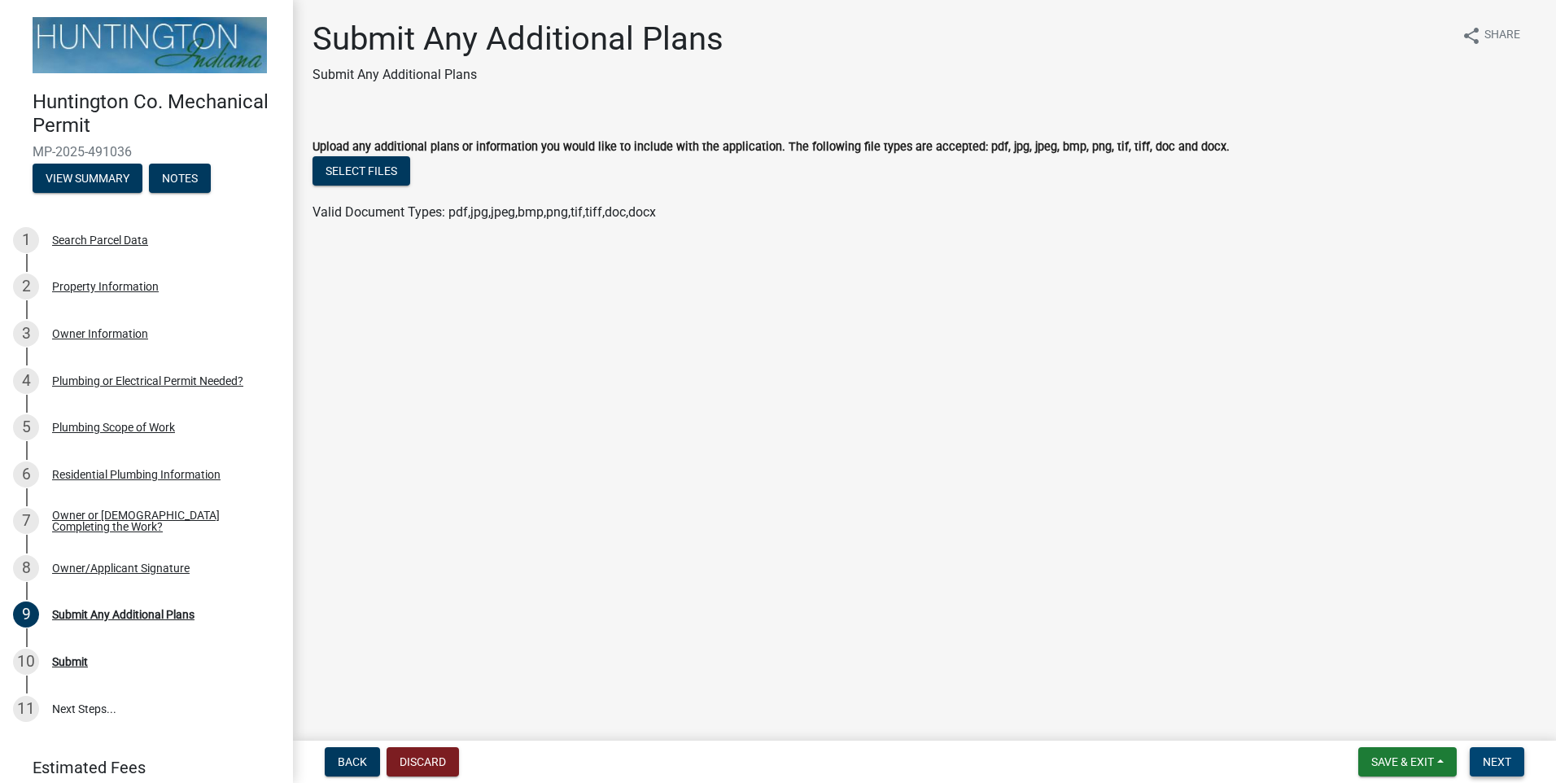
click at [1480, 748] on button "Next" at bounding box center [1497, 761] width 55 height 29
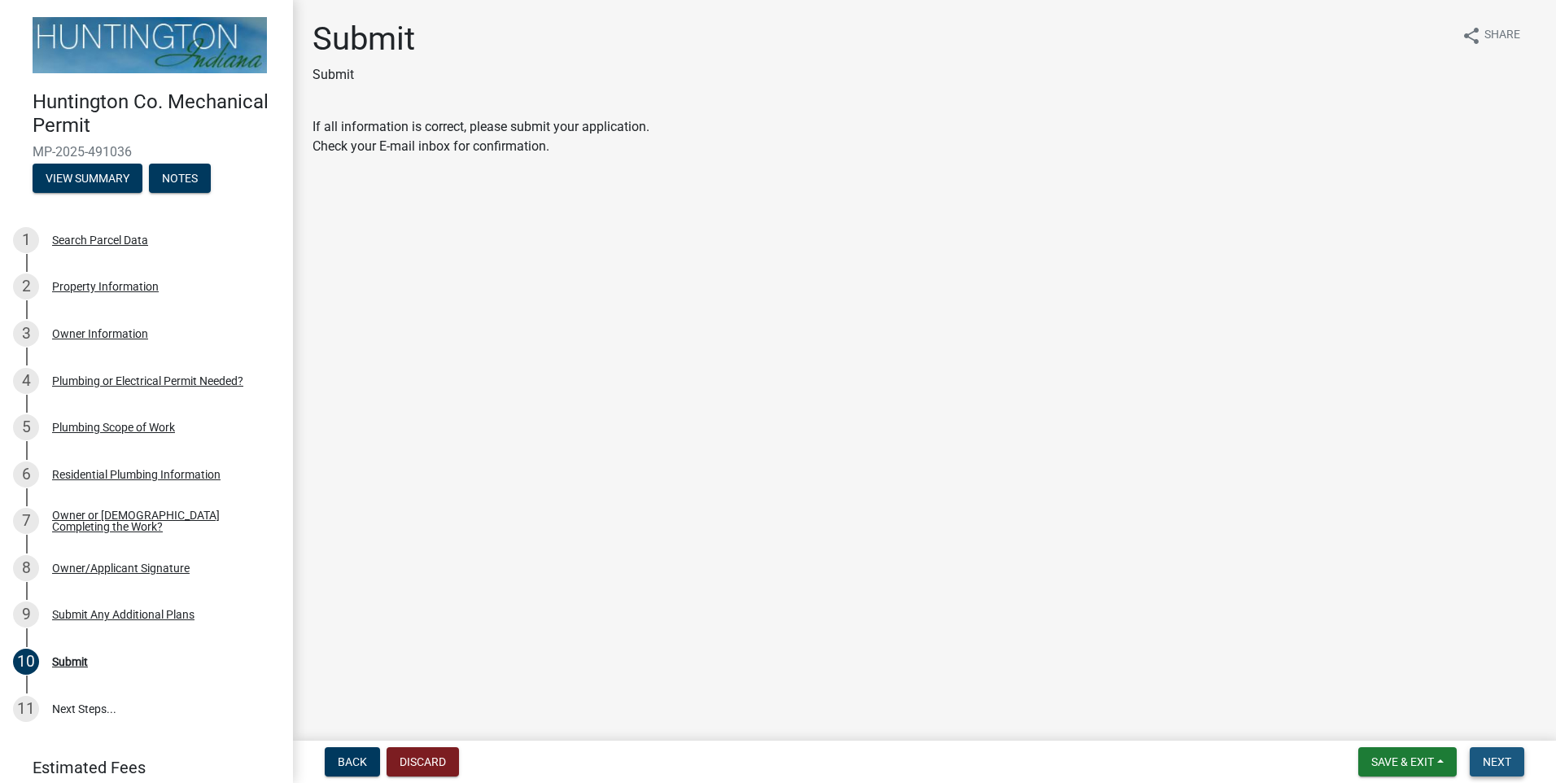
click at [1483, 768] on span "Next" at bounding box center [1497, 761] width 28 height 13
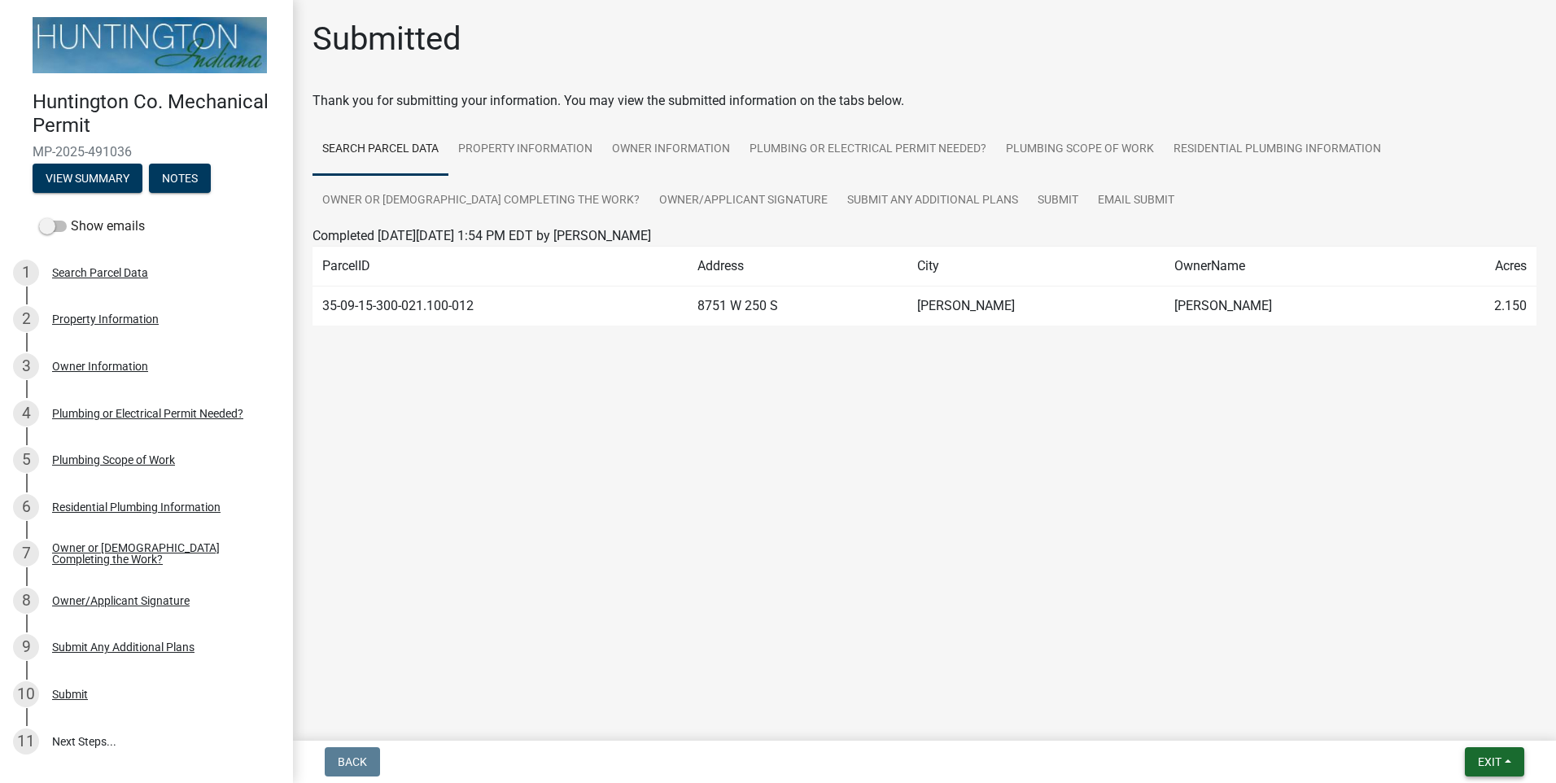
click at [1489, 750] on button "Exit" at bounding box center [1494, 761] width 59 height 29
click at [1441, 717] on button "Save & Exit" at bounding box center [1459, 719] width 130 height 39
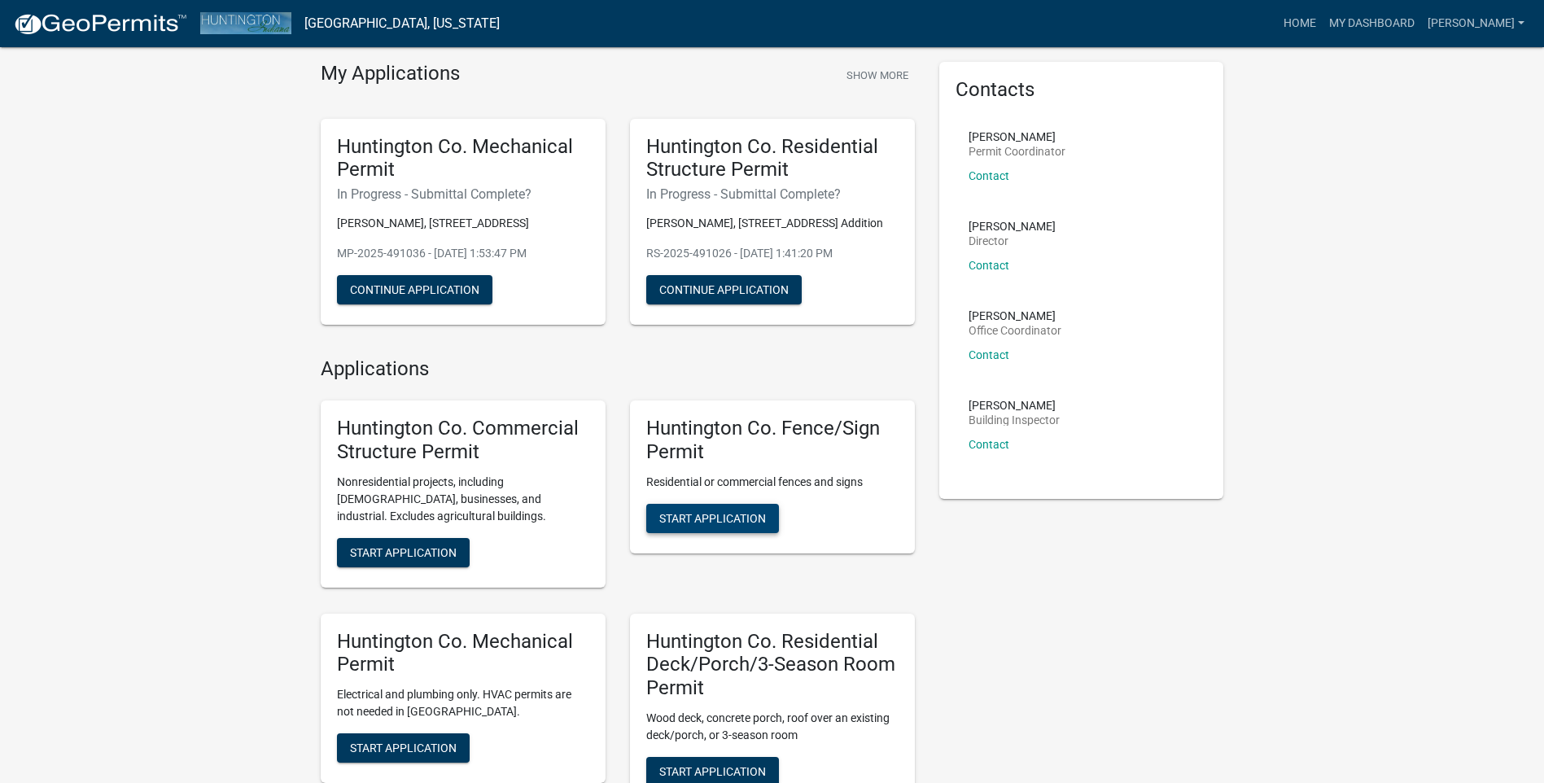
scroll to position [244, 0]
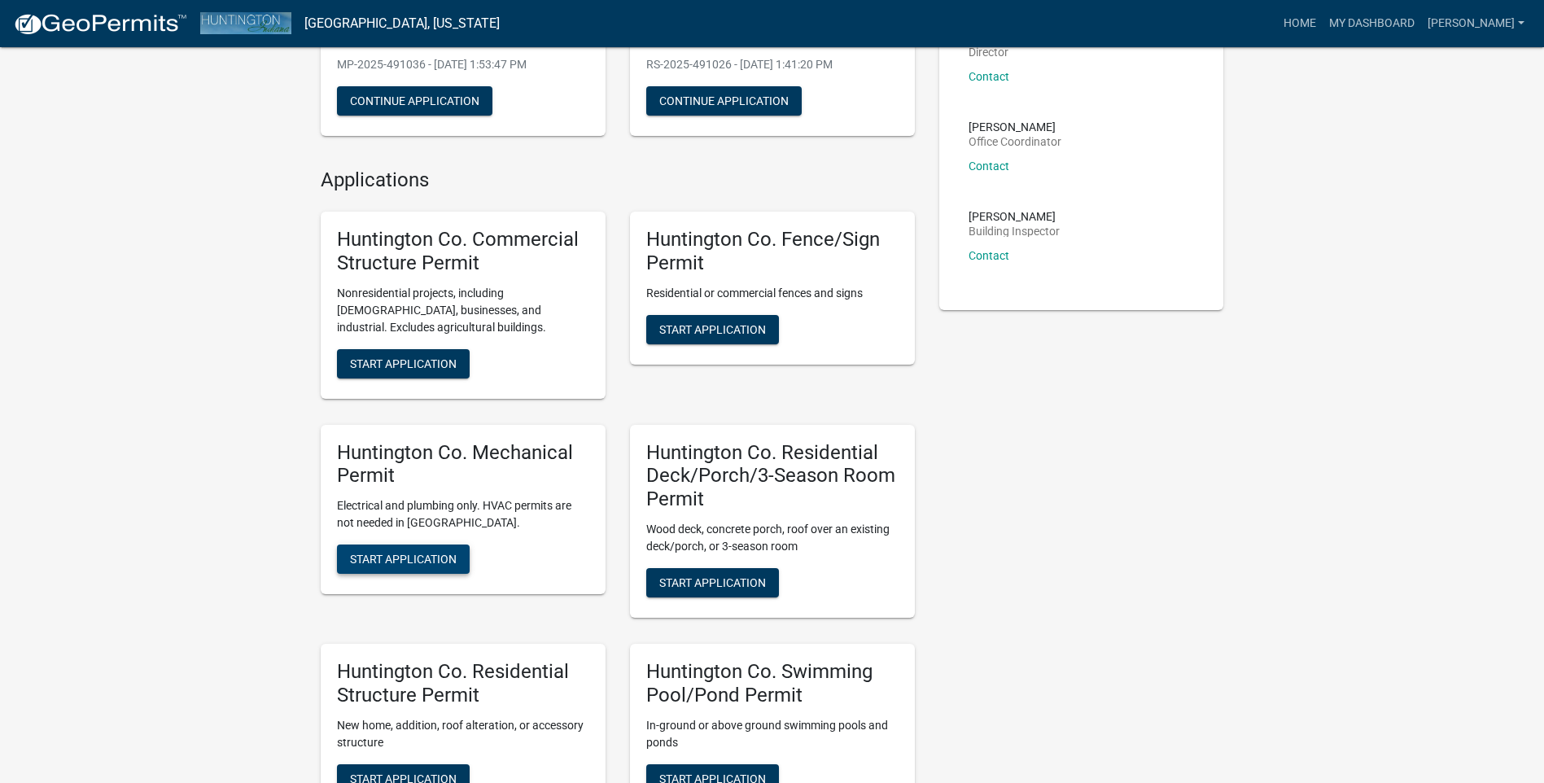
click at [414, 566] on span "Start Application" at bounding box center [403, 559] width 107 height 13
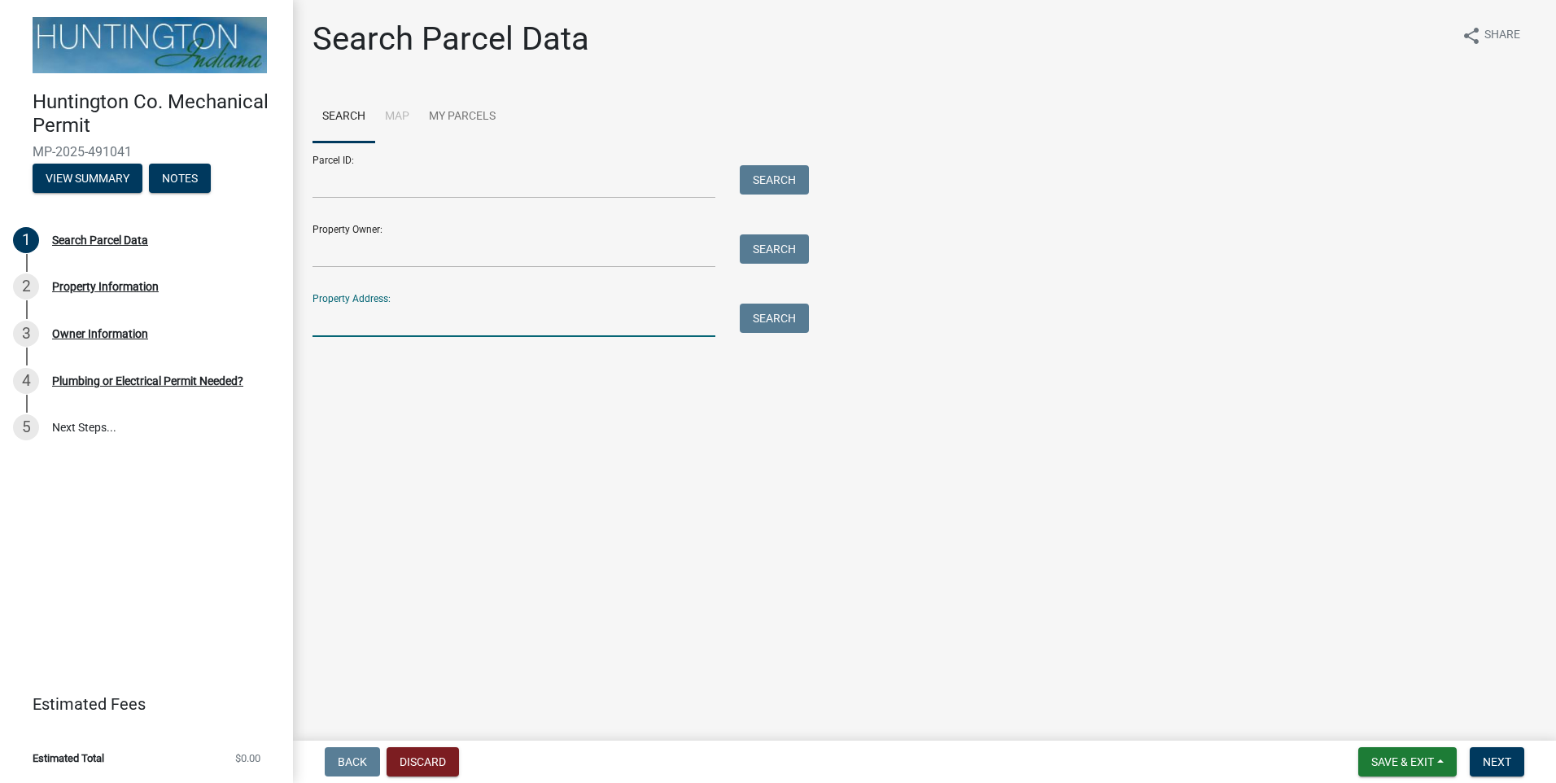
drag, startPoint x: 324, startPoint y: 330, endPoint x: 461, endPoint y: 327, distance: 136.8
click at [326, 324] on input "Property Address:" at bounding box center [514, 320] width 403 height 33
type input "8751"
click at [791, 314] on button "Search" at bounding box center [774, 318] width 69 height 29
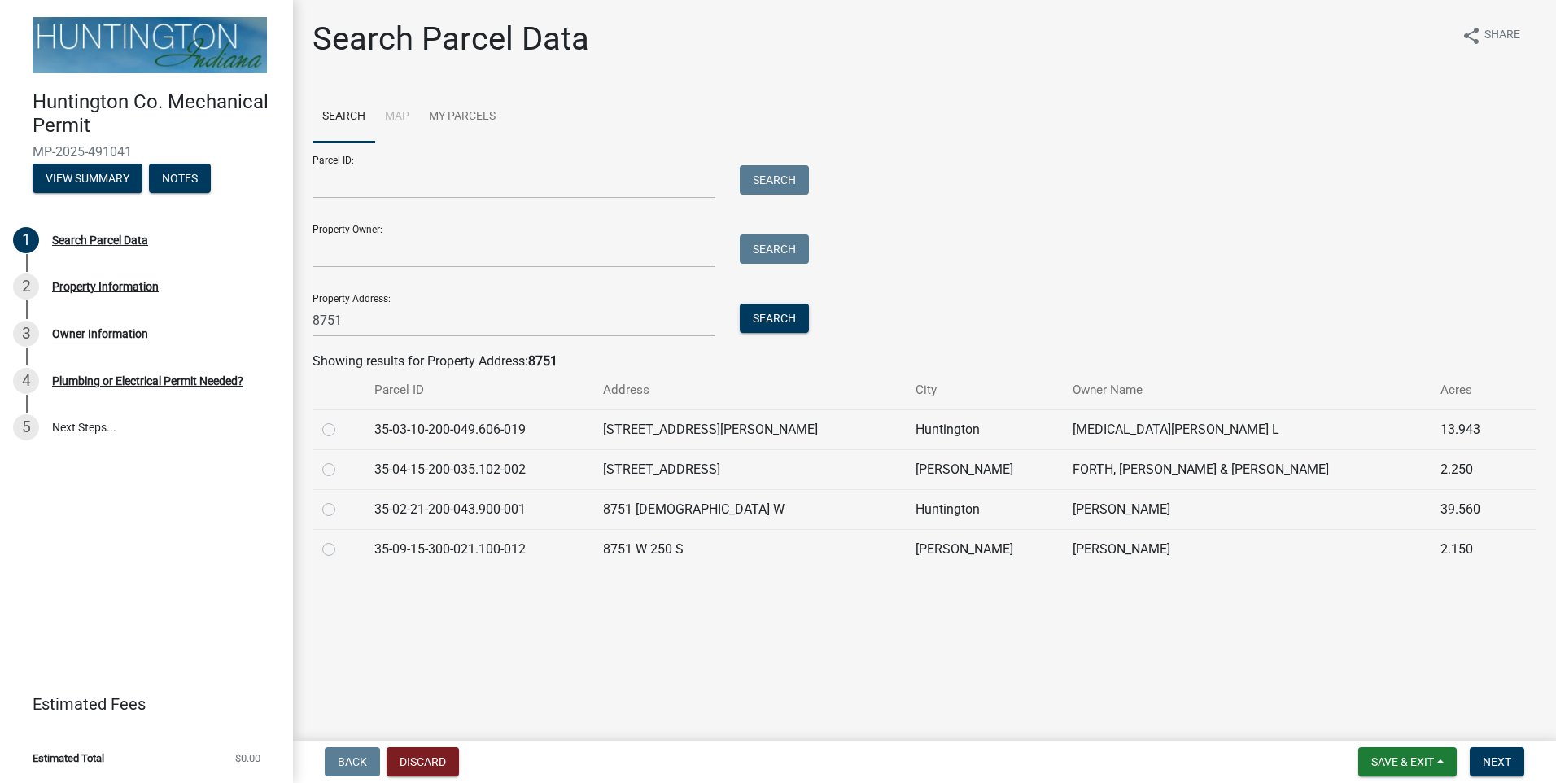
click at [342, 540] on label at bounding box center [342, 540] width 0 height 0
click at [342, 549] on input "radio" at bounding box center [347, 545] width 11 height 11
radio input "true"
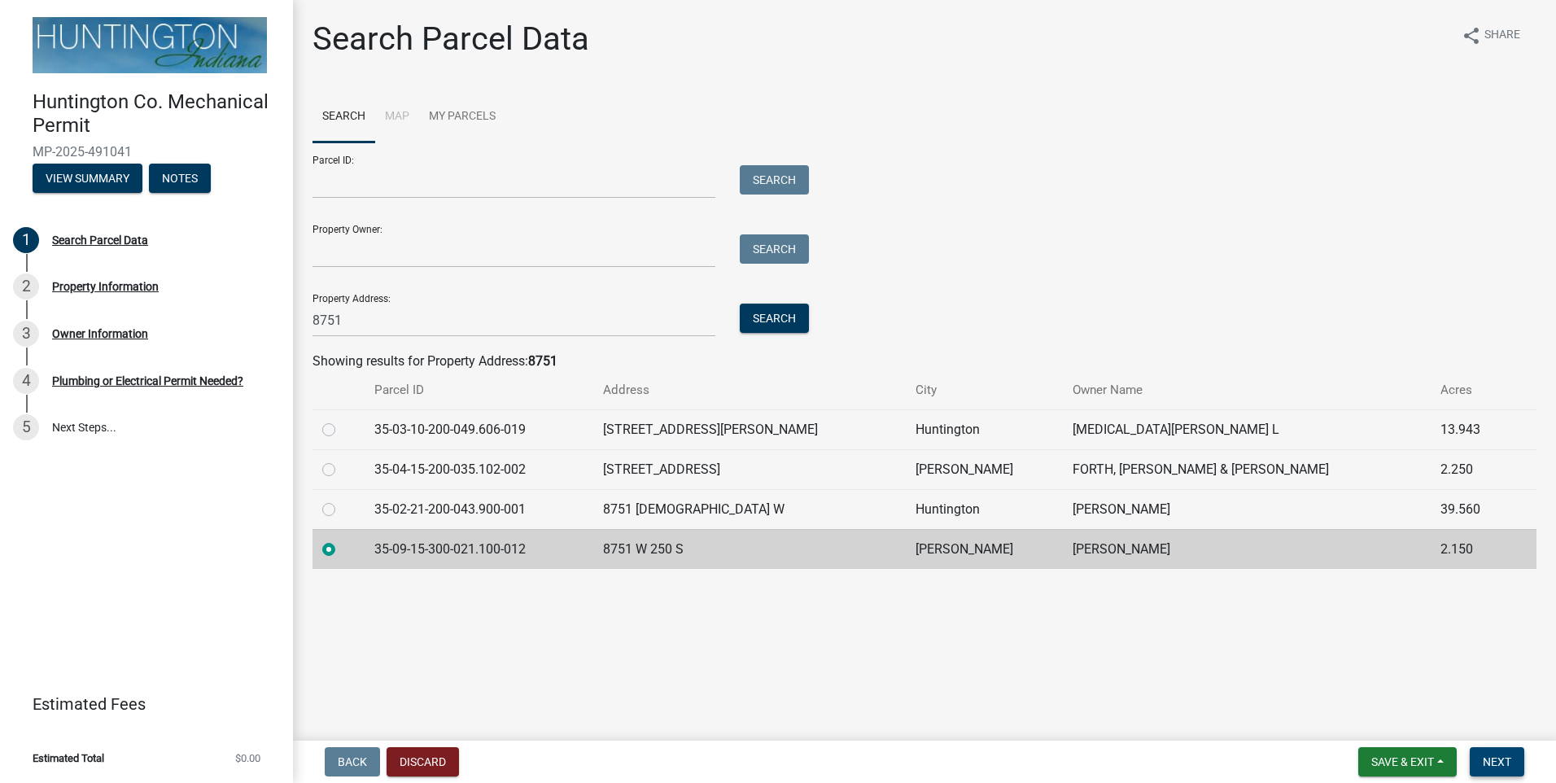
click at [1481, 760] on button "Next" at bounding box center [1497, 761] width 55 height 29
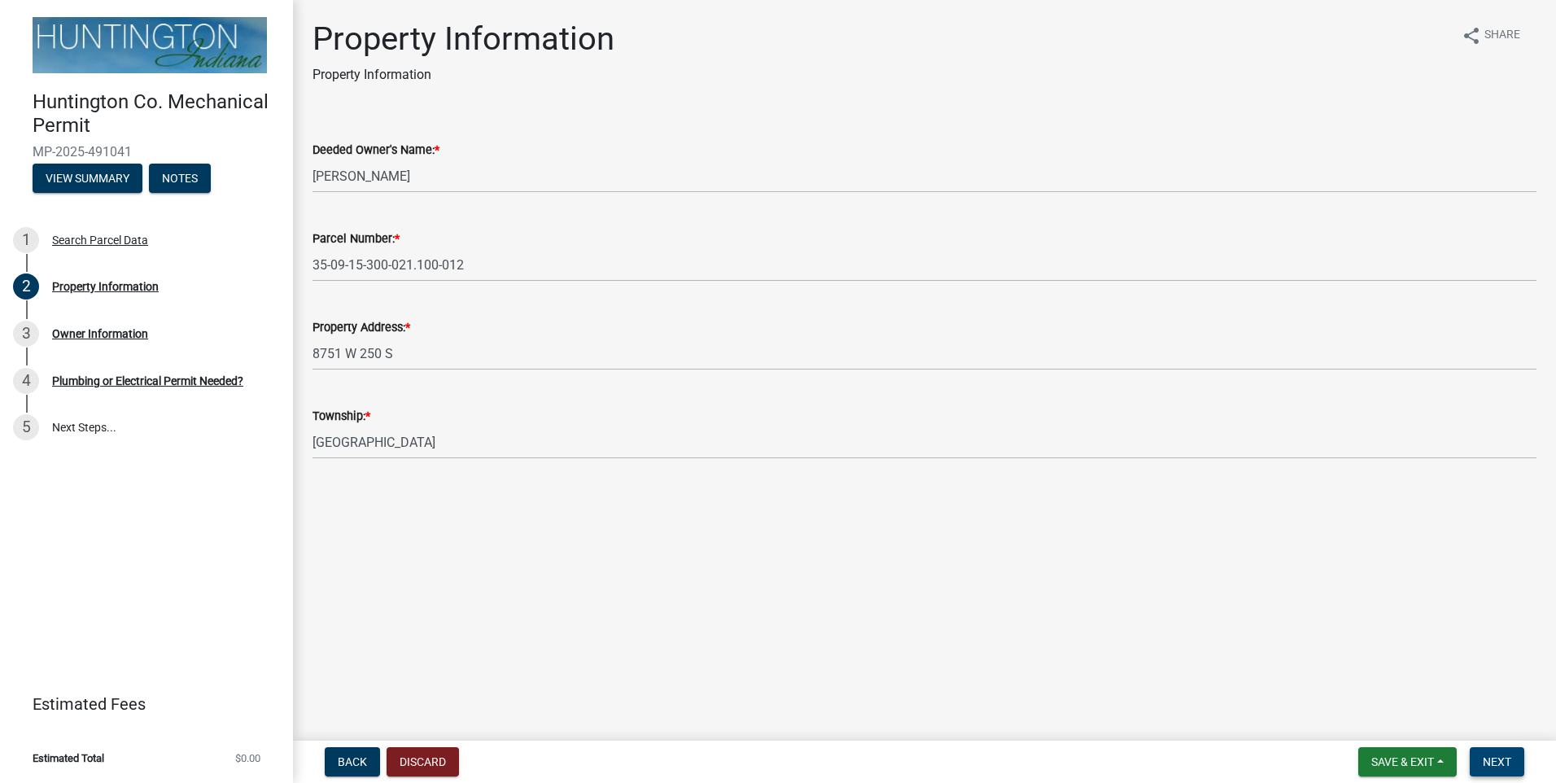
click at [1490, 764] on span "Next" at bounding box center [1497, 761] width 28 height 13
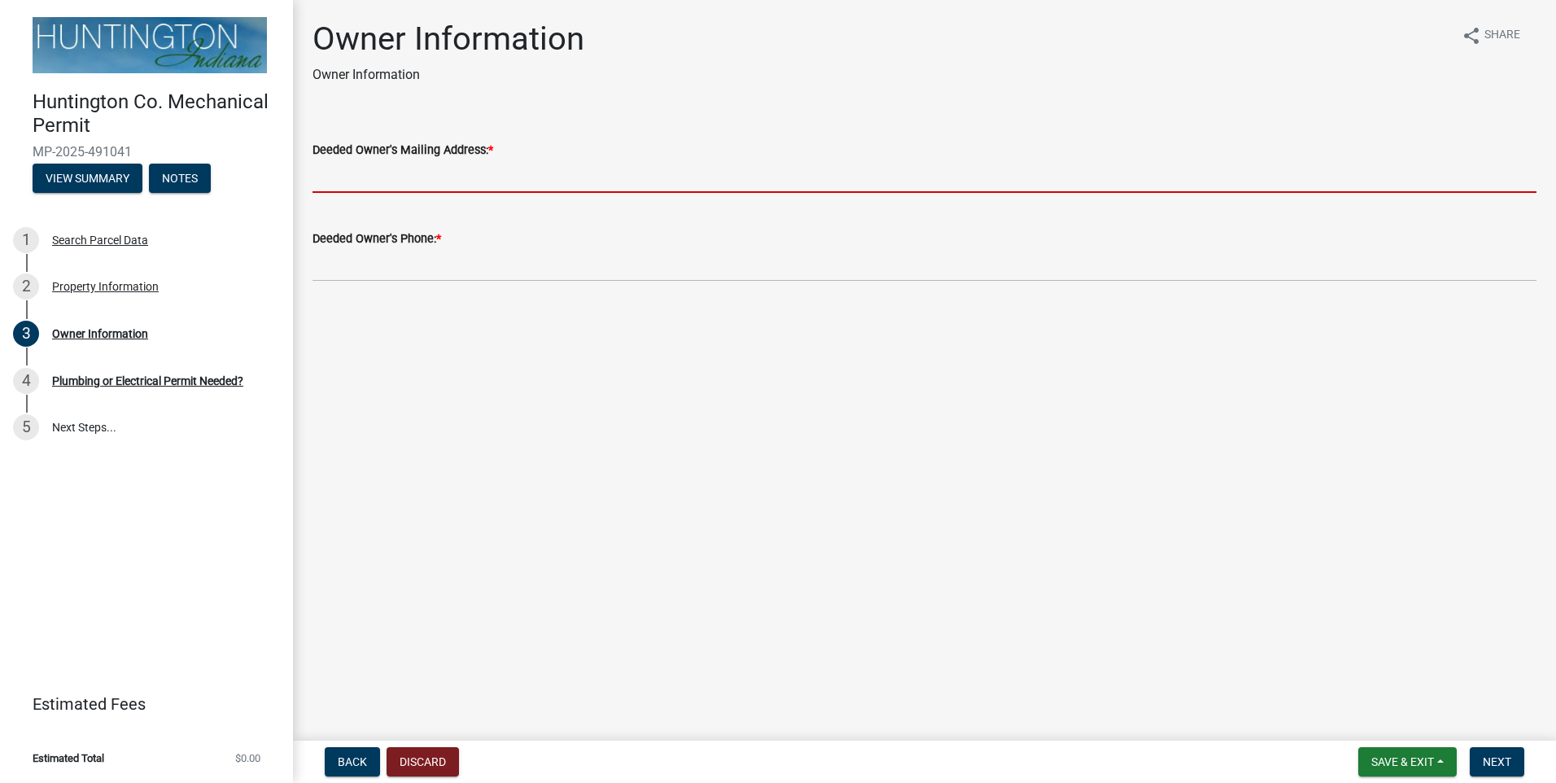
click at [482, 181] on input "Deeded Owner's Mailing Address: *" at bounding box center [925, 176] width 1224 height 33
type input "1392 N 975 W"
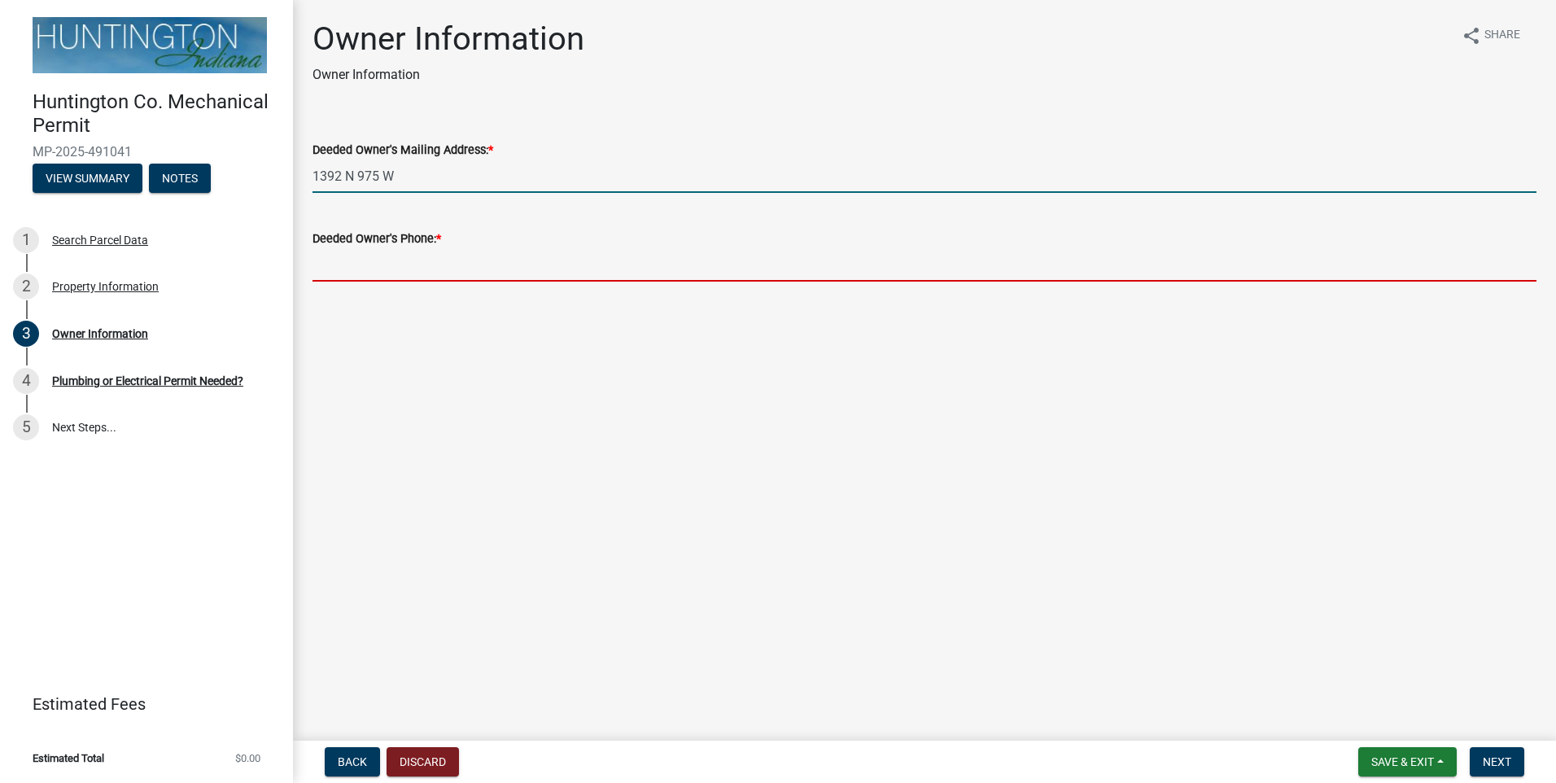
type input "[PHONE_NUMBER]"
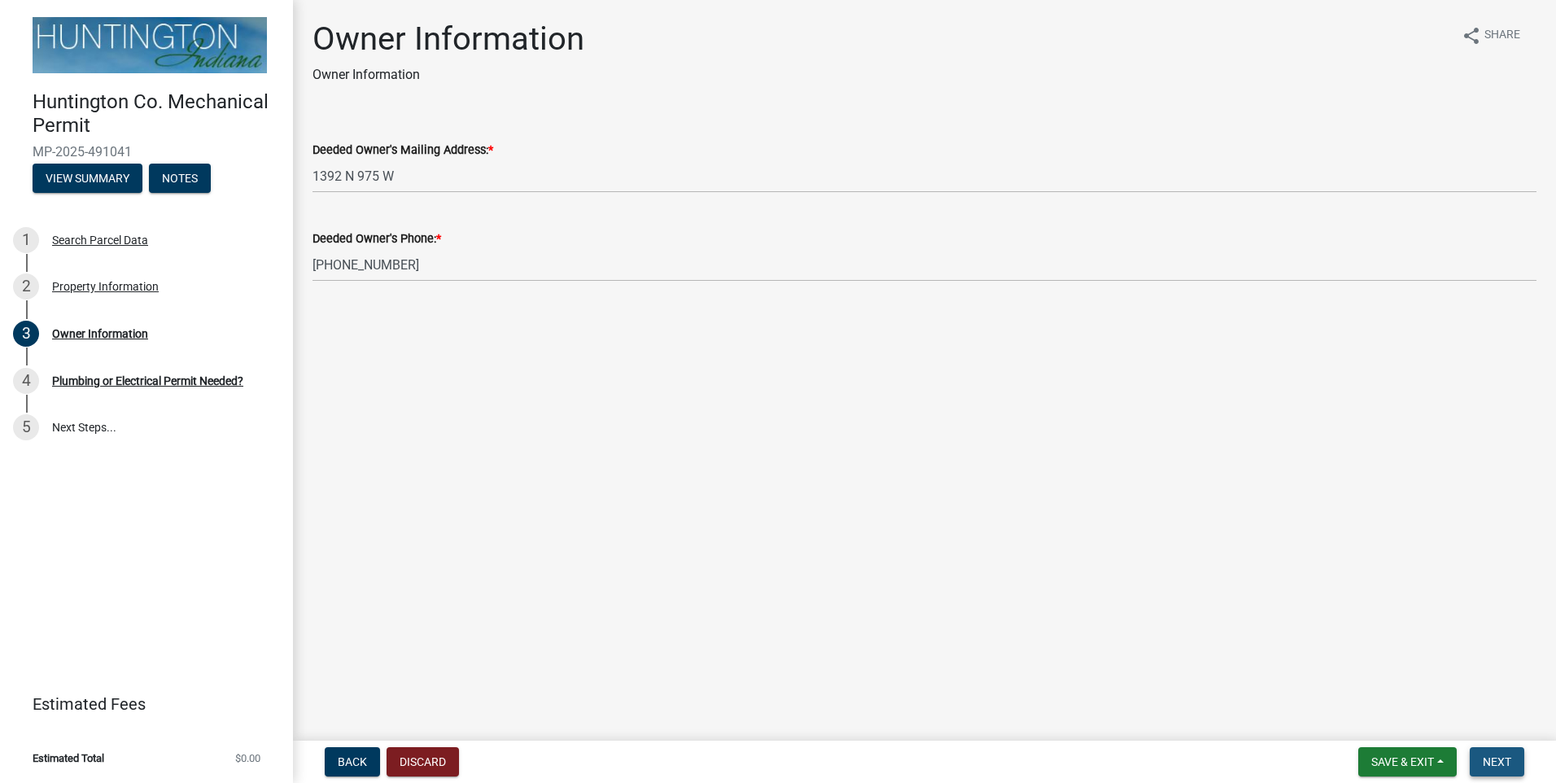
click at [1495, 759] on span "Next" at bounding box center [1497, 761] width 28 height 13
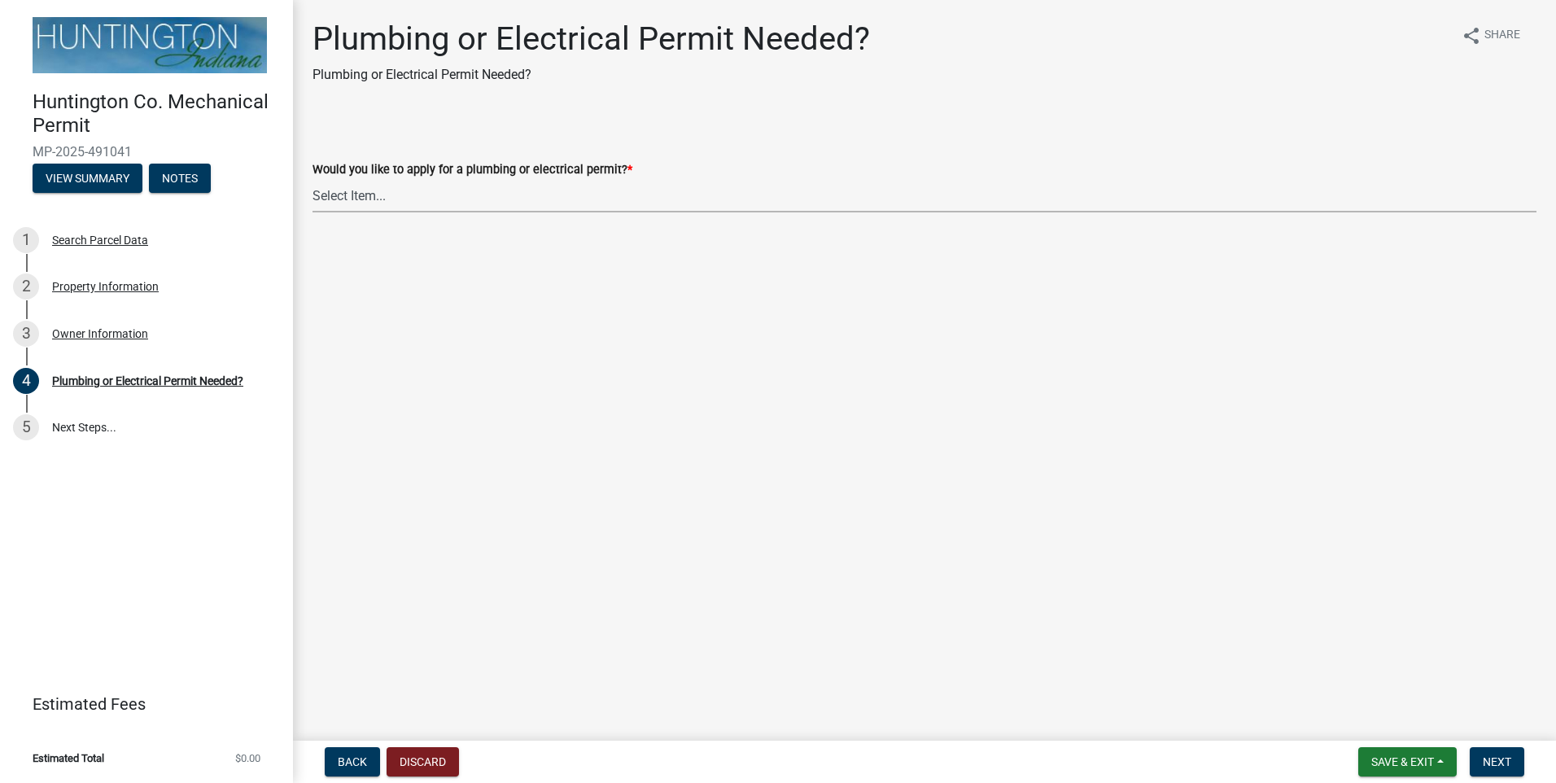
click at [361, 201] on select "Select Item... plumbing electrical" at bounding box center [925, 195] width 1224 height 33
click at [313, 179] on select "Select Item... plumbing electrical" at bounding box center [925, 195] width 1224 height 33
select select "82bdcc69-8734-43af-a4fa-e76f8d275e41"
click at [1489, 759] on span "Next" at bounding box center [1497, 761] width 28 height 13
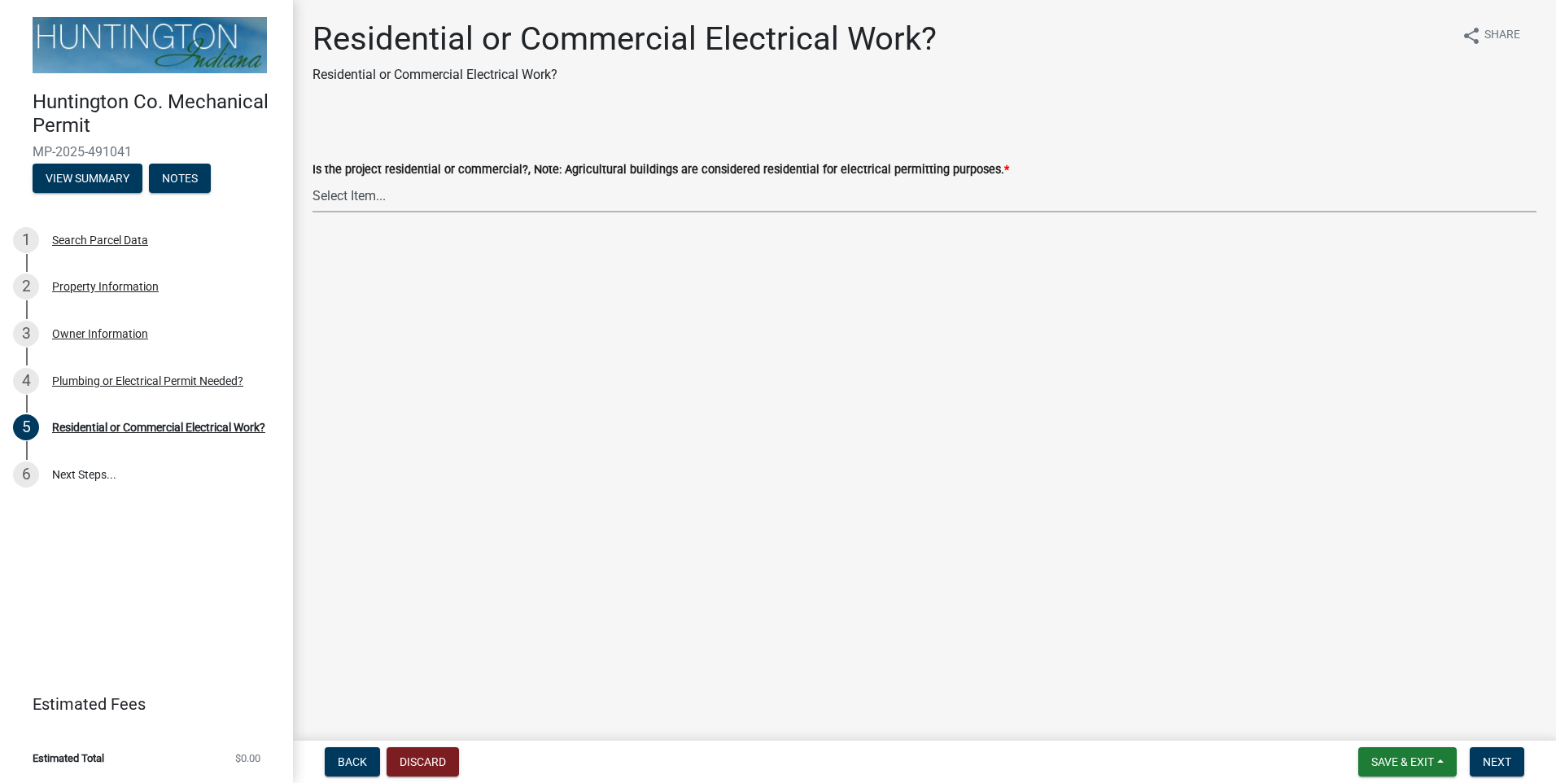
click at [444, 192] on select "Select Item... Residential Commercial" at bounding box center [925, 195] width 1224 height 33
click at [313, 179] on select "Select Item... Residential Commercial" at bounding box center [925, 195] width 1224 height 33
select select "3db72f89-ebf7-44a2-a43c-36ed77a05272"
click at [1485, 770] on button "Next" at bounding box center [1497, 761] width 55 height 29
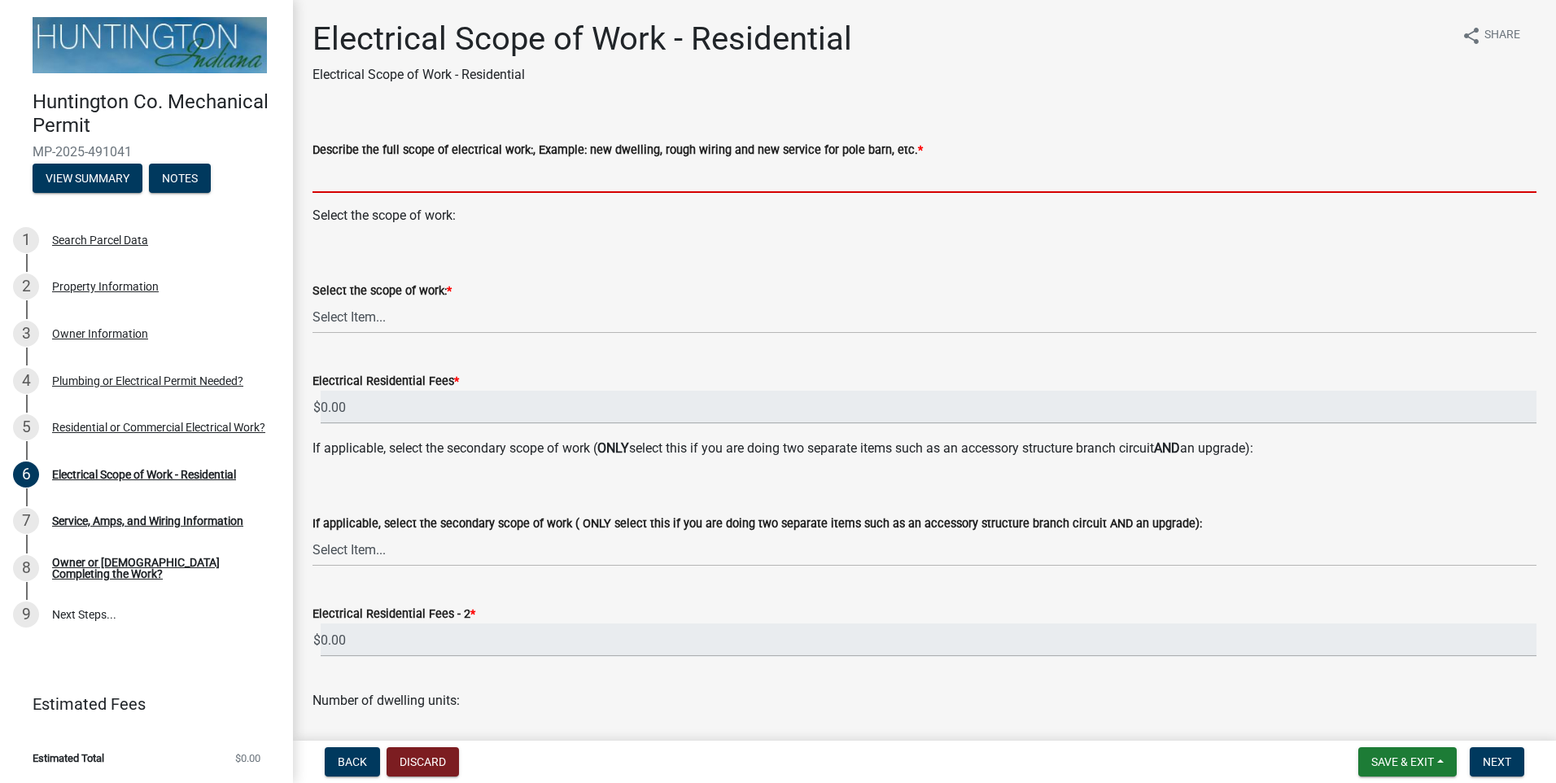
click at [390, 170] on input "Describe the full scope of electrical work:, Example: new dwelling, rough wirin…" at bounding box center [925, 176] width 1224 height 33
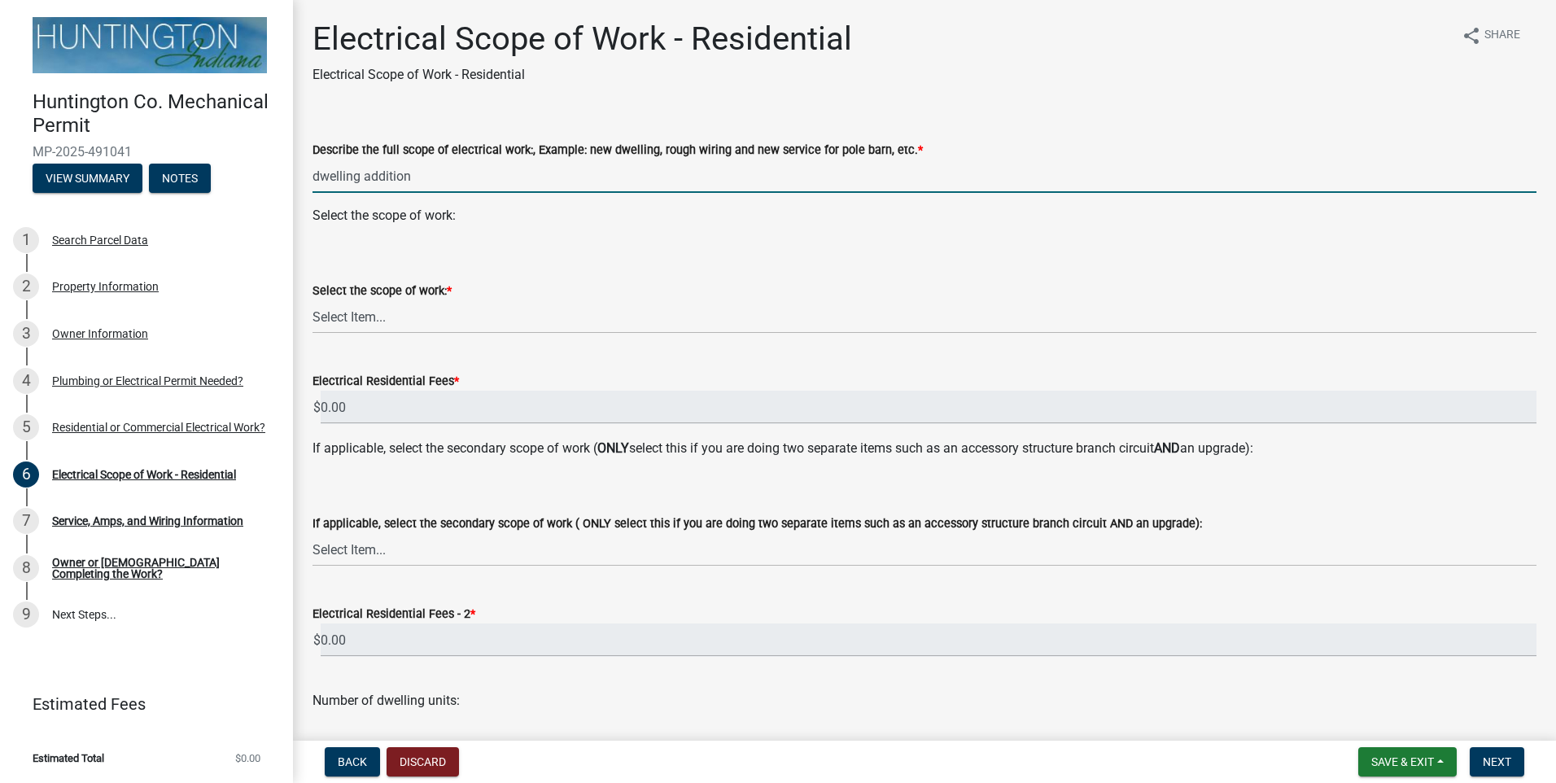
type input "dwelling addition"
click at [326, 314] on select "Select Item... New Service (new meter base installation) Upgrade (includes relo…" at bounding box center [925, 316] width 1224 height 33
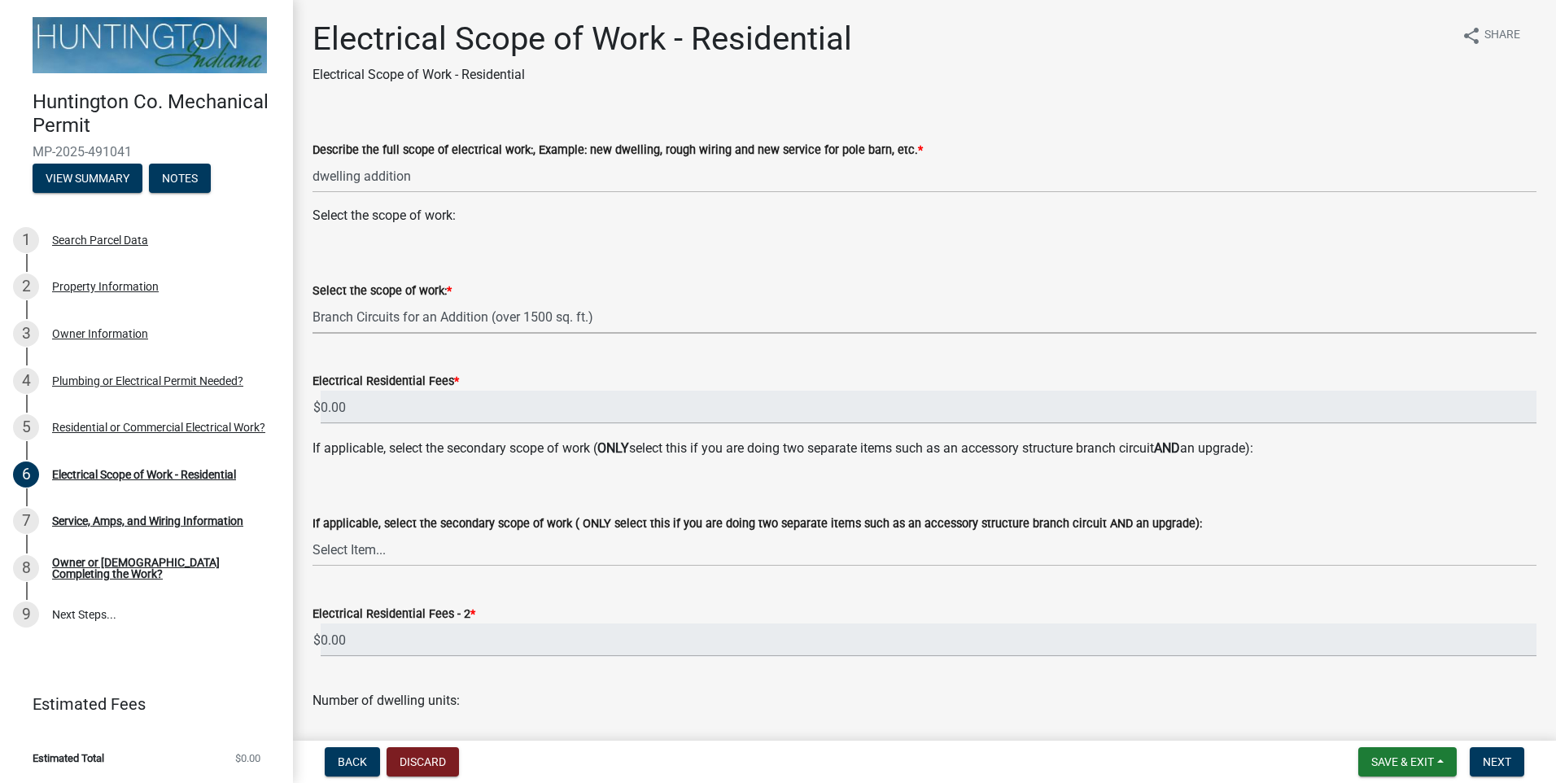
click at [313, 300] on select "Select Item... New Service (new meter base installation) Upgrade (includes relo…" at bounding box center [925, 316] width 1224 height 33
select select "922d89c9-7bf1-4041-8f29-e205e9841b9c"
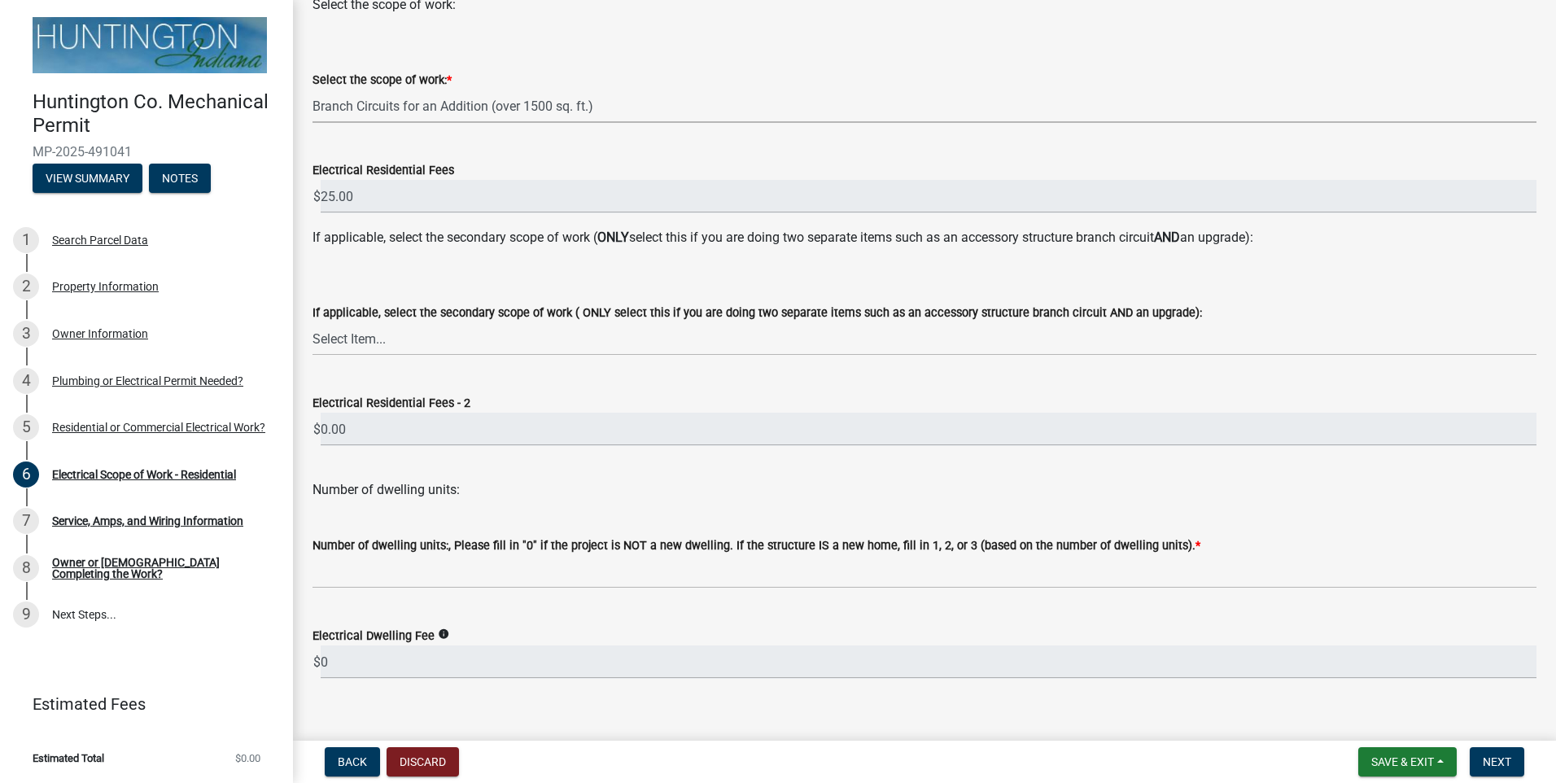
scroll to position [234, 0]
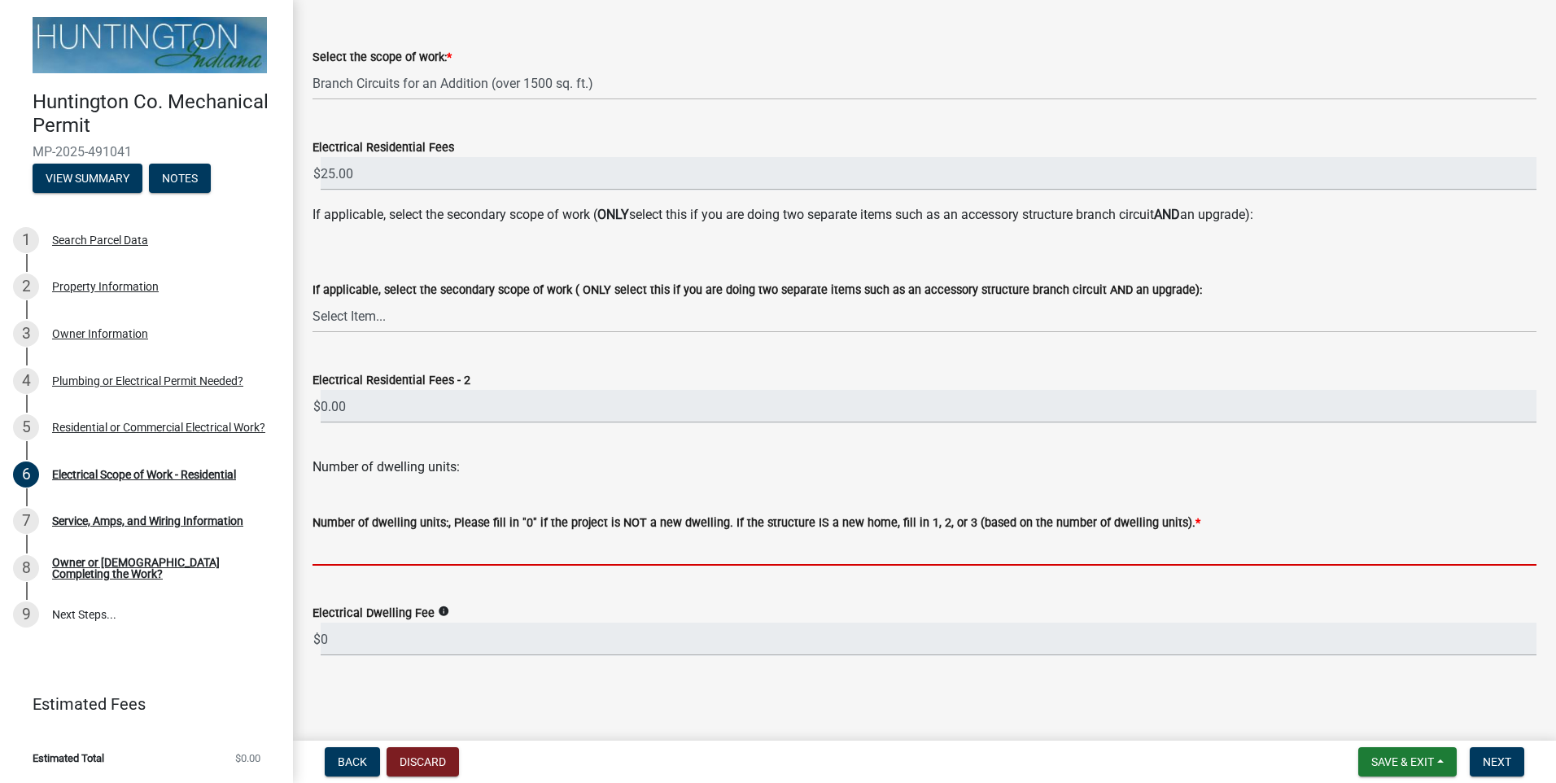
click at [389, 539] on input "text" at bounding box center [925, 548] width 1224 height 33
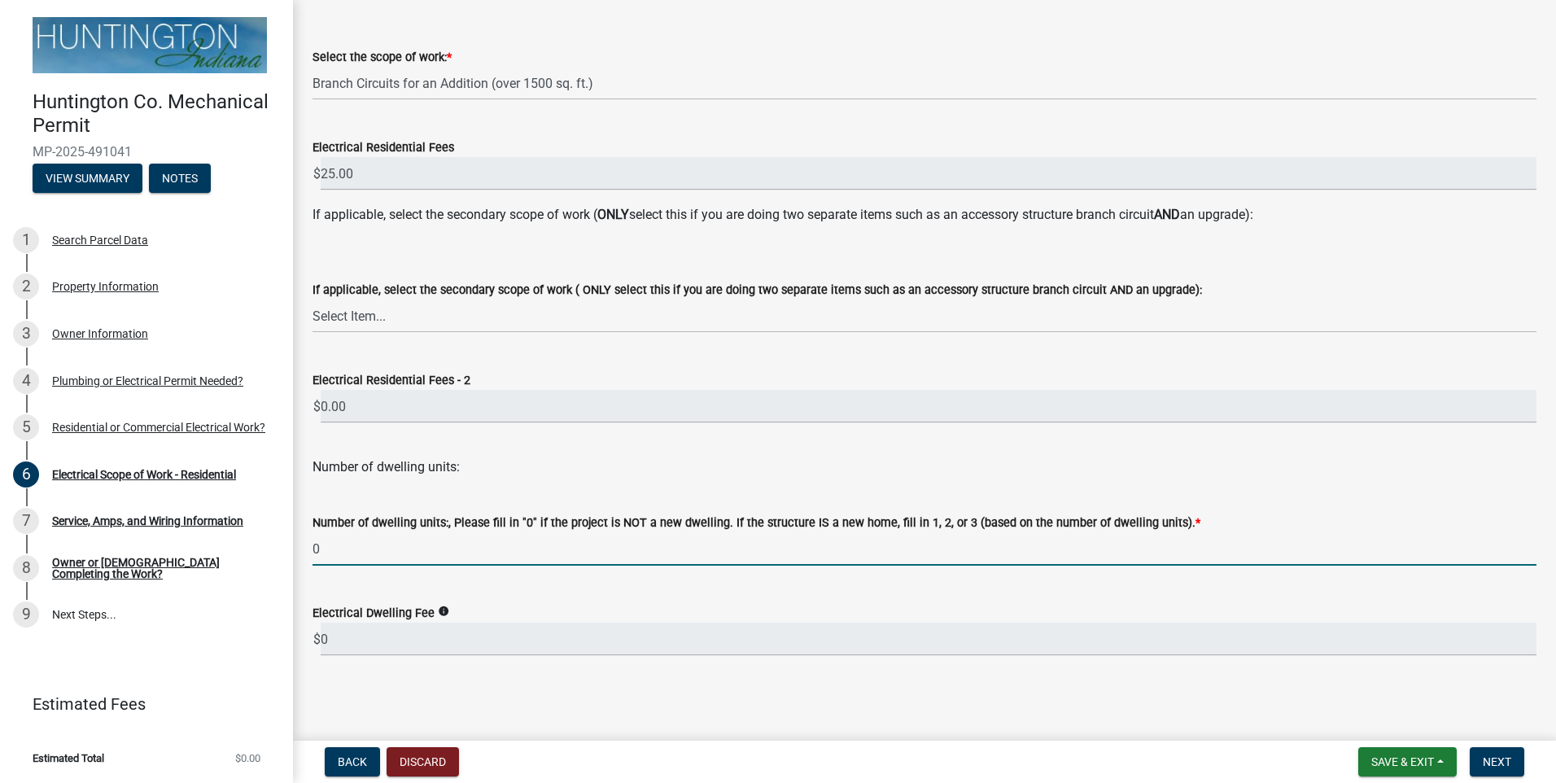
type input "0"
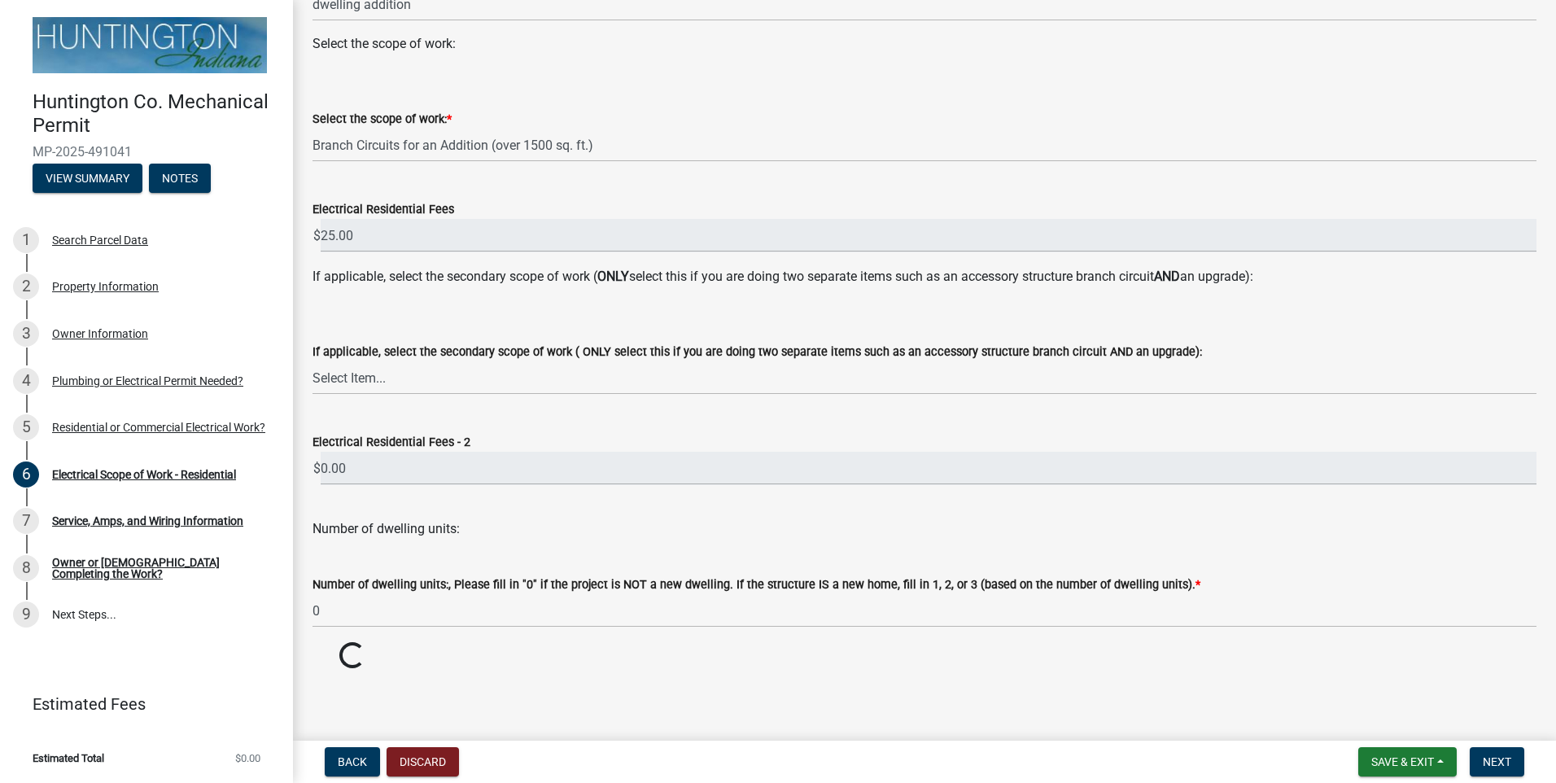
click at [892, 688] on main "Electrical Scope of Work - Residential Electrical Scope of Work - Residential s…" at bounding box center [924, 367] width 1263 height 734
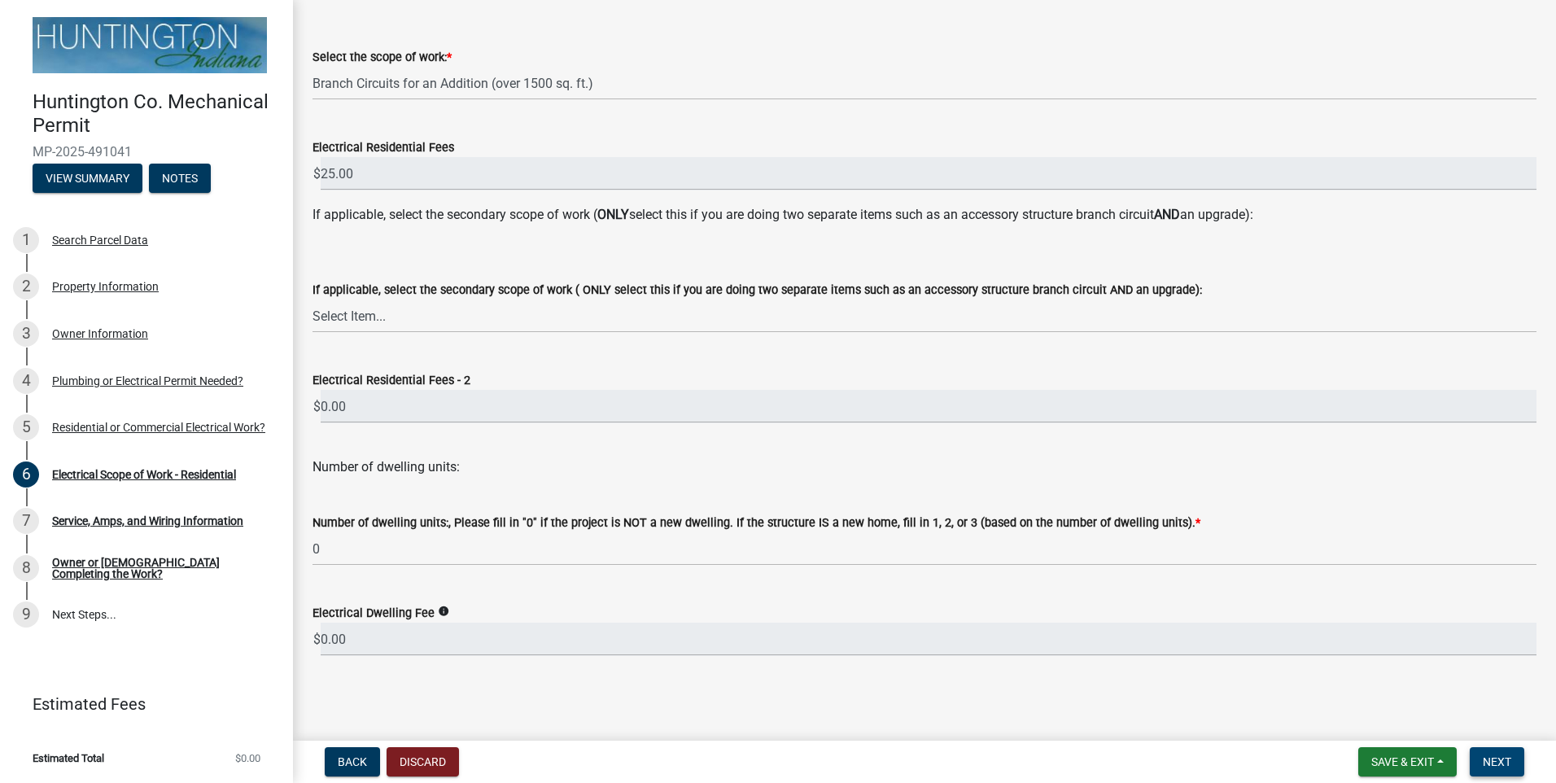
click at [1492, 750] on button "Next" at bounding box center [1497, 761] width 55 height 29
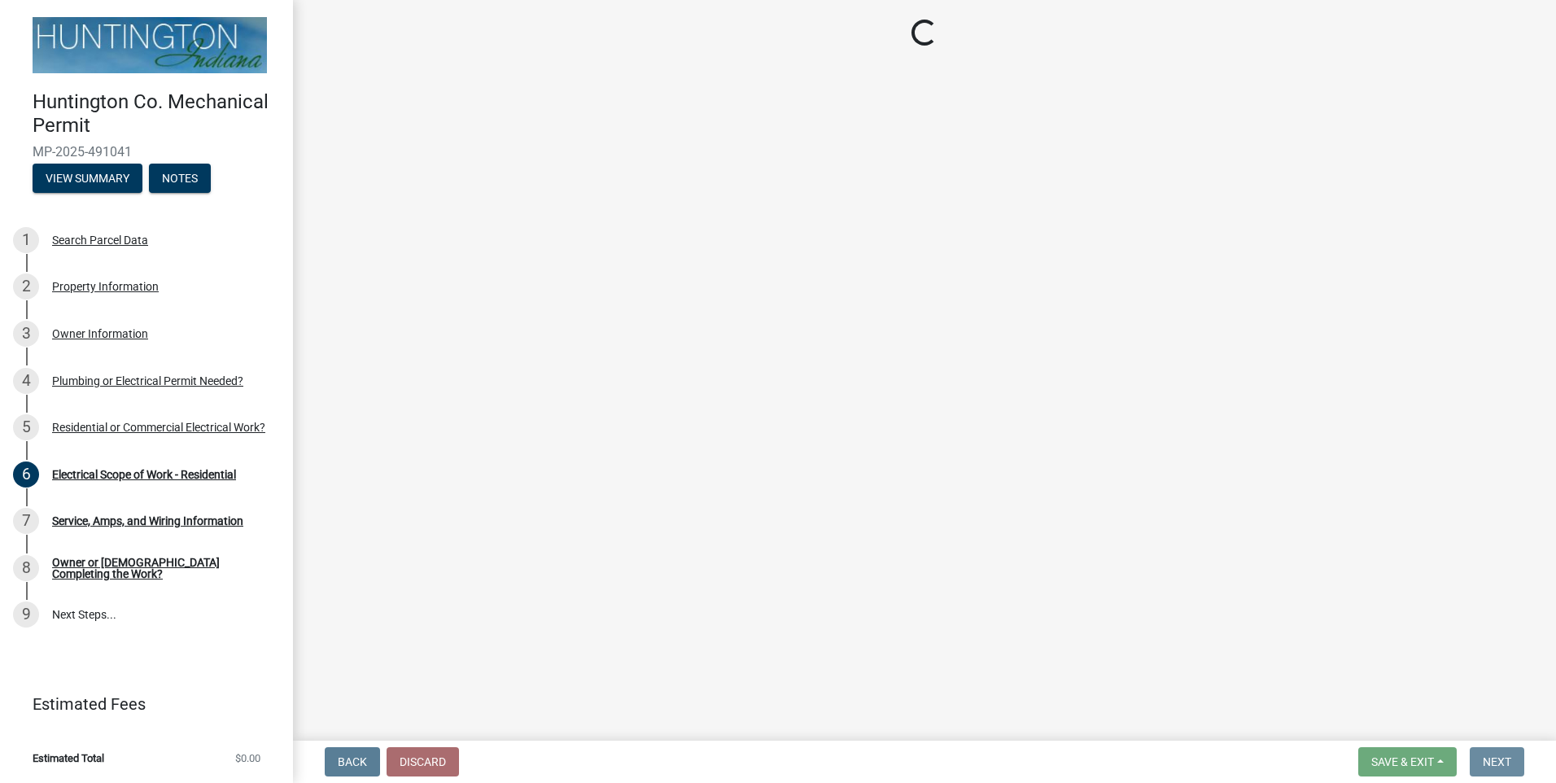
scroll to position [0, 0]
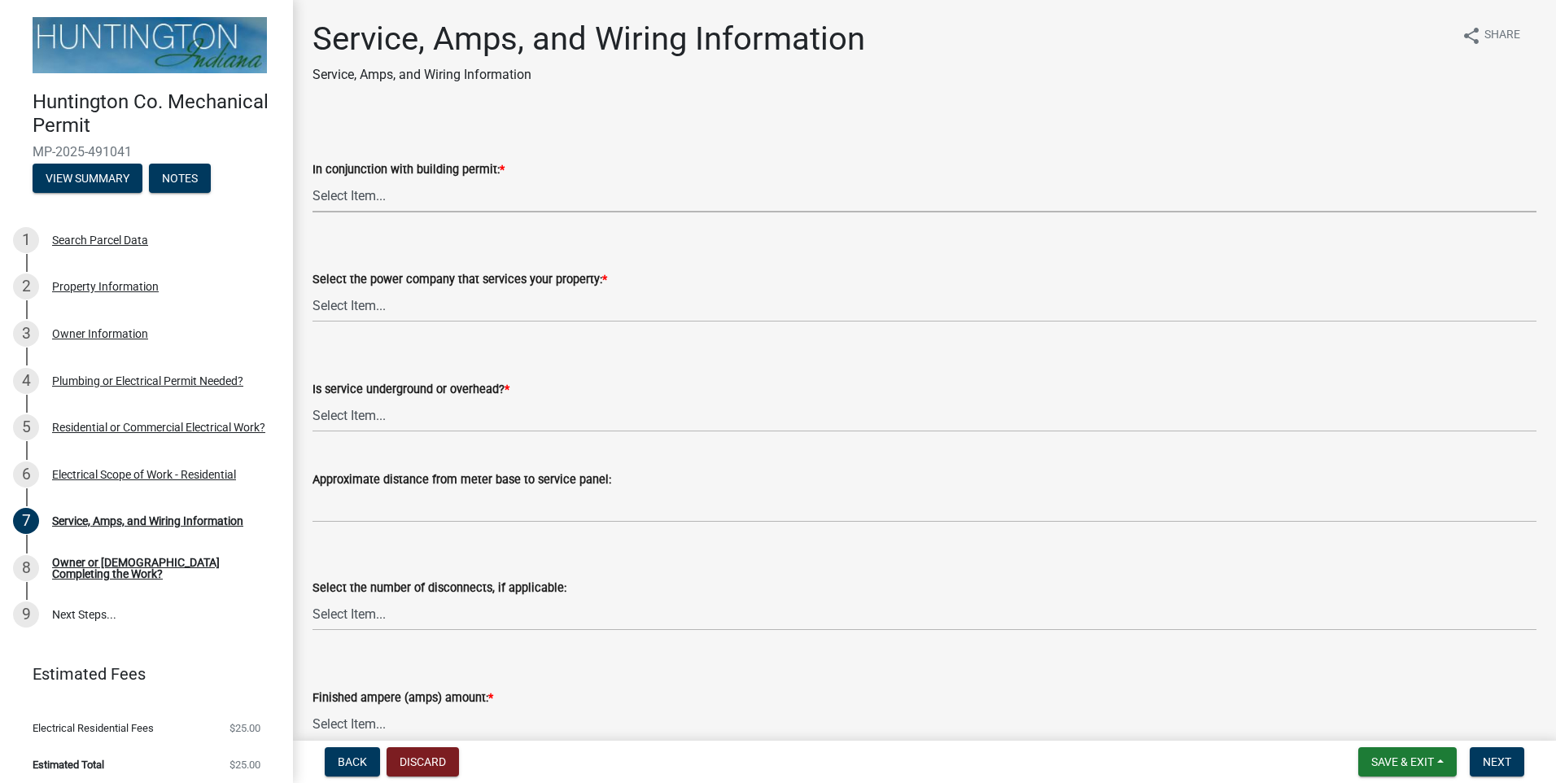
click at [423, 194] on select "Select Item... Yes No" at bounding box center [925, 195] width 1224 height 33
click at [313, 179] on select "Select Item... Yes No" at bounding box center [925, 195] width 1224 height 33
select select "93f45f8b-0008-4bc3-ad99-7edf3db31922"
click at [375, 303] on select "Select Item... Duke Energy Northeastern REMC Wabash County REMC [PERSON_NAME] U…" at bounding box center [925, 305] width 1224 height 33
click at [313, 289] on select "Select Item... Duke Energy Northeastern REMC Wabash County REMC [PERSON_NAME] U…" at bounding box center [925, 305] width 1224 height 33
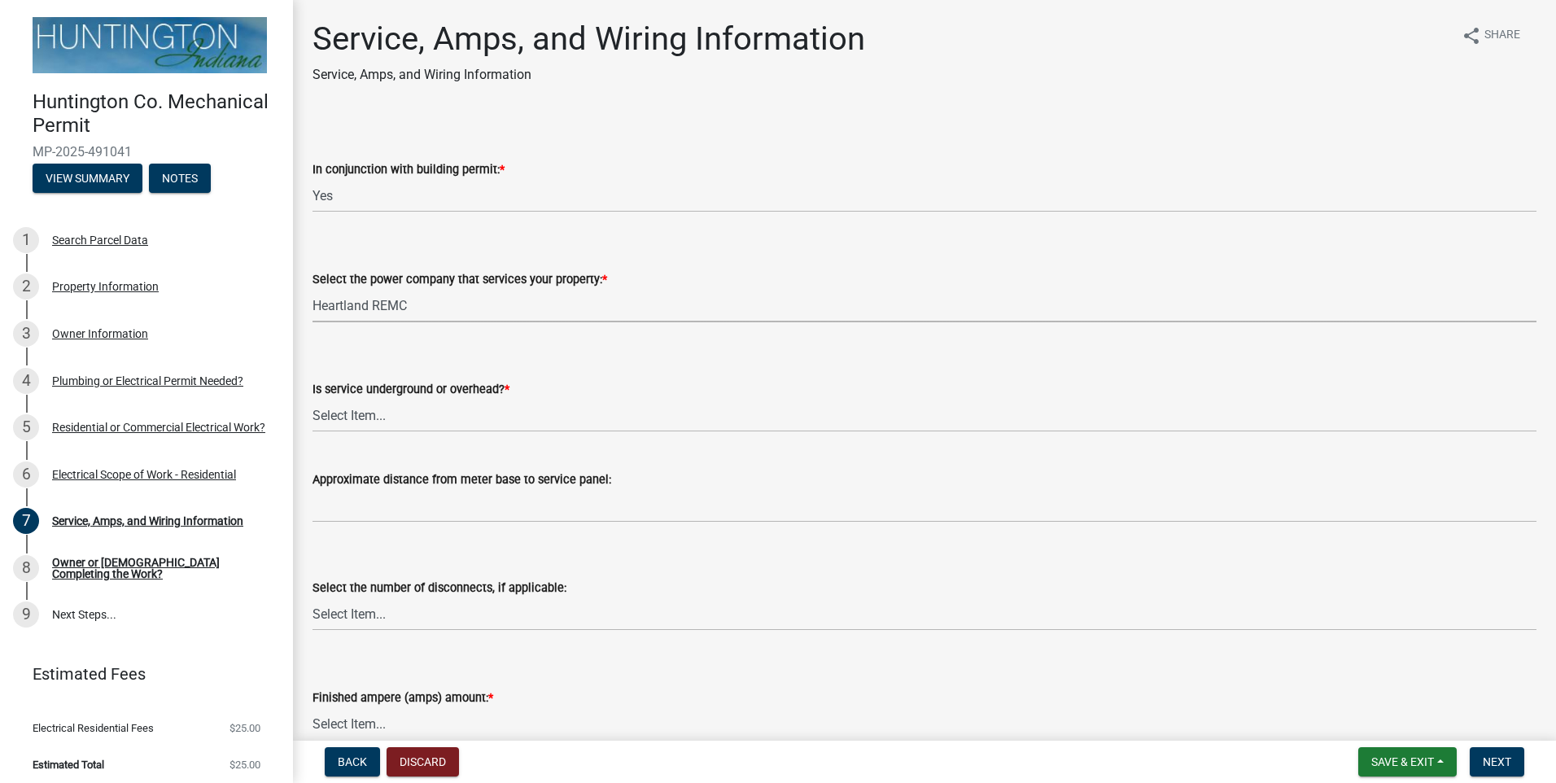
select select "c367502c-c792-4ca6-b28c-e3bf444e9dd0"
click at [387, 419] on select "Select Item... Underground Overhead" at bounding box center [925, 415] width 1224 height 33
click at [313, 399] on select "Select Item... Underground Overhead" at bounding box center [925, 415] width 1224 height 33
select select "ae88532c-6f26-494f-9fbf-7b0ffd7225c9"
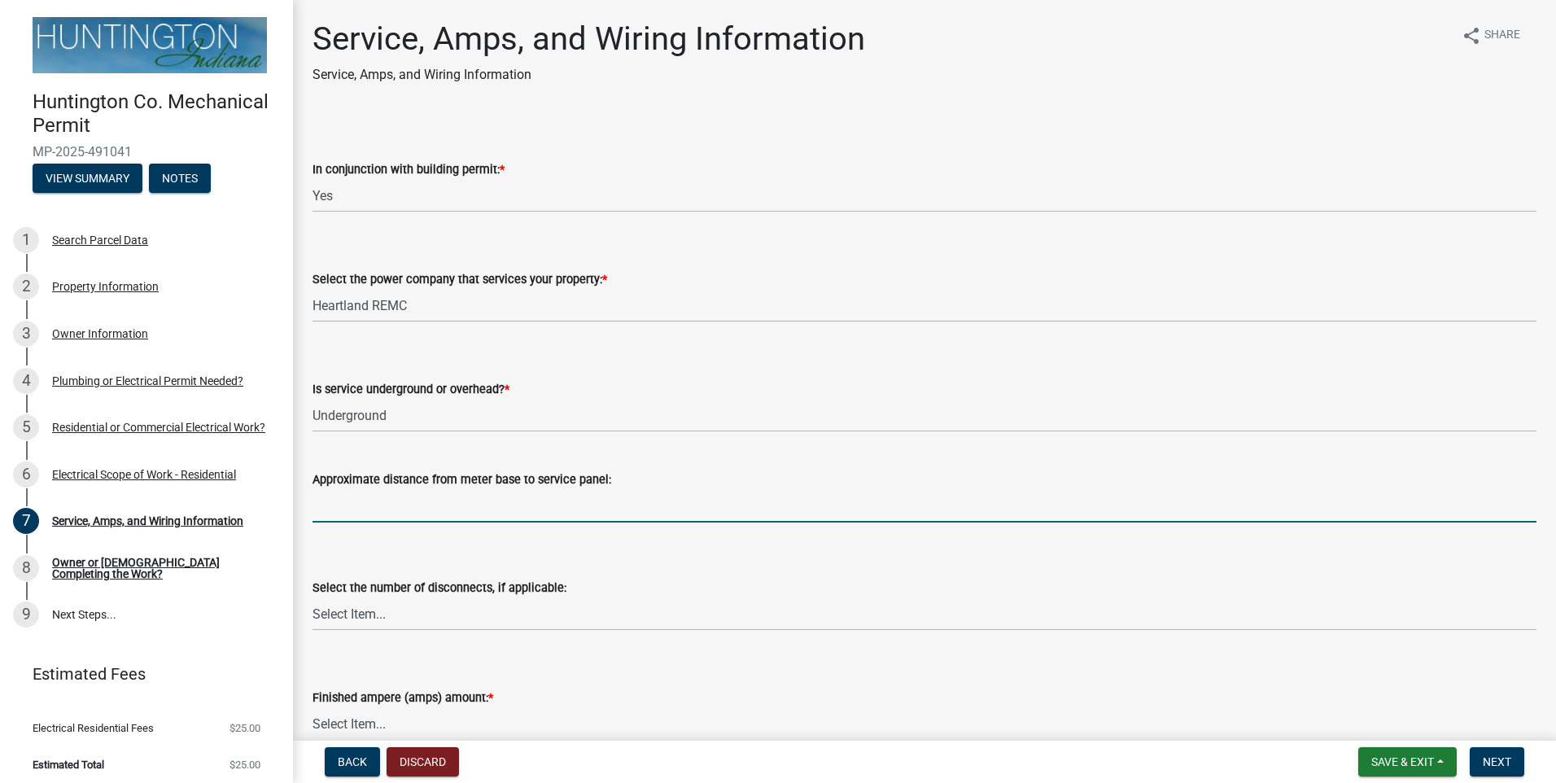
click at [365, 492] on input "Approximate distance from meter base to service panel:" at bounding box center [925, 505] width 1224 height 33
type input "50'"
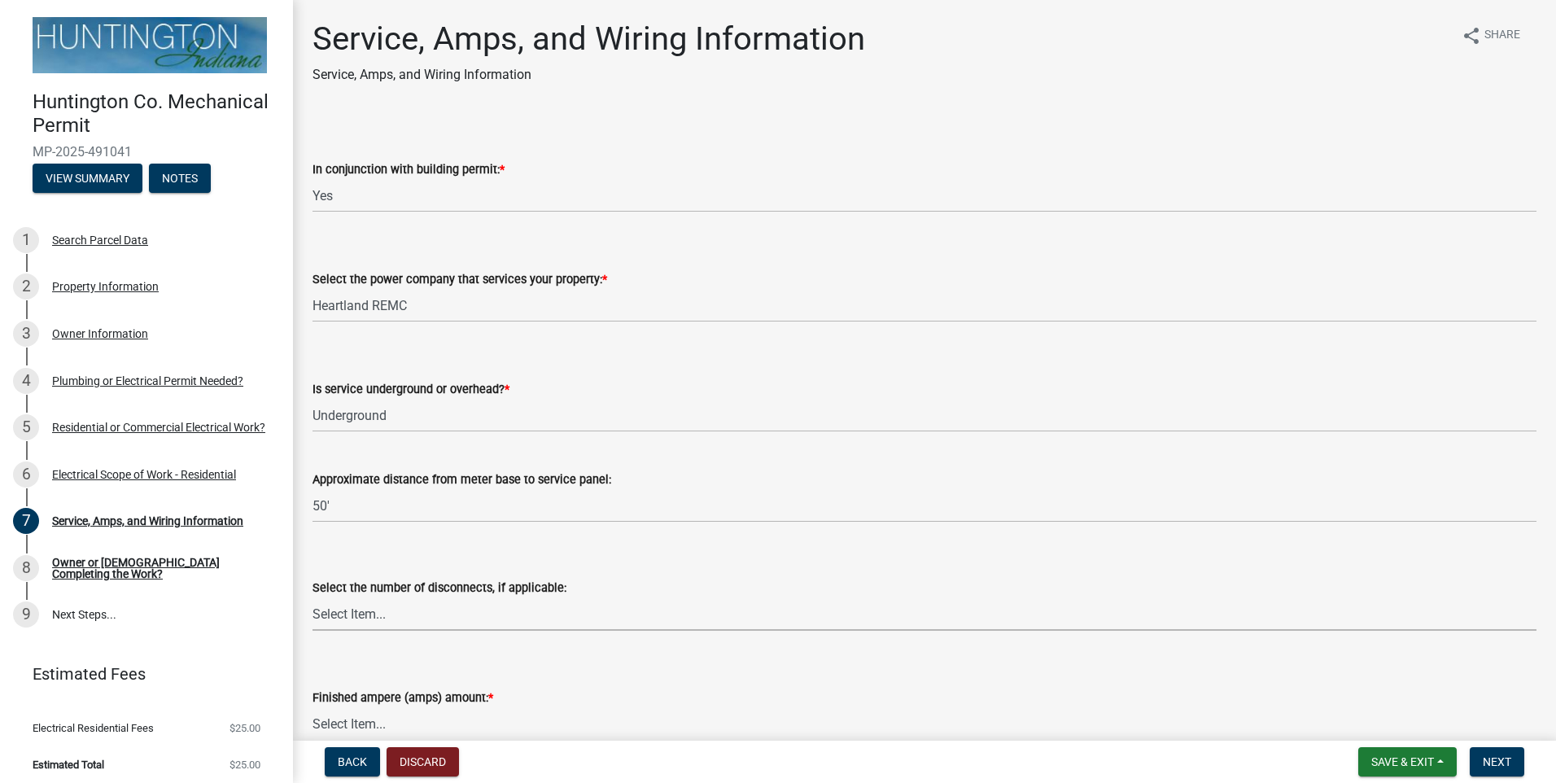
click at [399, 618] on select "Select Item... one two three four or more No Disconnects" at bounding box center [925, 613] width 1224 height 33
click at [313, 597] on select "Select Item... one two three four or more No Disconnects" at bounding box center [925, 613] width 1224 height 33
select select "0b7b7c29-406c-46cb-ab4b-242362b830ed"
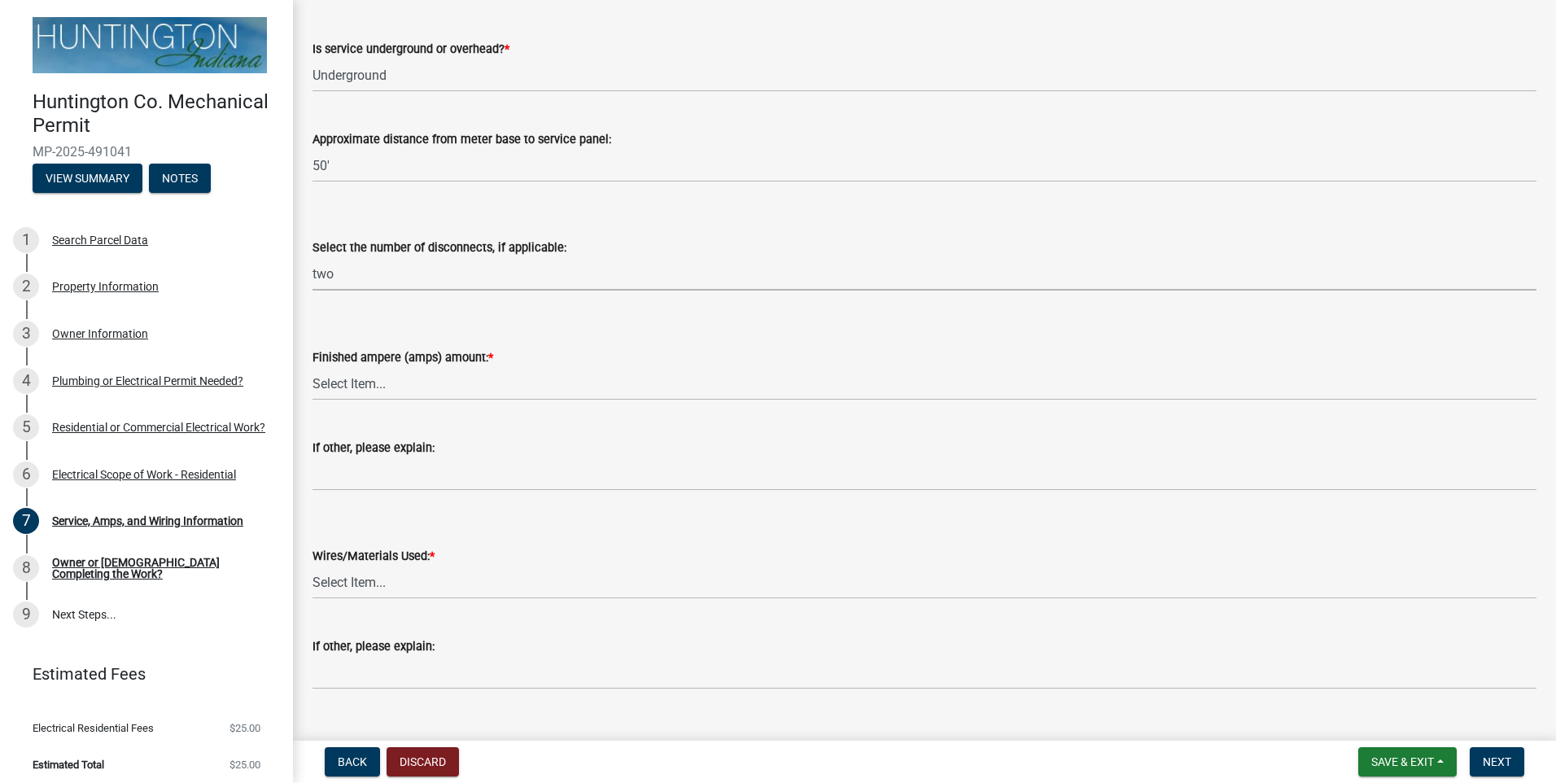
scroll to position [407, 0]
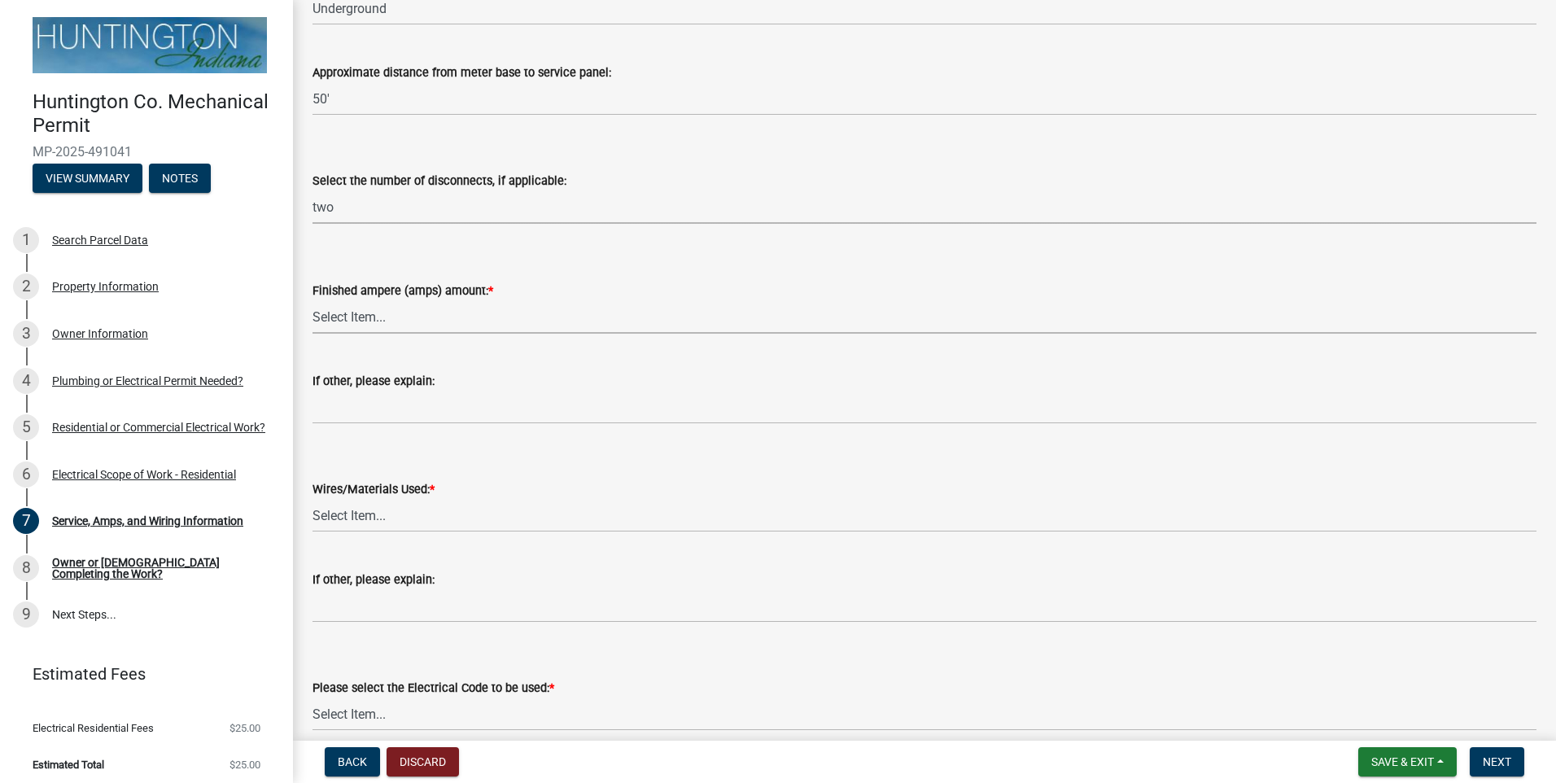
click at [369, 331] on select "Select Item... 100 amp 200 amp 400 amp other" at bounding box center [925, 316] width 1224 height 33
click at [313, 300] on select "Select Item... 100 amp 200 amp 400 amp other" at bounding box center [925, 316] width 1224 height 33
select select "52fa69e5-daca-4c9d-b8ea-25949d23d97a"
click at [386, 507] on select "Select Item... 2 AWG Aluminum 4 AWG Copper 2-4/0 or 1-1/0 Aluminum 2/0 Copper 2…" at bounding box center [925, 515] width 1224 height 33
click at [313, 499] on select "Select Item... 2 AWG Aluminum 4 AWG Copper 2-4/0 or 1-1/0 Aluminum 2/0 Copper 2…" at bounding box center [925, 515] width 1224 height 33
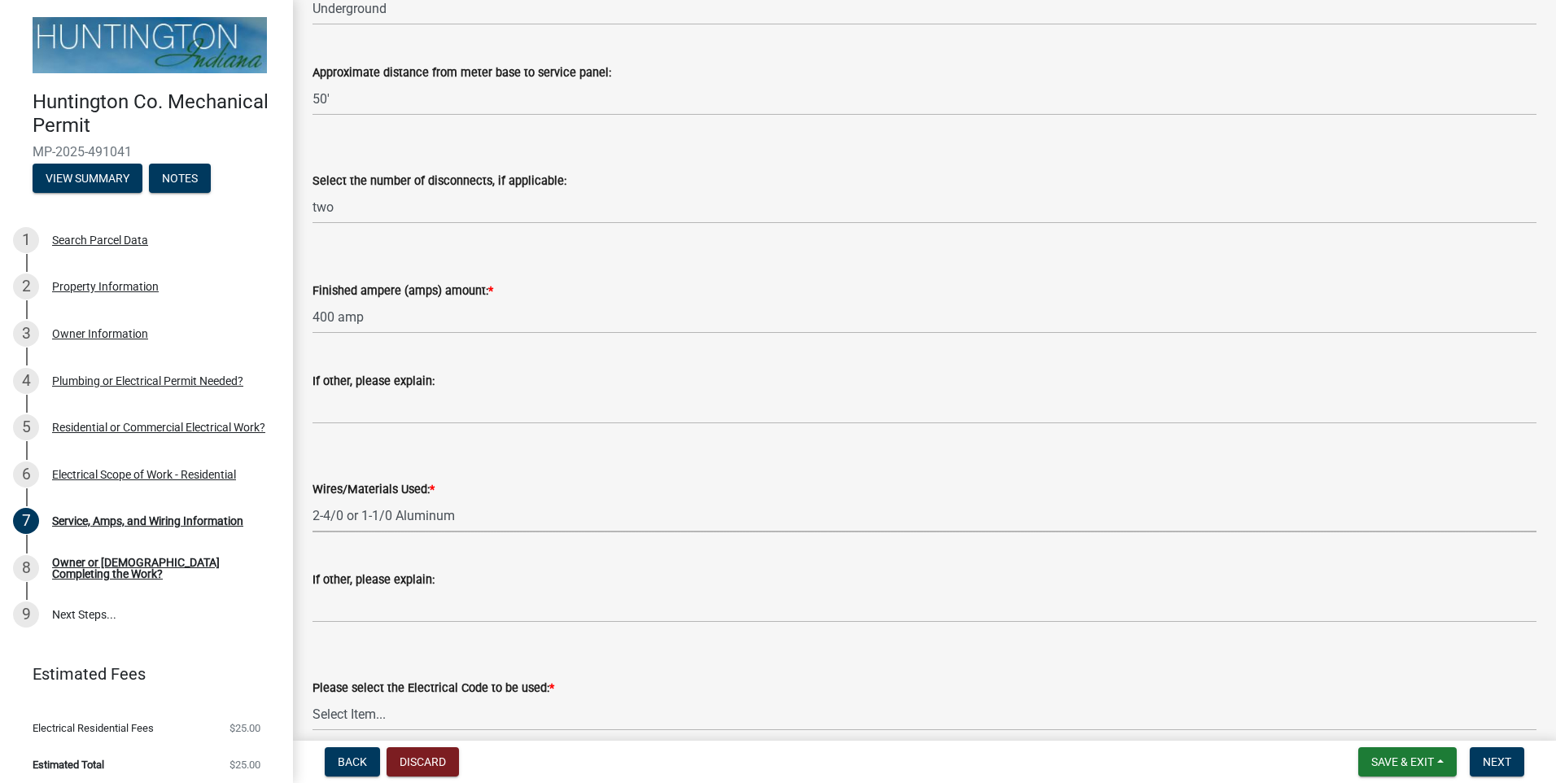
select select "6b87888a-4deb-48a2-ac11-26351d48ff00"
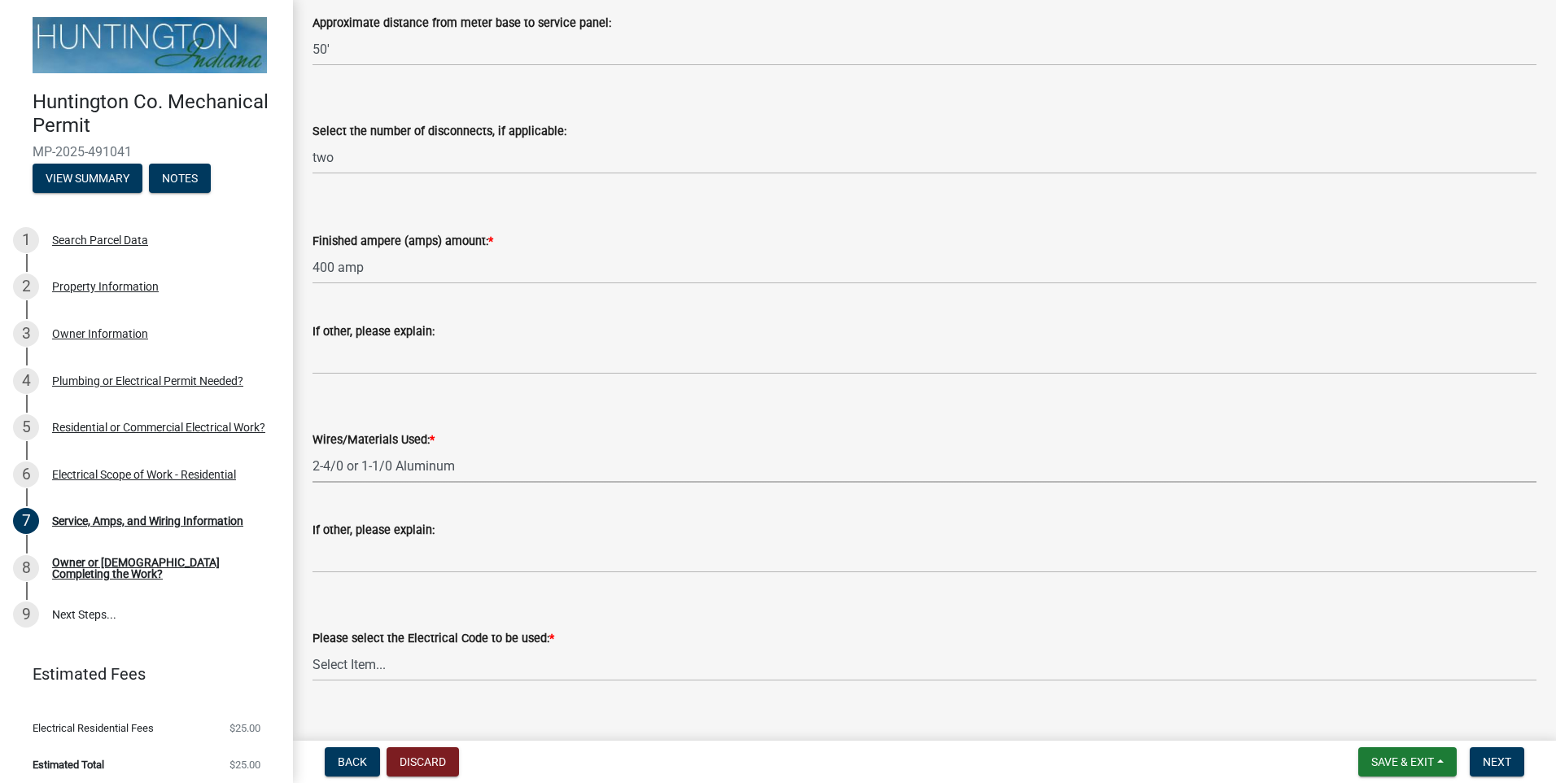
scroll to position [482, 0]
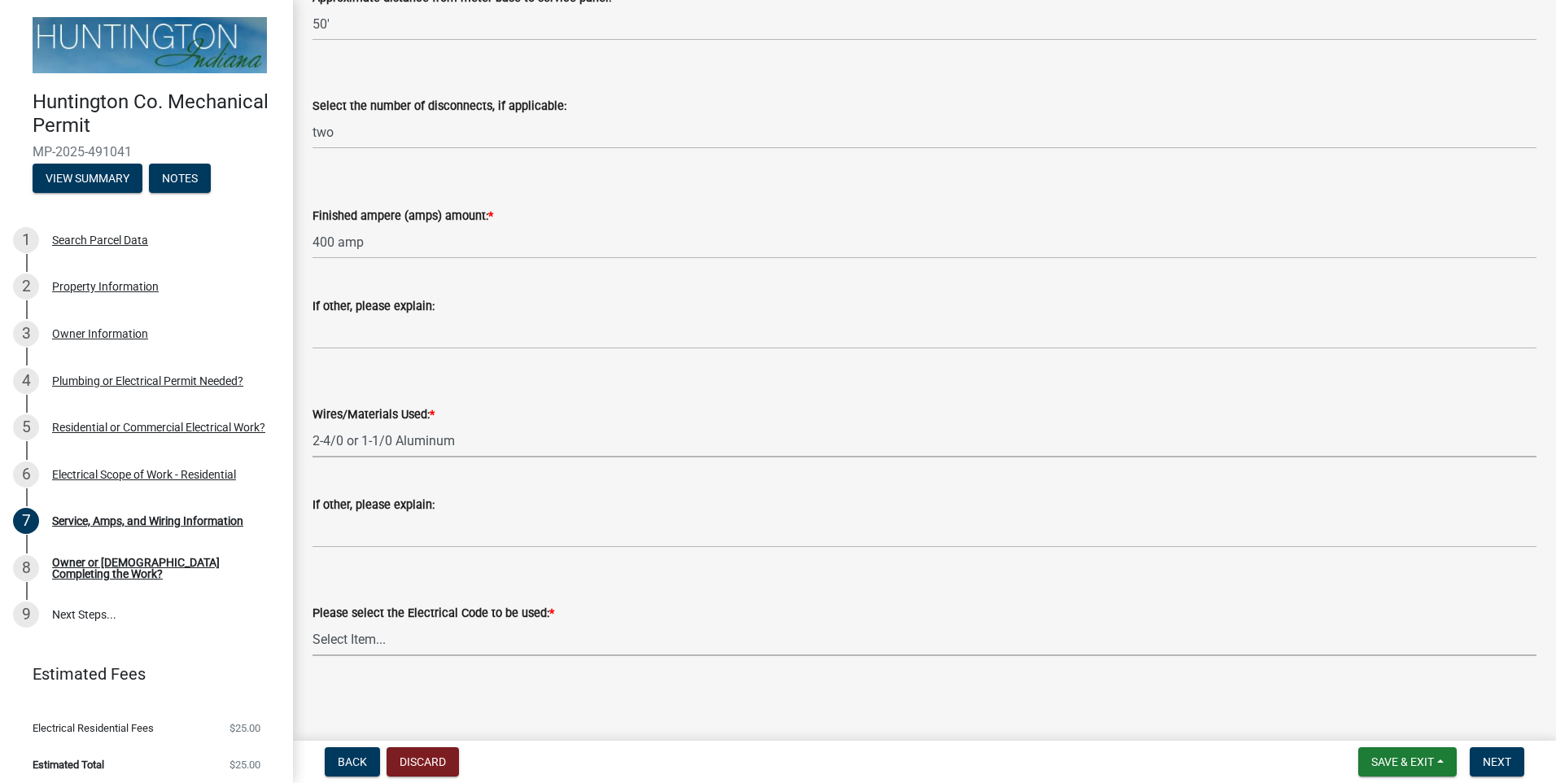
click at [378, 643] on select "Select Item... [US_STATE] Electrical Code One & Two Family Dwelling Code" at bounding box center [925, 639] width 1224 height 33
click at [313, 623] on select "Select Item... [US_STATE] Electrical Code One & Two Family Dwelling Code" at bounding box center [925, 639] width 1224 height 33
select select "5aeea631-e80a-4ba0-b39f-f5c26114ddfc"
click at [1498, 755] on span "Next" at bounding box center [1497, 761] width 28 height 13
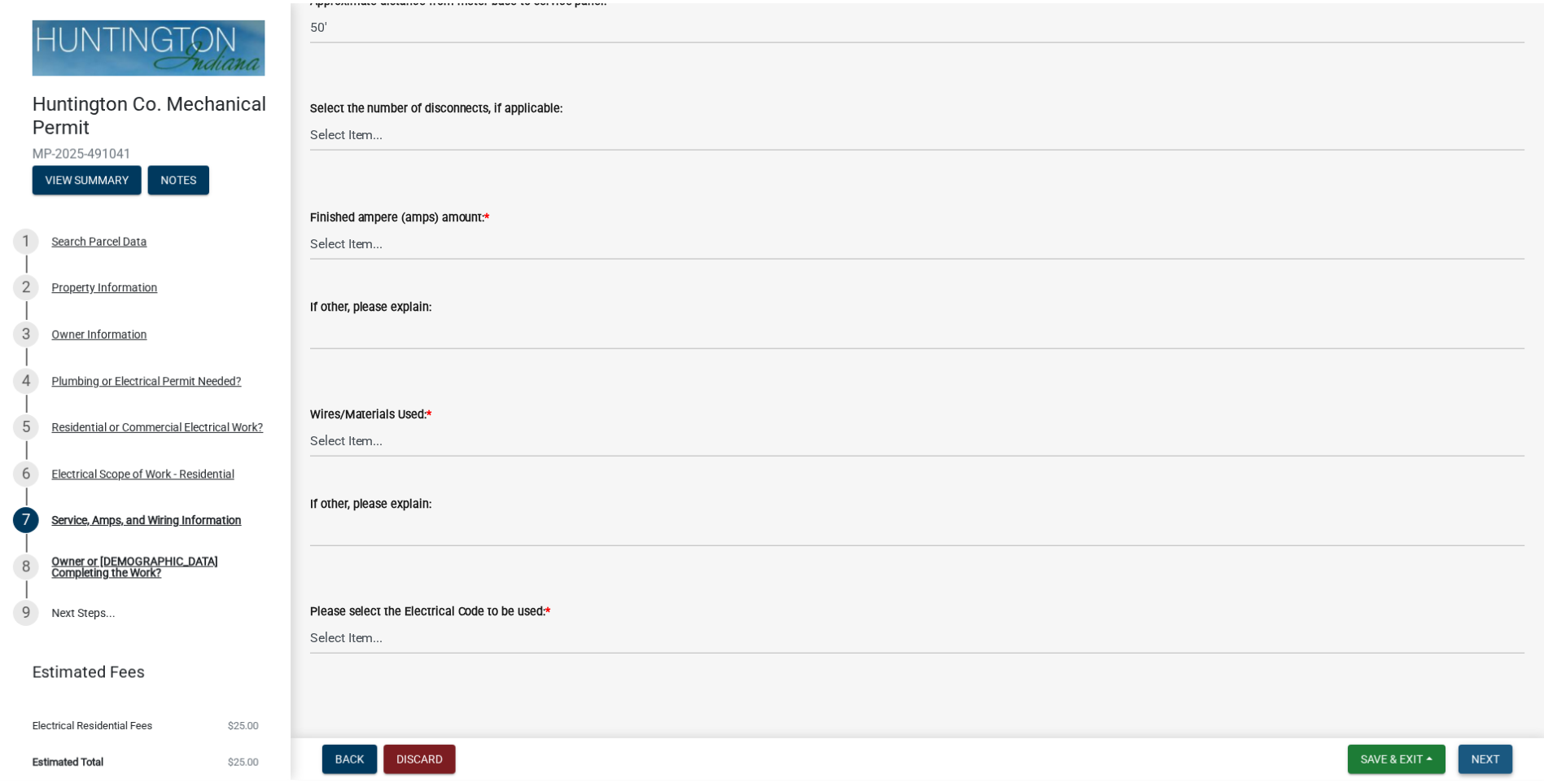
scroll to position [0, 0]
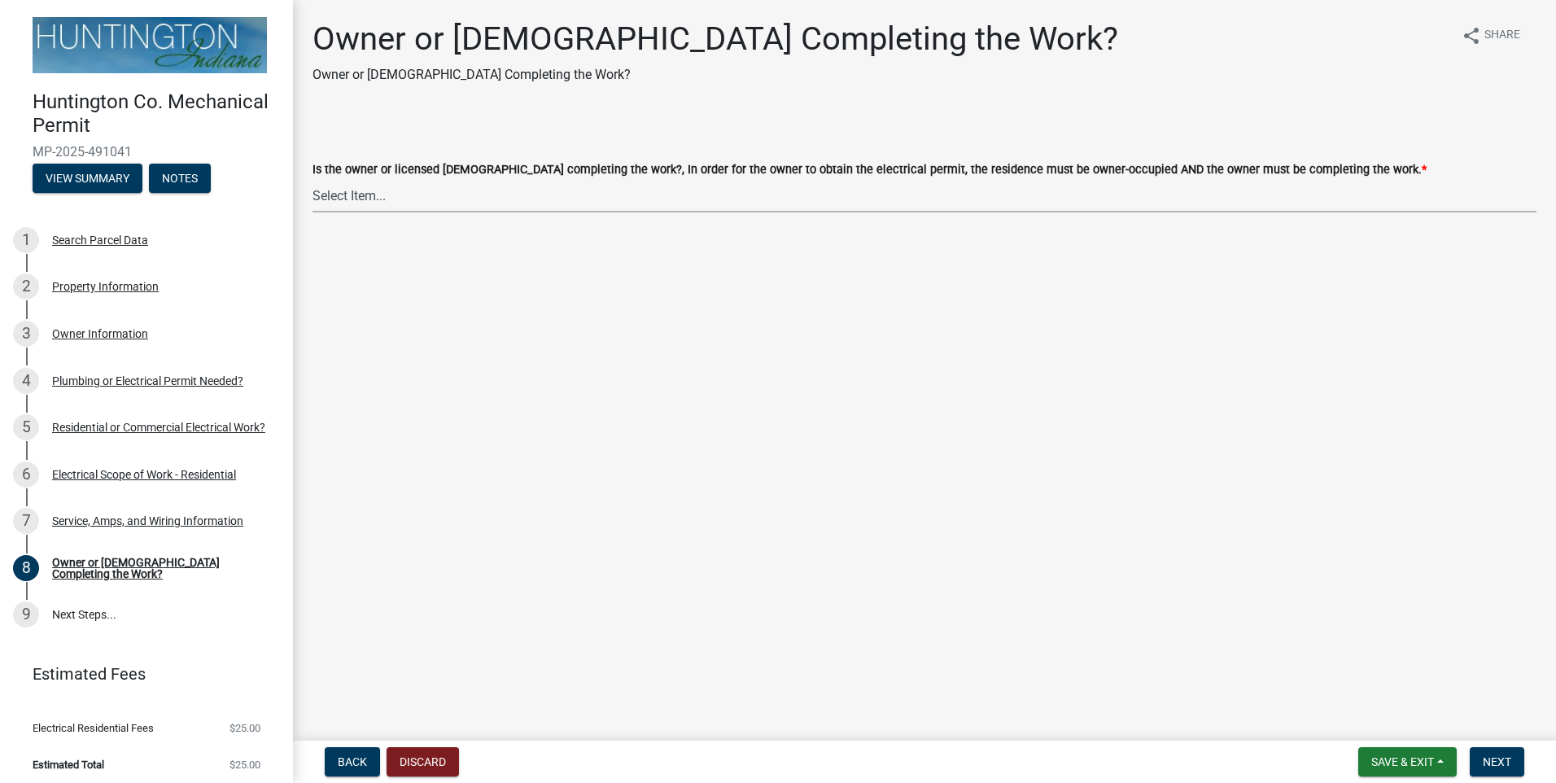
click at [374, 199] on select "Select Item... owner contractor" at bounding box center [925, 195] width 1224 height 33
click at [313, 179] on select "Select Item... owner contractor" at bounding box center [925, 195] width 1224 height 33
select select "da32b6f8-dc02-4eb1-a03d-6a8560406675"
click at [1495, 764] on span "Next" at bounding box center [1497, 761] width 28 height 13
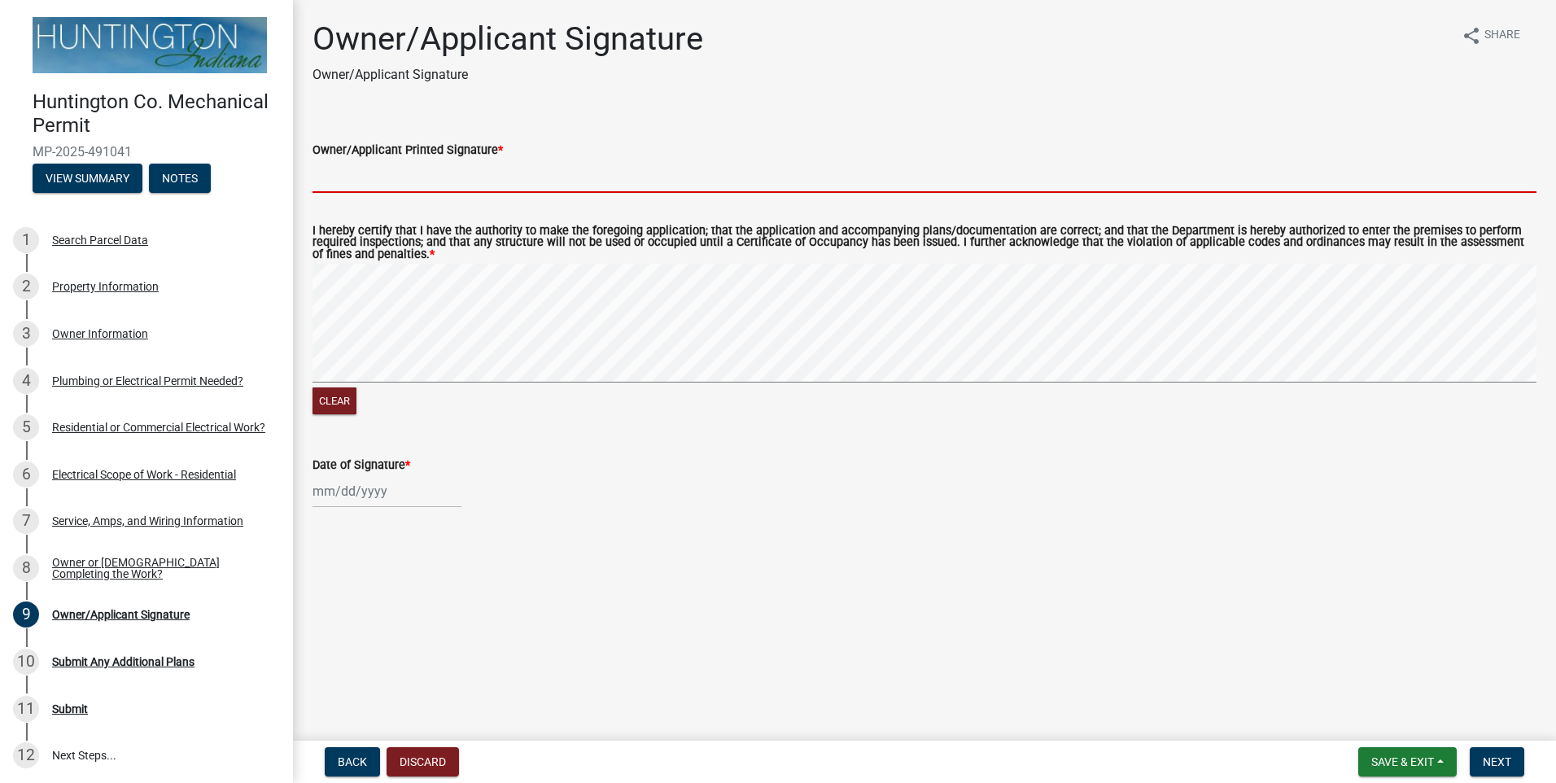
click at [357, 174] on input "Owner/Applicant Printed Signature *" at bounding box center [925, 176] width 1224 height 33
type input "[PERSON_NAME]"
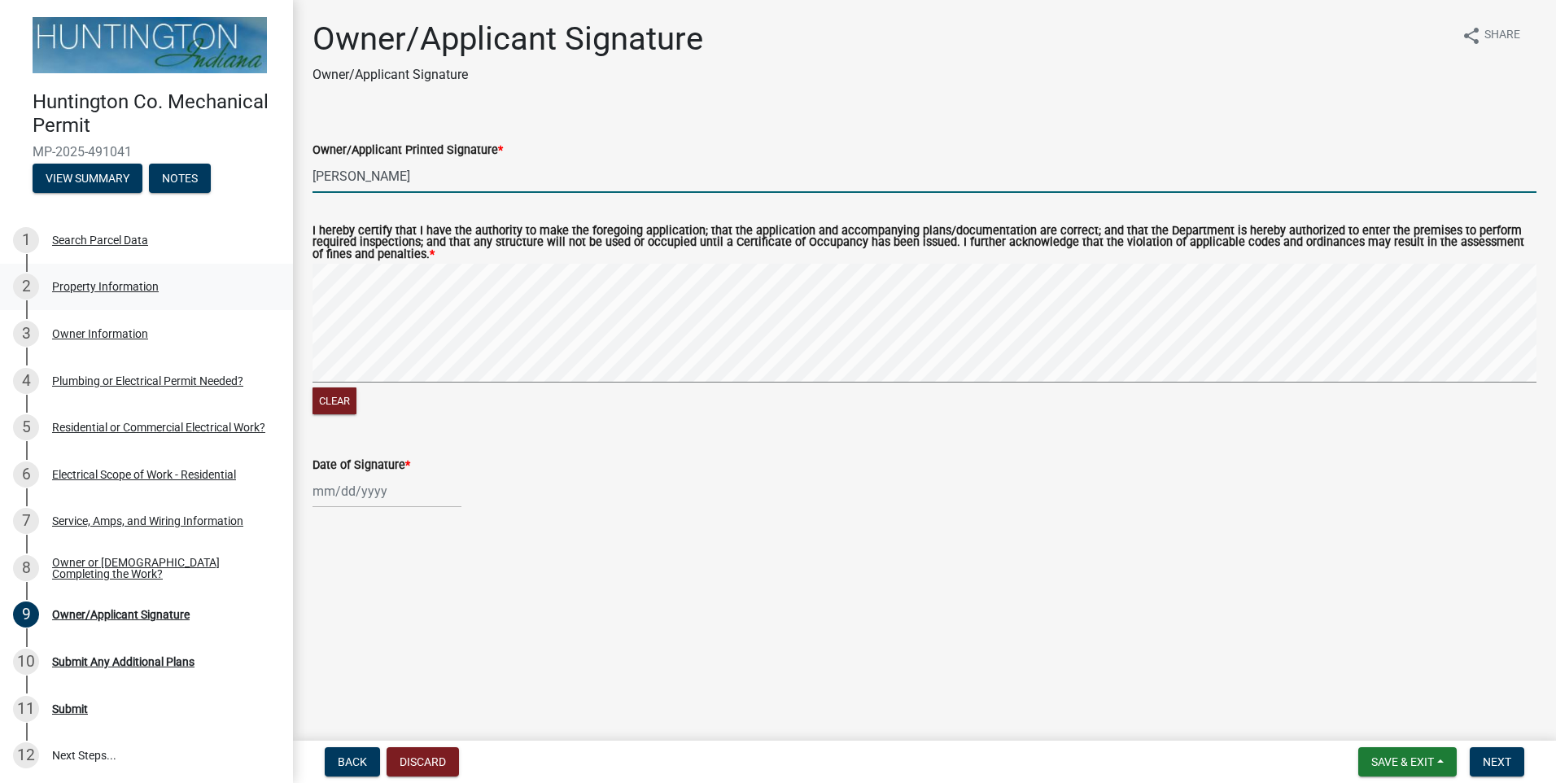
select select "10"
select select "2025"
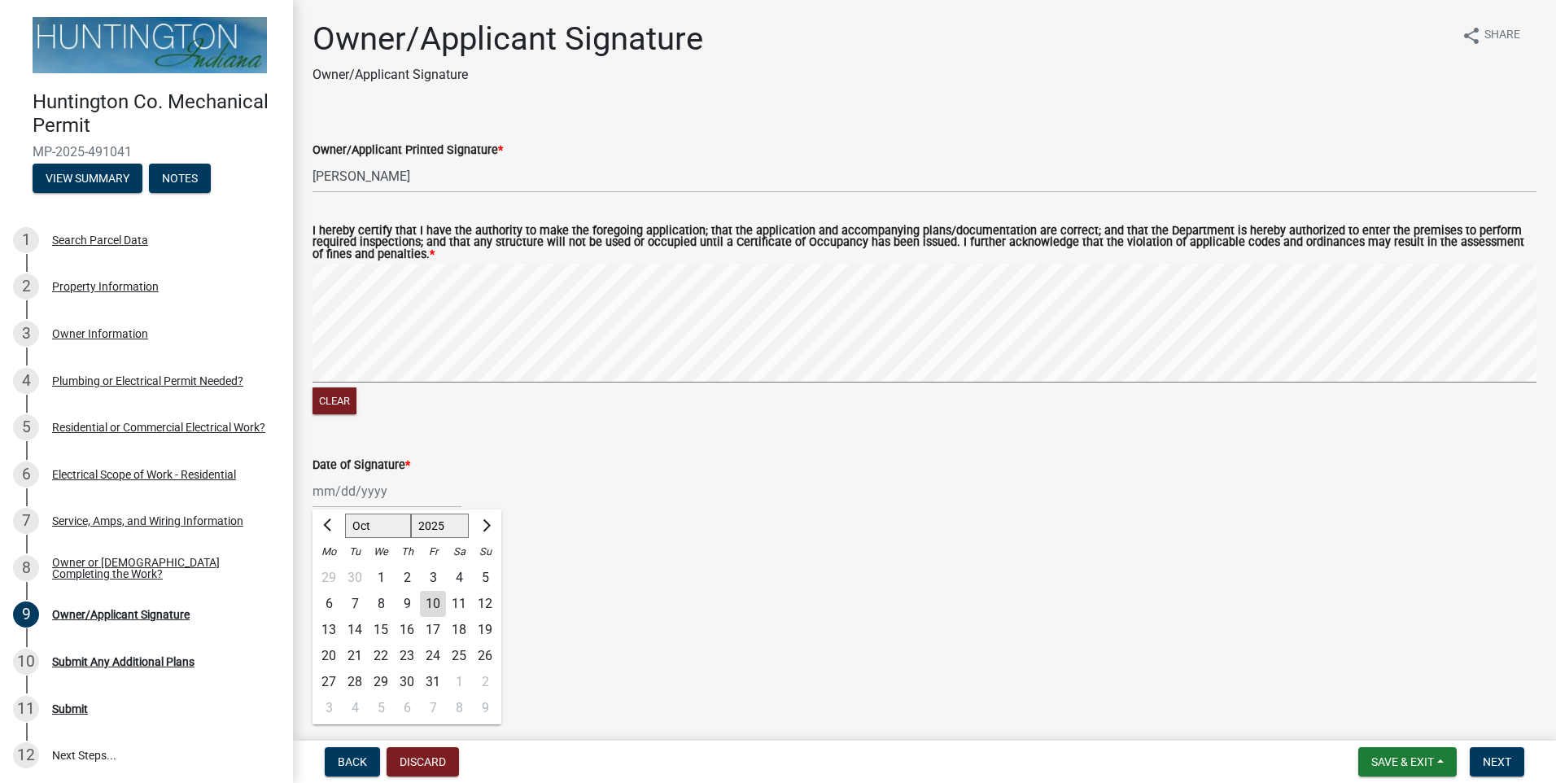
click at [431, 602] on div "10" at bounding box center [433, 604] width 26 height 26
type input "[DATE]"
click at [1488, 746] on nav "Back Discard Save & Exit Save Save & Exit Next" at bounding box center [924, 762] width 1263 height 42
click at [1488, 754] on button "Next" at bounding box center [1497, 761] width 55 height 29
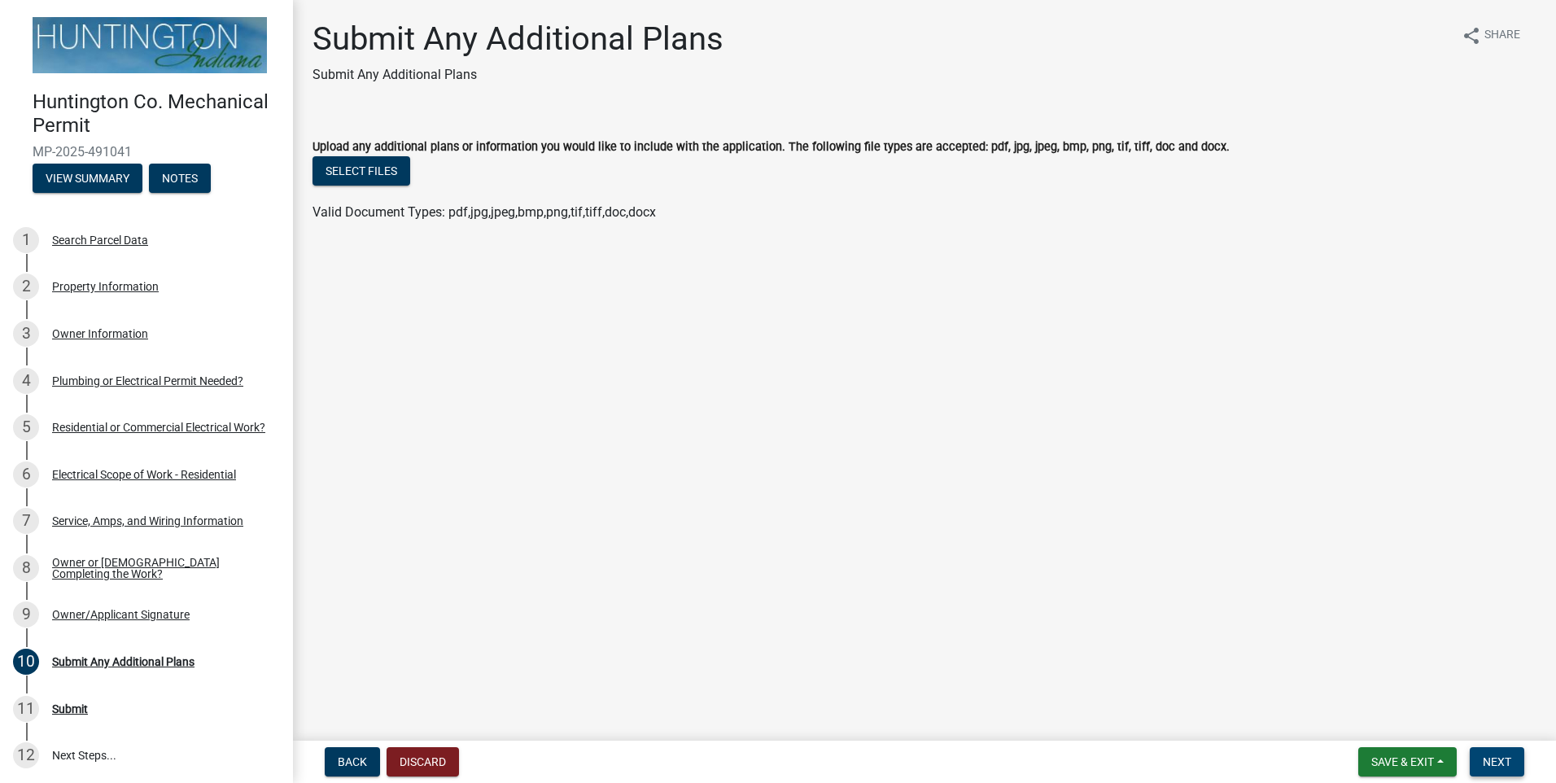
click at [1512, 757] on span "Next" at bounding box center [1497, 761] width 28 height 13
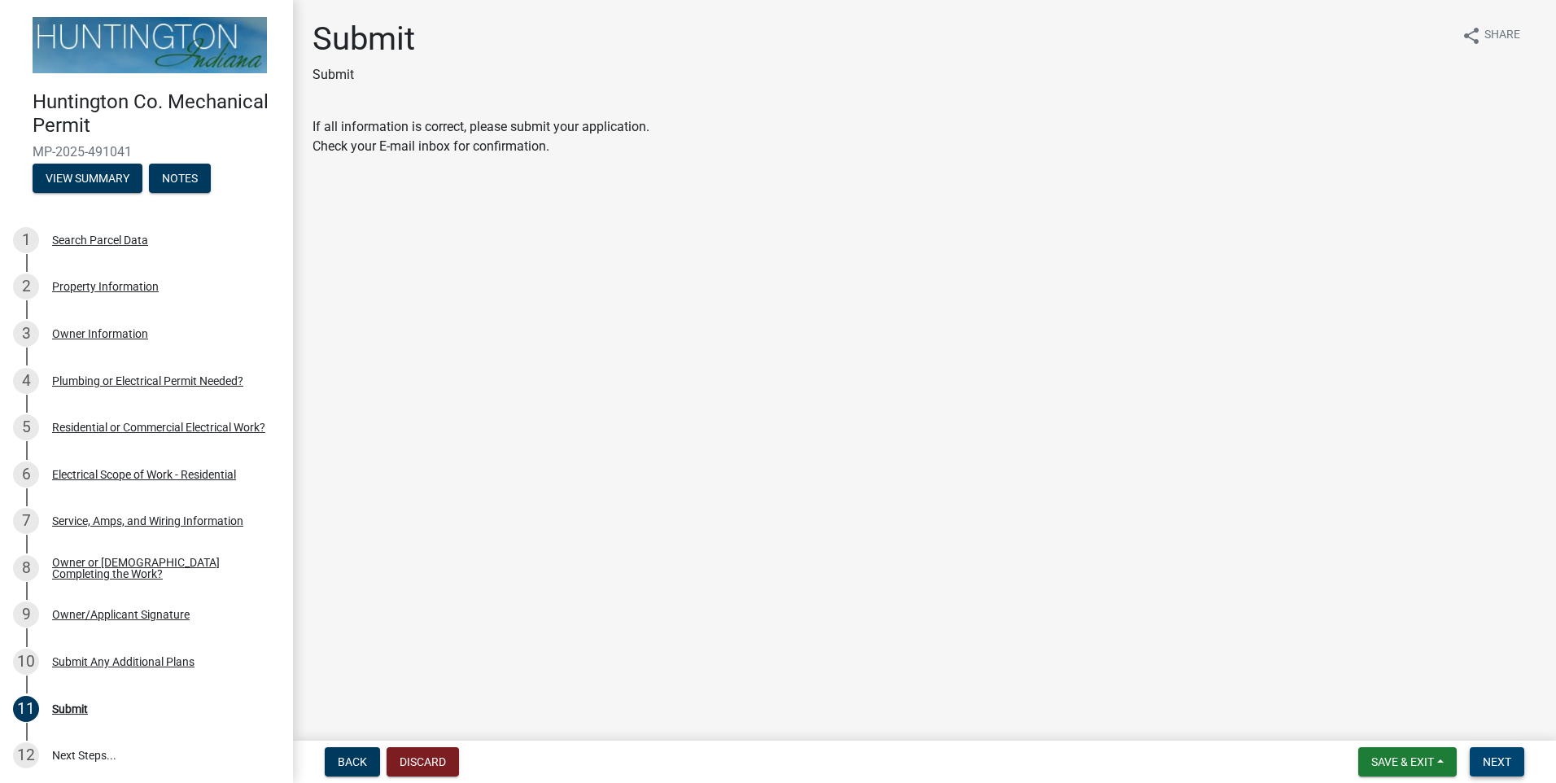
click at [1499, 757] on span "Next" at bounding box center [1497, 761] width 28 height 13
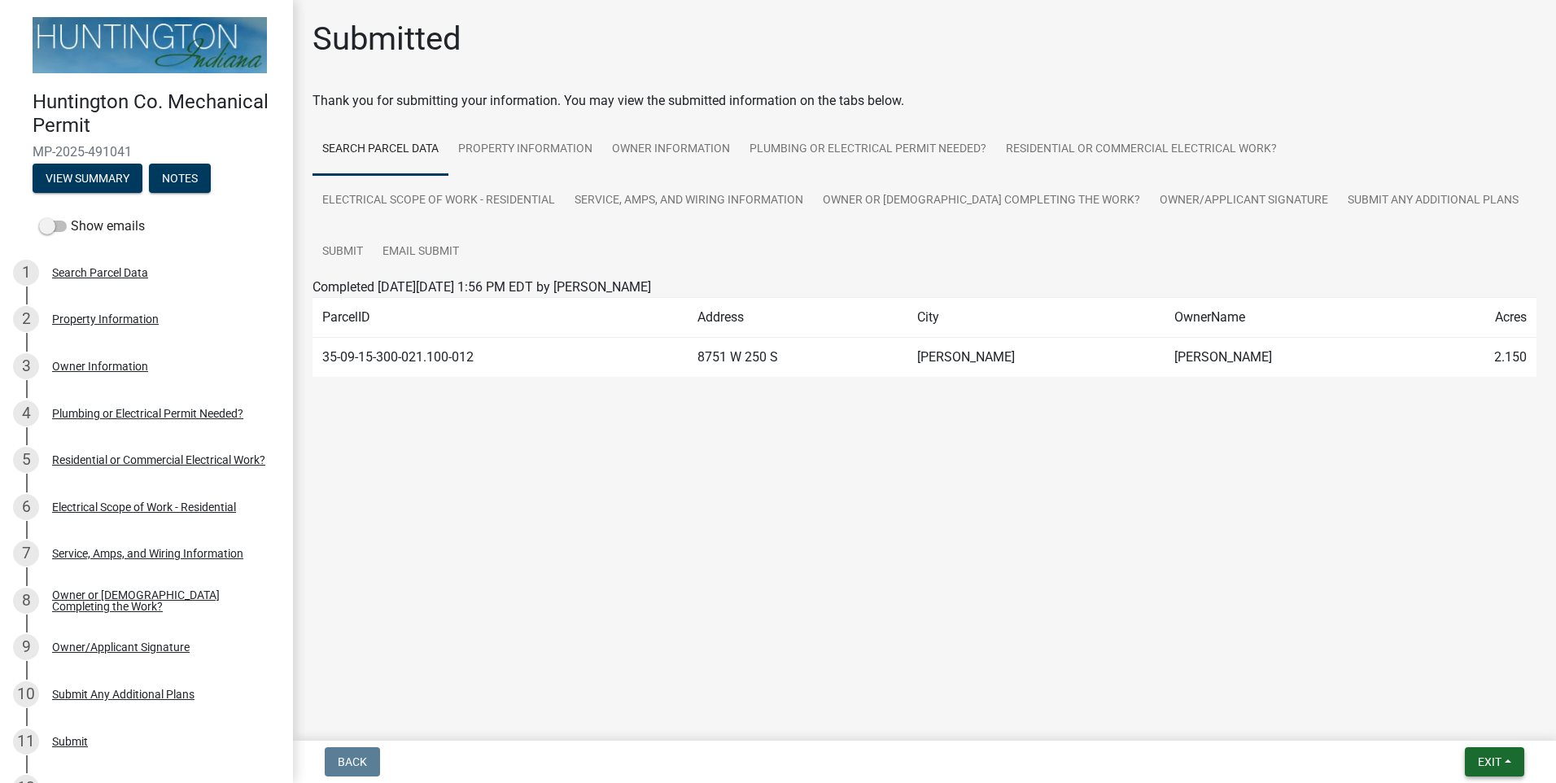
click at [1495, 755] on span "Exit" at bounding box center [1490, 761] width 24 height 13
click at [1415, 717] on button "Save & Exit" at bounding box center [1459, 719] width 130 height 39
